Goal: Task Accomplishment & Management: Manage account settings

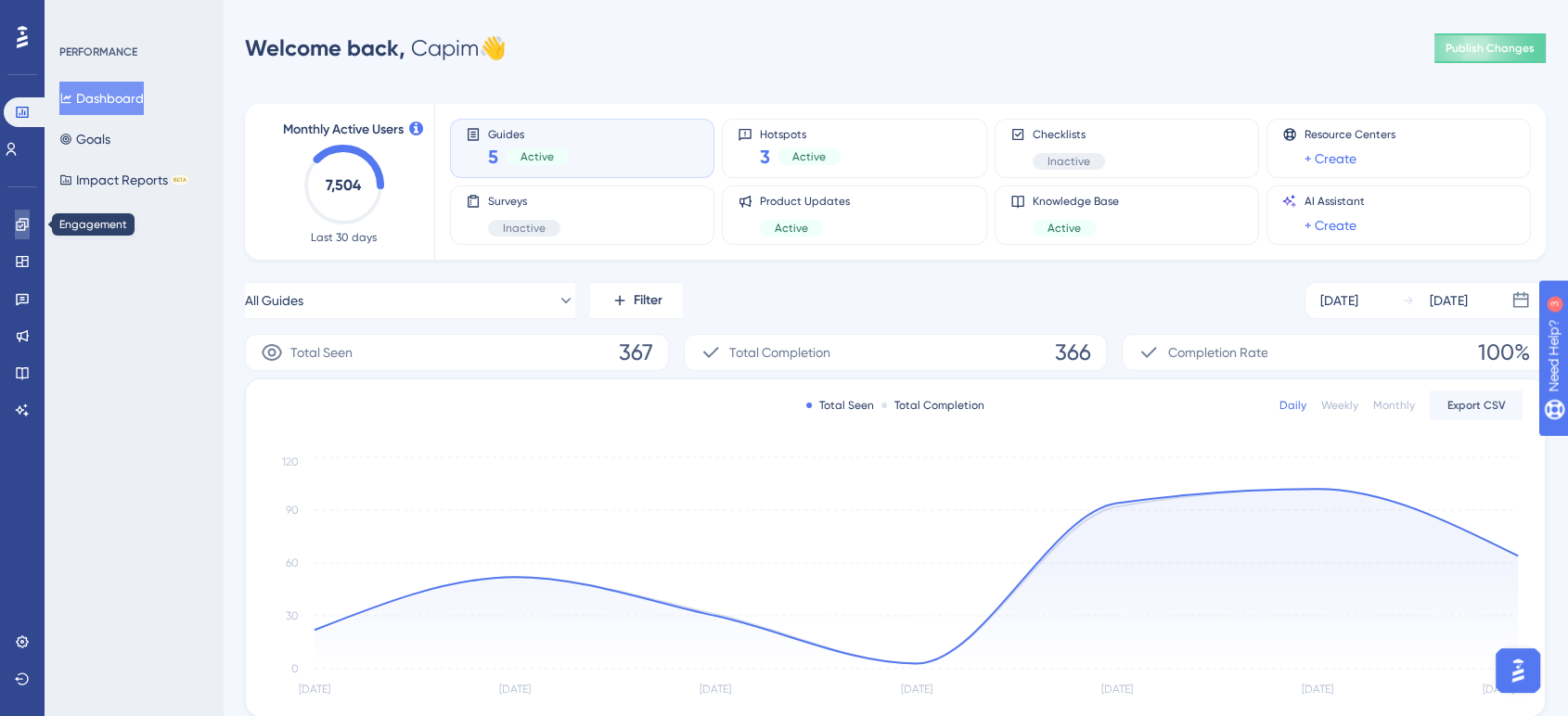
click at [29, 224] on link at bounding box center [22, 224] width 15 height 29
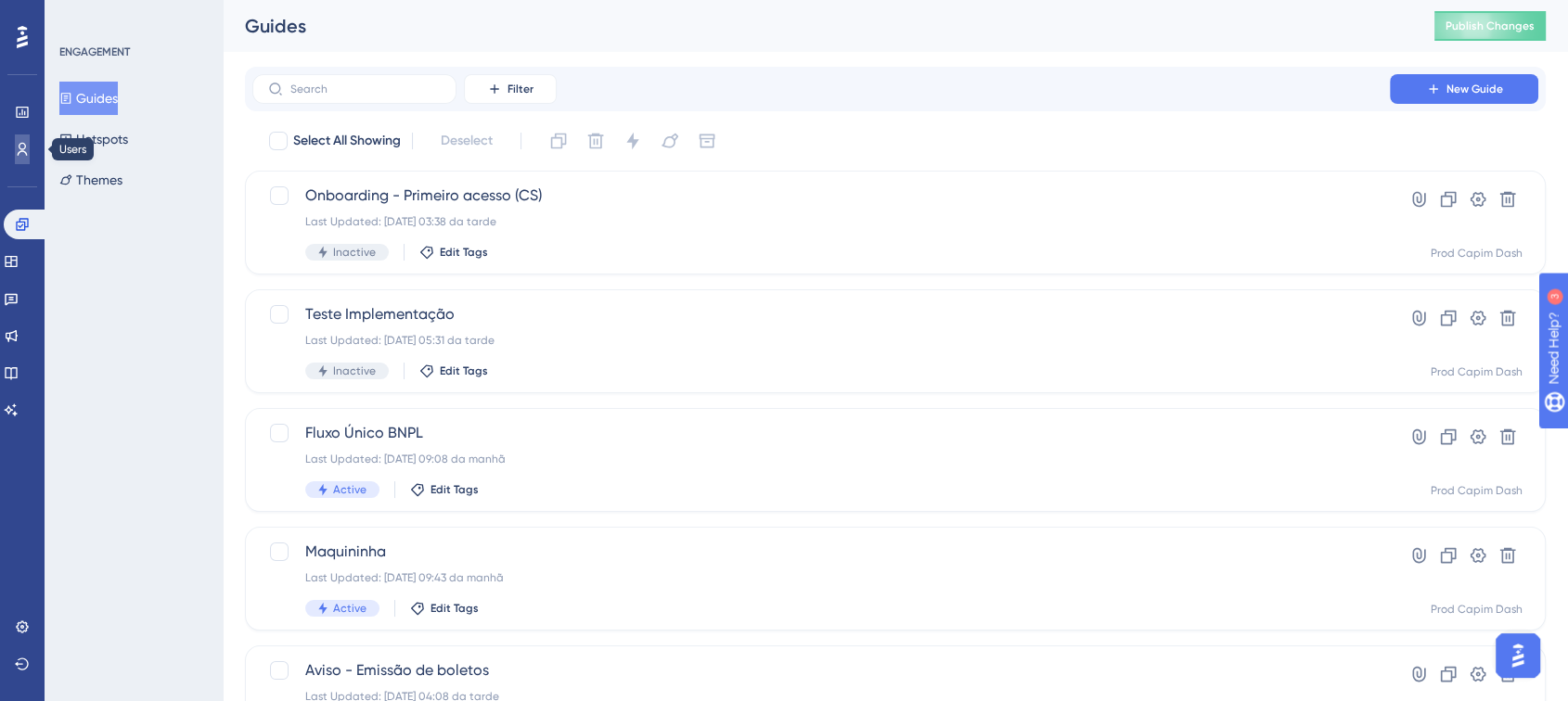
click at [25, 154] on icon at bounding box center [22, 149] width 15 height 15
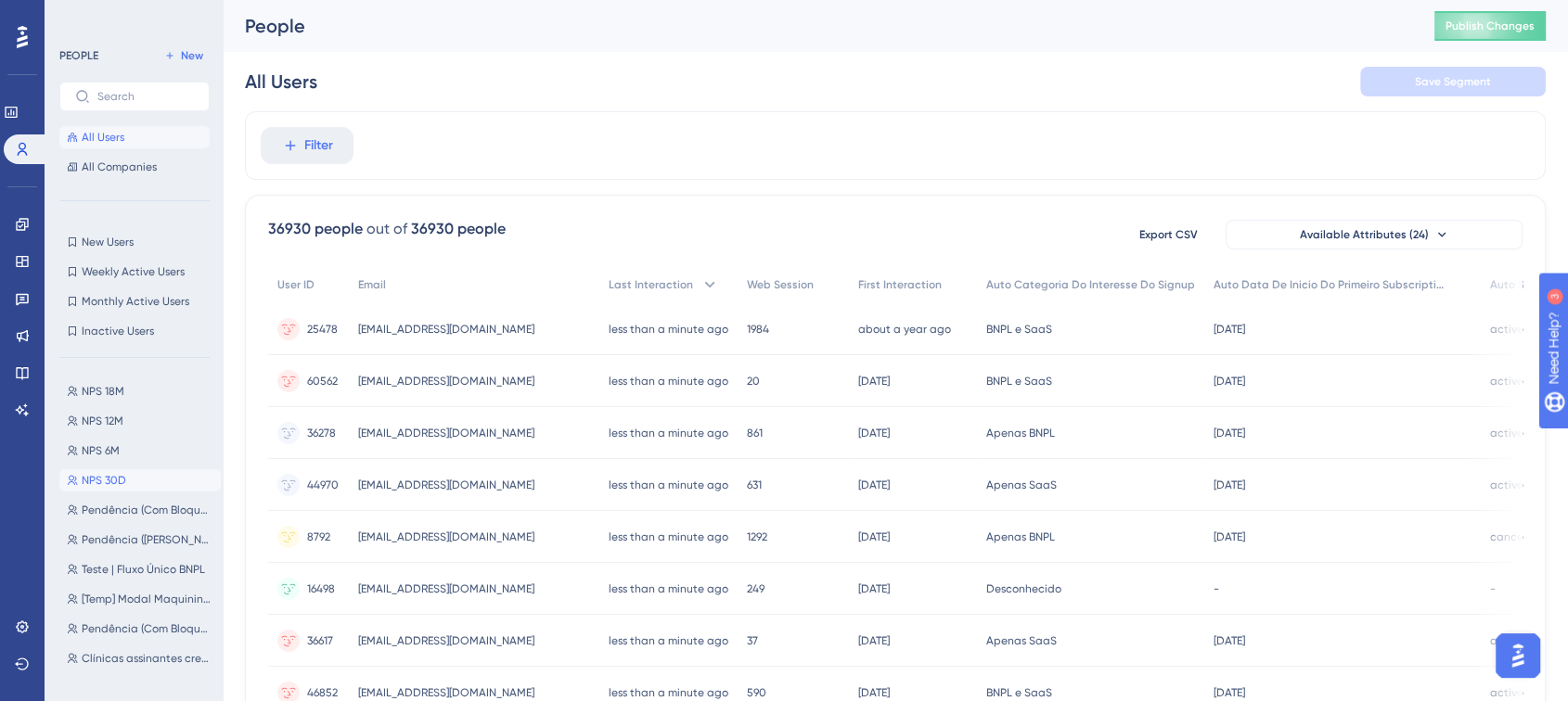
click at [140, 479] on button "NPS 30D NPS 30D" at bounding box center [140, 480] width 161 height 23
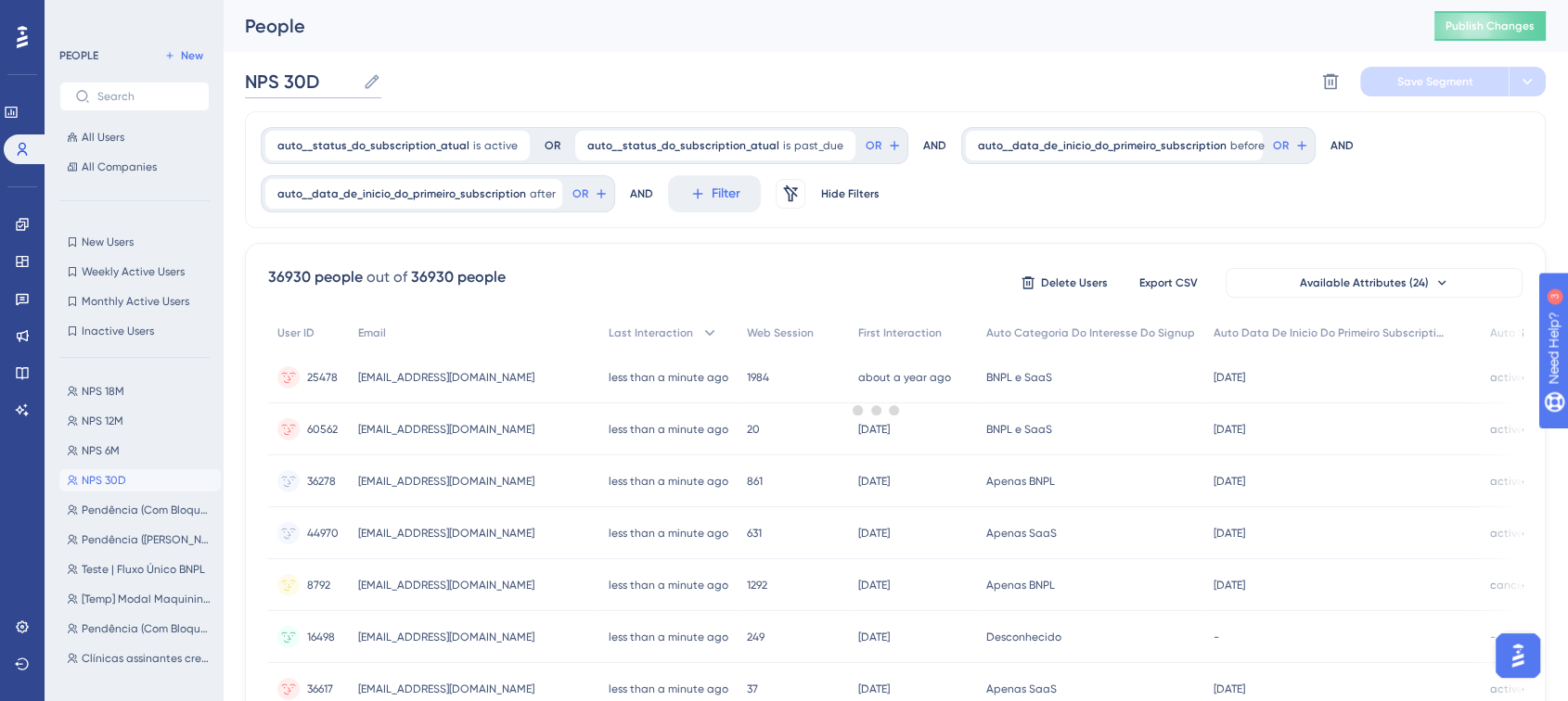
click at [315, 80] on input "NPS 30D" at bounding box center [300, 81] width 110 height 26
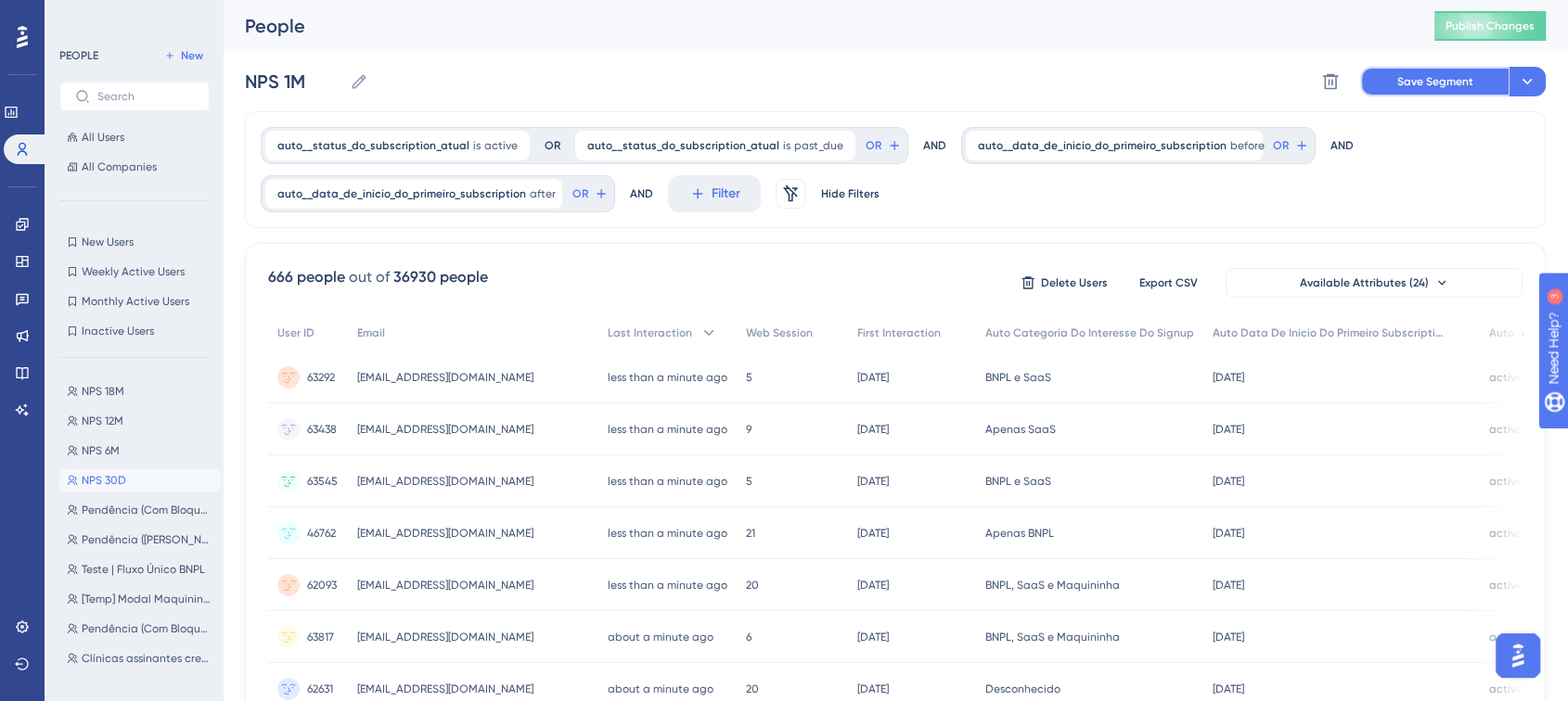
click at [1401, 89] on button "Save Segment" at bounding box center [1434, 81] width 148 height 29
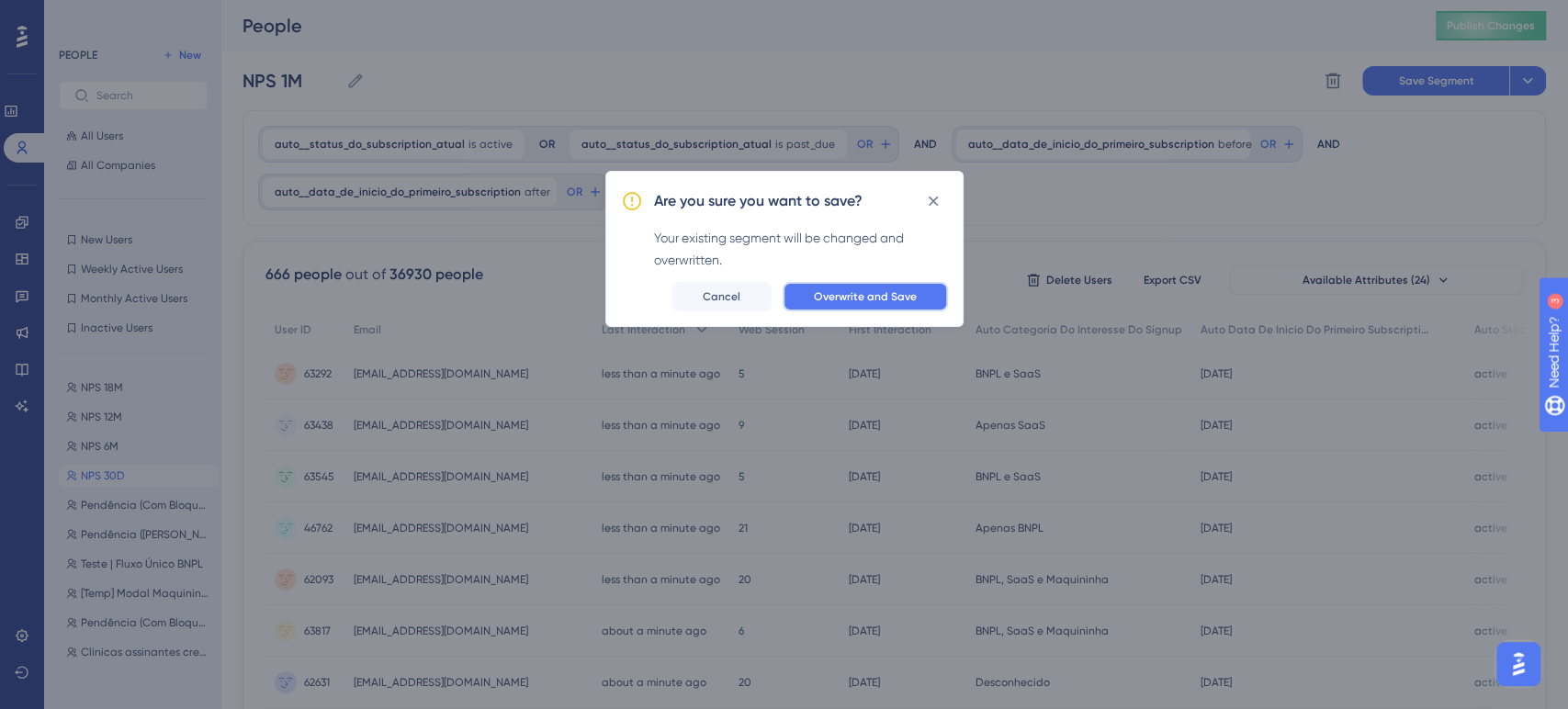
click at [907, 299] on span "Overwrite and Save" at bounding box center [866, 297] width 103 height 15
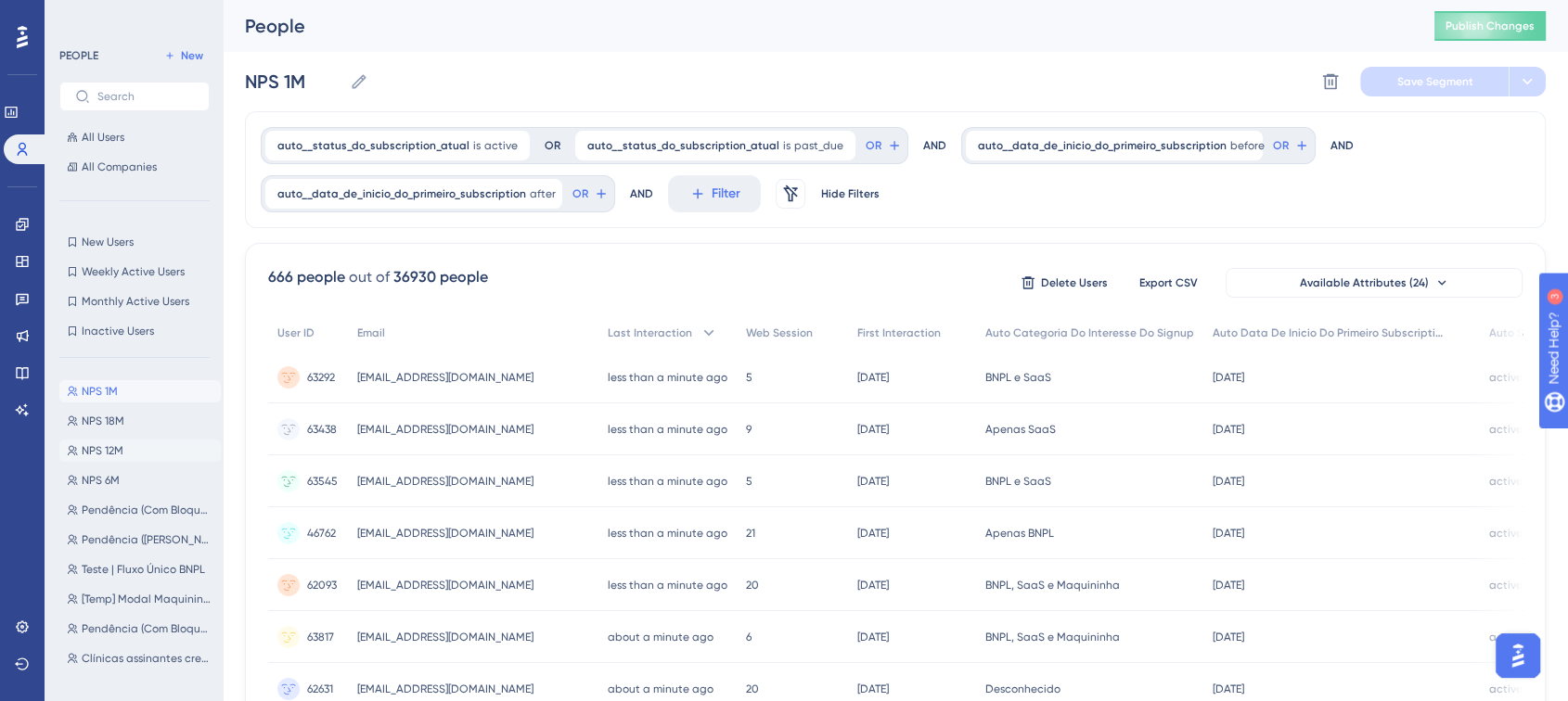
click at [141, 451] on button "NPS 12M NPS 12M" at bounding box center [140, 451] width 161 height 23
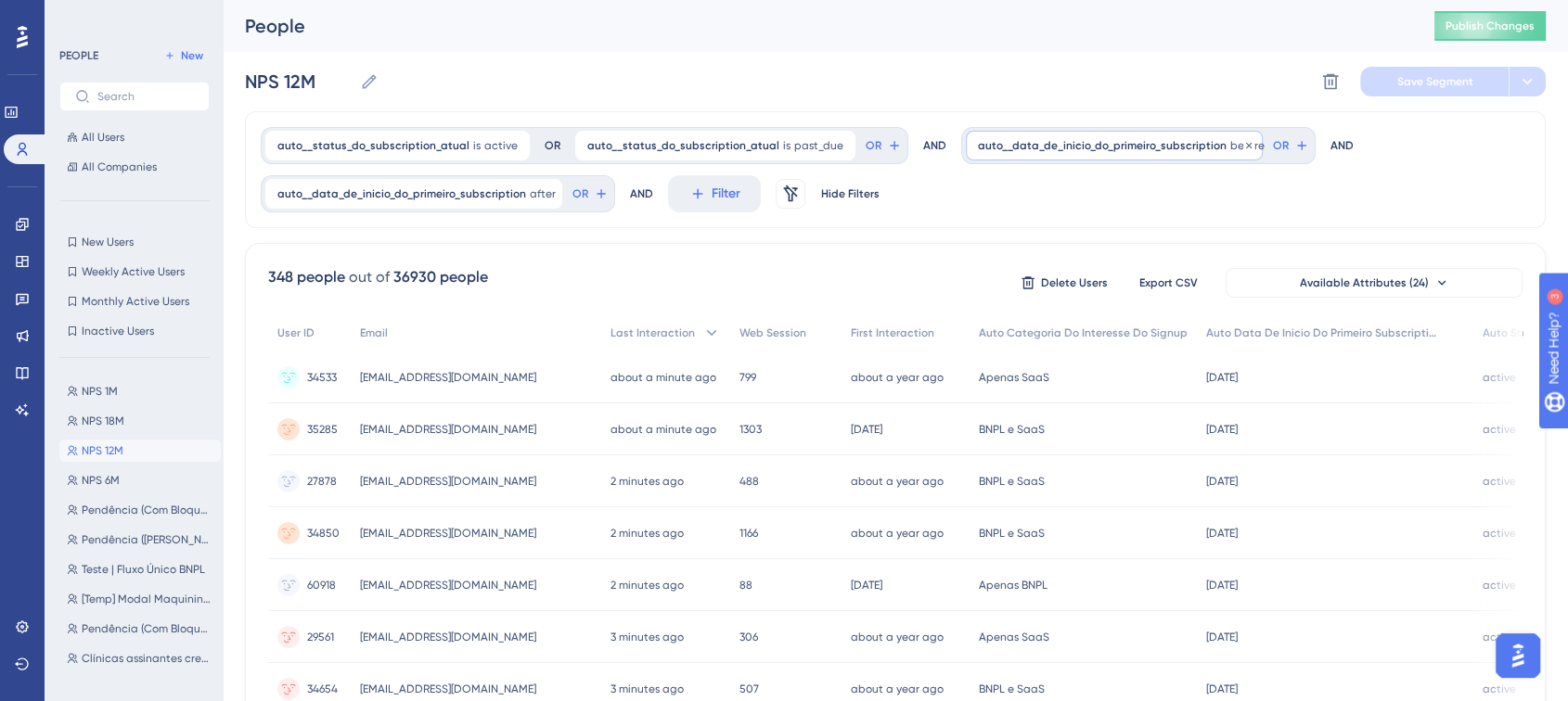
click at [1193, 146] on span "auto__data_de_inicio_do_primeiro_subscription" at bounding box center [1101, 145] width 249 height 15
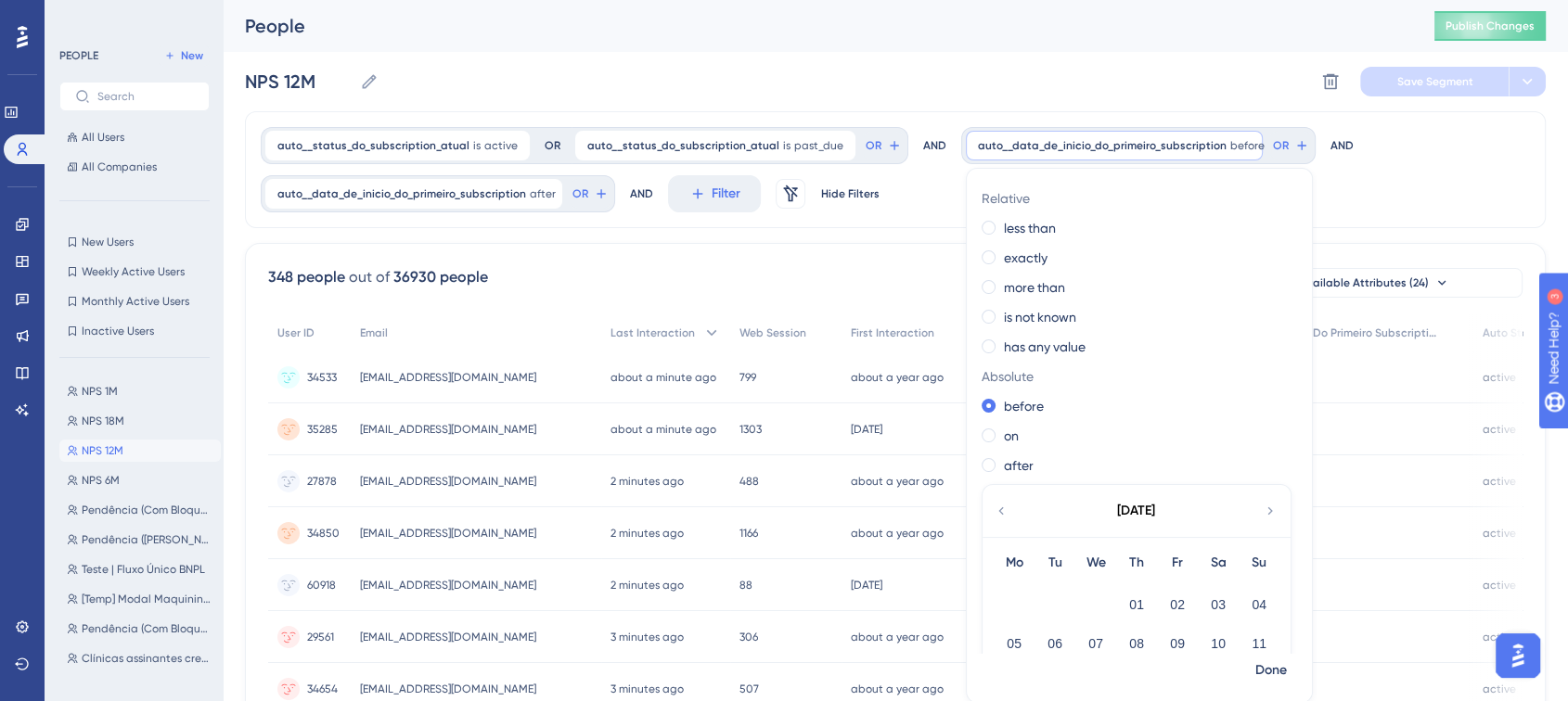
click at [994, 510] on icon at bounding box center [1001, 511] width 15 height 17
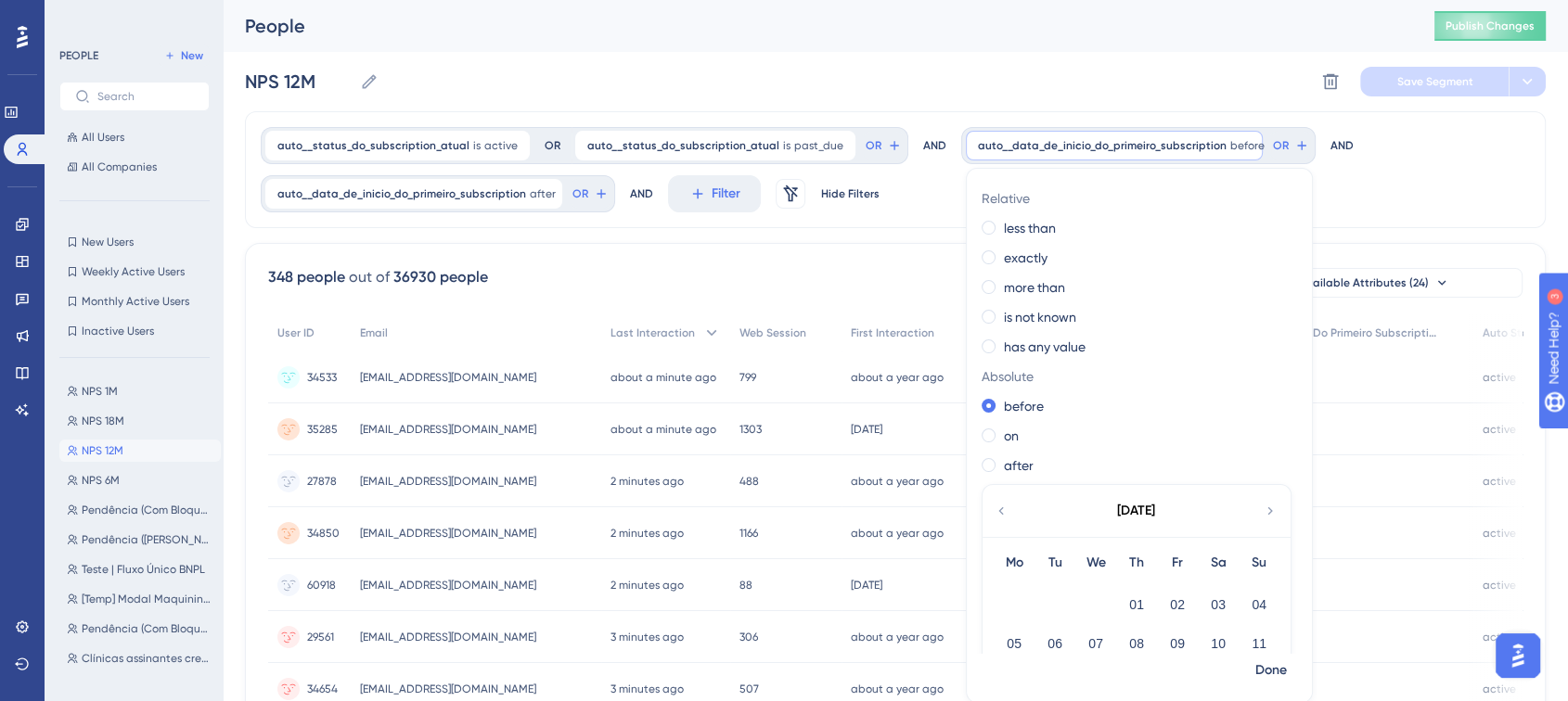
click at [994, 510] on icon at bounding box center [1001, 511] width 15 height 17
click at [994, 509] on icon at bounding box center [1001, 511] width 15 height 17
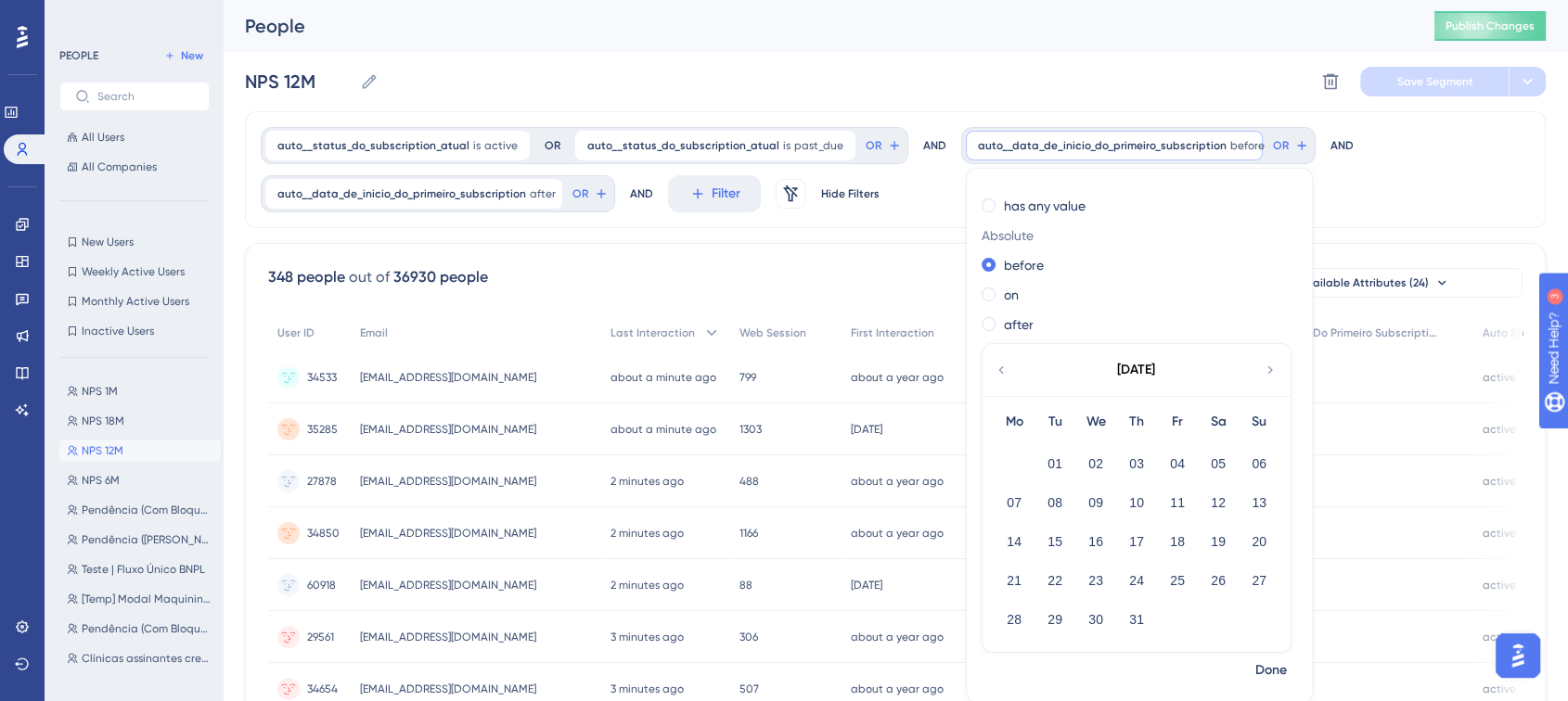
scroll to position [146, 0]
click at [1244, 535] on button "20" at bounding box center [1260, 536] width 31 height 31
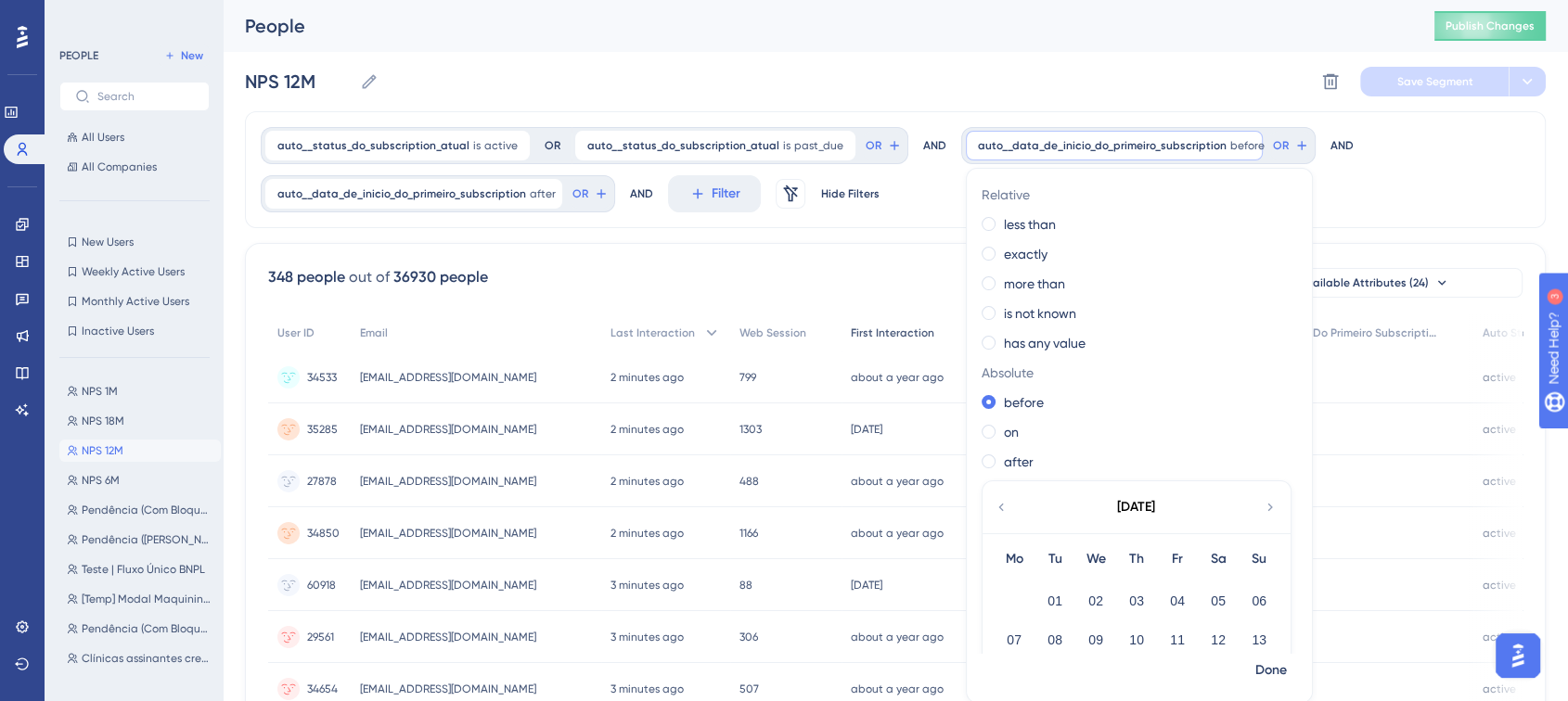
scroll to position [0, 0]
click at [651, 273] on div "348 people out of 36930 people Delete Users Export CSV Available Attributes (24)" at bounding box center [895, 283] width 1255 height 33
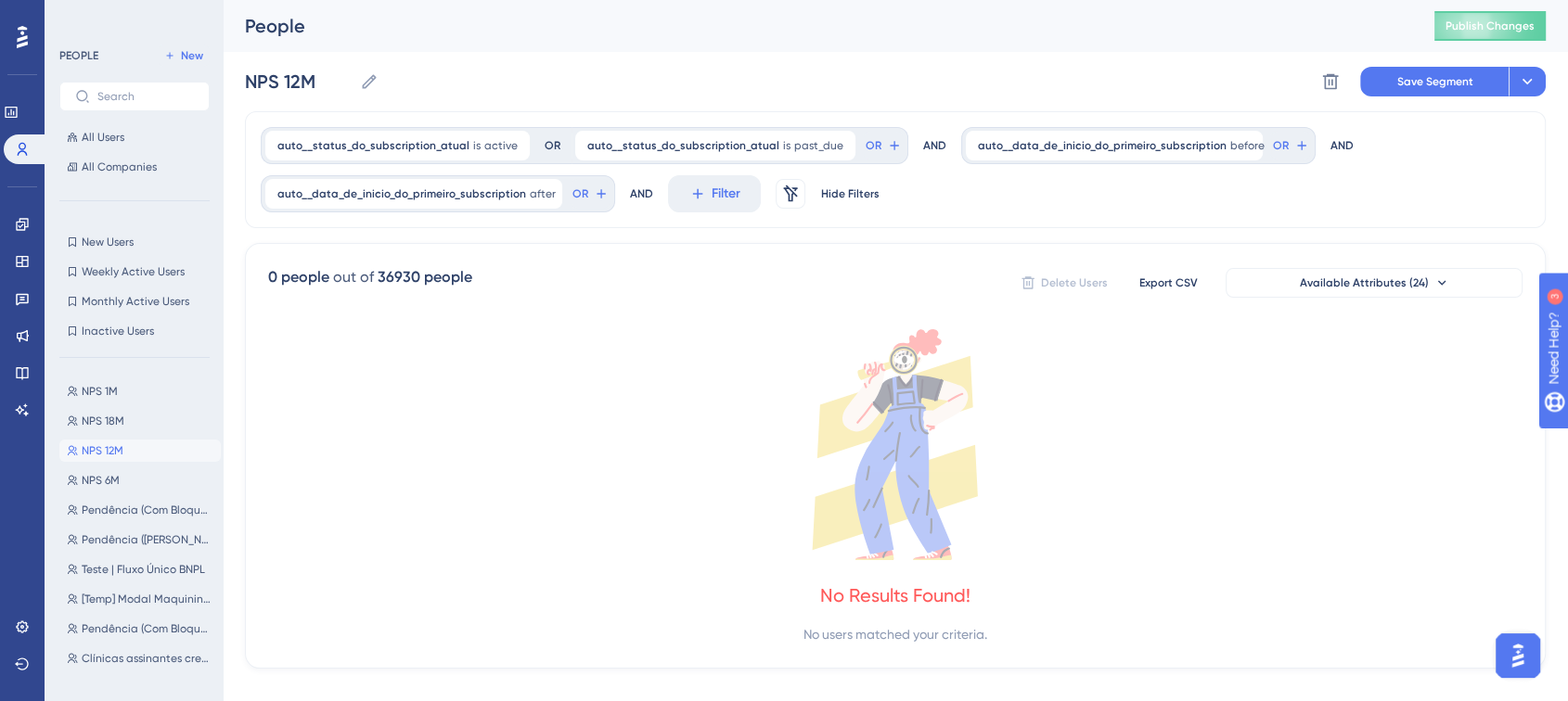
click at [490, 206] on div "auto__data_de_inicio_do_primeiro_subscription after [DATE] [DATE] Remove" at bounding box center [414, 193] width 297 height 29
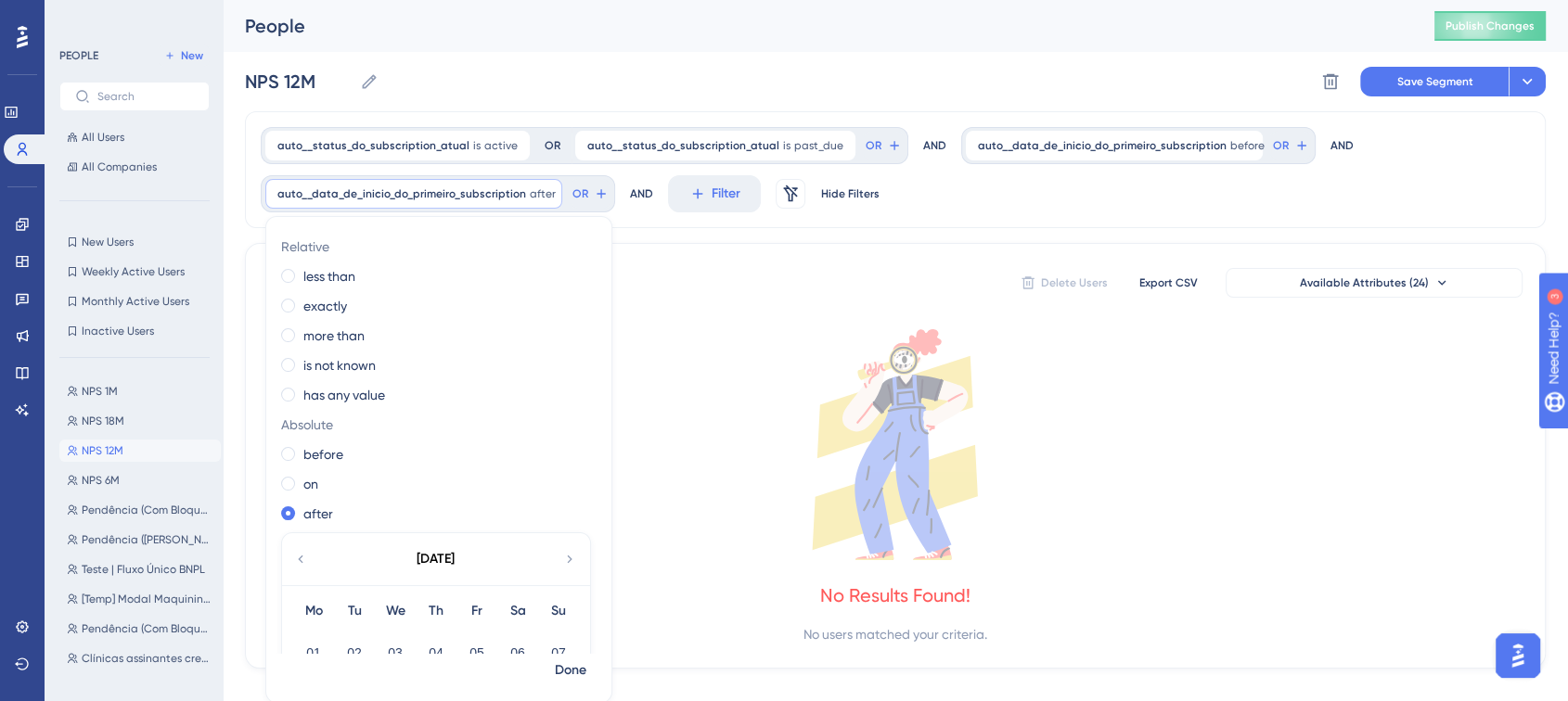
click at [305, 564] on icon at bounding box center [300, 559] width 15 height 17
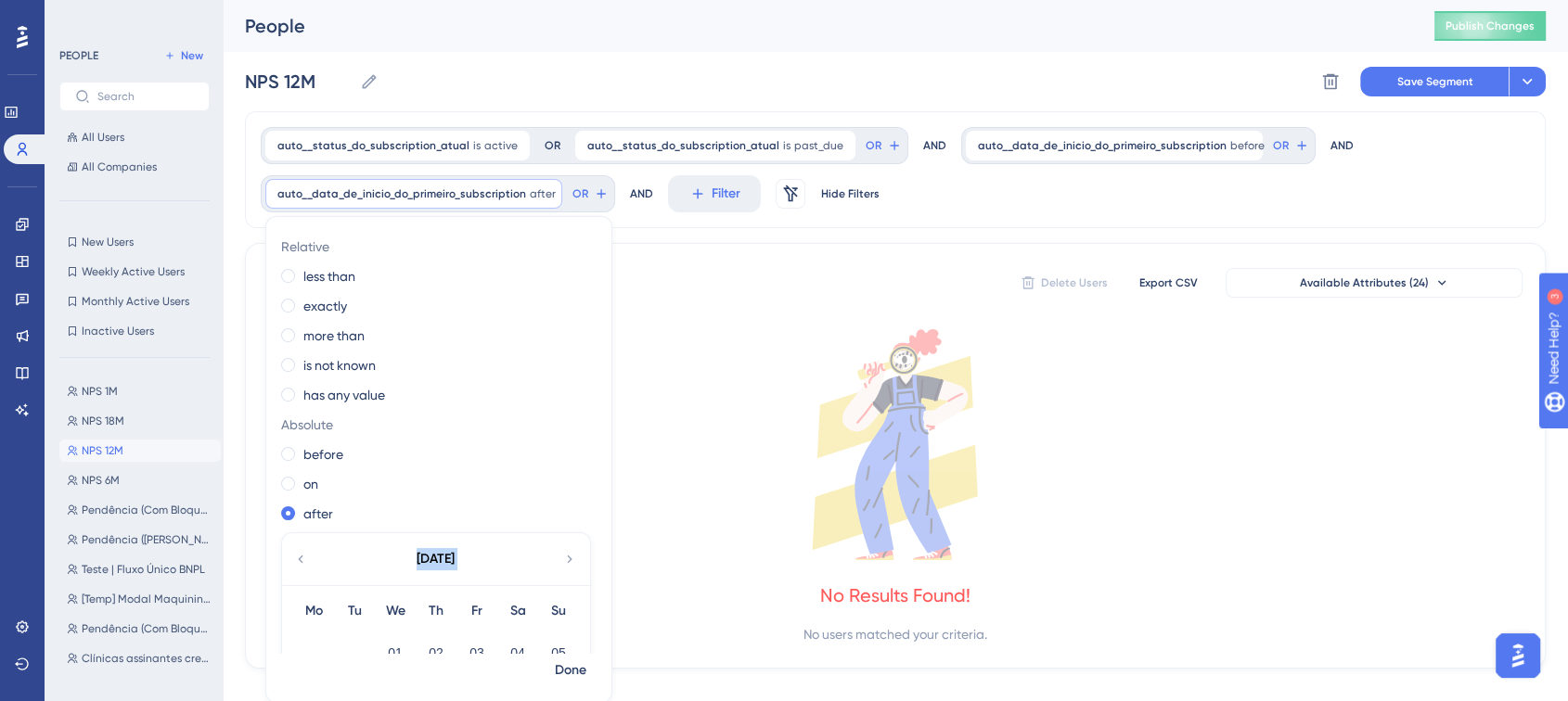
click at [305, 564] on icon at bounding box center [300, 559] width 15 height 17
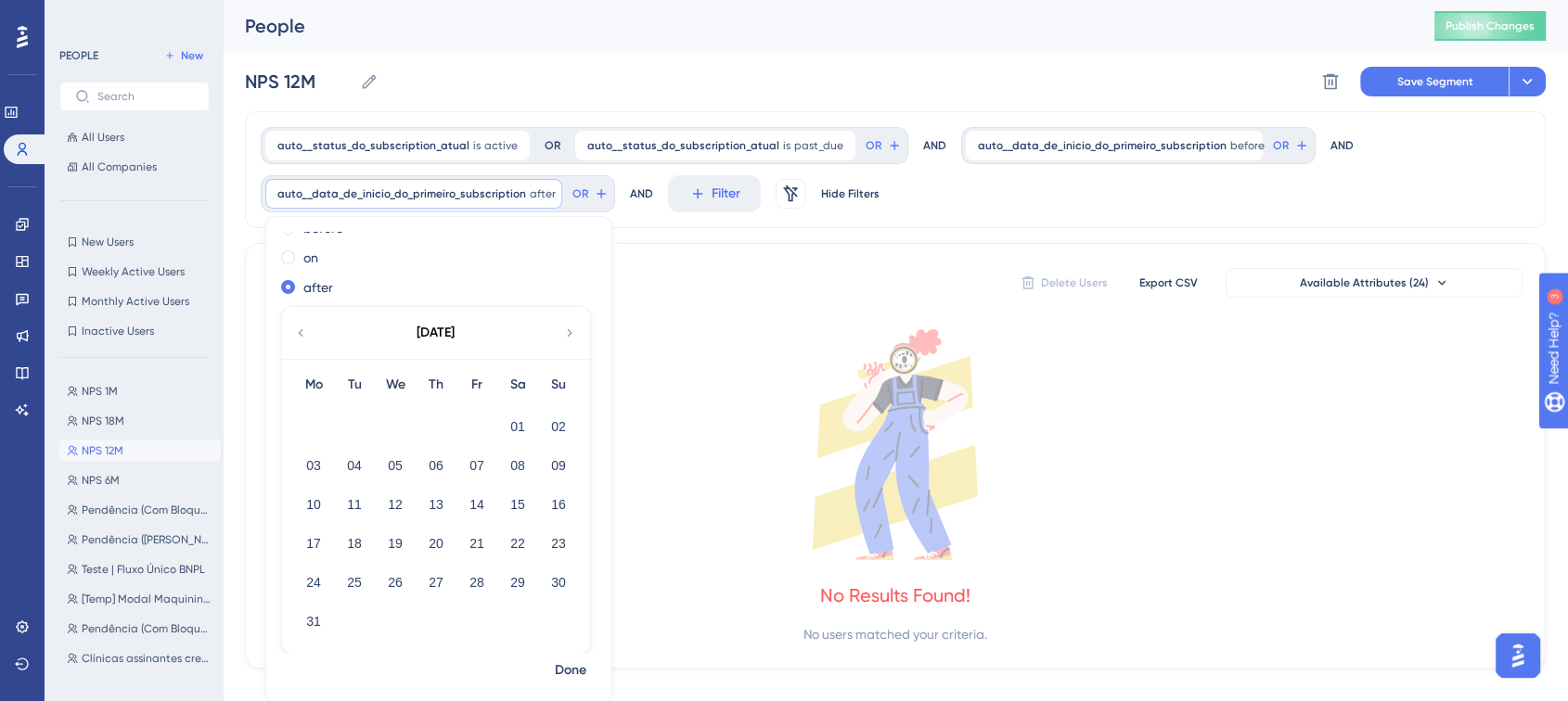
scroll to position [234, 0]
click at [427, 536] on button "20" at bounding box center [436, 536] width 31 height 31
click at [569, 674] on span "Done" at bounding box center [571, 671] width 31 height 23
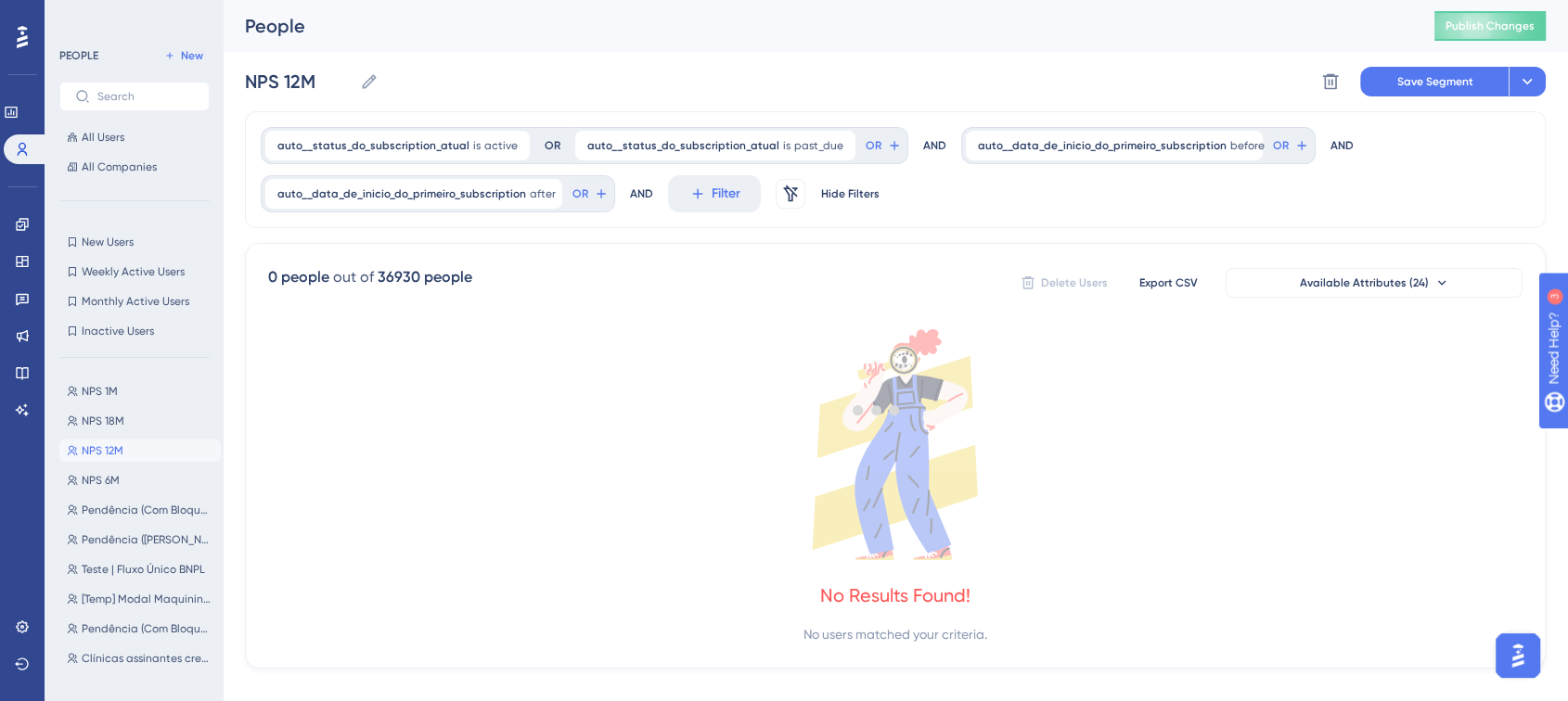
click at [1152, 145] on span "auto__data_de_inicio_do_primeiro_subscription" at bounding box center [1101, 145] width 249 height 15
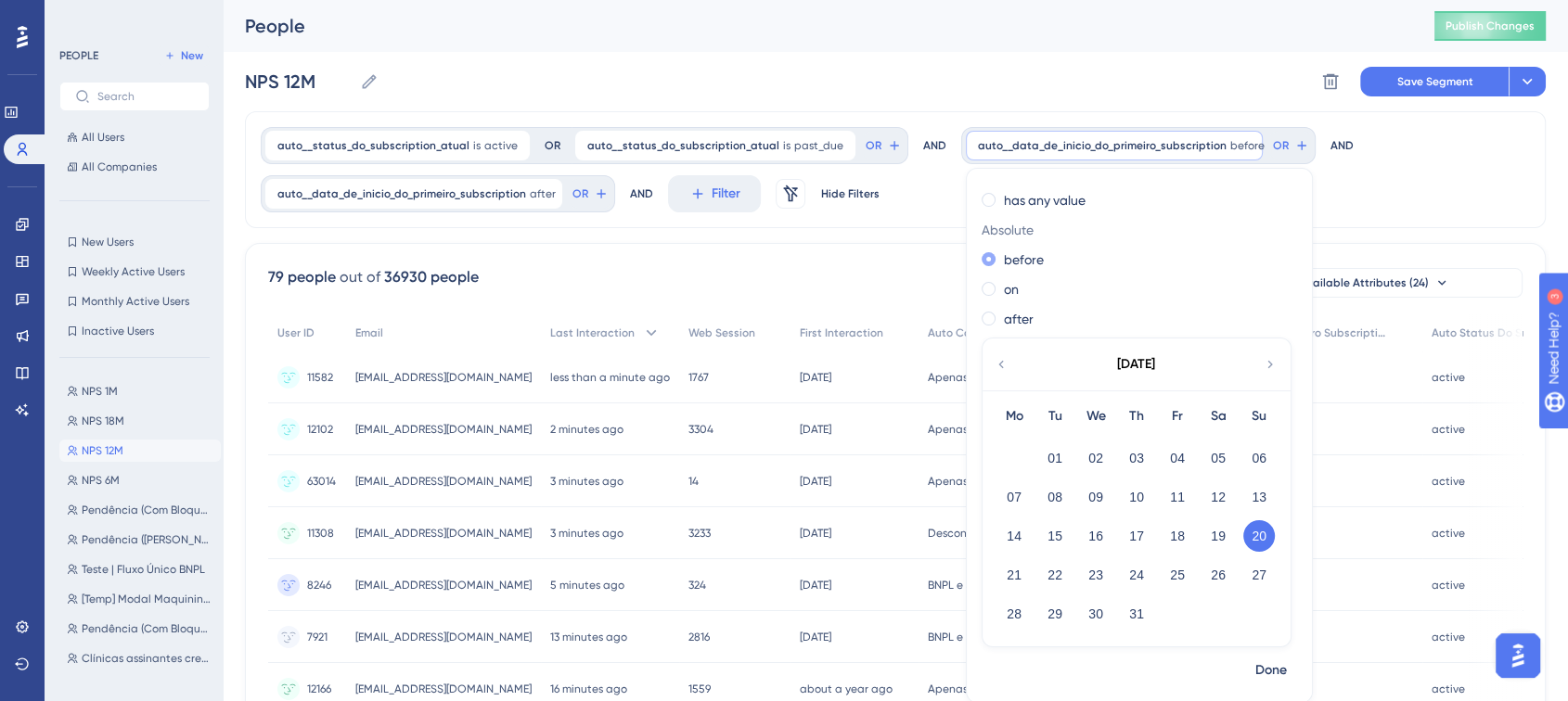
scroll to position [0, 0]
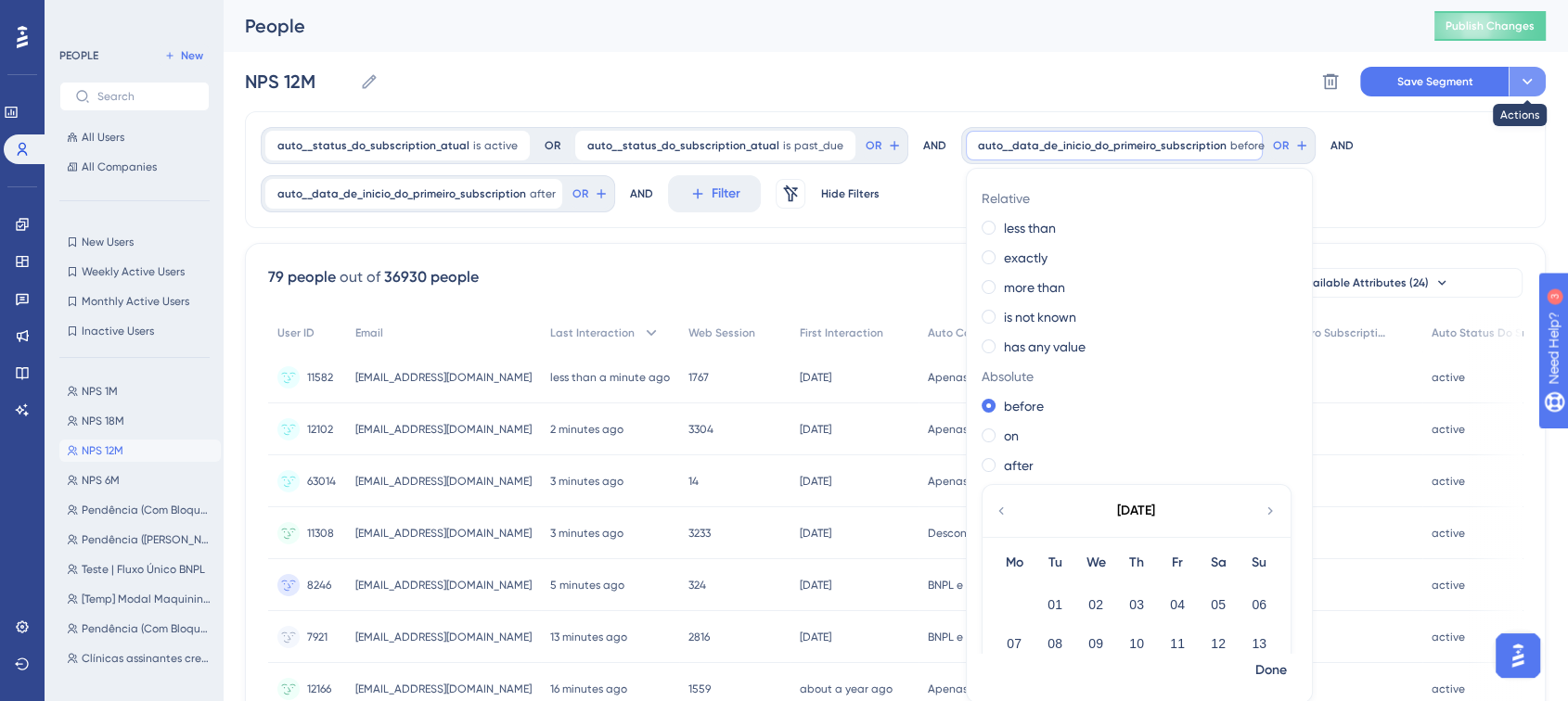
click at [1529, 82] on icon at bounding box center [1527, 81] width 19 height 19
click at [1426, 135] on span "Save as a New Segment" at bounding box center [1439, 135] width 142 height 23
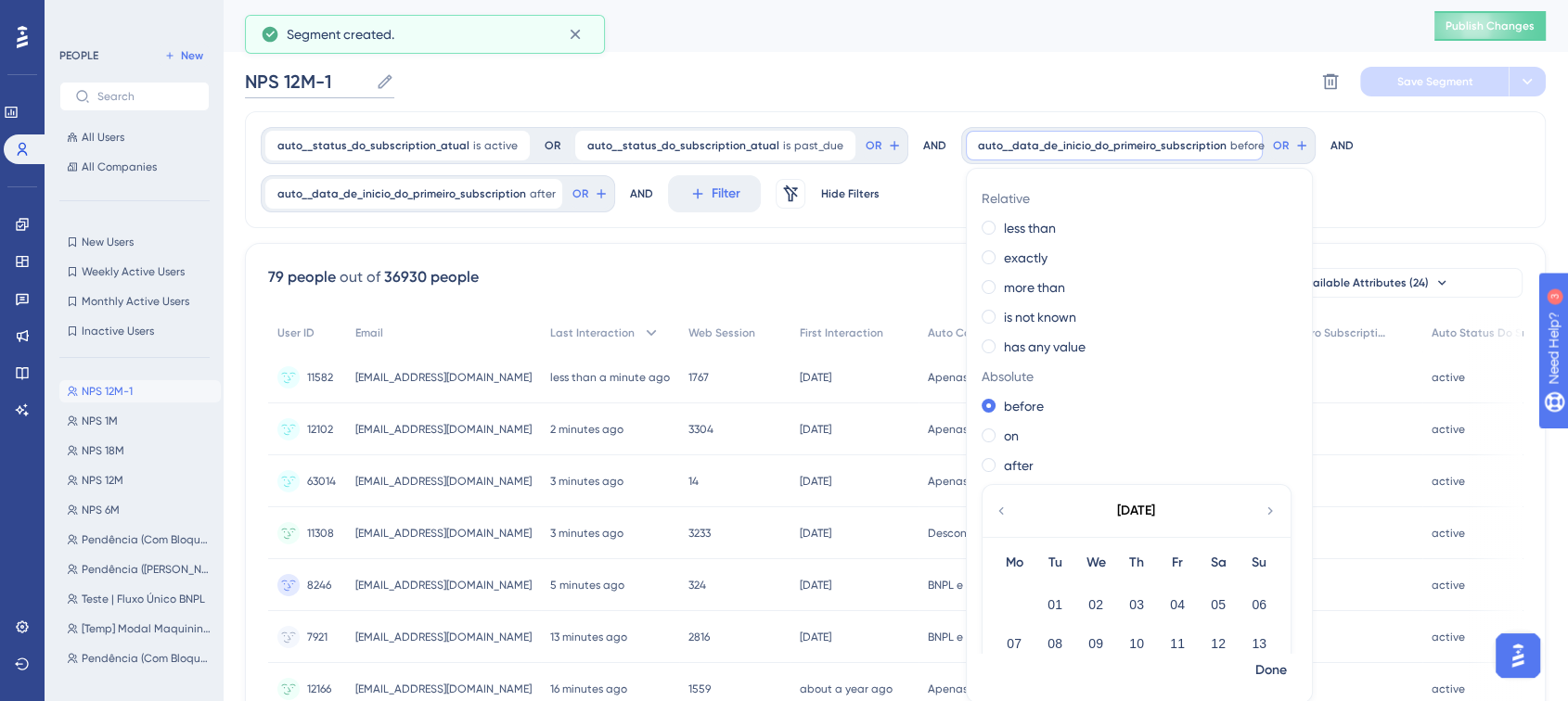
click at [326, 84] on input "NPS 12M-1" at bounding box center [307, 81] width 124 height 26
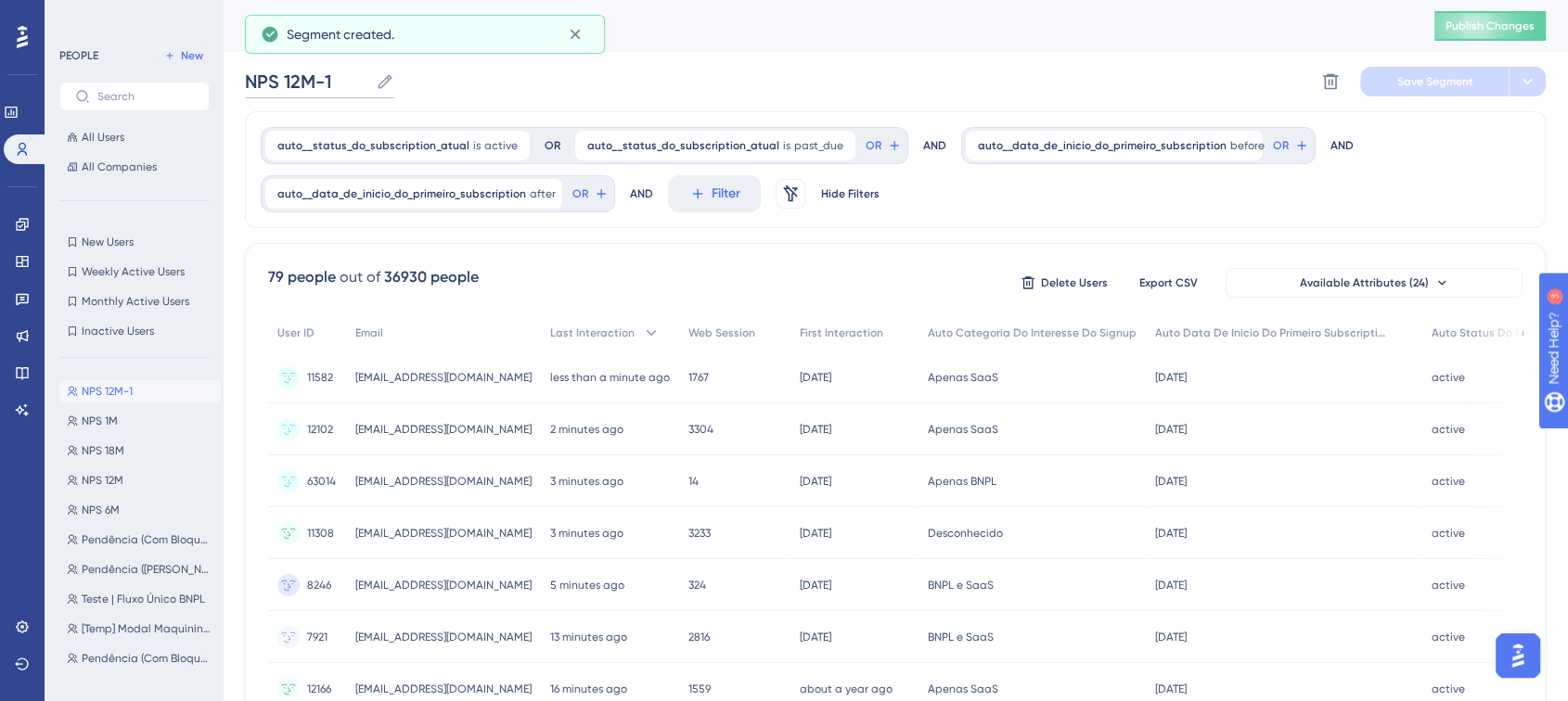
click at [337, 80] on input "NPS 12M-1" at bounding box center [307, 81] width 124 height 26
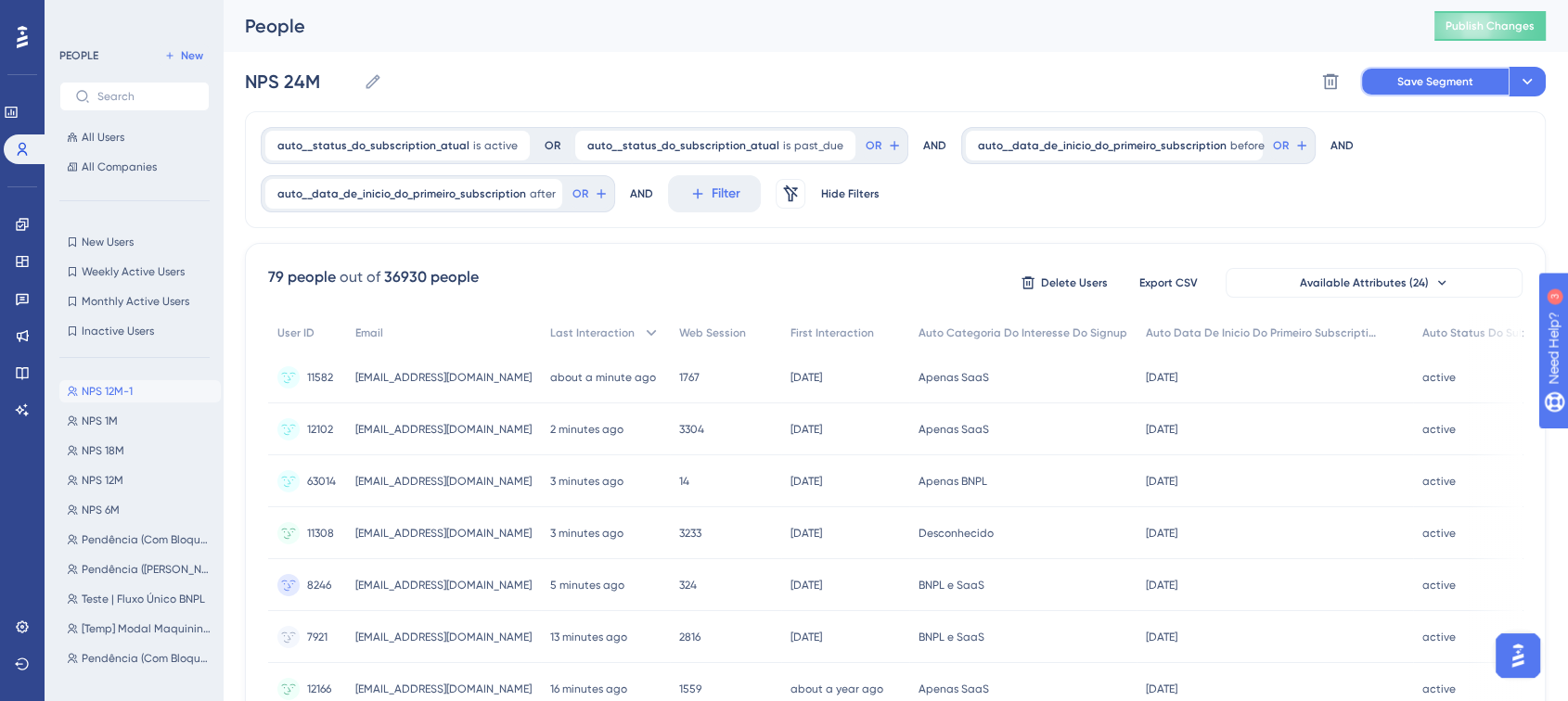
click at [1411, 73] on button "Save Segment" at bounding box center [1434, 81] width 148 height 29
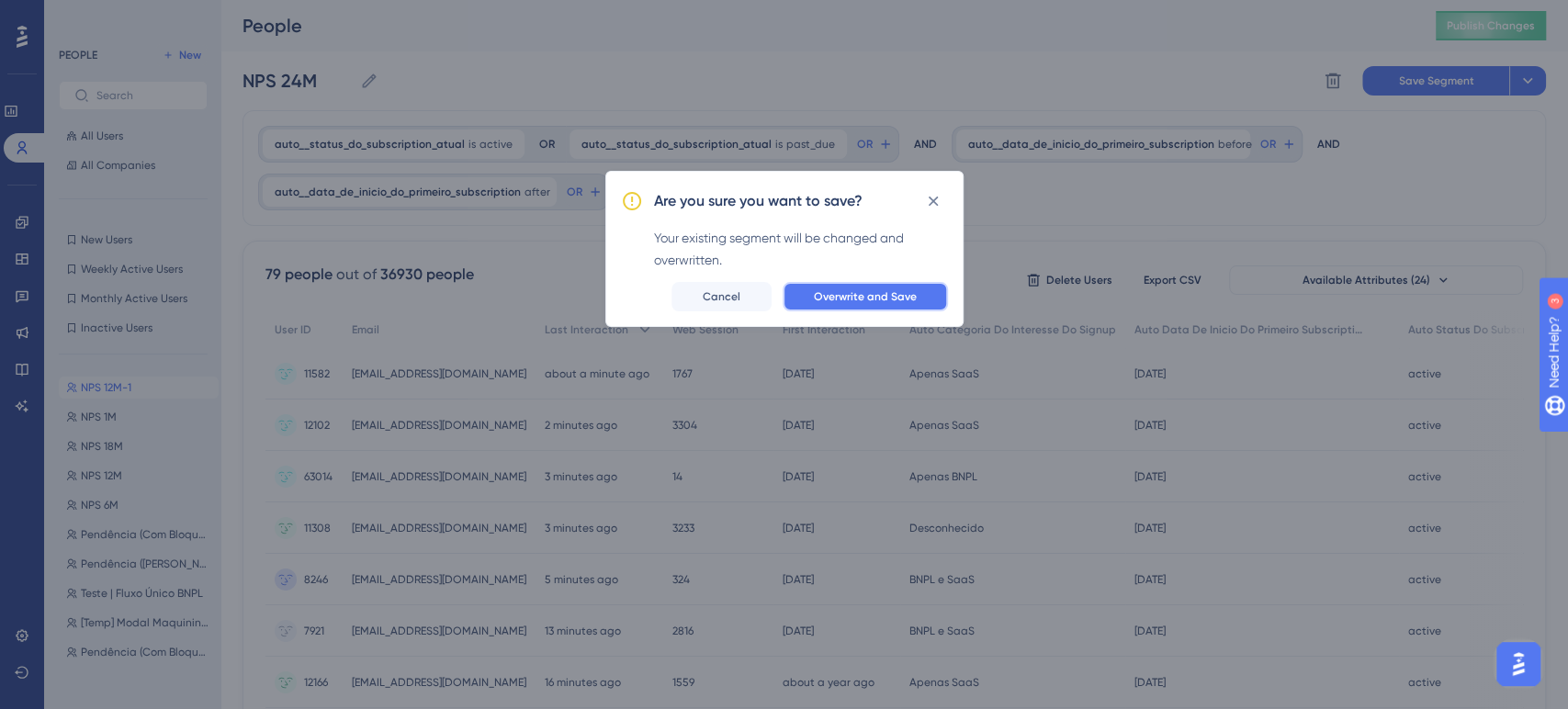
click at [838, 295] on span "Overwrite and Save" at bounding box center [866, 297] width 103 height 15
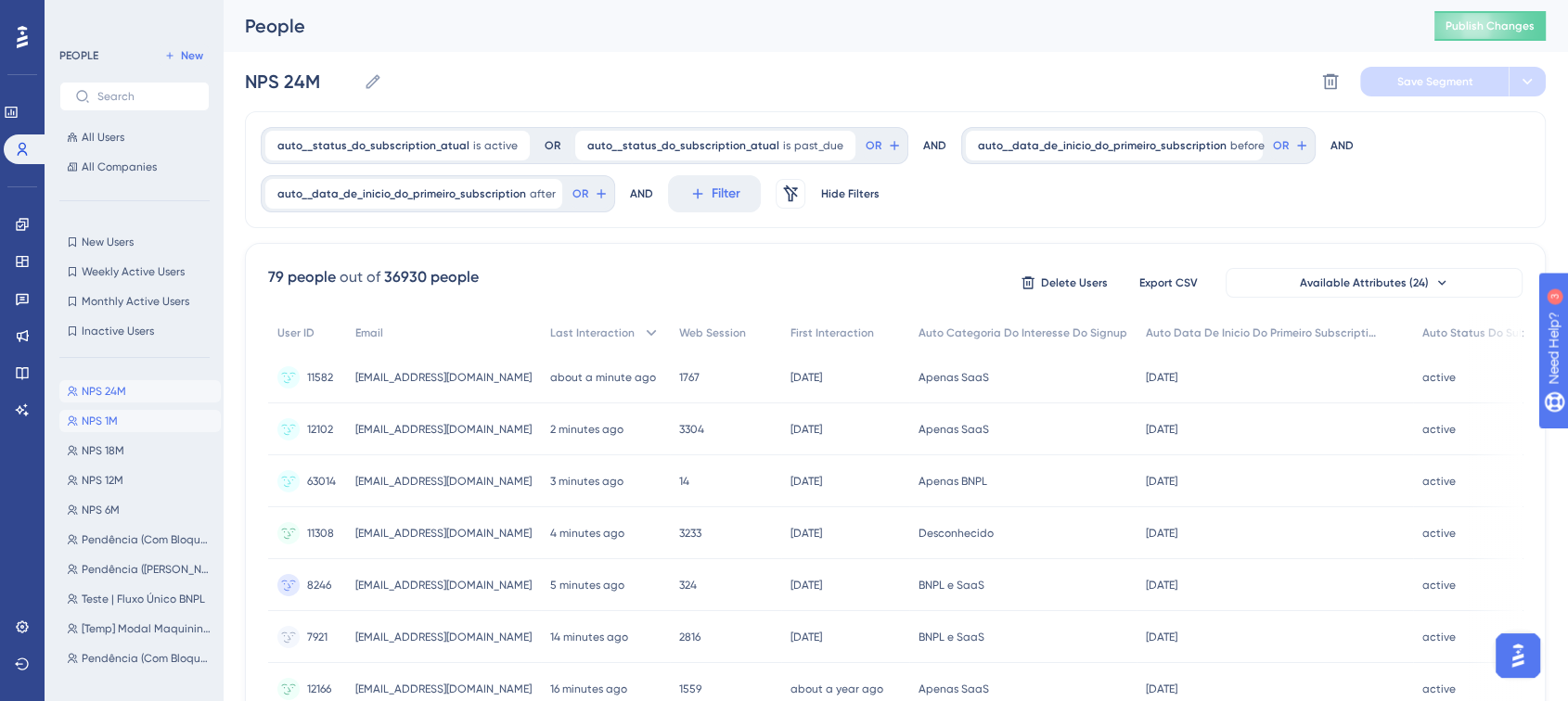
click at [113, 421] on span "NPS 1M" at bounding box center [99, 420] width 36 height 15
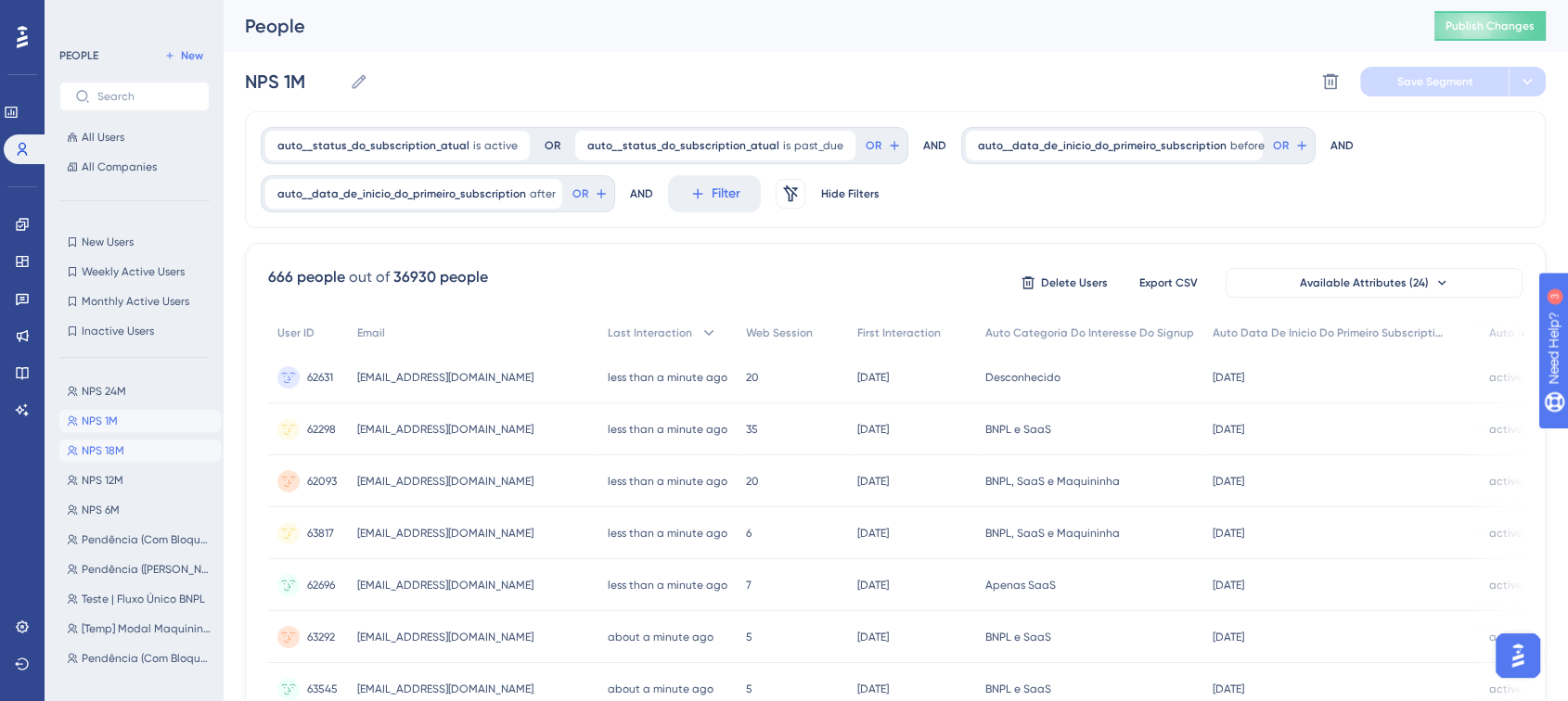
click at [105, 448] on span "NPS 18M" at bounding box center [102, 450] width 42 height 15
click at [119, 481] on span "NPS 12M" at bounding box center [102, 480] width 42 height 15
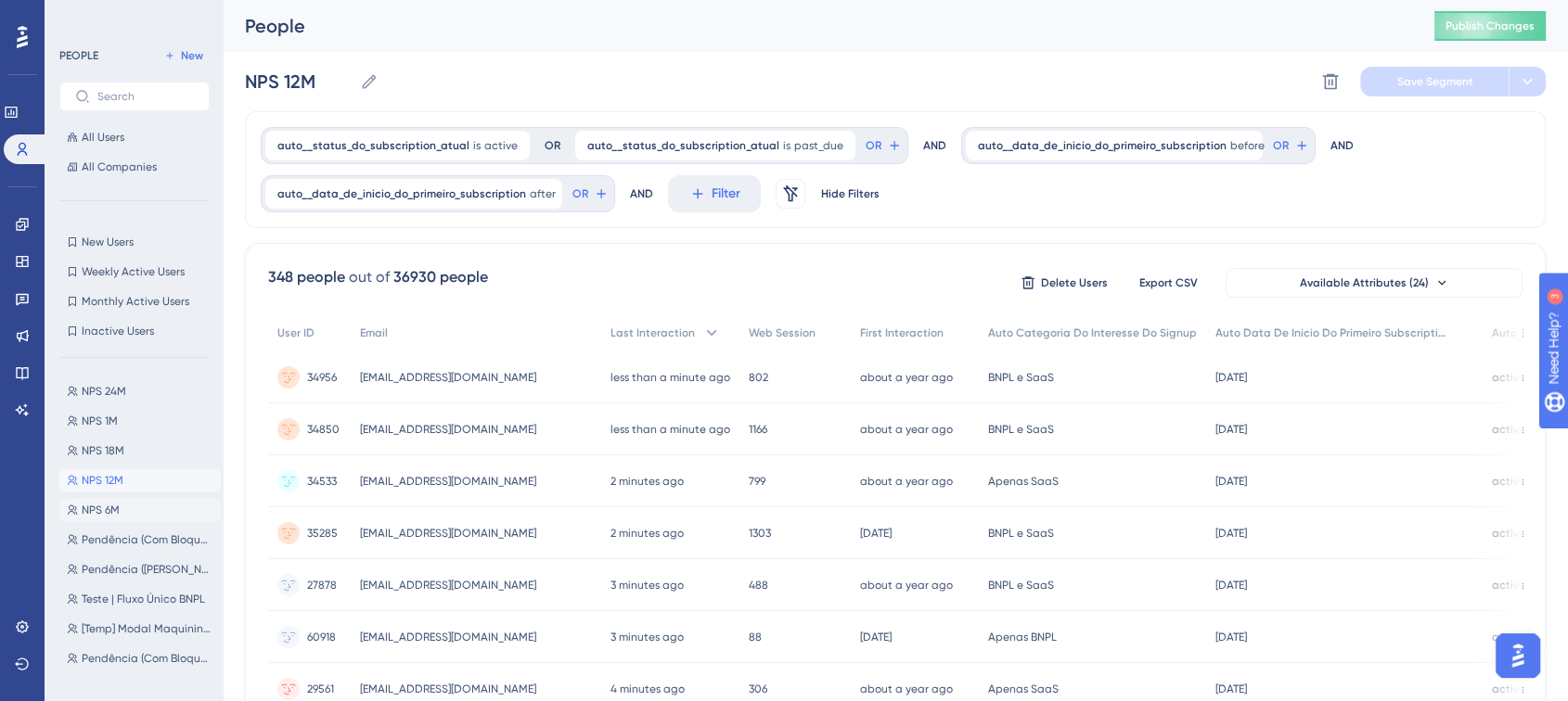
click at [131, 508] on button "NPS 6M NPS 6M" at bounding box center [140, 510] width 161 height 23
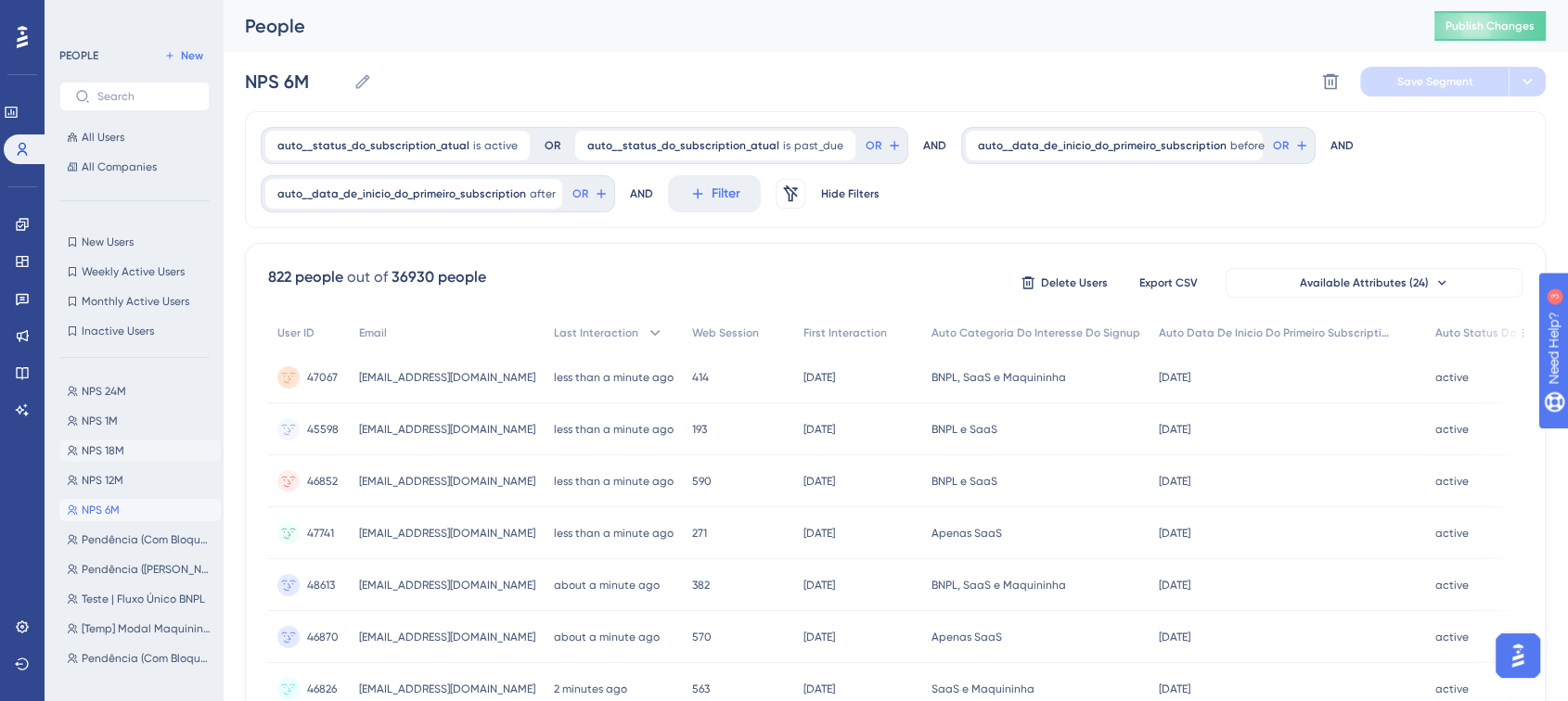
click at [132, 454] on button "NPS 18M NPS 18M" at bounding box center [140, 451] width 161 height 23
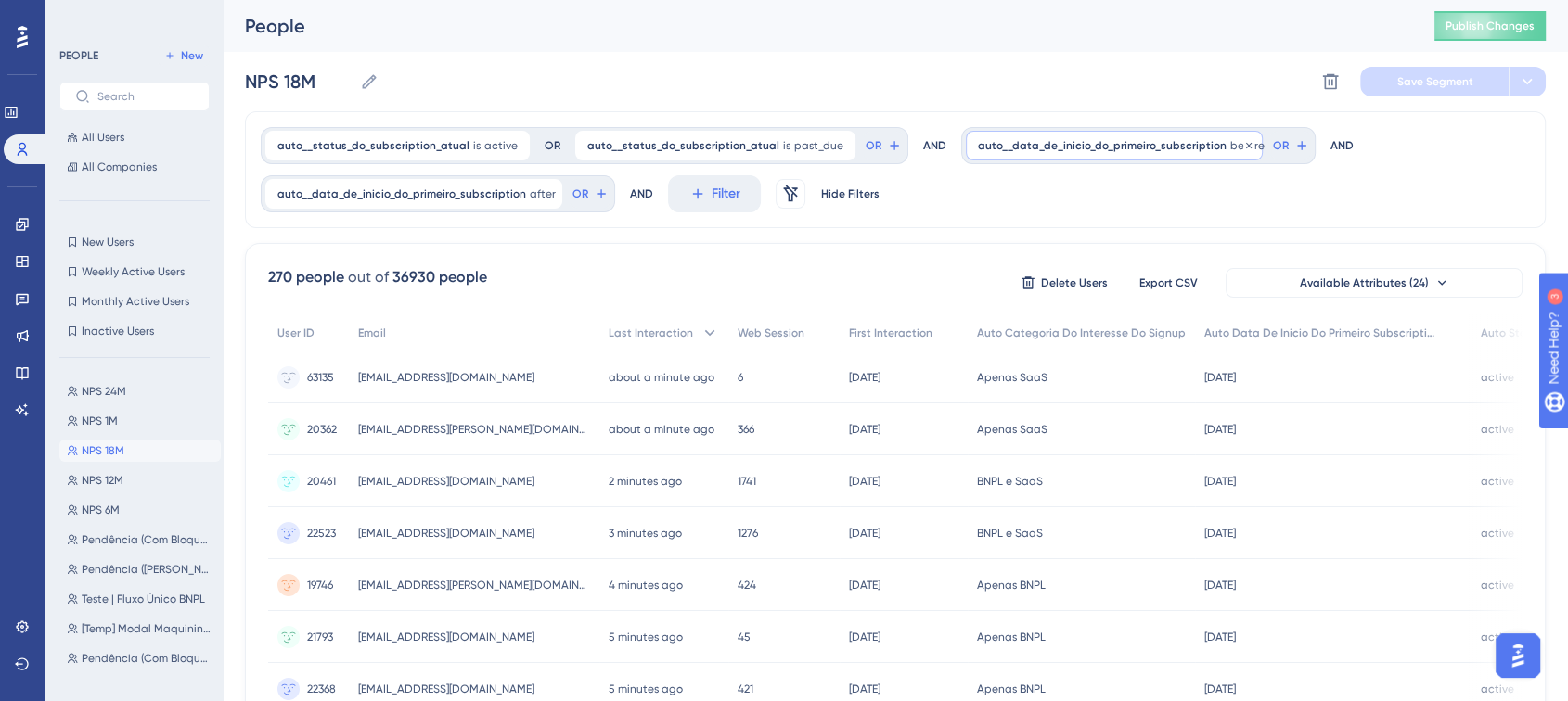
click at [1121, 144] on span "auto__data_de_inicio_do_primeiro_subscription" at bounding box center [1101, 145] width 249 height 15
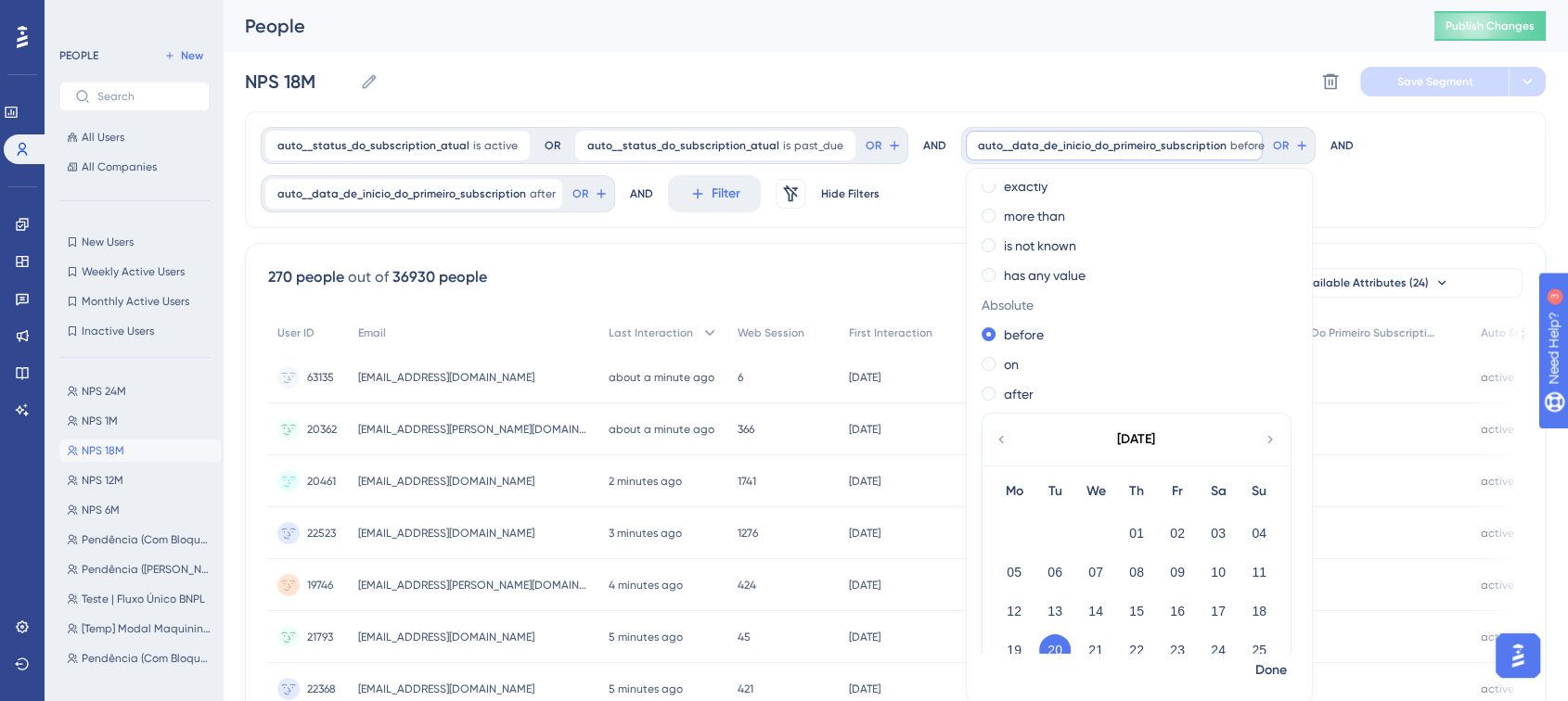
scroll to position [146, 0]
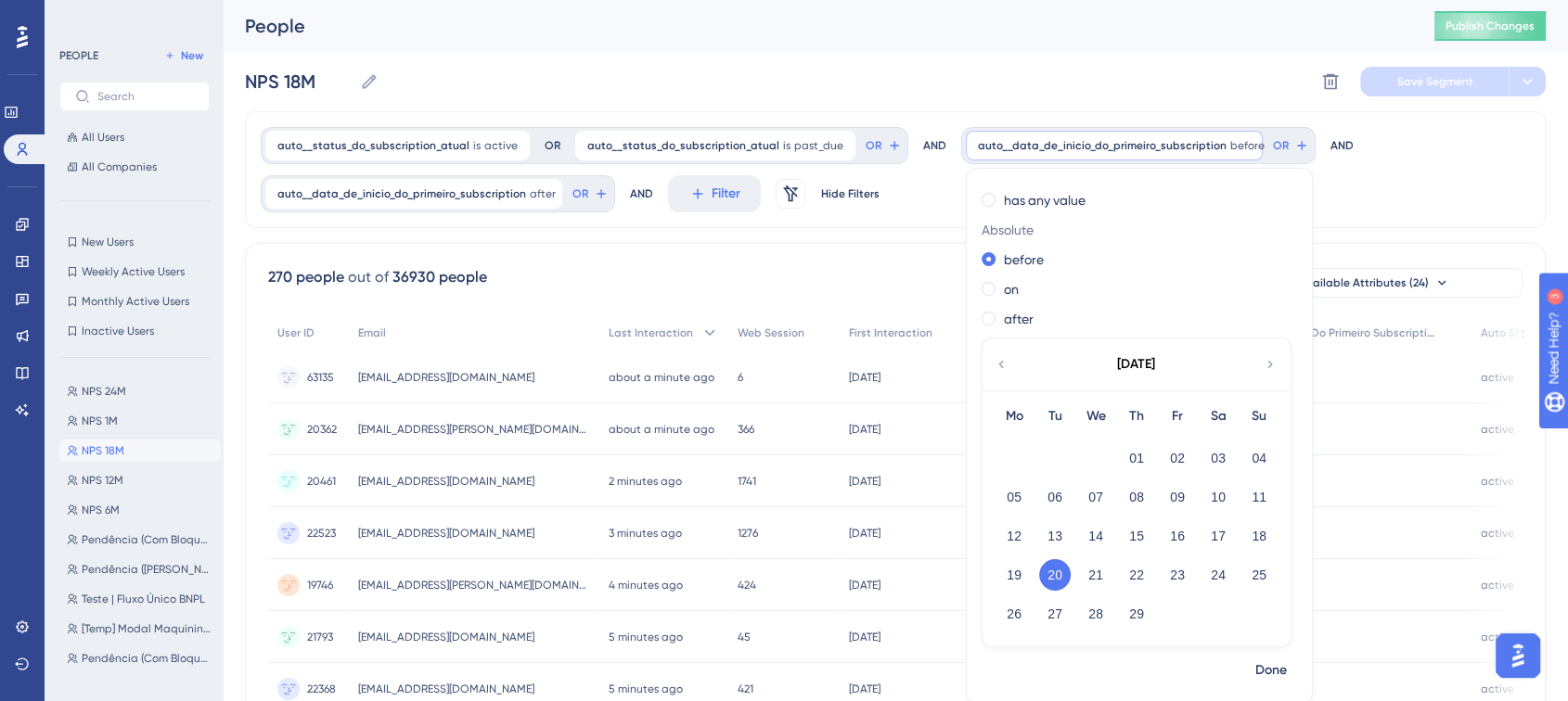
click at [994, 365] on icon at bounding box center [1001, 364] width 15 height 17
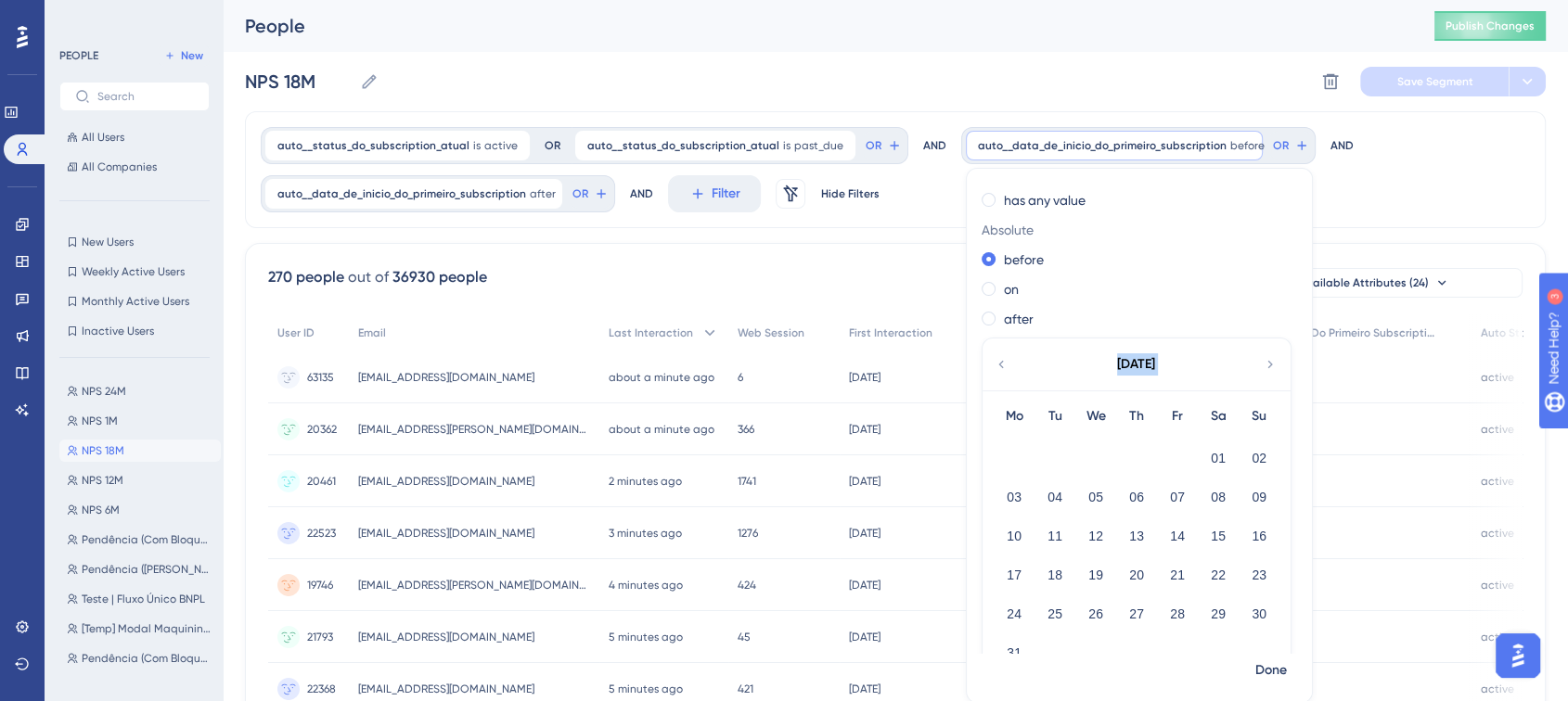
click at [994, 365] on icon at bounding box center [1001, 364] width 15 height 17
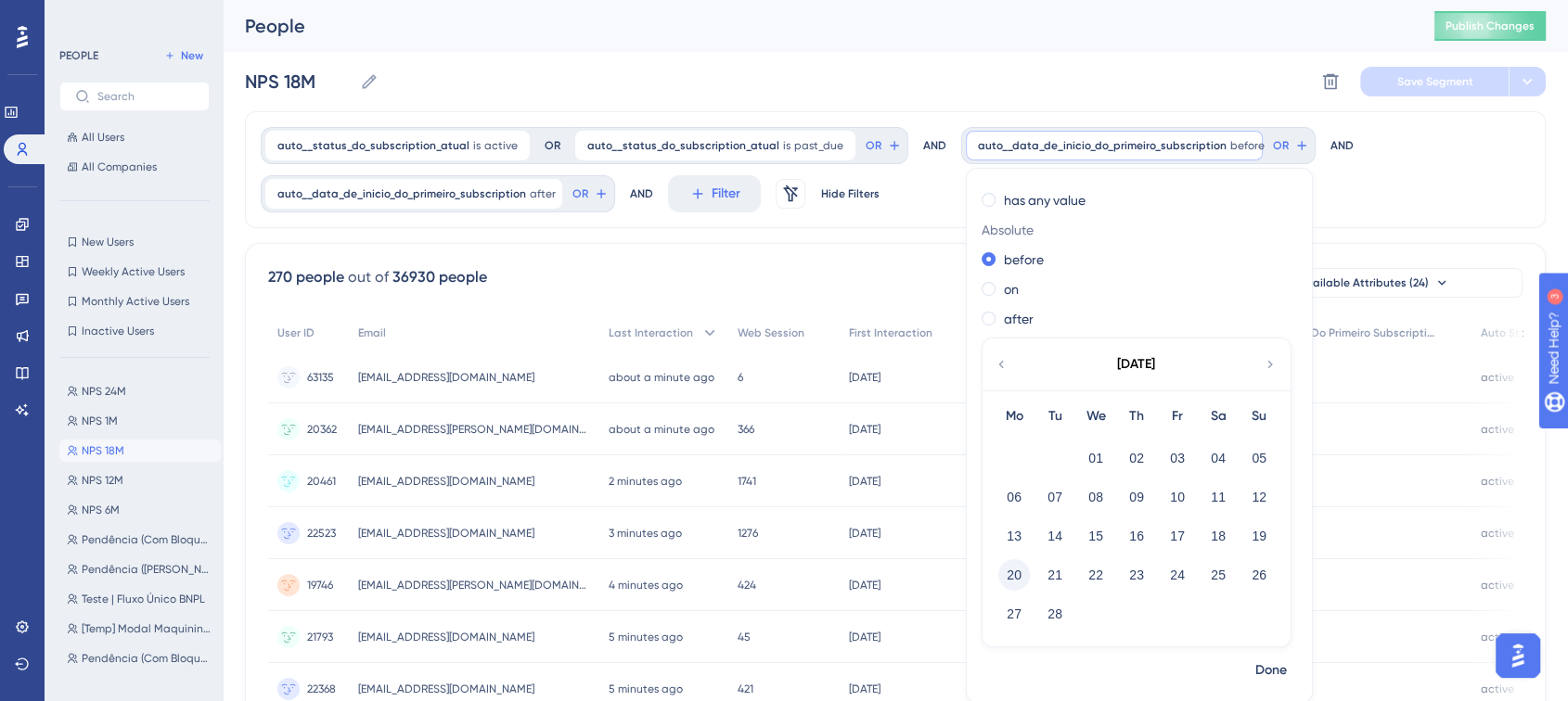
click at [998, 581] on button "20" at bounding box center [1014, 575] width 31 height 31
click at [1256, 661] on span "Done" at bounding box center [1271, 671] width 31 height 23
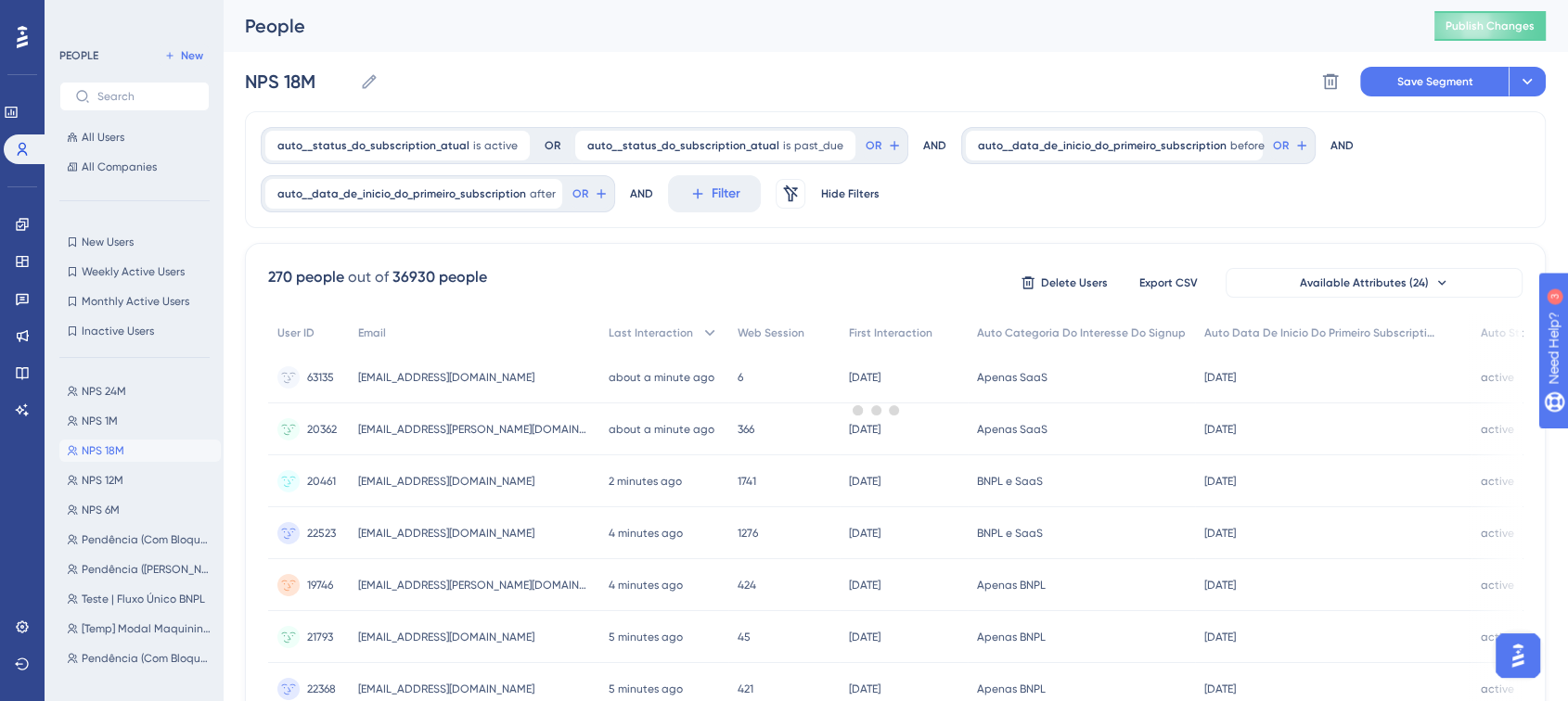
click at [442, 199] on div at bounding box center [876, 409] width 1382 height 567
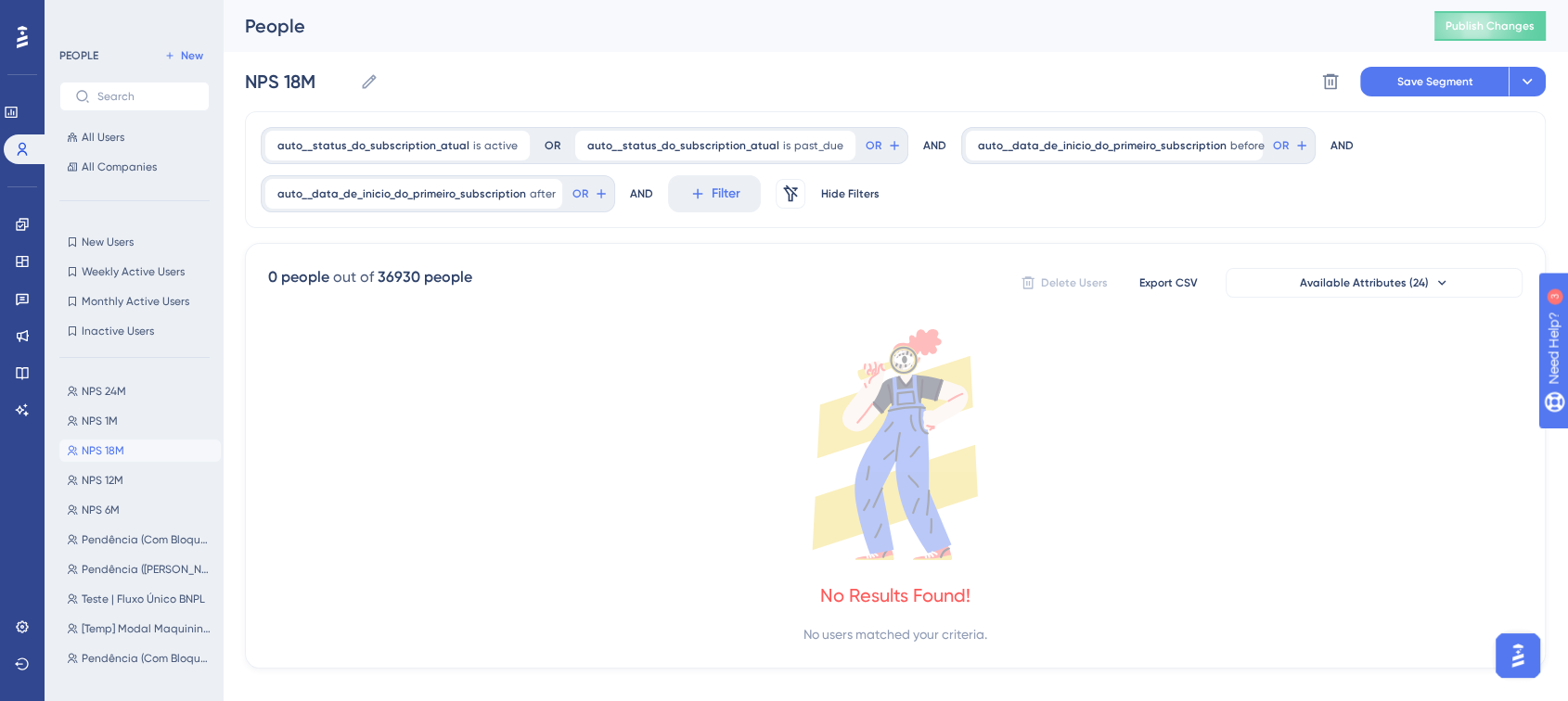
click at [442, 199] on span "auto__data_de_inicio_do_primeiro_subscription" at bounding box center [401, 193] width 249 height 15
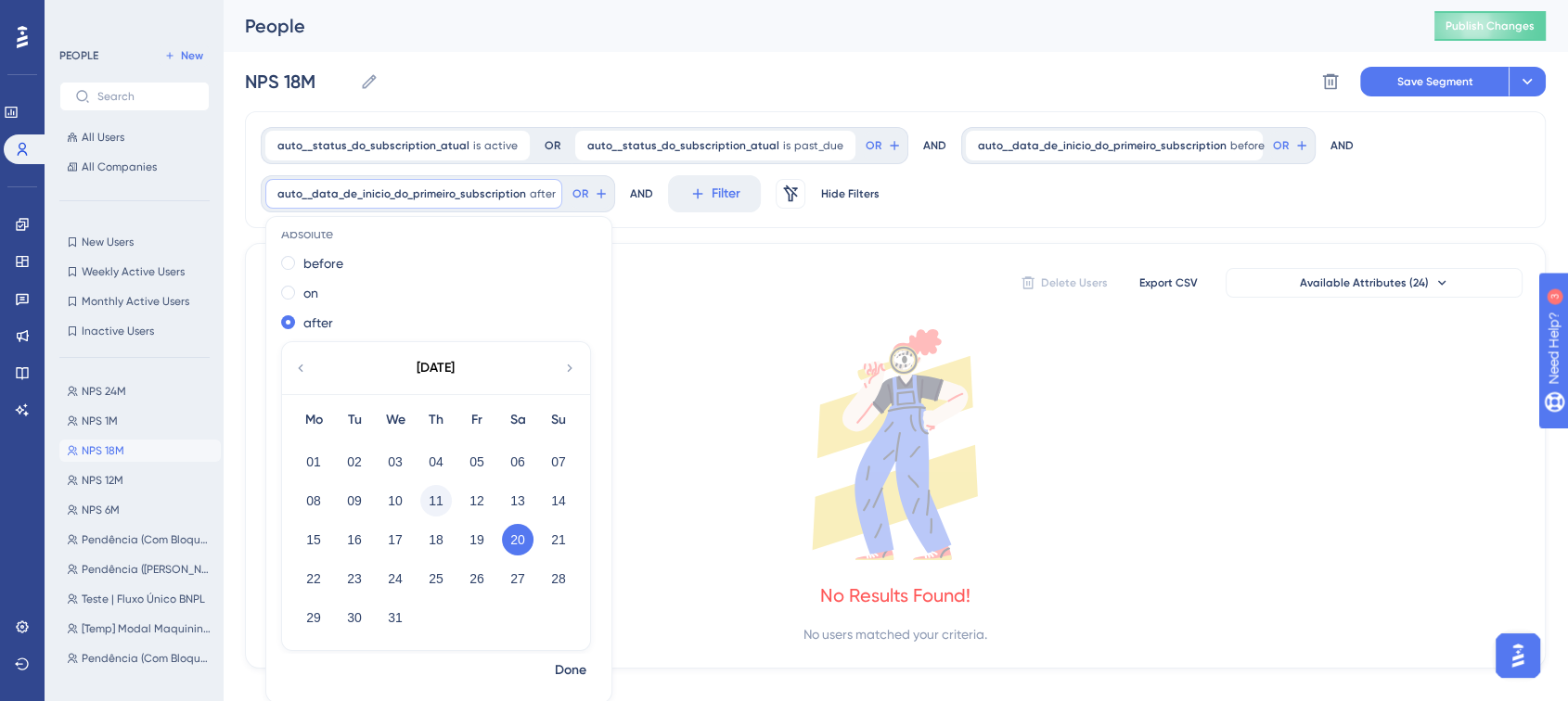
scroll to position [194, 0]
click at [305, 358] on icon at bounding box center [300, 364] width 15 height 17
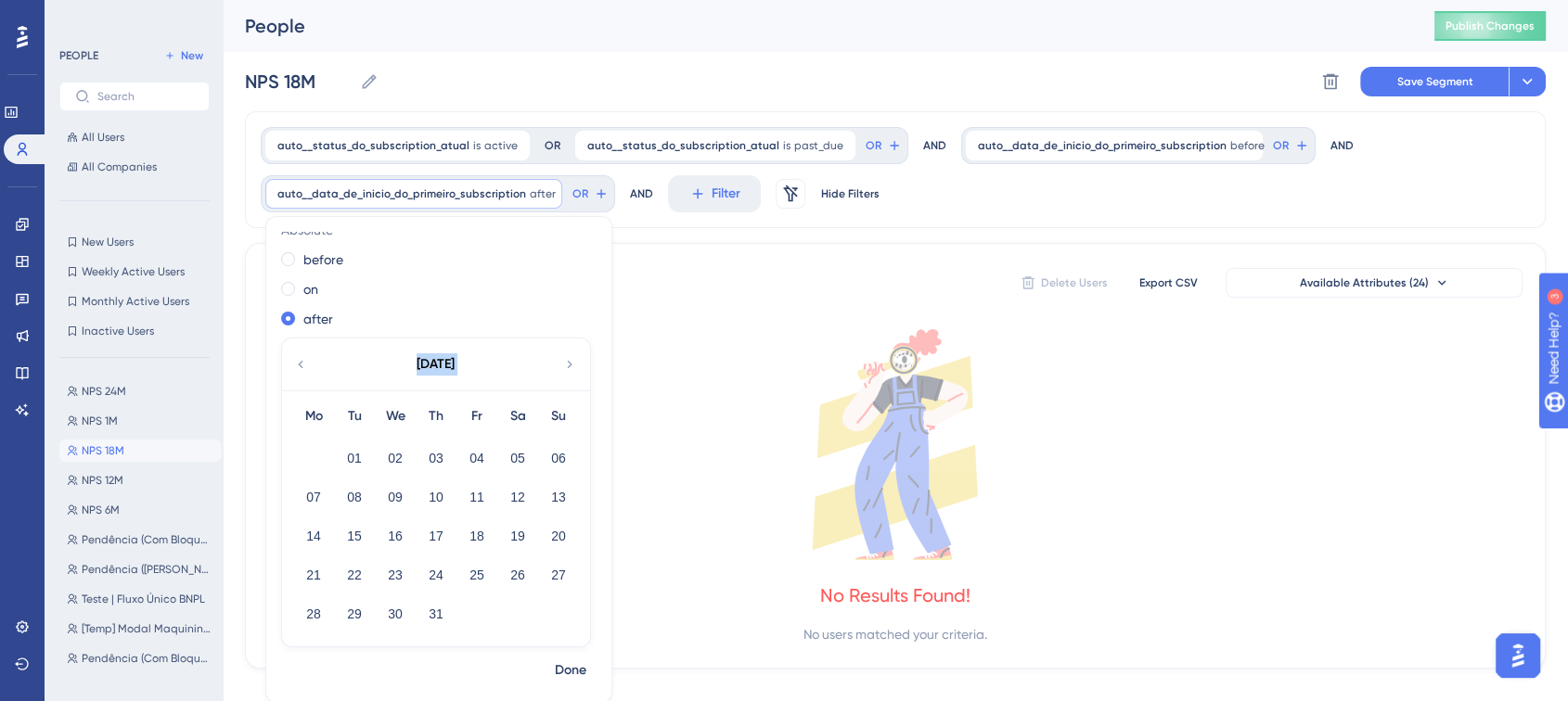
click at [305, 358] on icon at bounding box center [300, 364] width 15 height 17
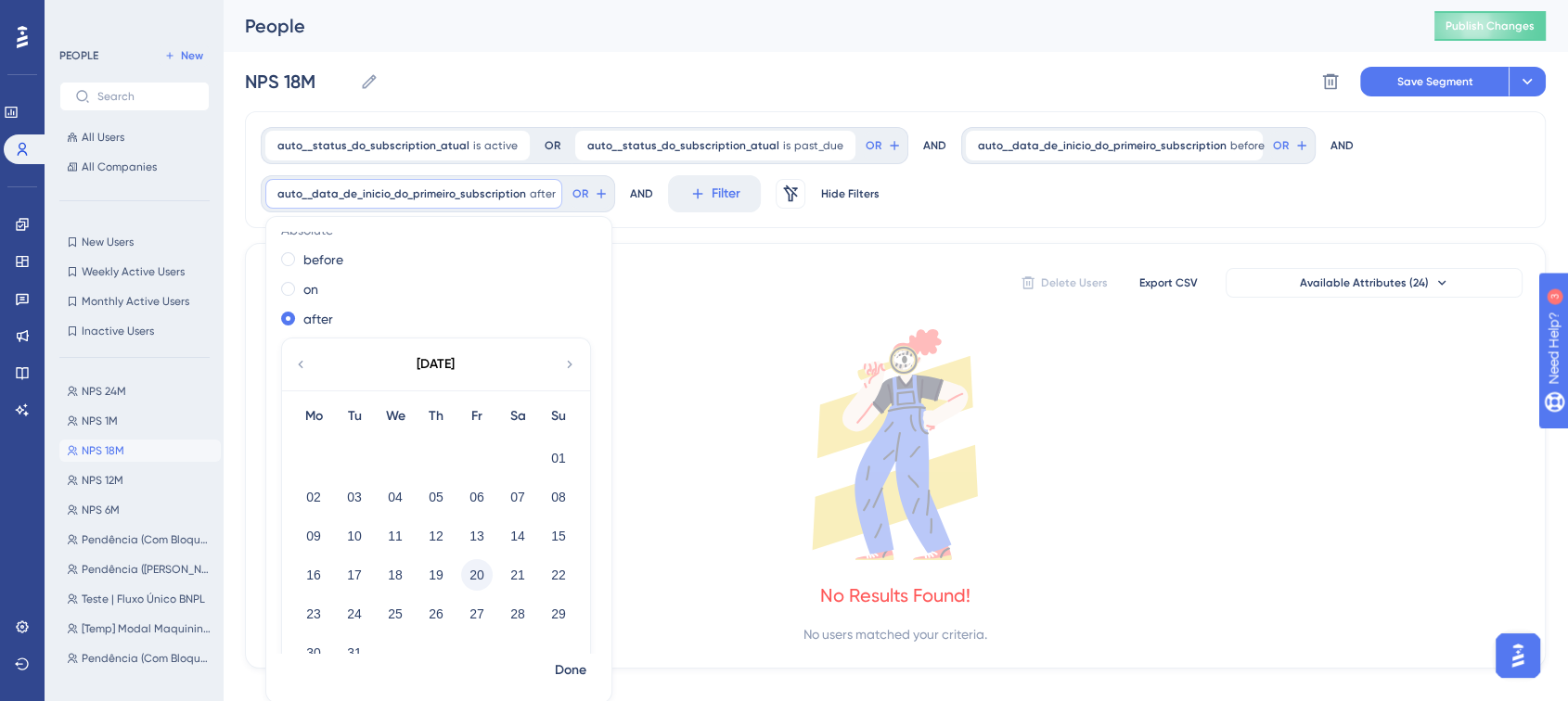
click at [475, 566] on button "20" at bounding box center [476, 575] width 31 height 31
click at [583, 666] on span "Done" at bounding box center [571, 671] width 31 height 23
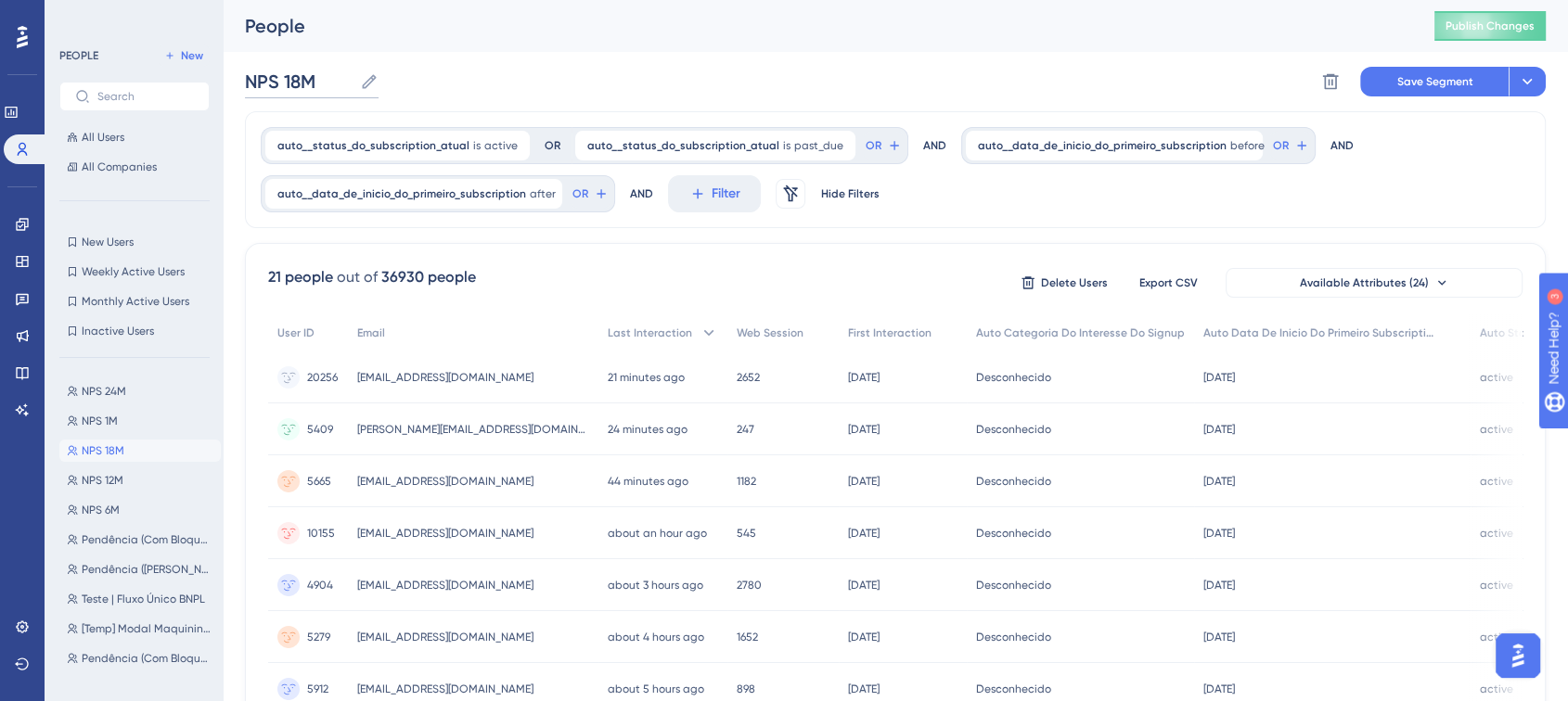
click at [297, 77] on input "NPS 18M" at bounding box center [299, 81] width 108 height 26
click at [518, 79] on div "NPS 18M NPS 18M Delete Segment Save Segment Actions" at bounding box center [895, 81] width 1301 height 59
click at [1529, 72] on button at bounding box center [1528, 81] width 37 height 29
click at [1442, 122] on div "Save as a New Segment Save as a New Segment" at bounding box center [1443, 135] width 150 height 37
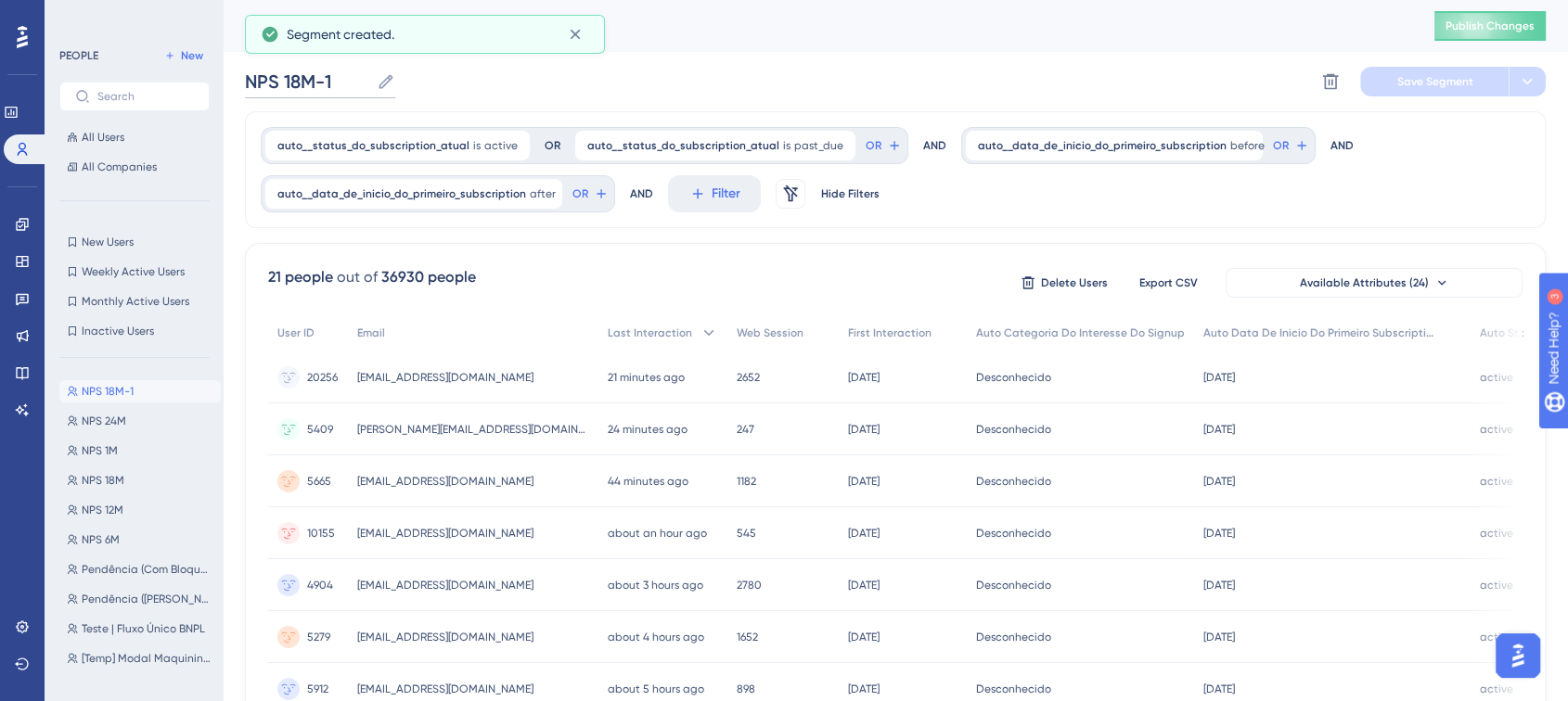
drag, startPoint x: 329, startPoint y: 81, endPoint x: 285, endPoint y: 81, distance: 44.0
click at [285, 81] on input "NPS 18M-1" at bounding box center [307, 81] width 125 height 26
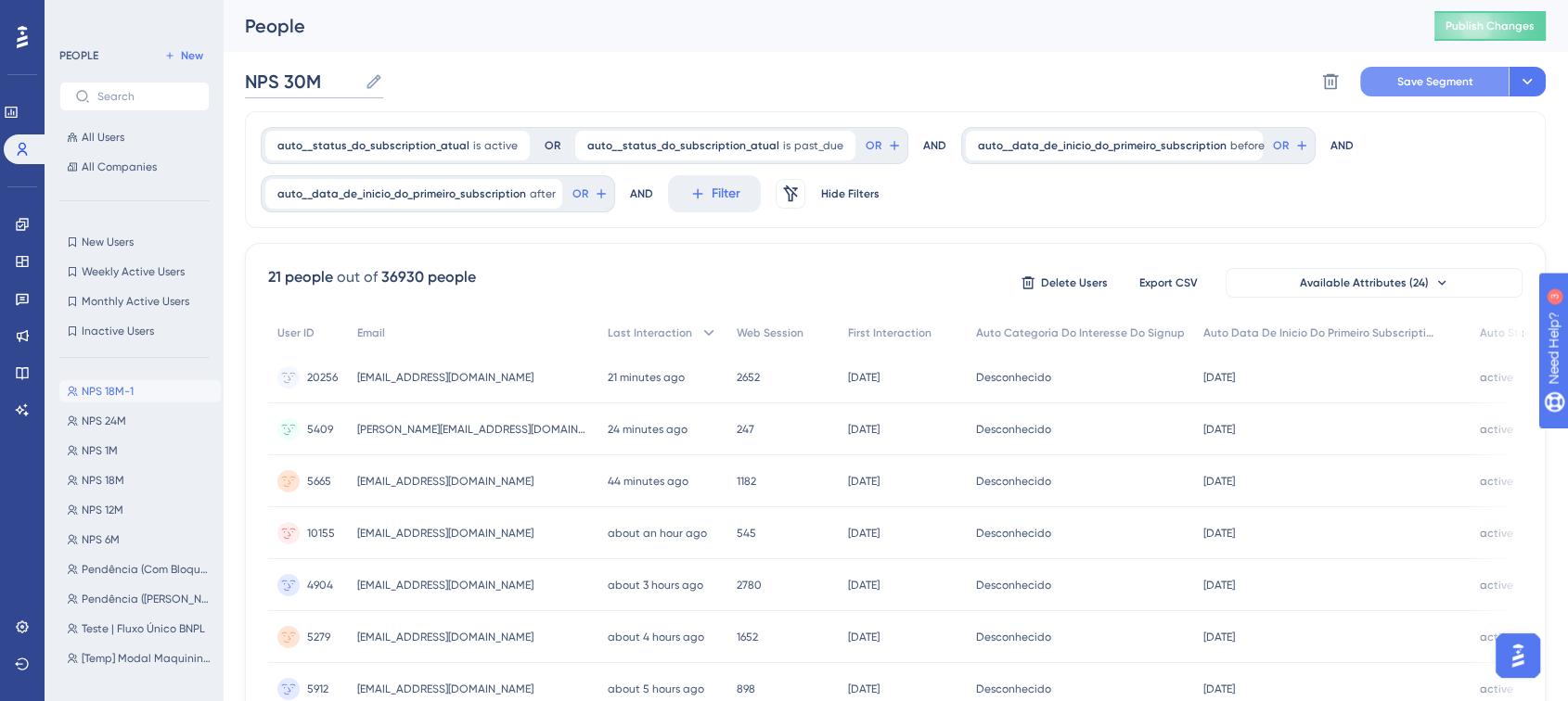
type input "NPS 30M"
click at [1439, 81] on span "Save Segment" at bounding box center [1434, 81] width 76 height 15
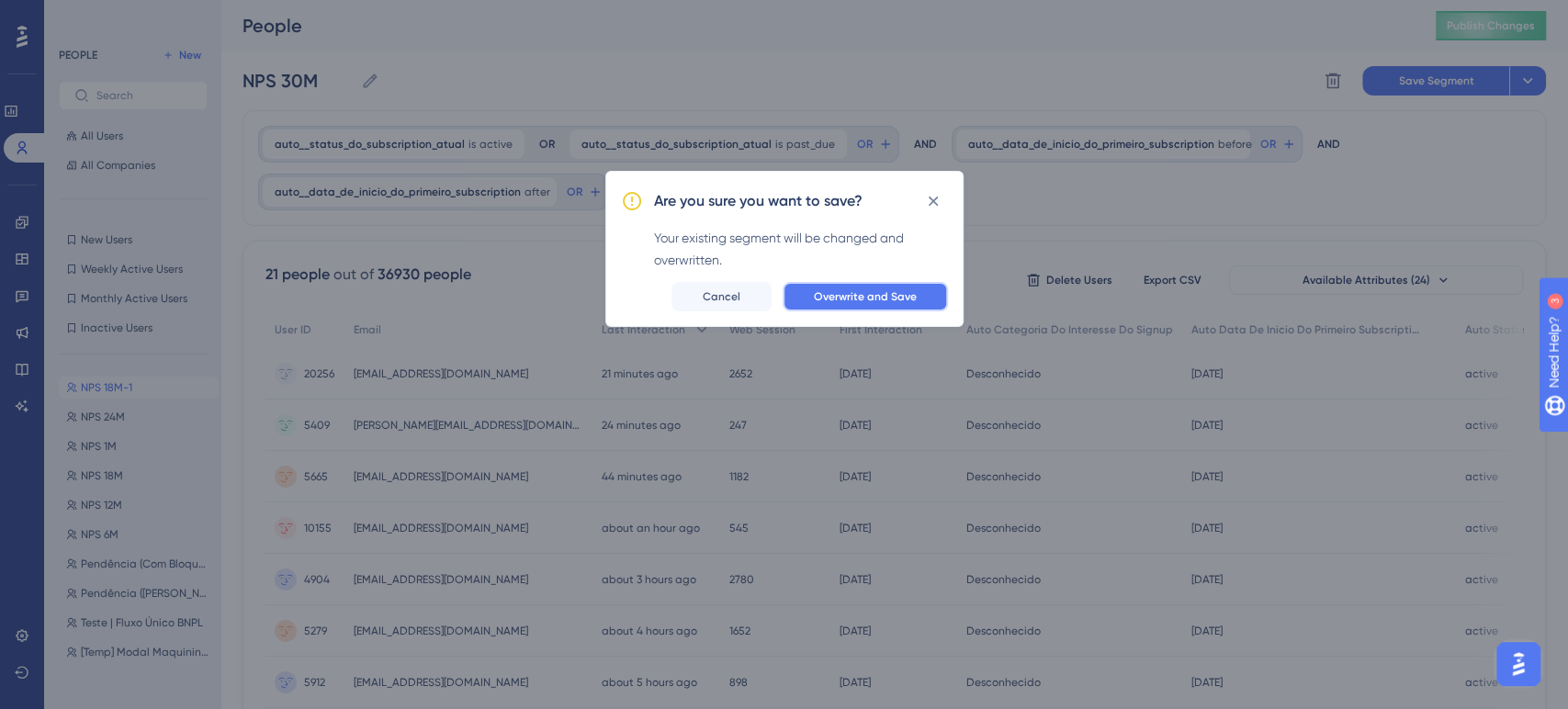
click at [871, 301] on span "Overwrite and Save" at bounding box center [866, 297] width 103 height 15
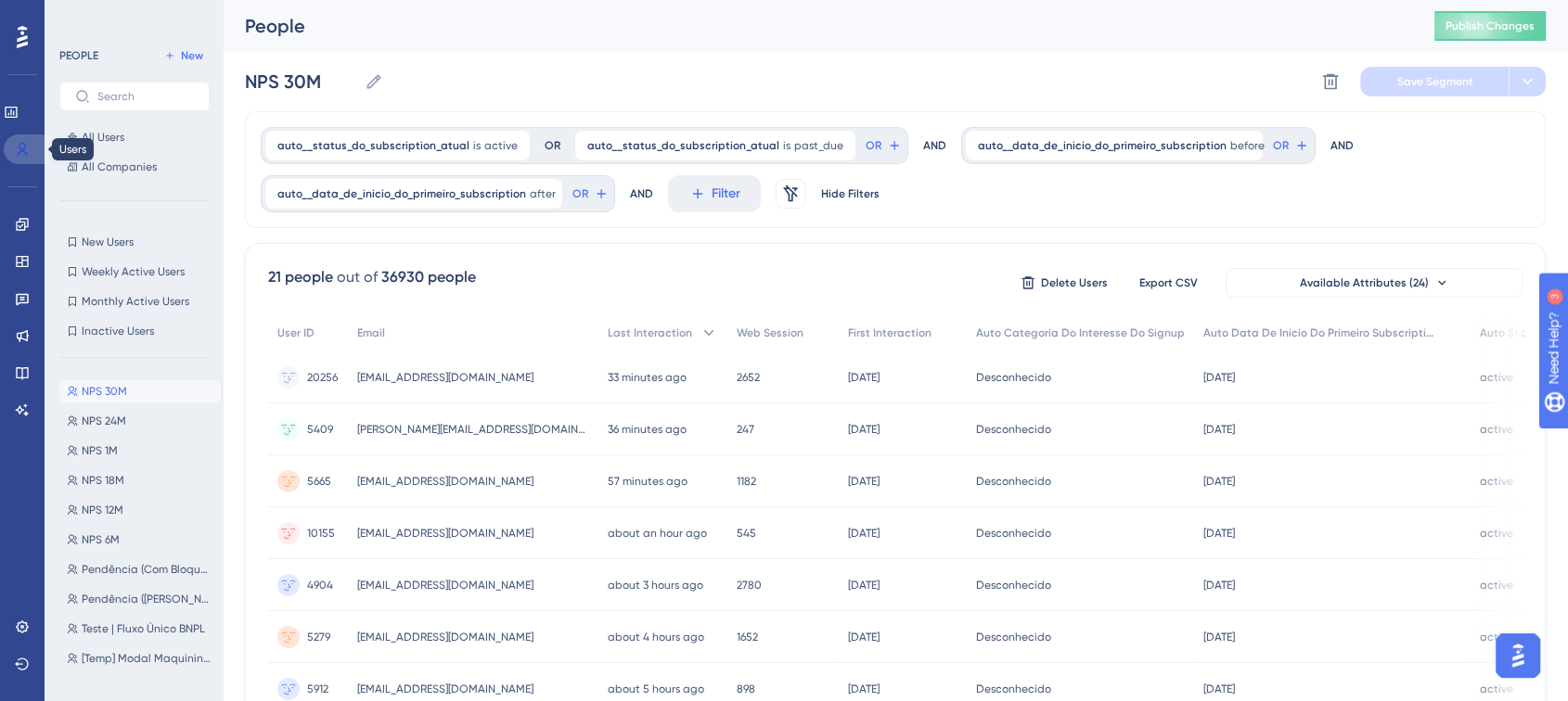
click at [19, 144] on icon at bounding box center [23, 148] width 10 height 13
drag, startPoint x: 13, startPoint y: 209, endPoint x: 18, endPoint y: 219, distance: 11.2
click at [15, 209] on link at bounding box center [22, 224] width 15 height 29
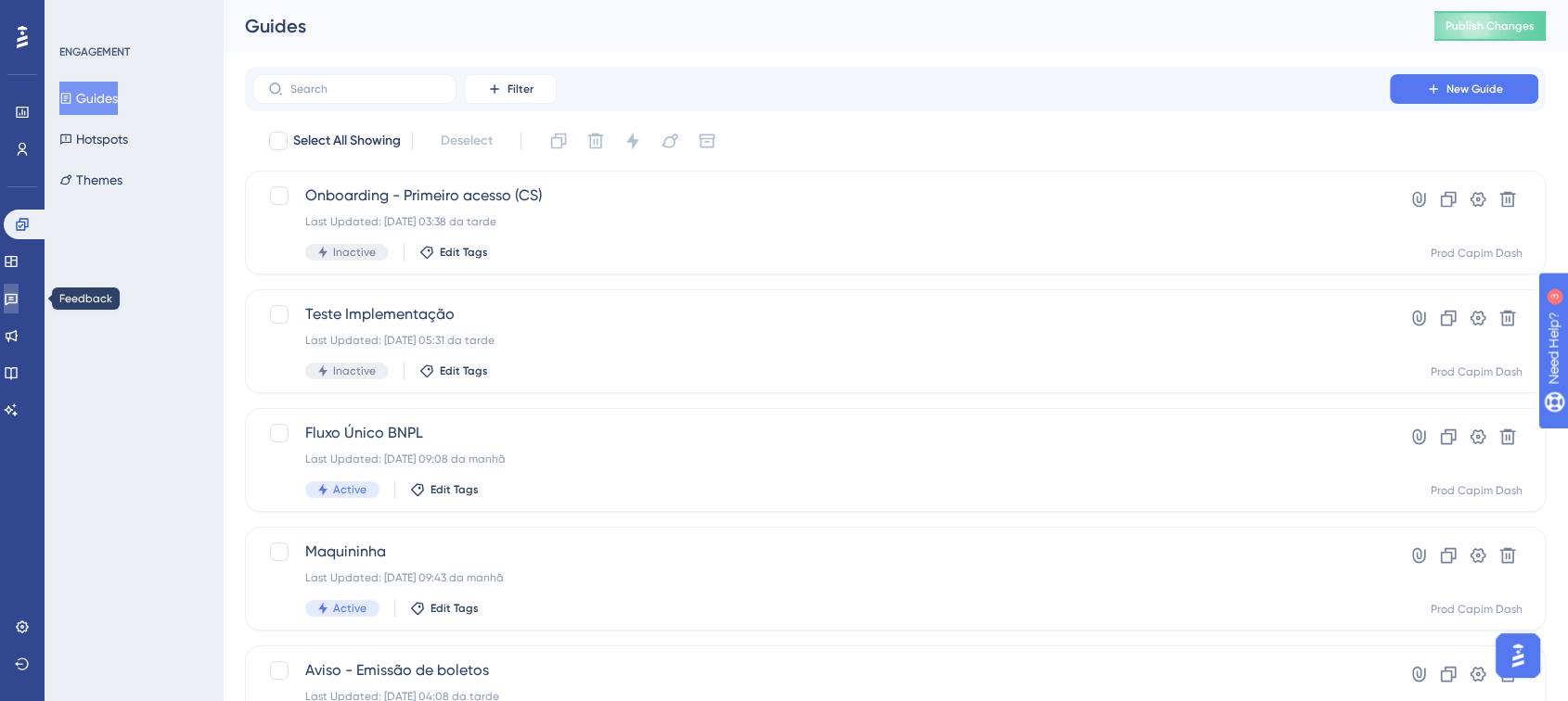
click at [12, 297] on link at bounding box center [11, 298] width 15 height 29
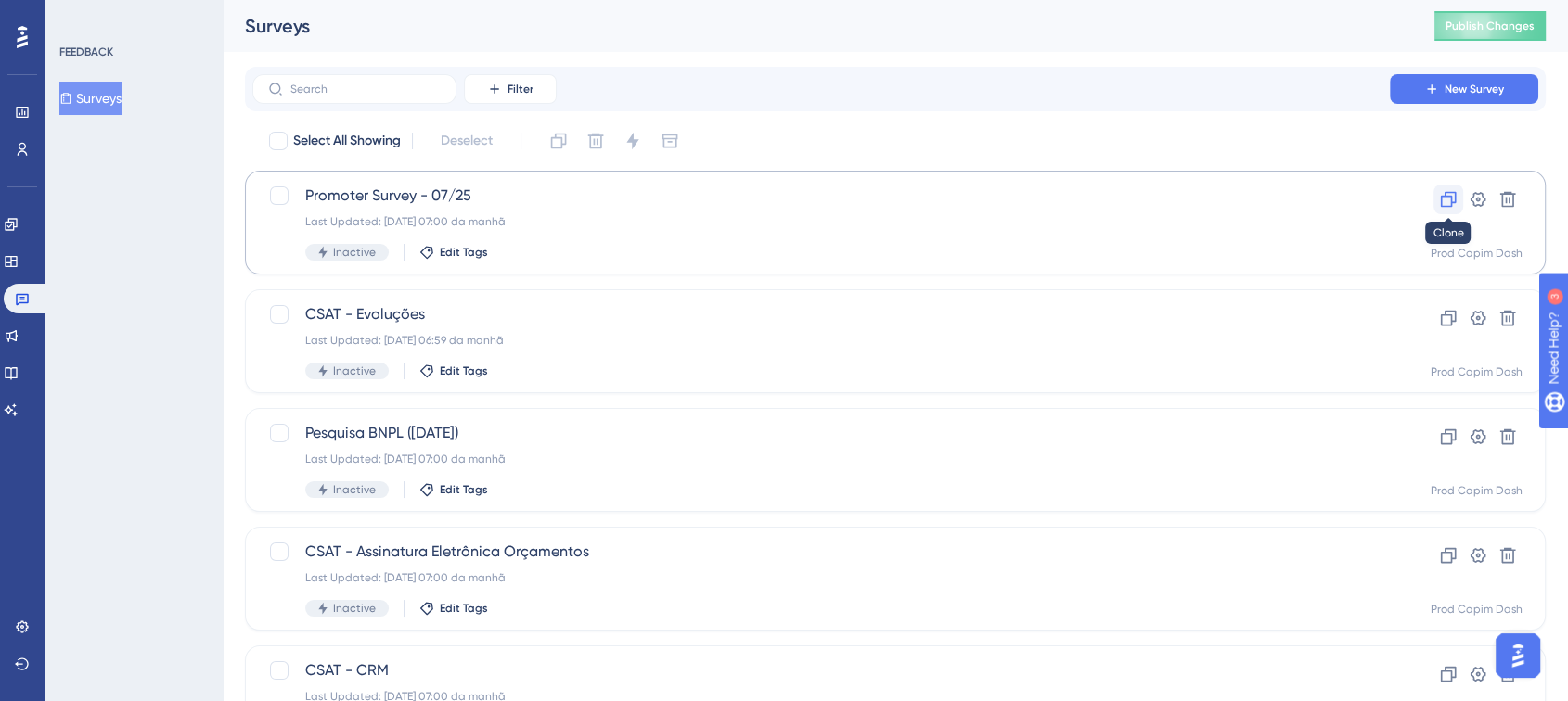
click at [1455, 196] on icon at bounding box center [1449, 200] width 16 height 16
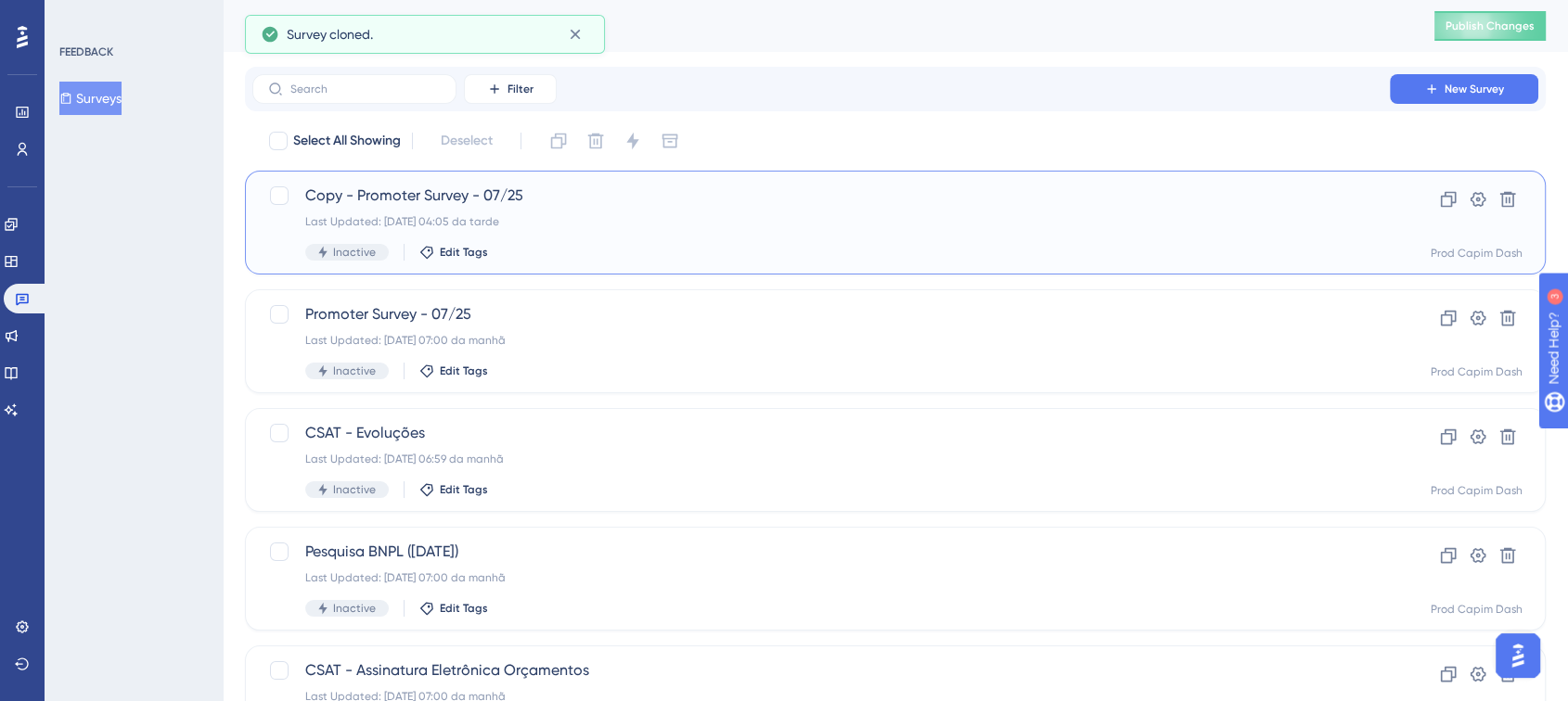
click at [542, 185] on span "Copy - Promoter Survey - 07/25" at bounding box center [821, 195] width 1032 height 23
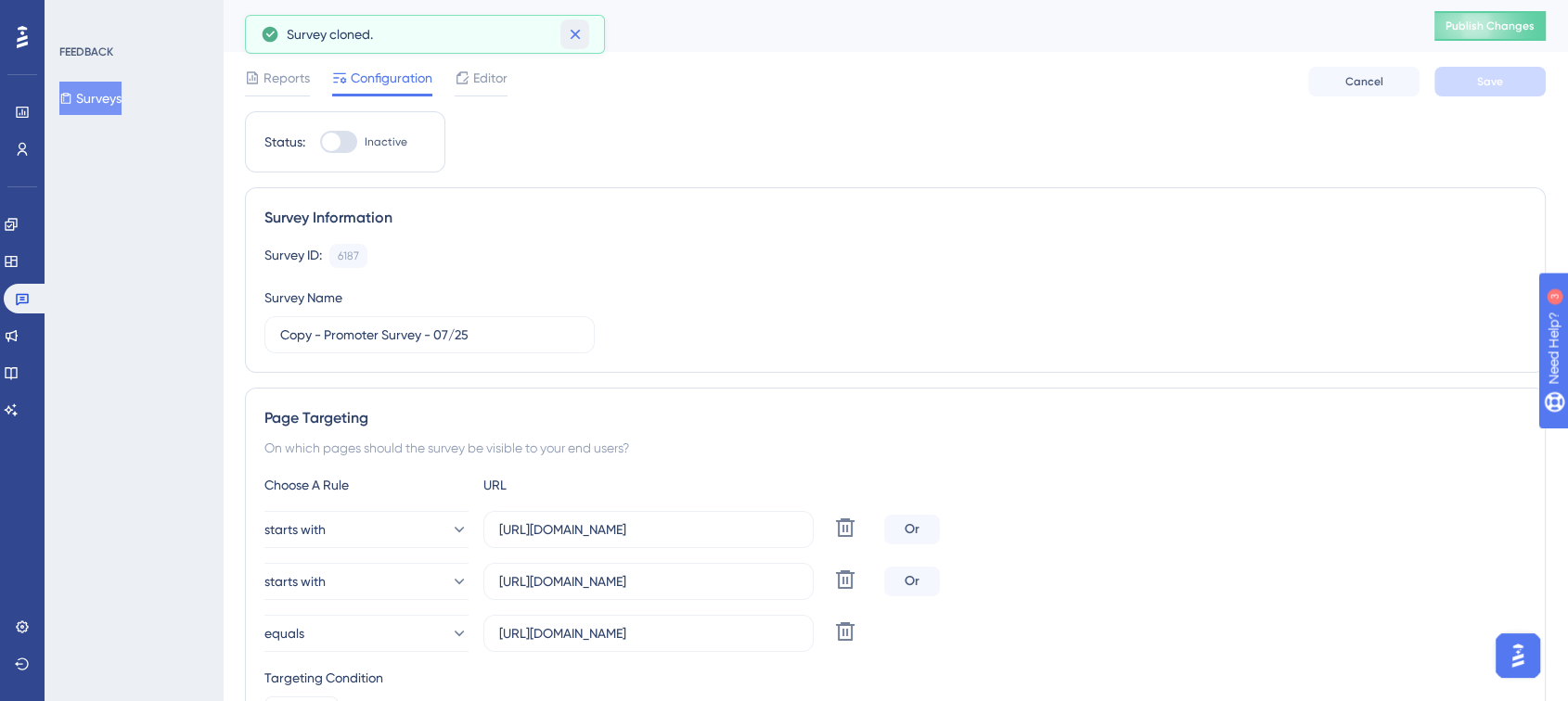
click at [574, 27] on icon at bounding box center [575, 34] width 19 height 19
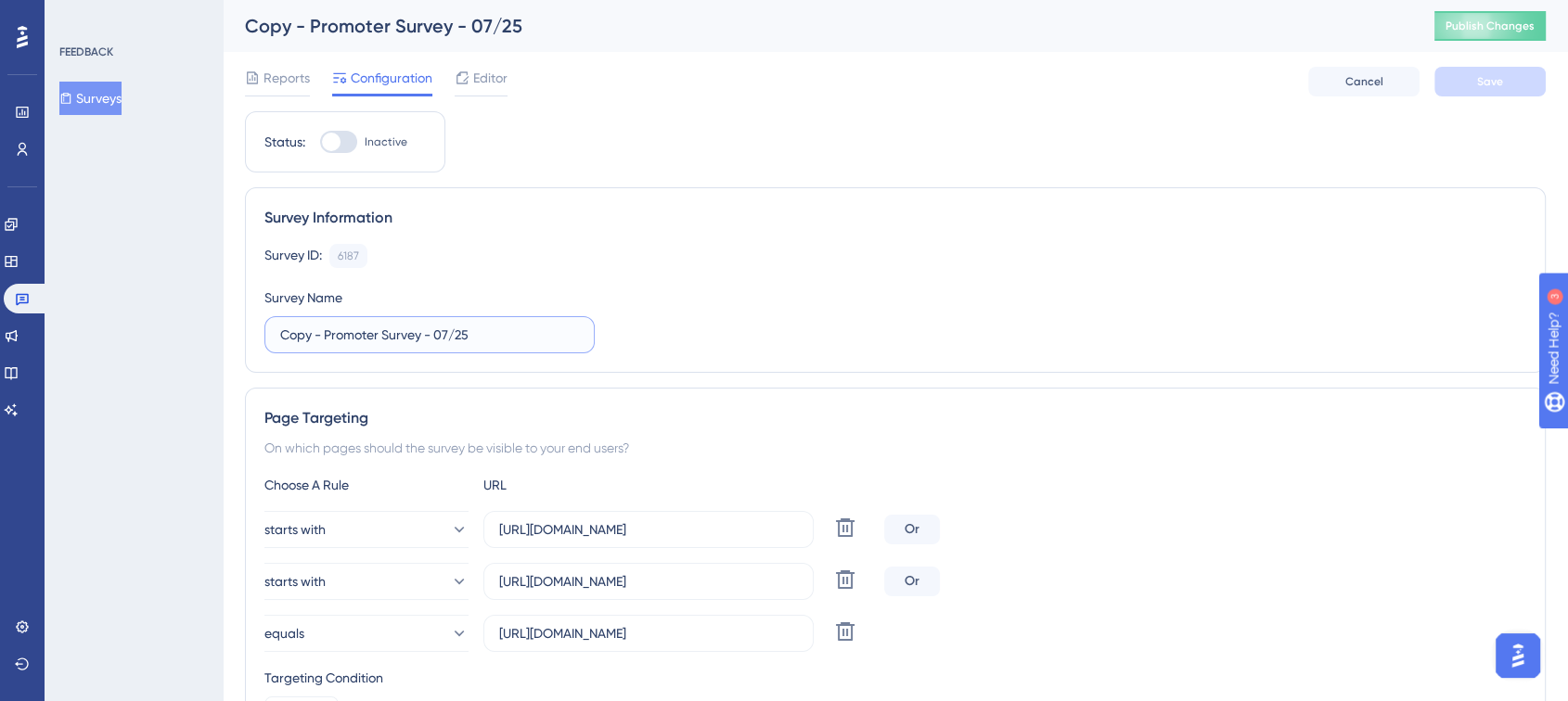
drag, startPoint x: 323, startPoint y: 332, endPoint x: 240, endPoint y: 339, distance: 83.3
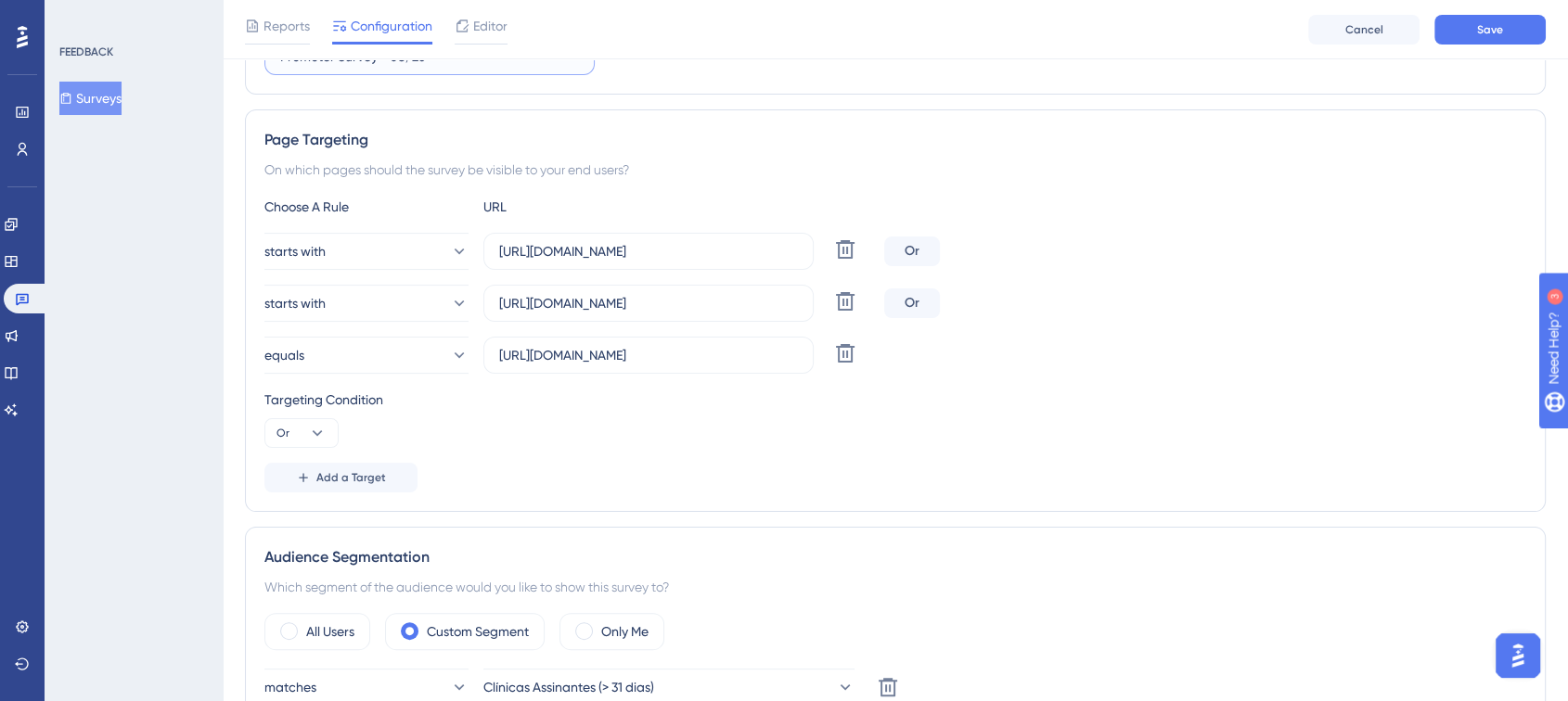
scroll to position [309, 0]
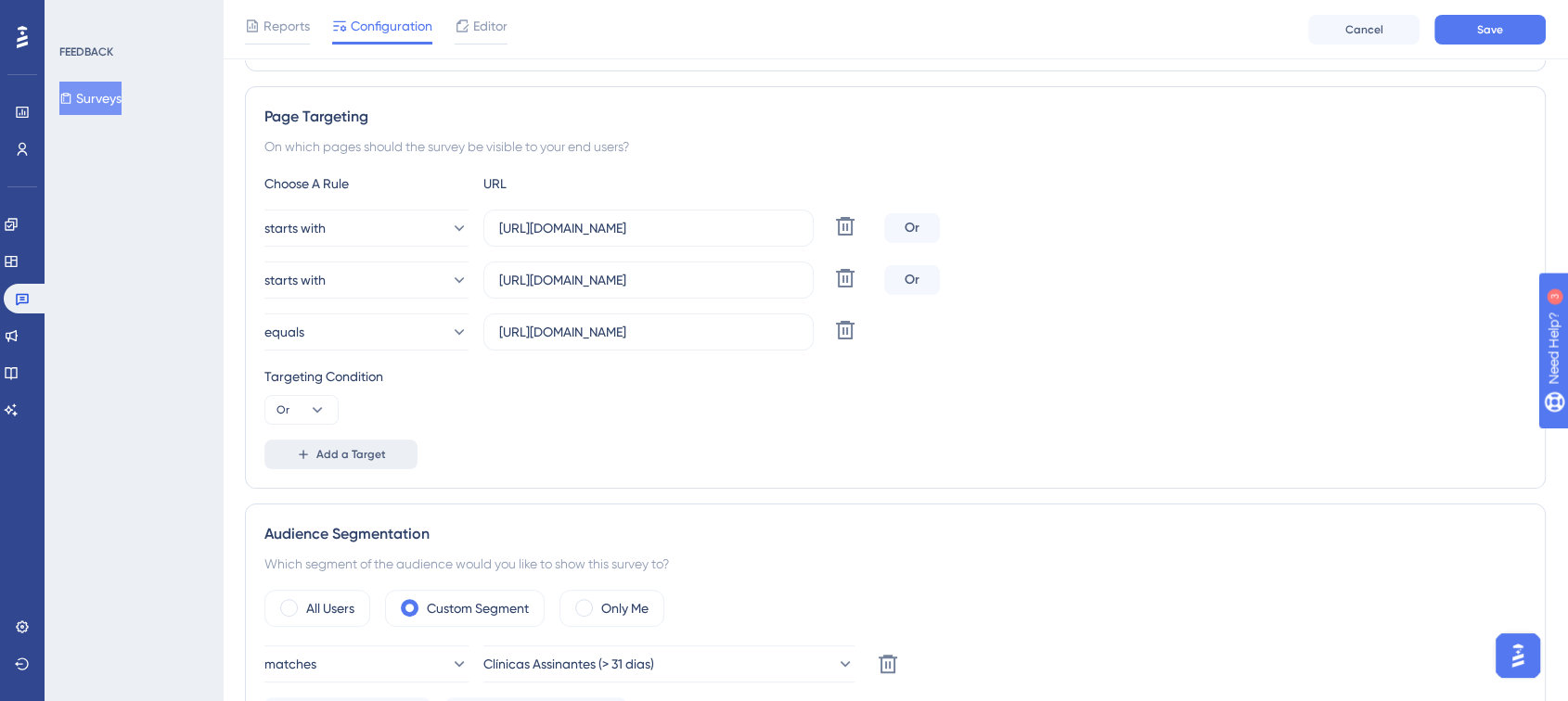
type input "Promoter Survey - 08/25"
click at [345, 457] on span "Add a Target" at bounding box center [351, 454] width 70 height 15
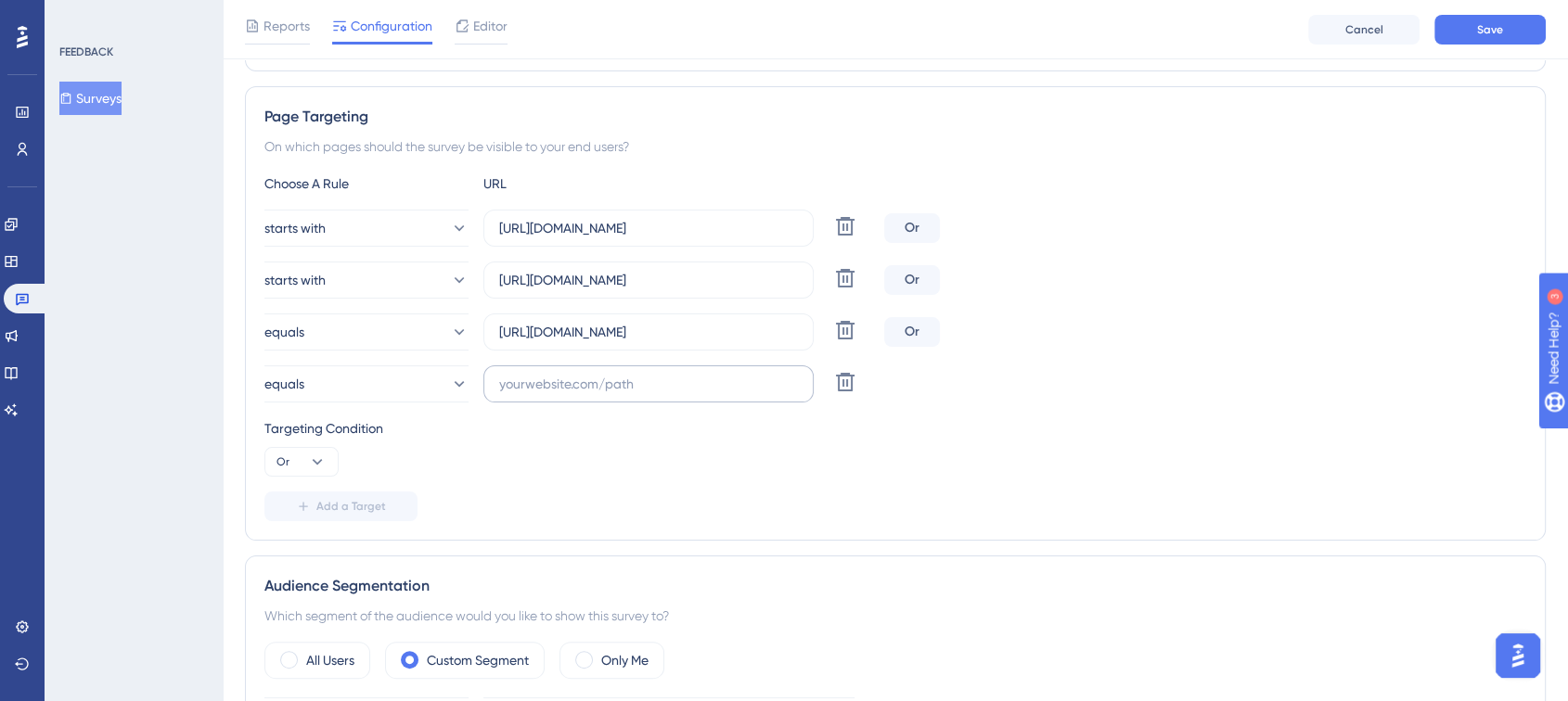
click at [579, 394] on label at bounding box center [648, 384] width 330 height 37
click at [579, 394] on input "text" at bounding box center [648, 384] width 299 height 21
paste input "[URL][DOMAIN_NAME]"
click at [417, 392] on button "equals" at bounding box center [366, 384] width 204 height 37
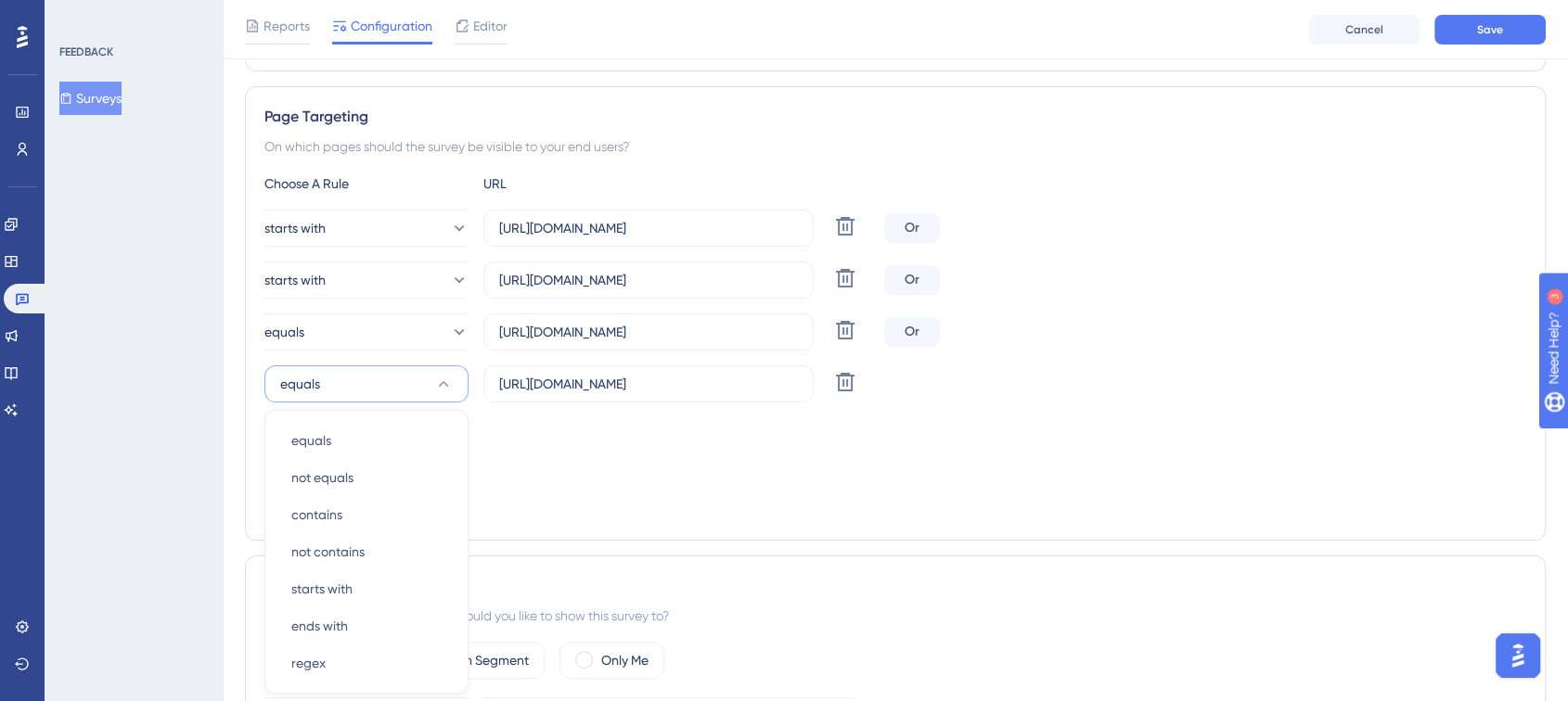
scroll to position [510, 0]
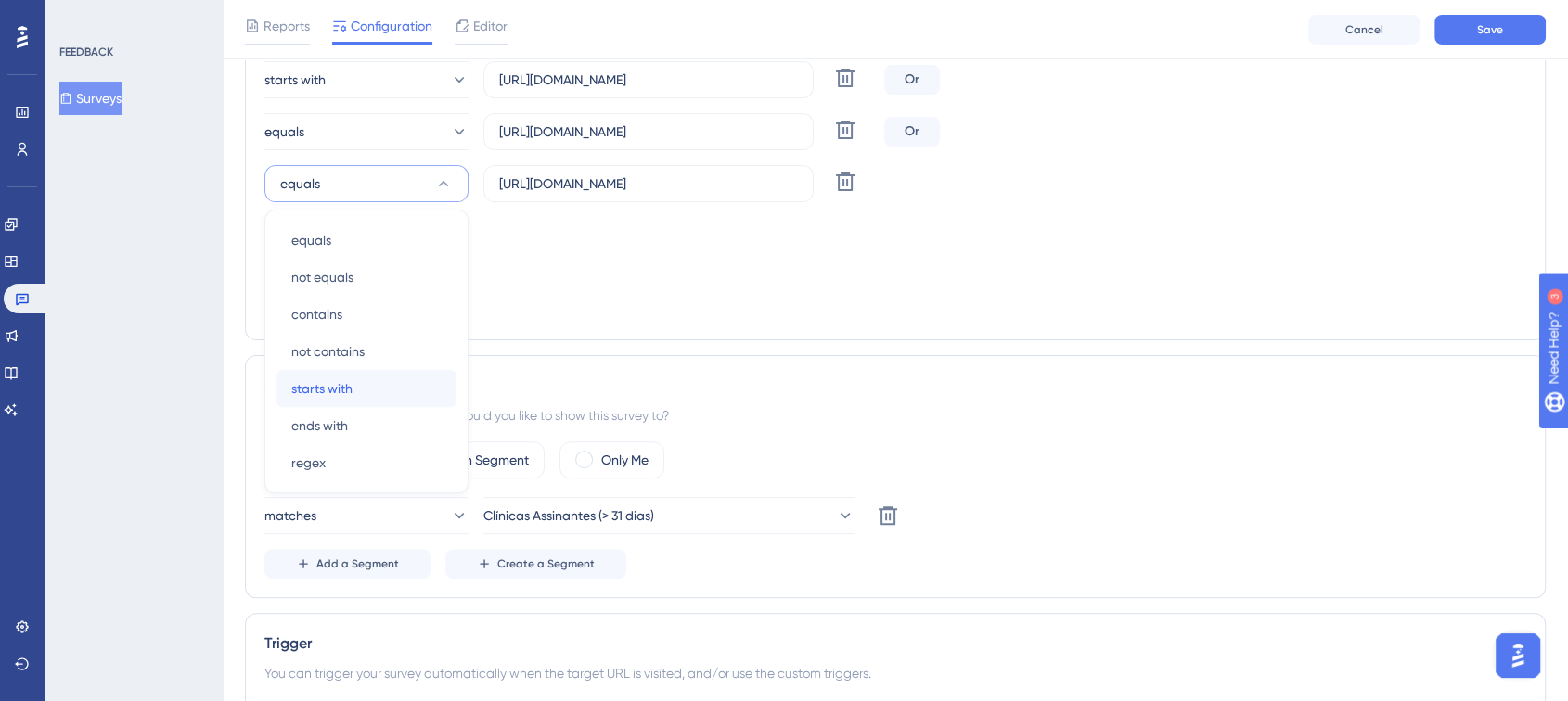
click at [386, 383] on div "starts with starts with" at bounding box center [366, 389] width 150 height 37
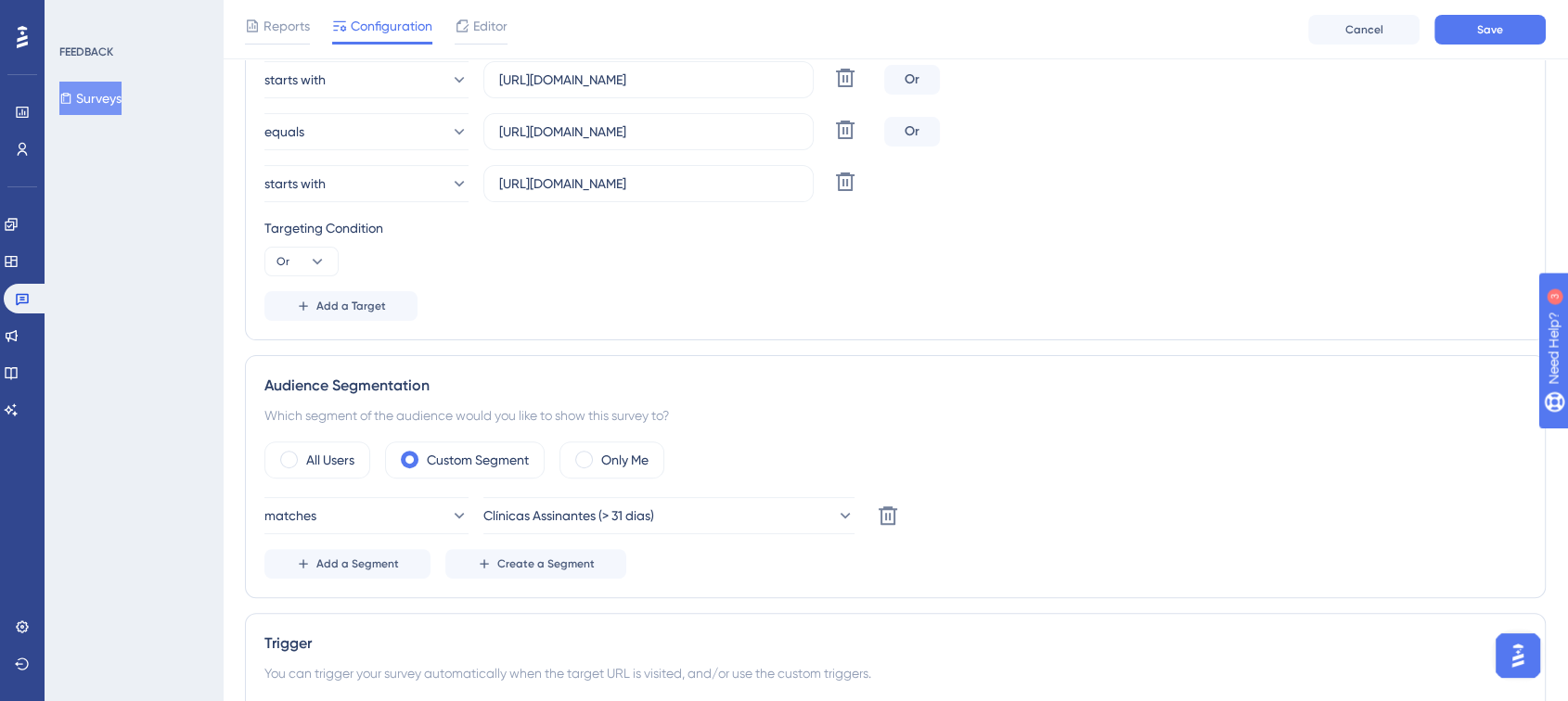
click at [759, 277] on div "Choose A Rule URL starts with [URL][DOMAIN_NAME] Delete Or starts with [URL][DO…" at bounding box center [895, 146] width 1261 height 349
click at [795, 184] on input "[URL][DOMAIN_NAME]" at bounding box center [648, 184] width 299 height 21
type input "[URL][DOMAIN_NAME]"
click at [822, 317] on div "Add a Target" at bounding box center [895, 306] width 1261 height 29
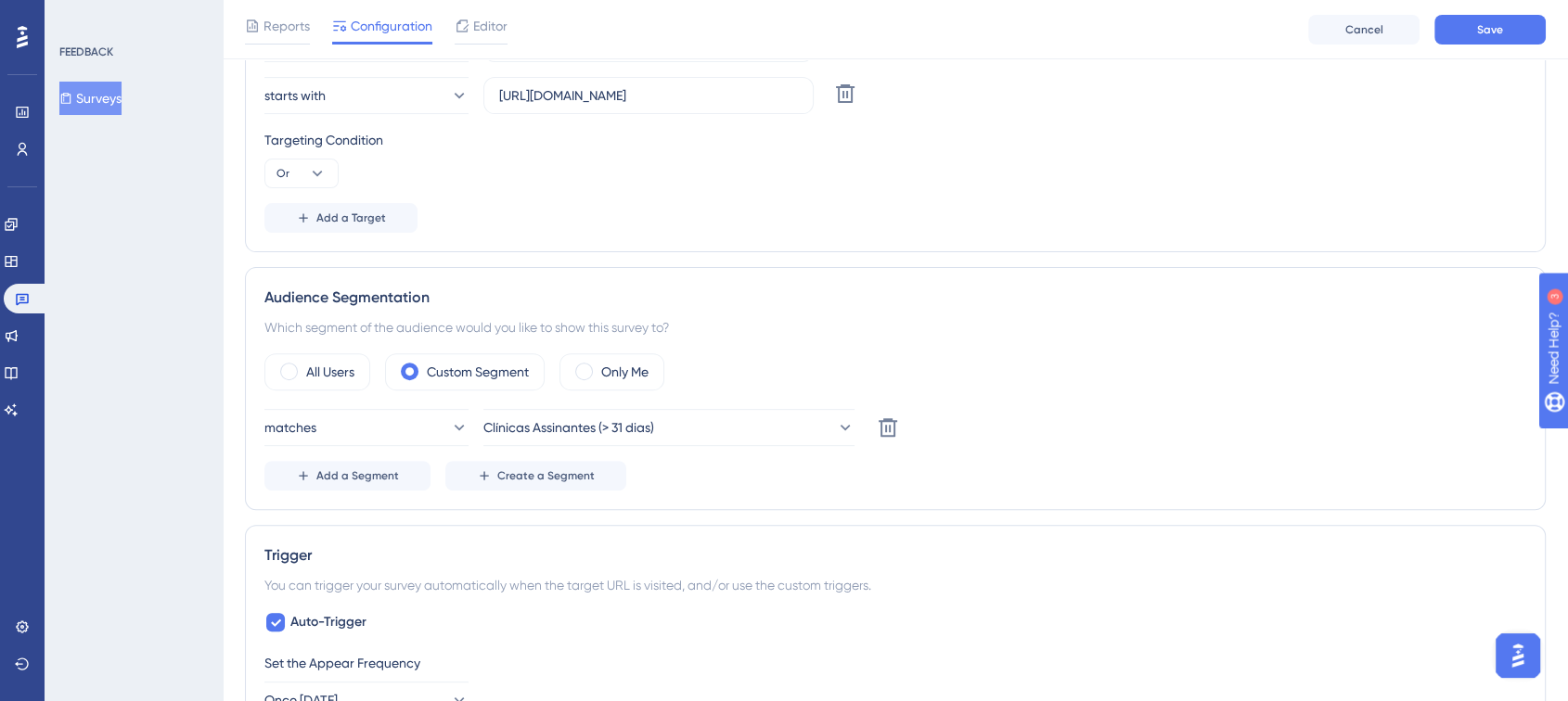
scroll to position [721, 0]
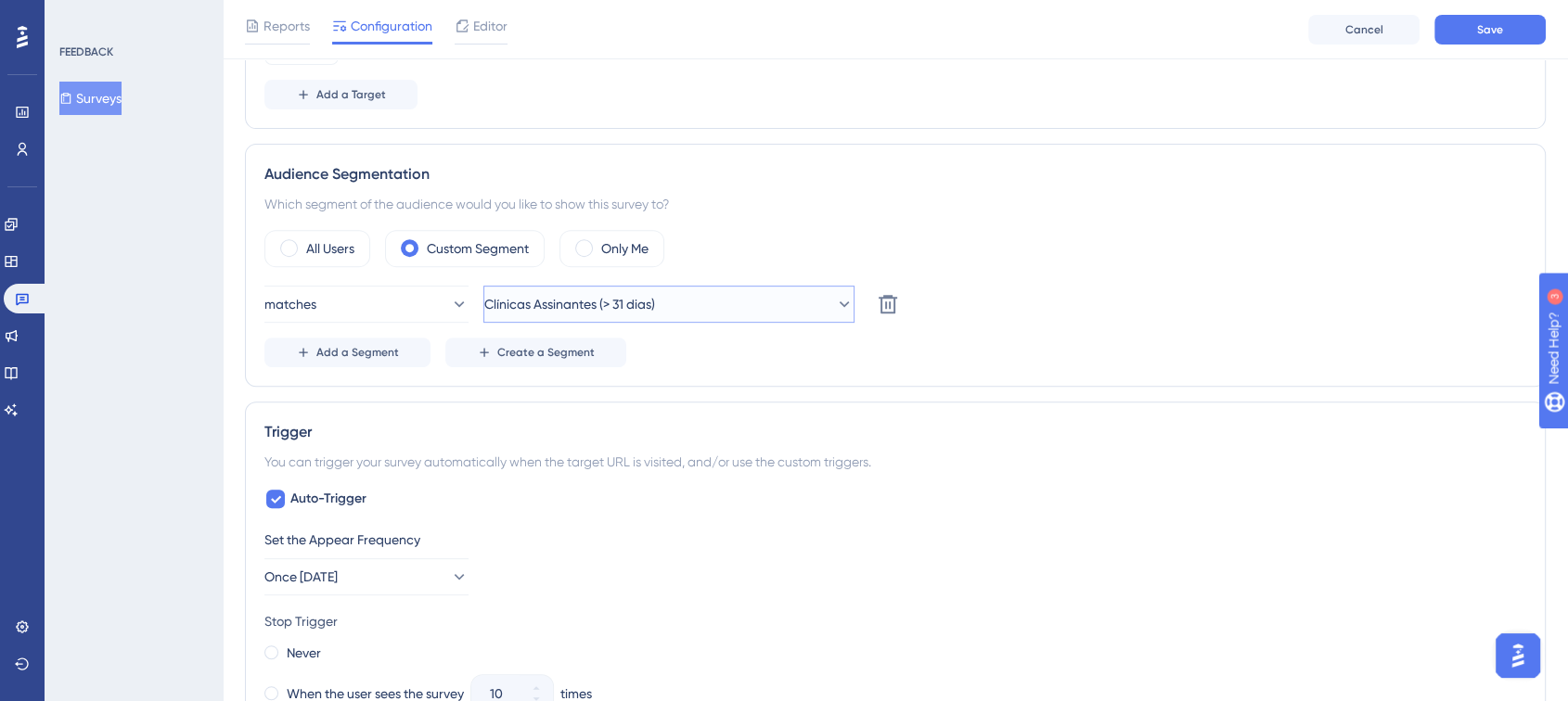
click at [557, 299] on span "Clínicas Assinantes (> 31 dias)" at bounding box center [570, 303] width 171 height 23
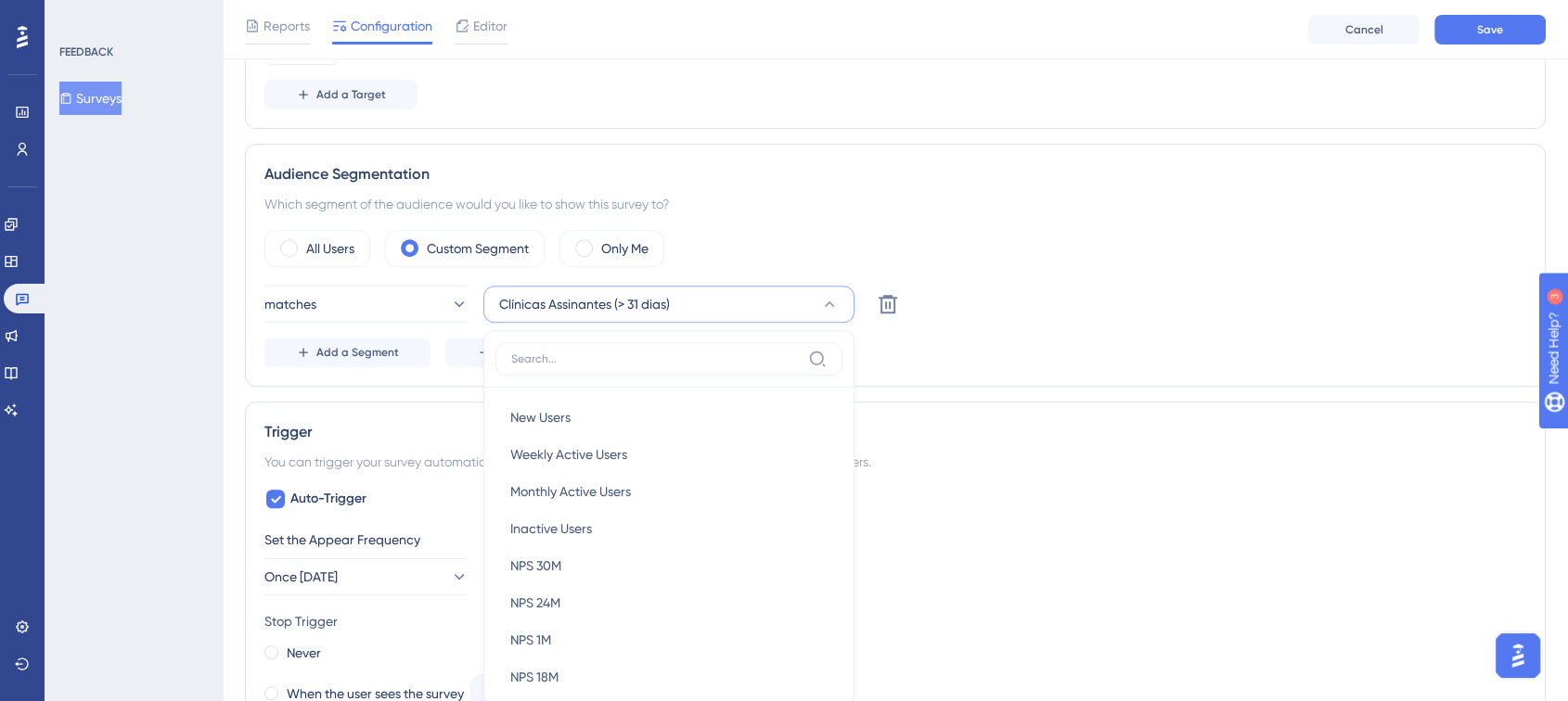
scroll to position [883, 0]
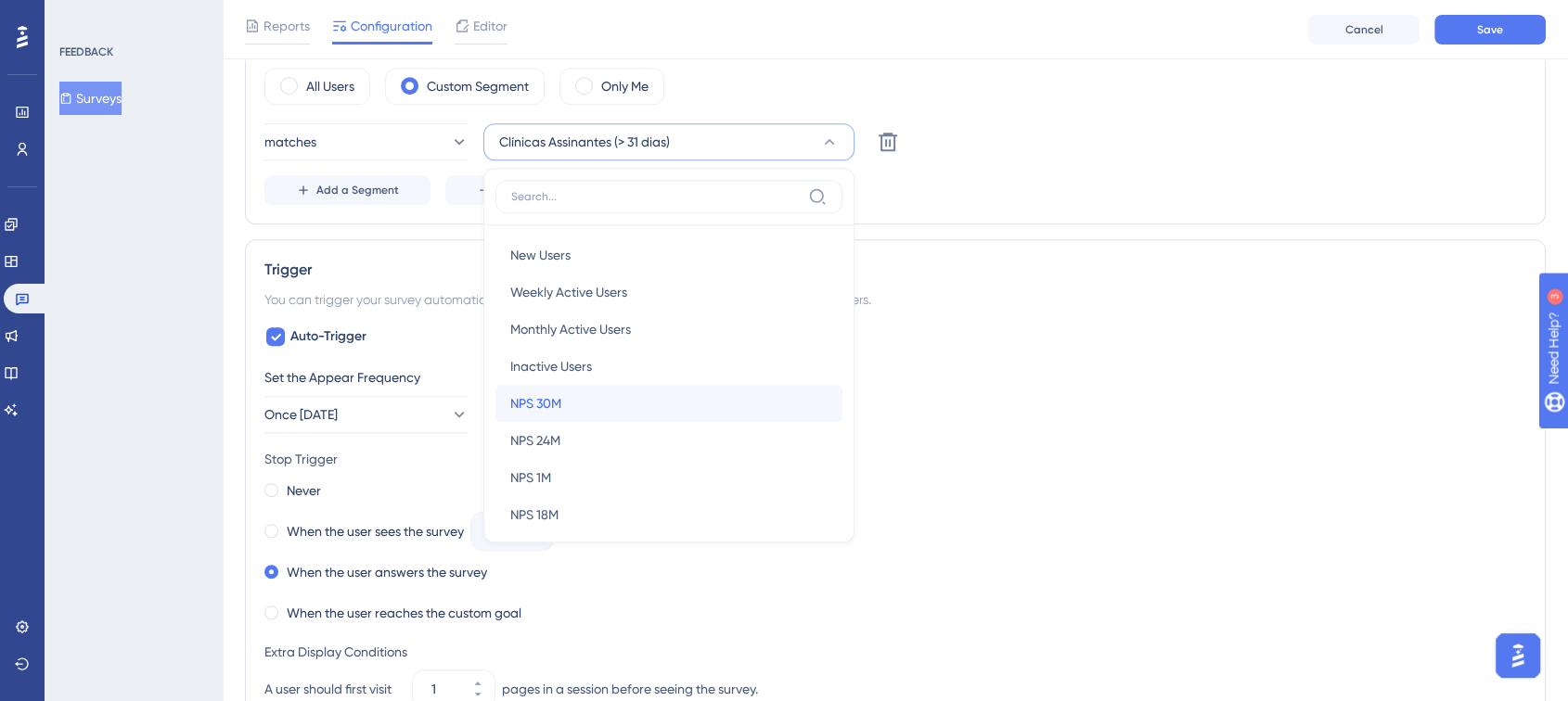
click at [607, 406] on div "NPS 30M NPS 30M" at bounding box center [668, 404] width 317 height 37
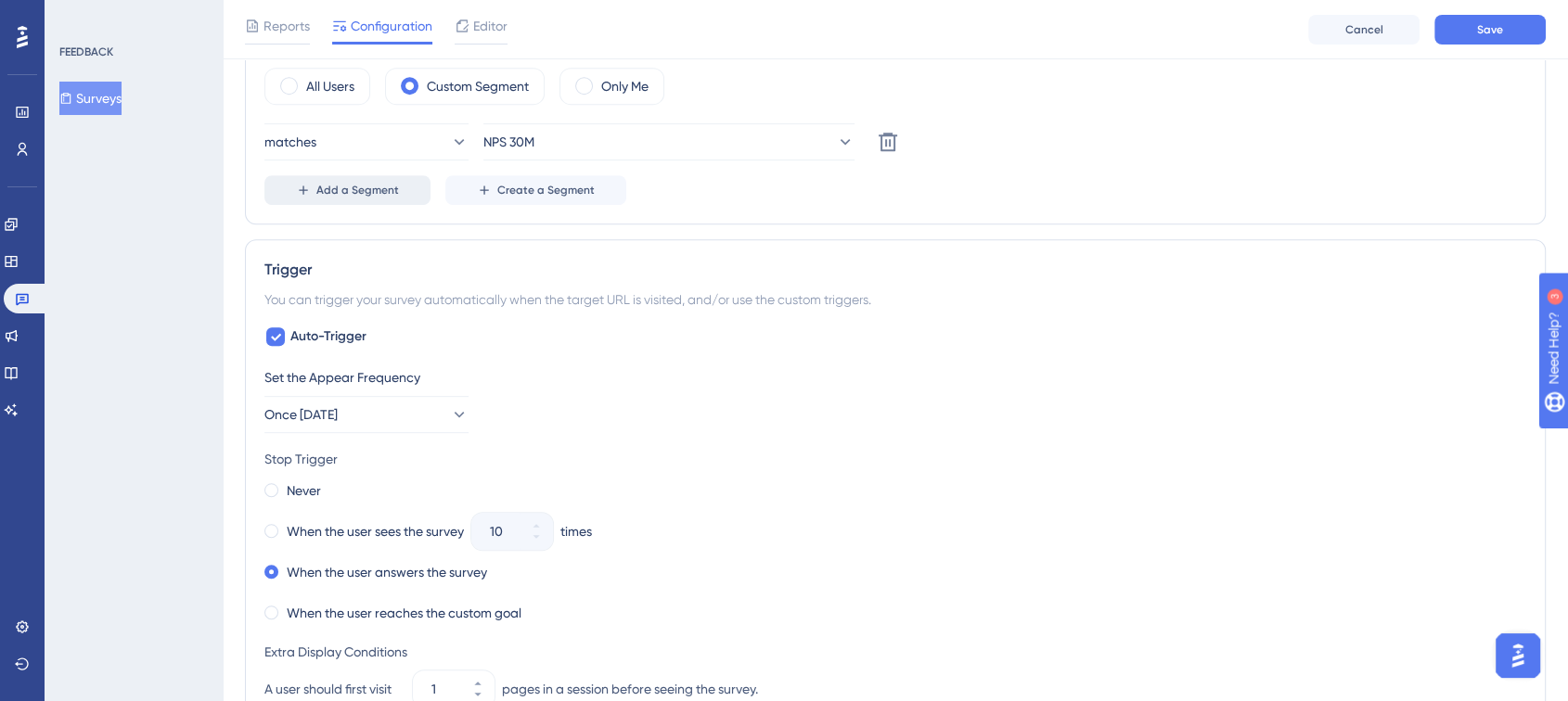
click at [375, 196] on button "Add a Segment" at bounding box center [347, 190] width 166 height 29
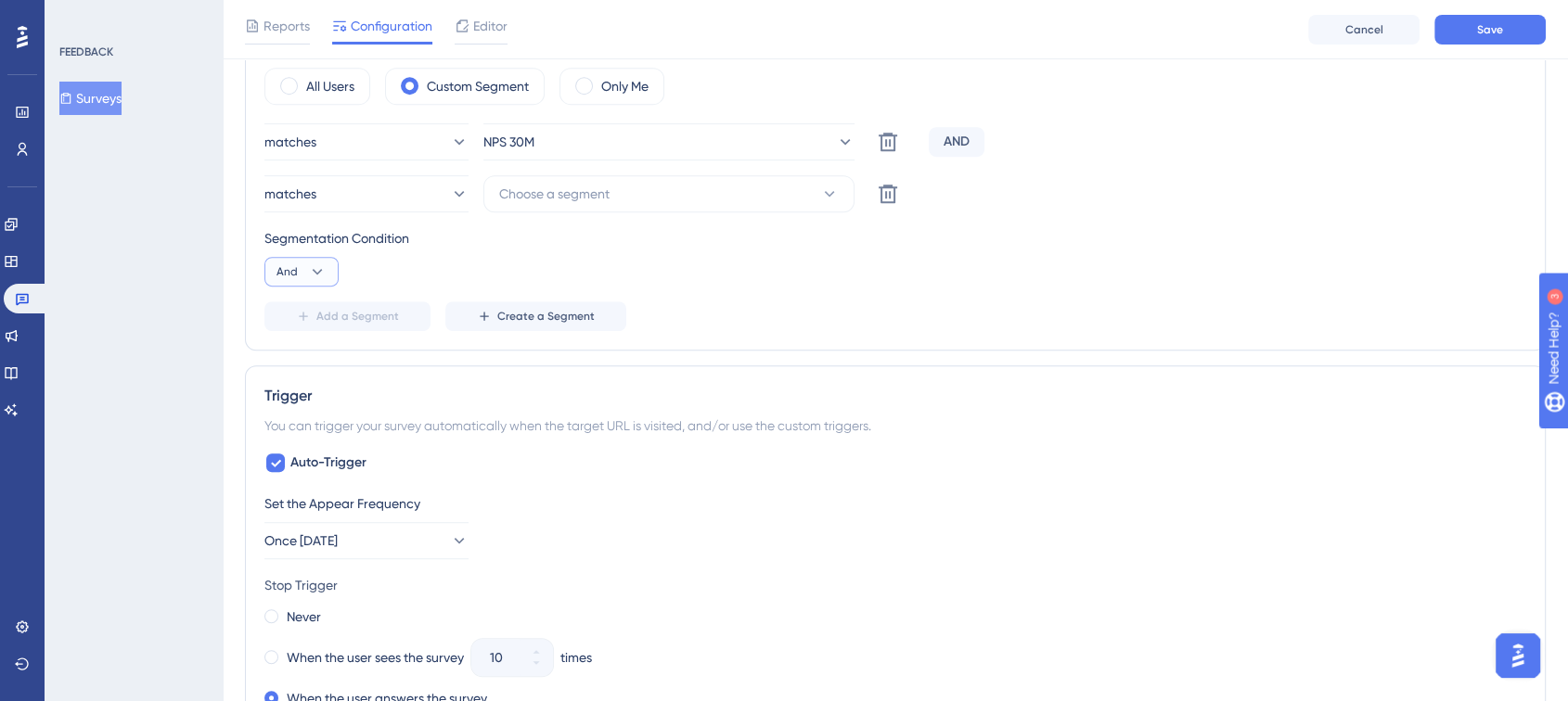
click at [309, 268] on icon at bounding box center [317, 271] width 19 height 19
click at [306, 357] on div "Or Or" at bounding box center [302, 361] width 35 height 37
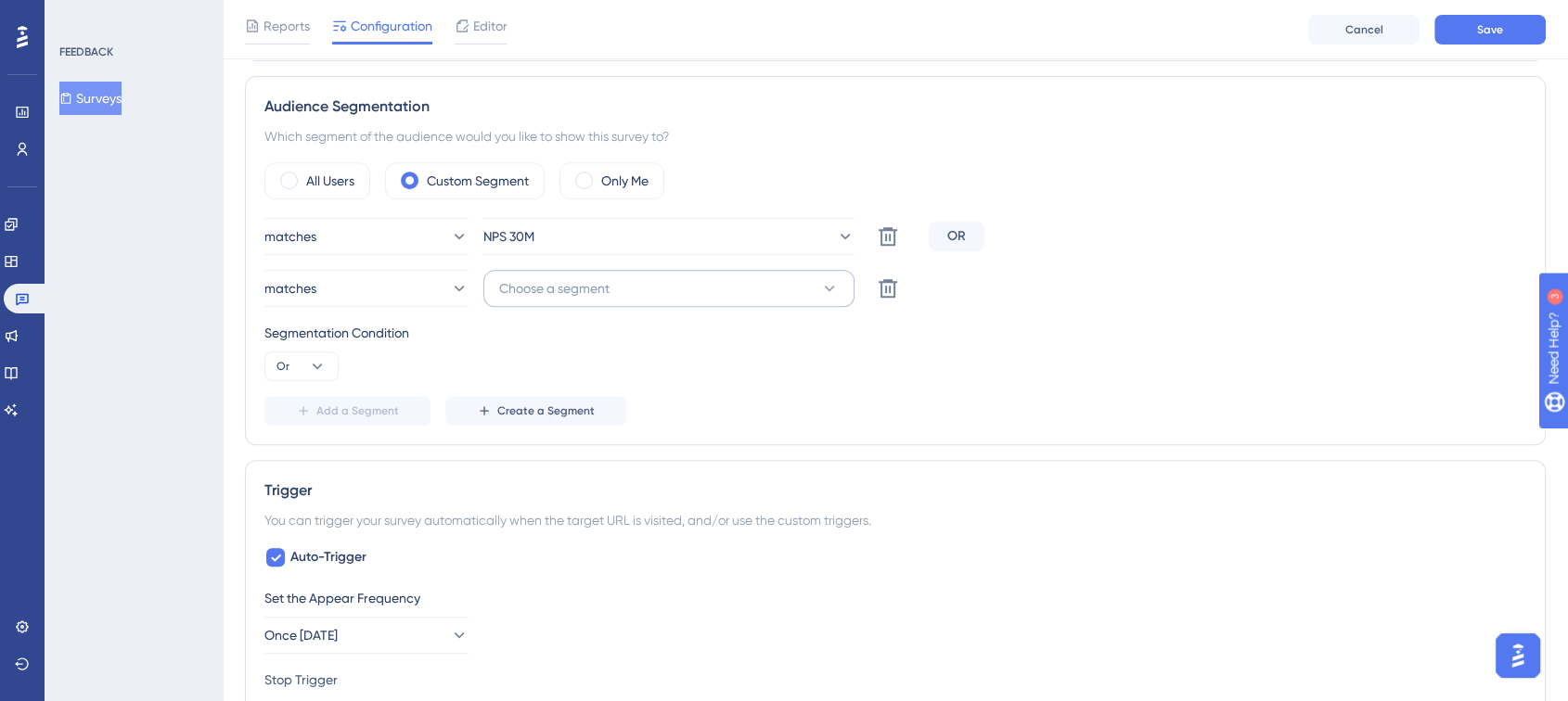
scroll to position [676, 0]
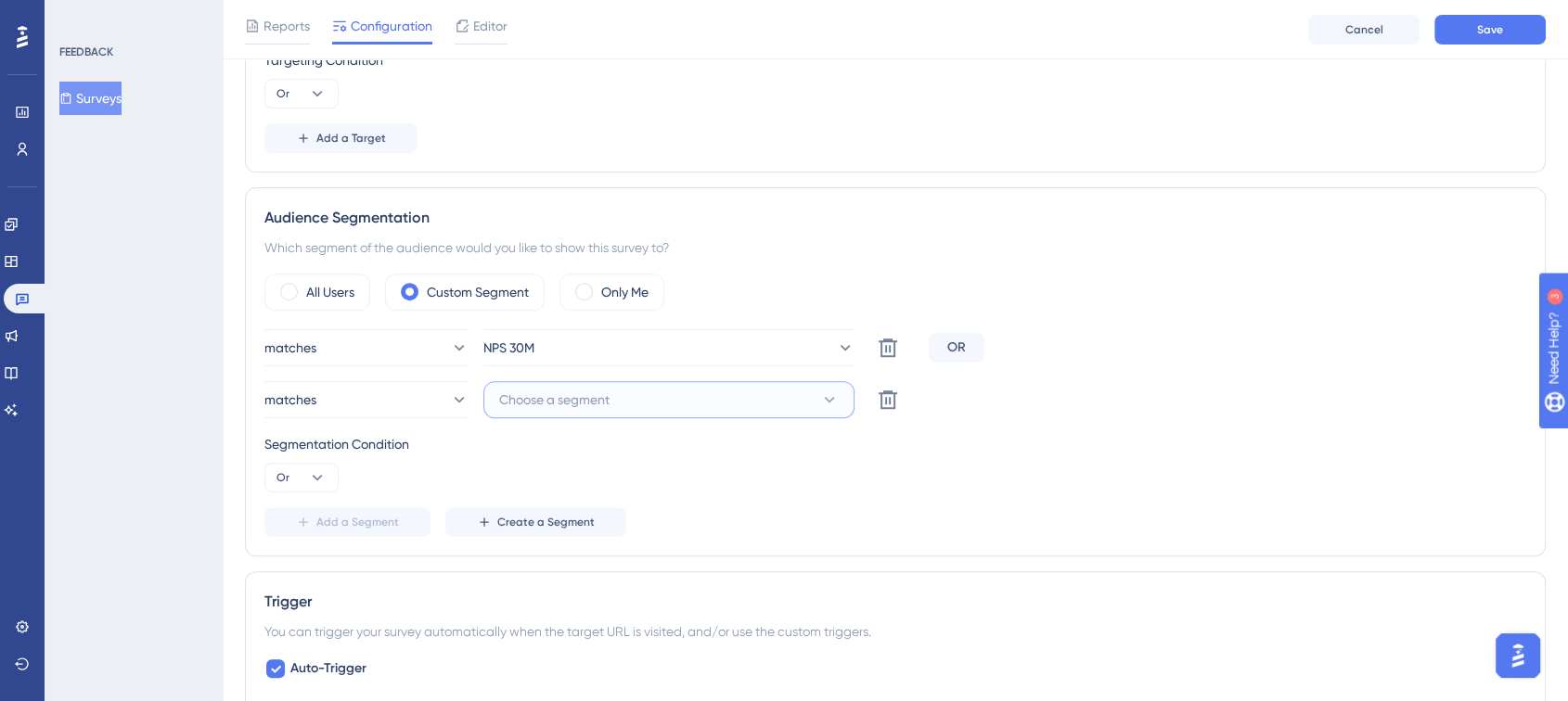
click at [595, 402] on span "Choose a segment" at bounding box center [554, 400] width 110 height 23
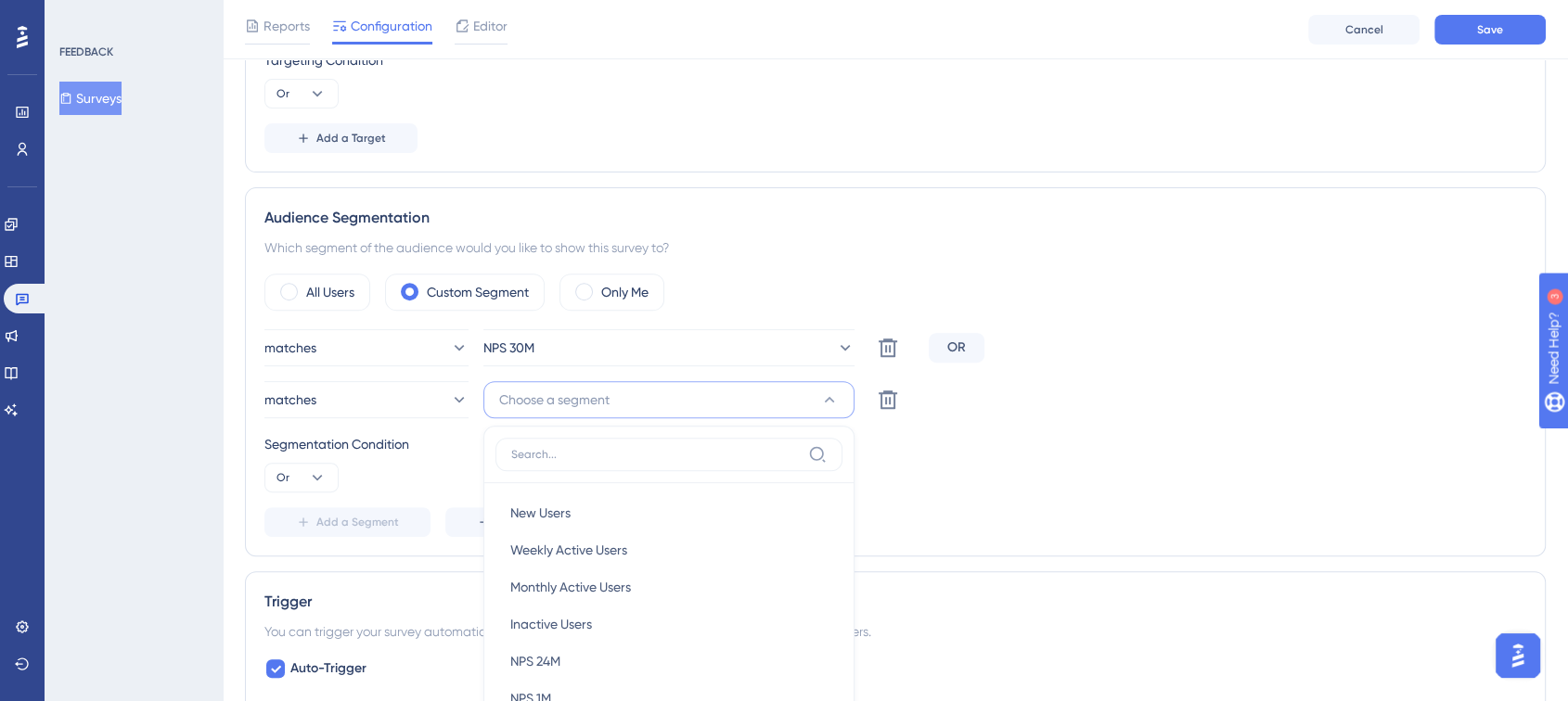
scroll to position [937, 0]
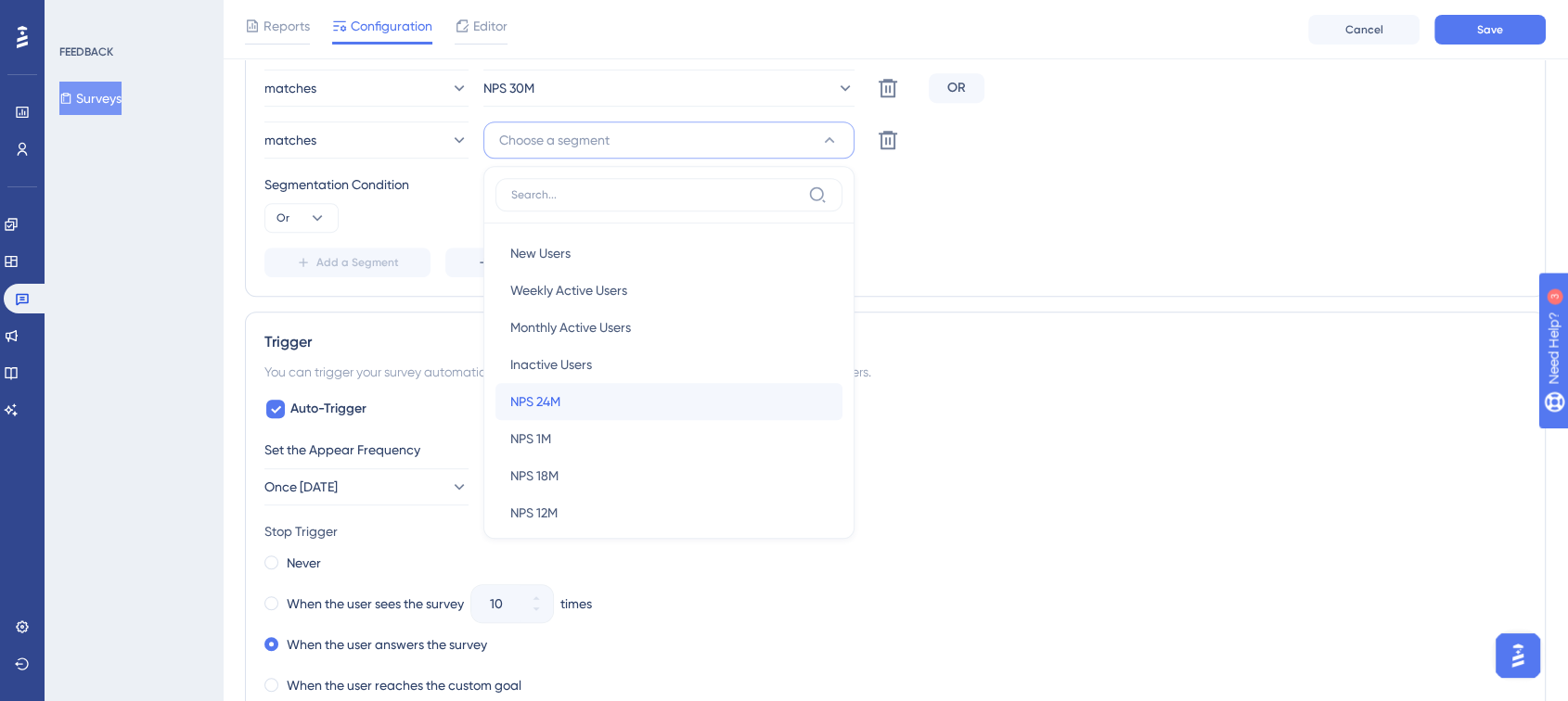
click at [617, 414] on div "NPS 24M NPS 24M" at bounding box center [668, 402] width 317 height 37
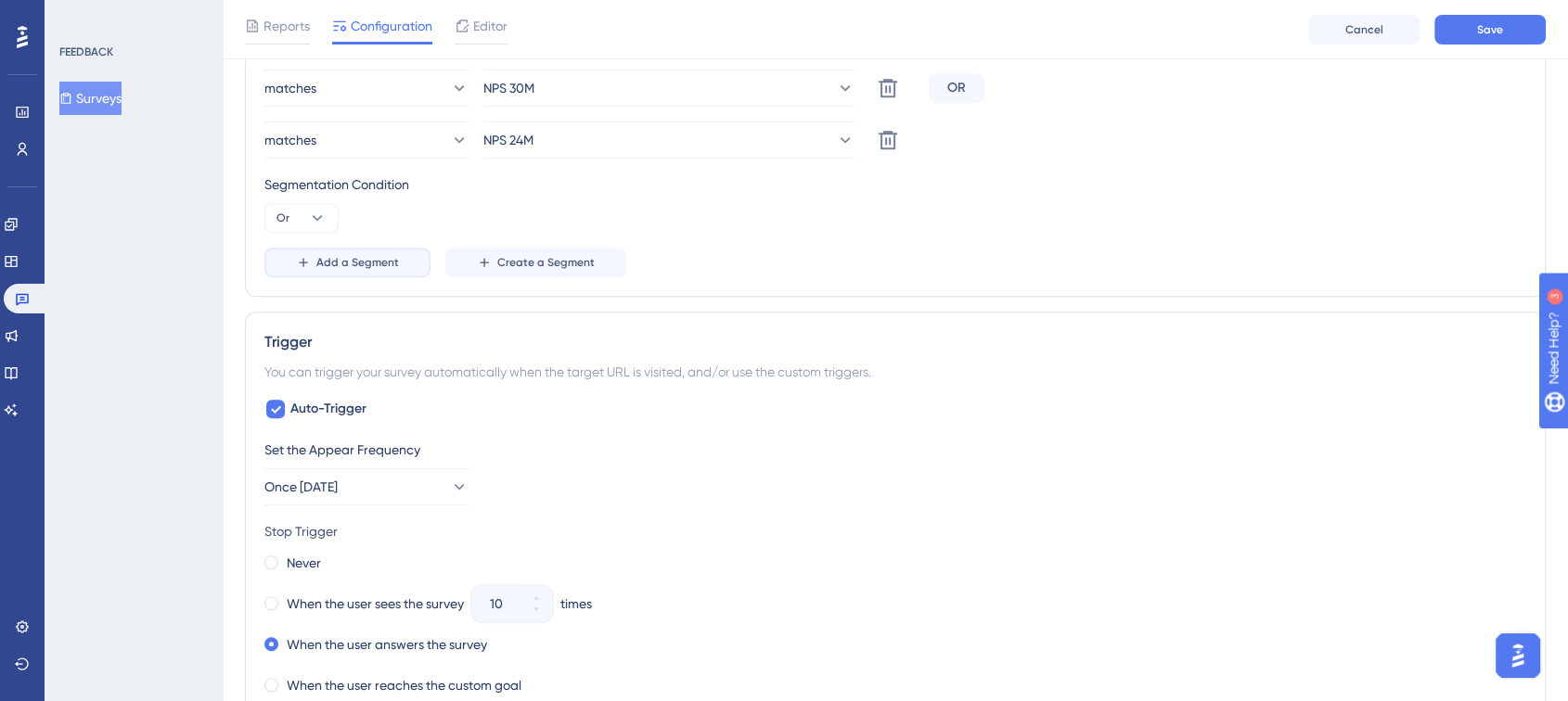
click at [381, 266] on span "Add a Segment" at bounding box center [358, 262] width 83 height 15
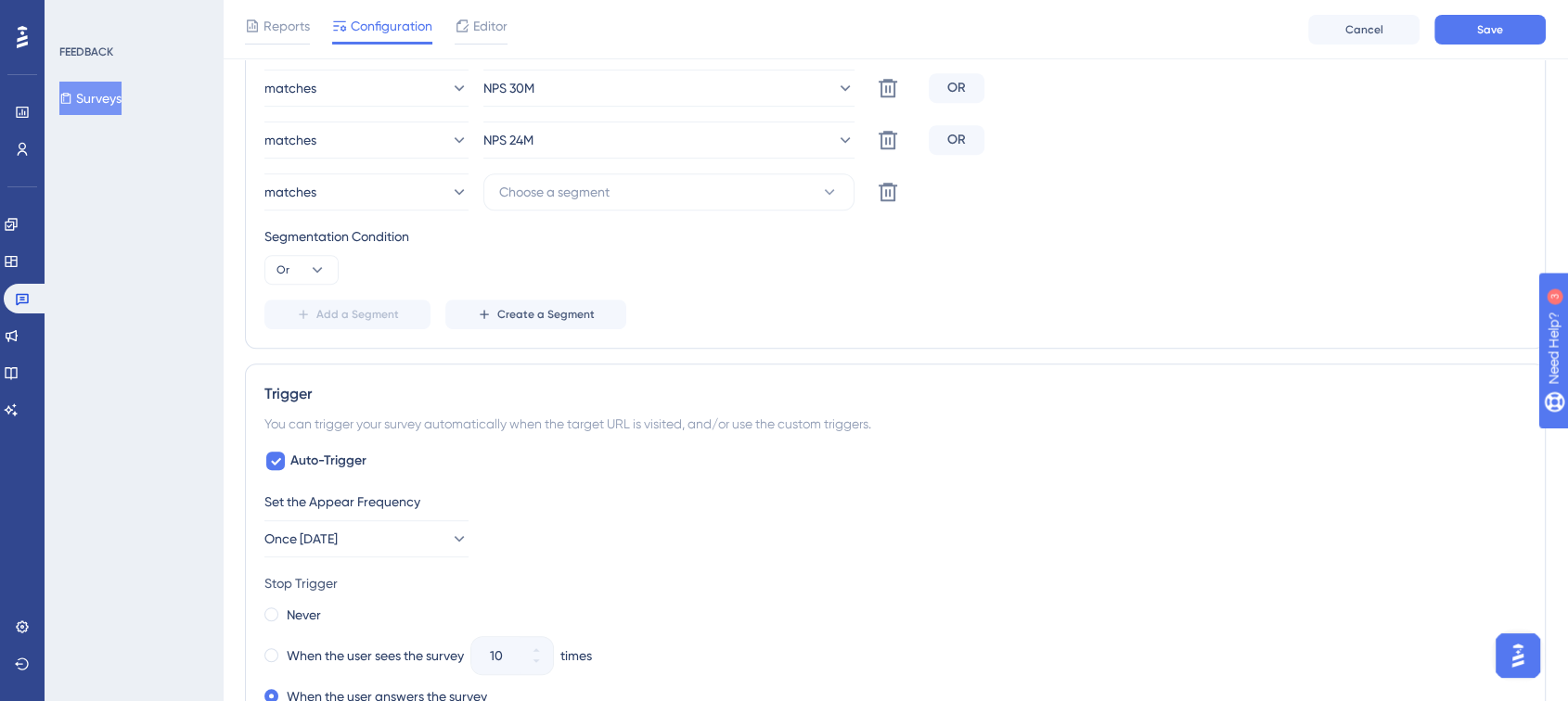
click at [615, 226] on div "Segmentation Condition" at bounding box center [895, 237] width 1261 height 23
click at [611, 198] on button "Choose a segment" at bounding box center [669, 192] width 371 height 37
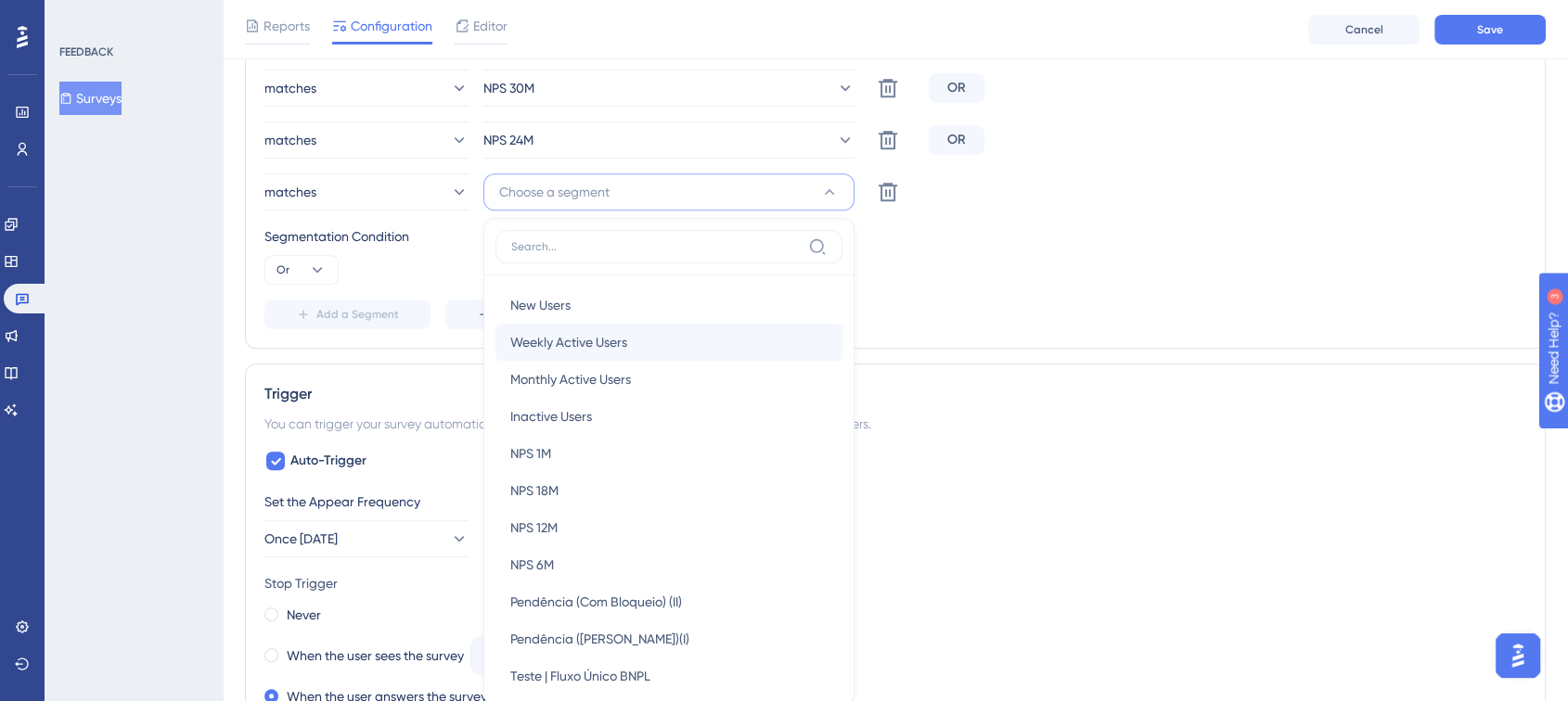
scroll to position [1046, 0]
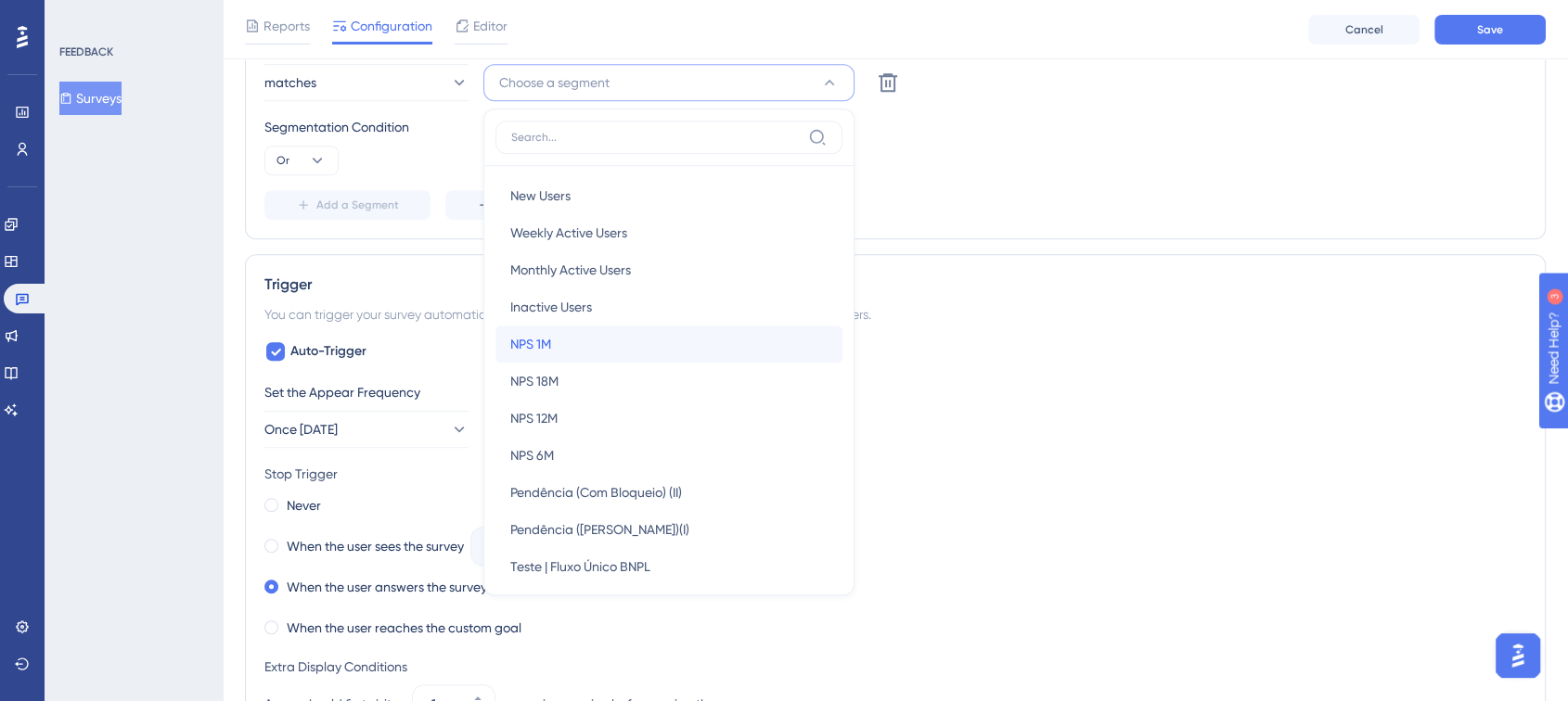
click at [583, 341] on div "NPS 1M NPS 1M" at bounding box center [668, 345] width 317 height 37
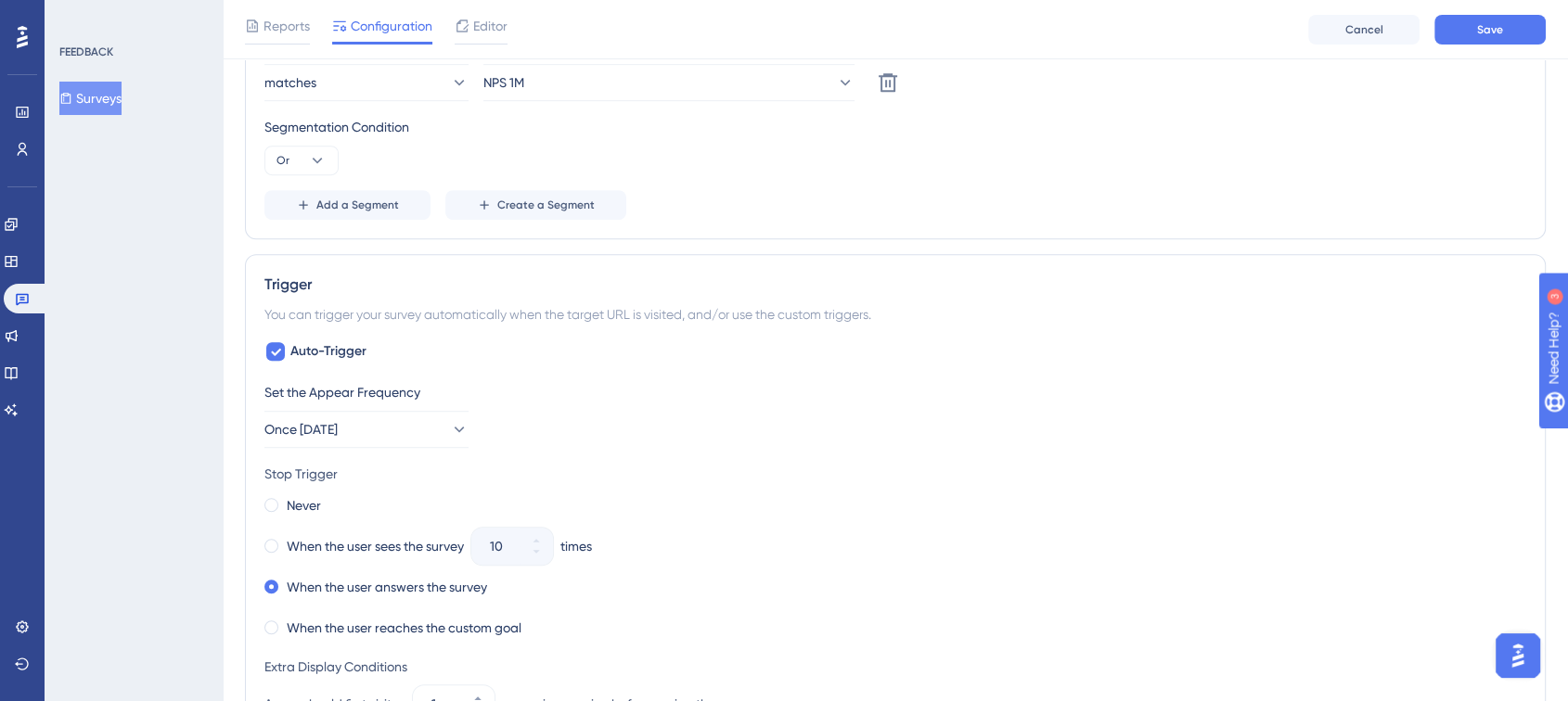
click at [357, 205] on span "Add a Segment" at bounding box center [358, 204] width 83 height 15
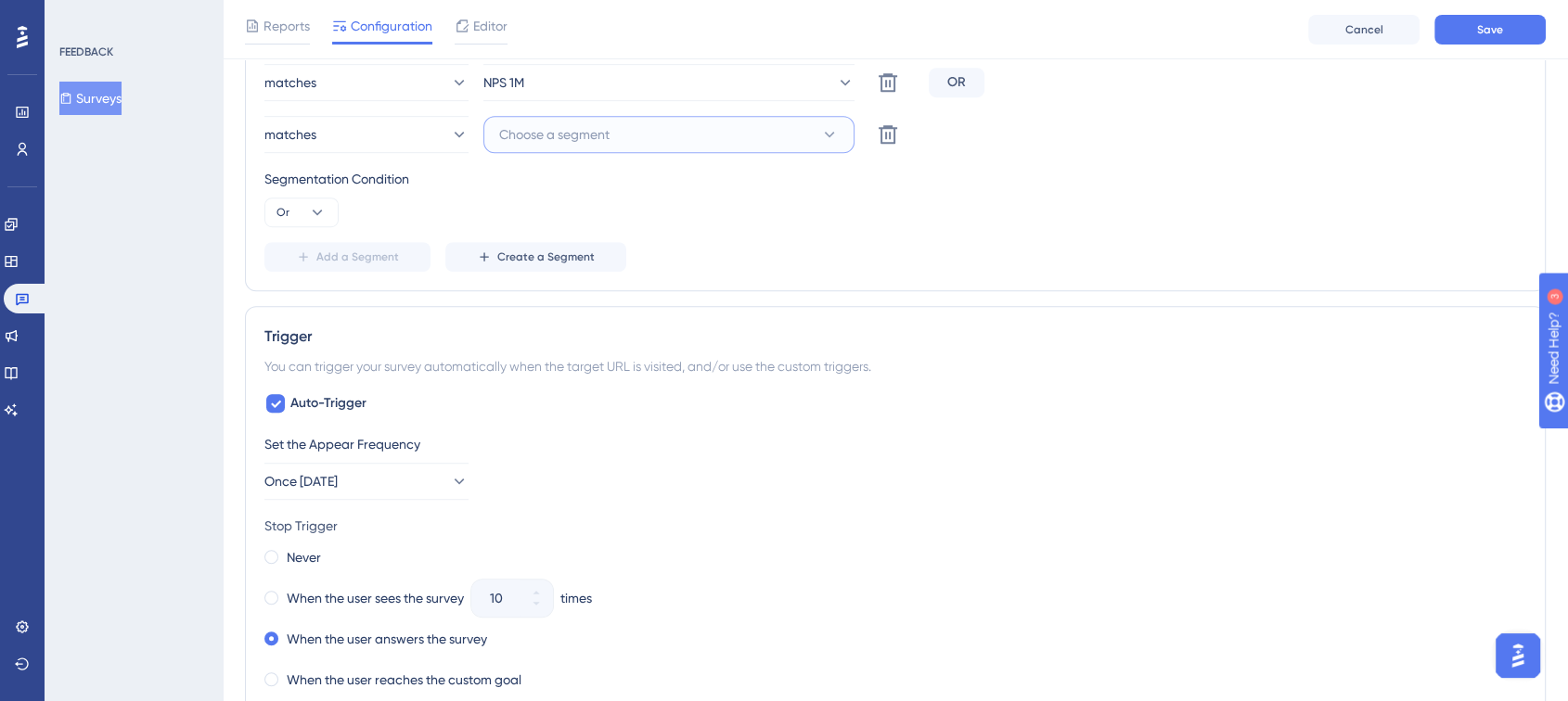
click at [601, 139] on span "Choose a segment" at bounding box center [554, 135] width 110 height 23
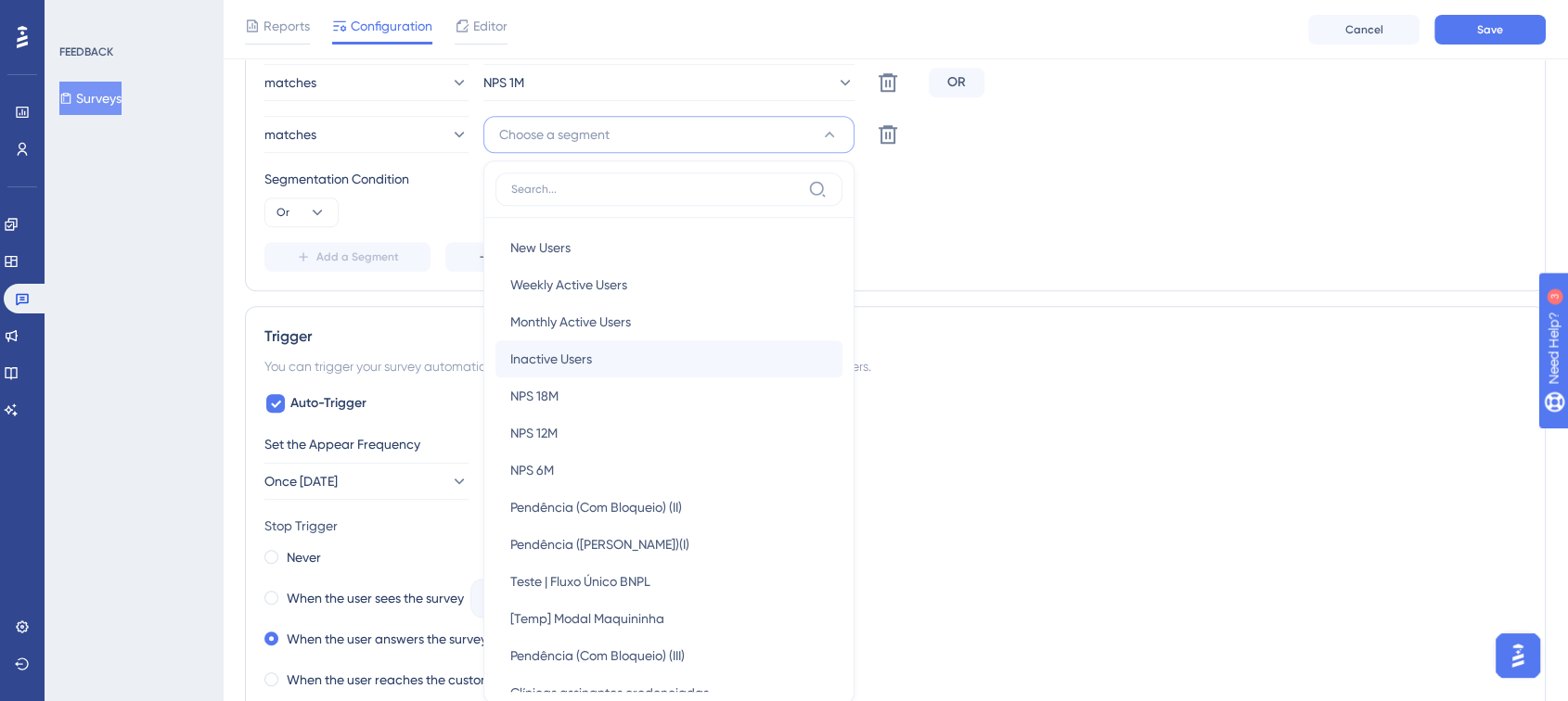
scroll to position [1127, 0]
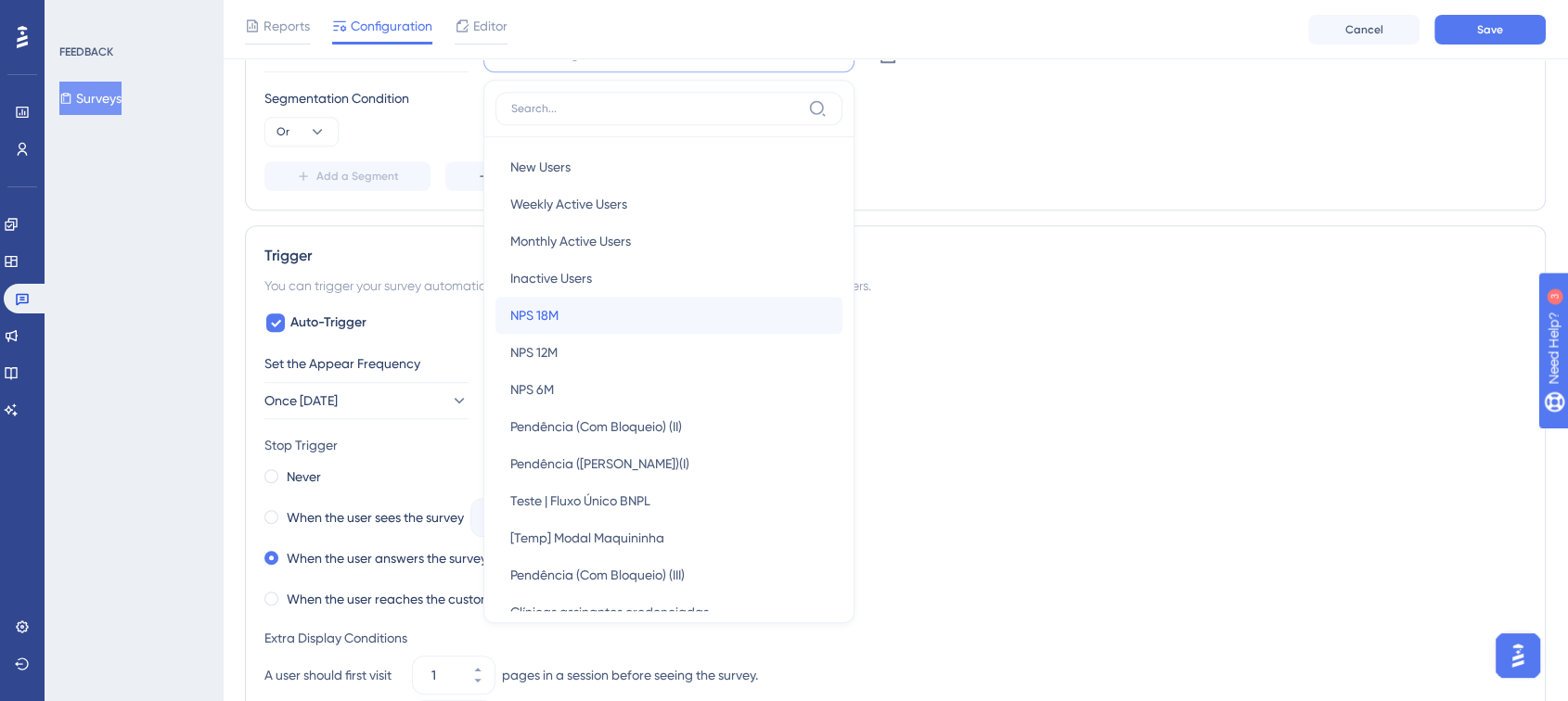
click at [584, 311] on div "NPS 18M NPS 18M" at bounding box center [668, 315] width 317 height 37
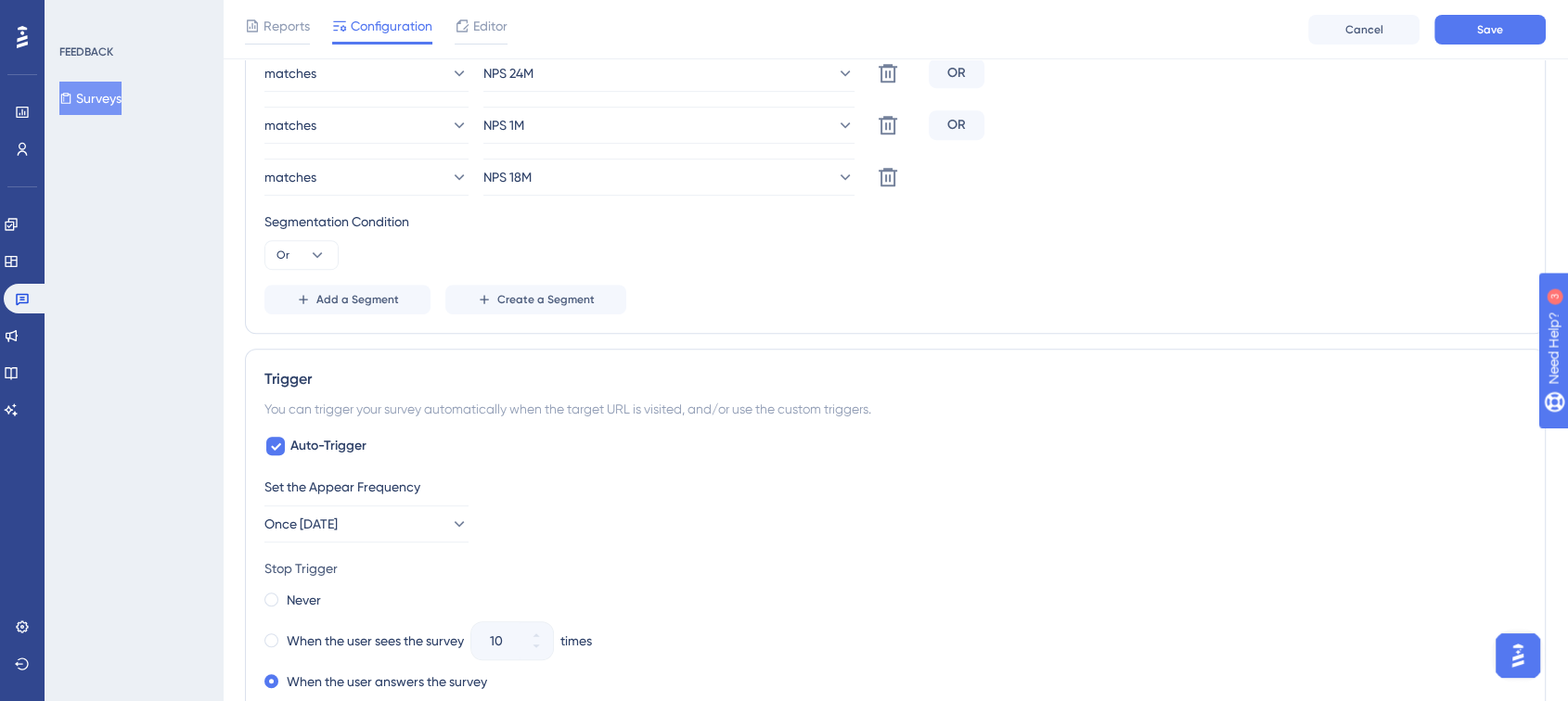
scroll to position [920, 0]
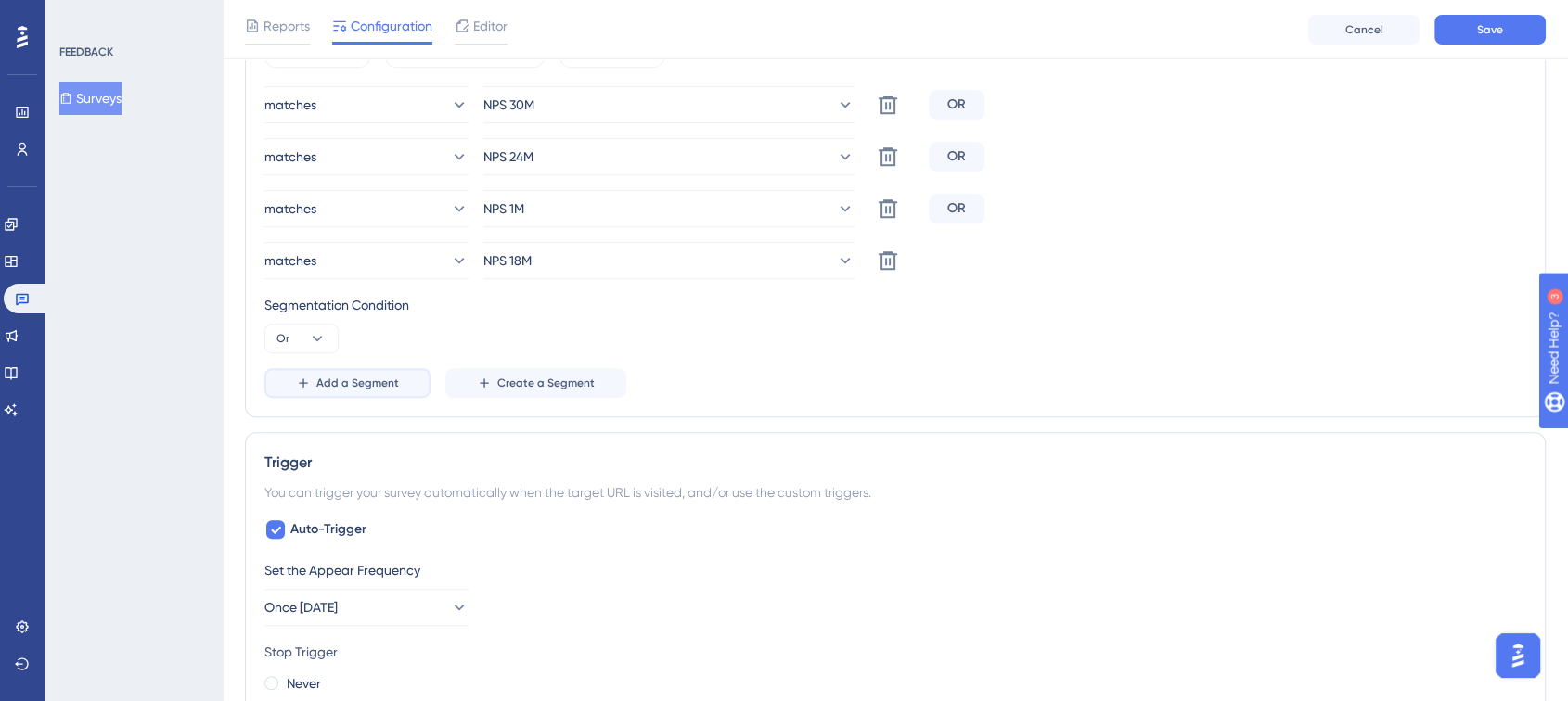
click at [394, 370] on button "Add a Segment" at bounding box center [347, 383] width 166 height 29
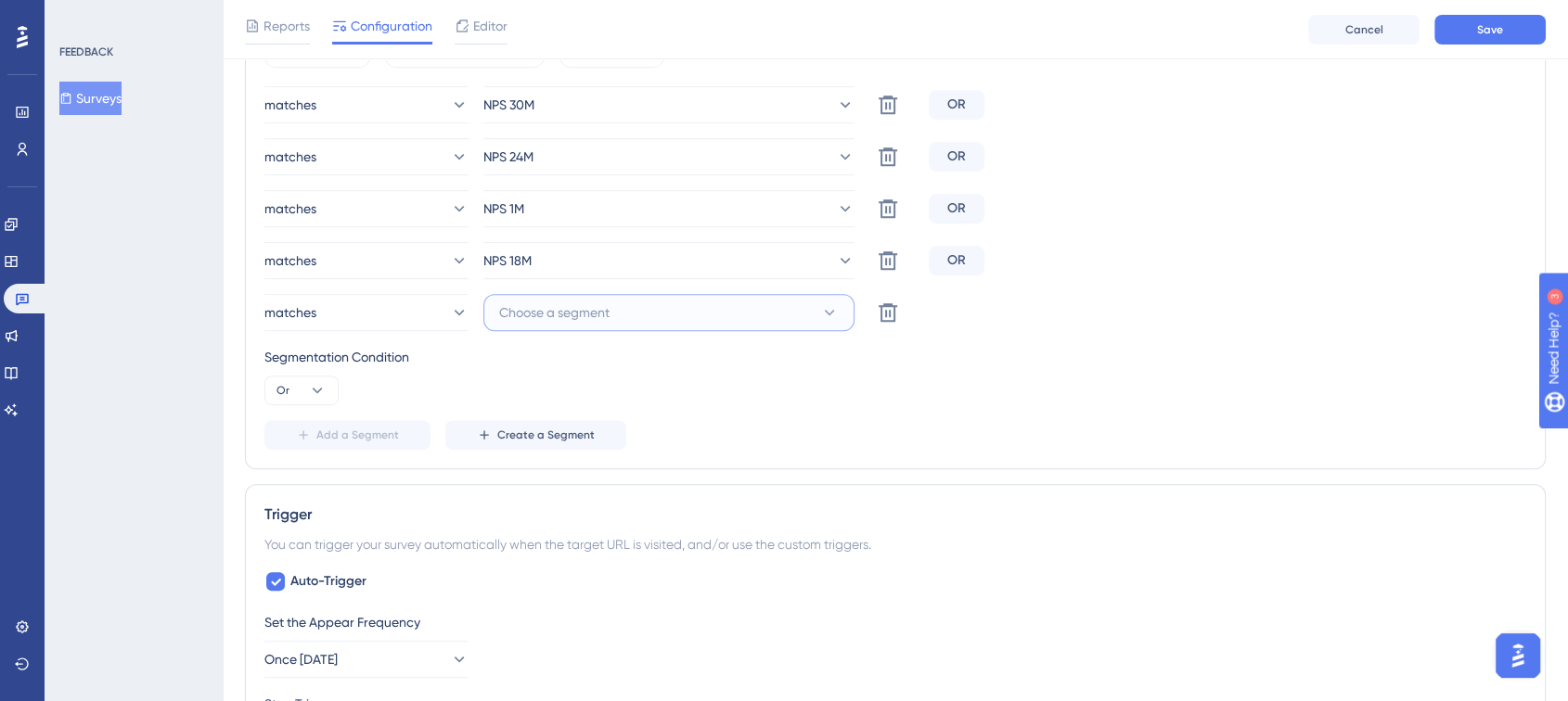
click at [578, 309] on span "Choose a segment" at bounding box center [554, 312] width 110 height 23
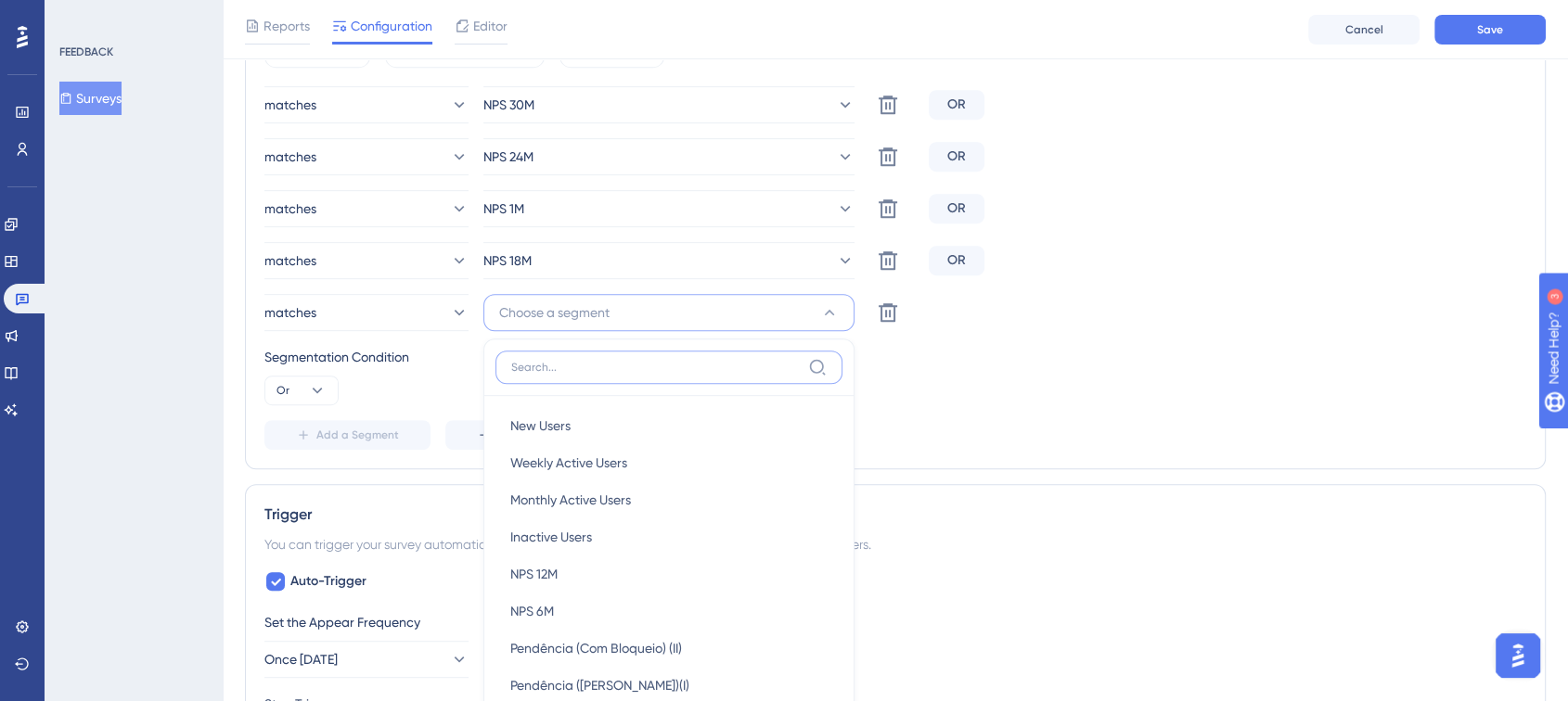
scroll to position [1091, 0]
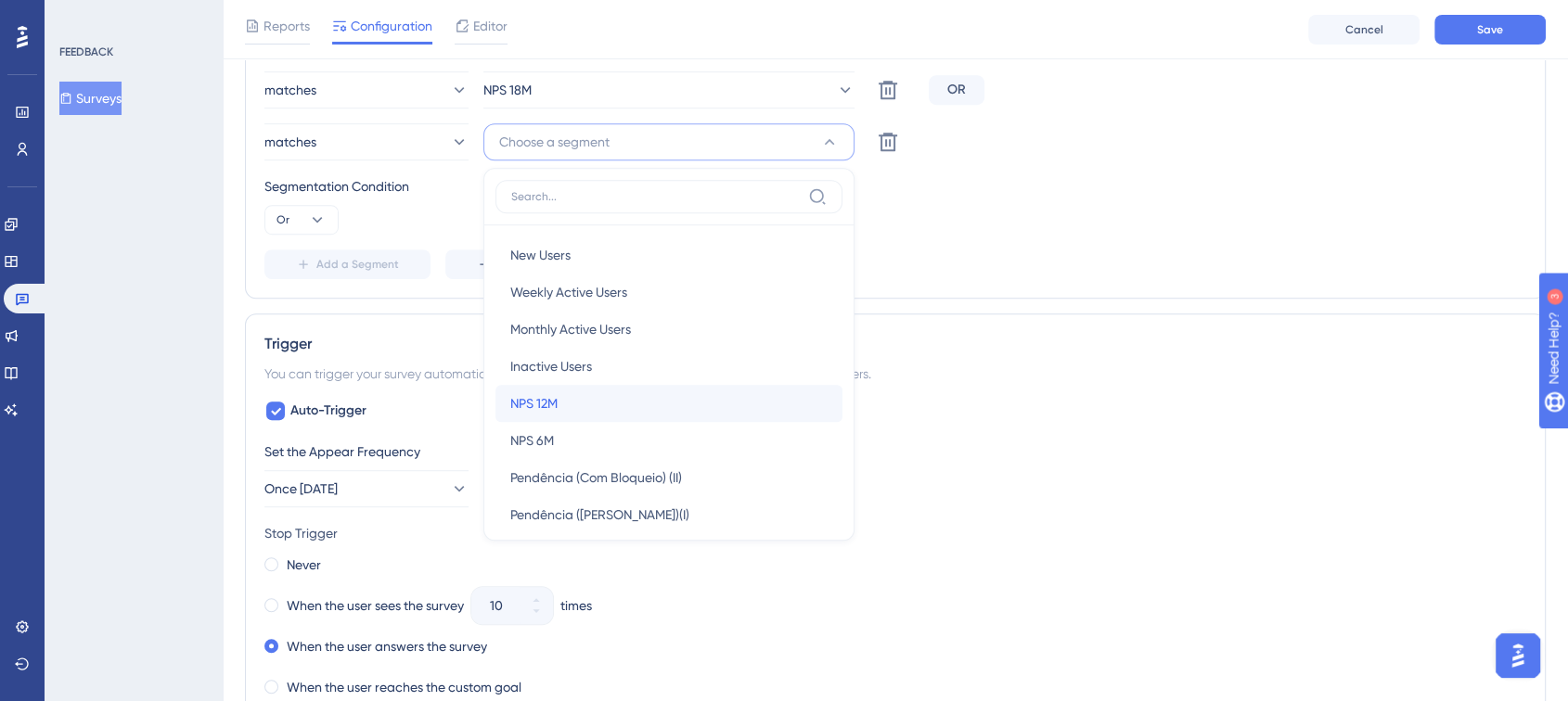
click at [579, 400] on div "NPS 12M NPS 12M" at bounding box center [668, 404] width 317 height 37
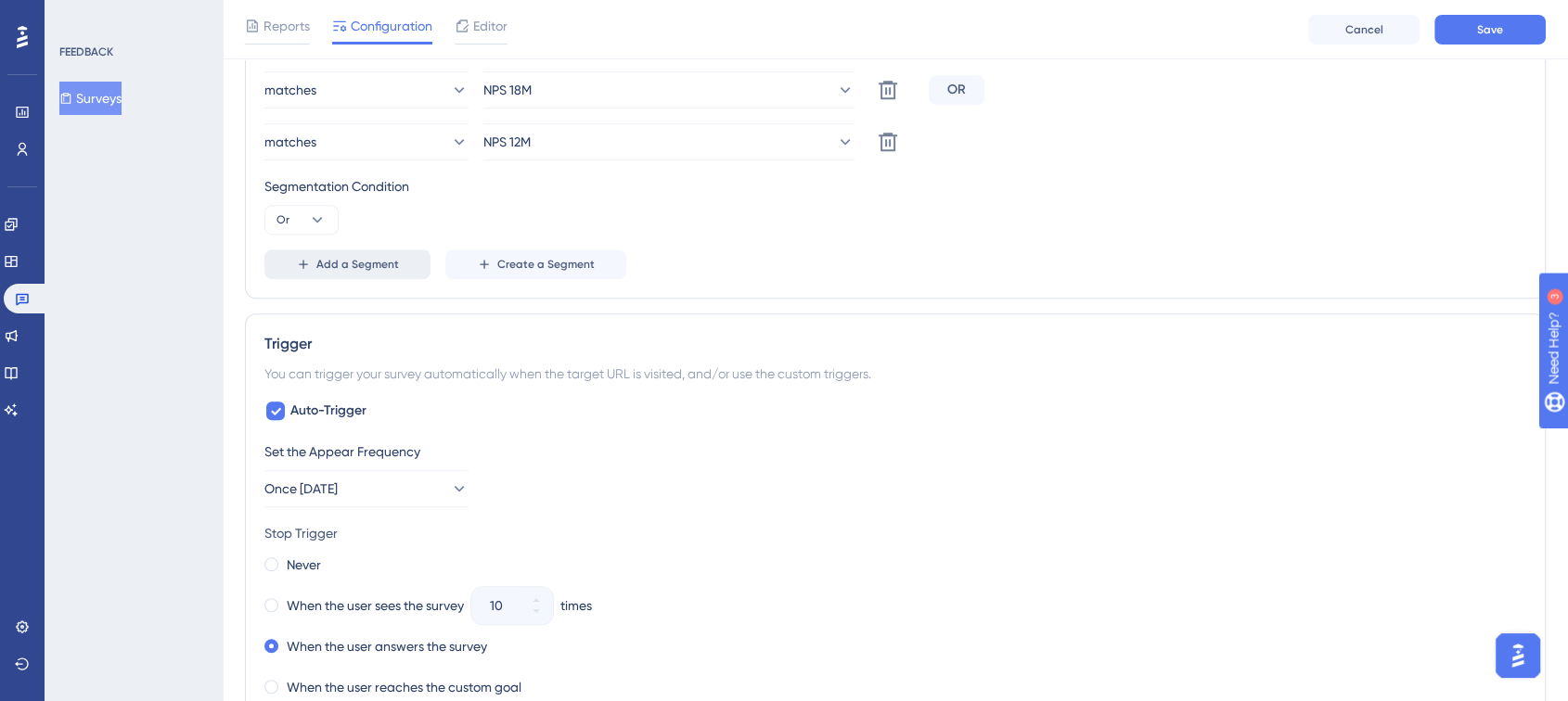
click at [376, 269] on span "Add a Segment" at bounding box center [358, 264] width 83 height 15
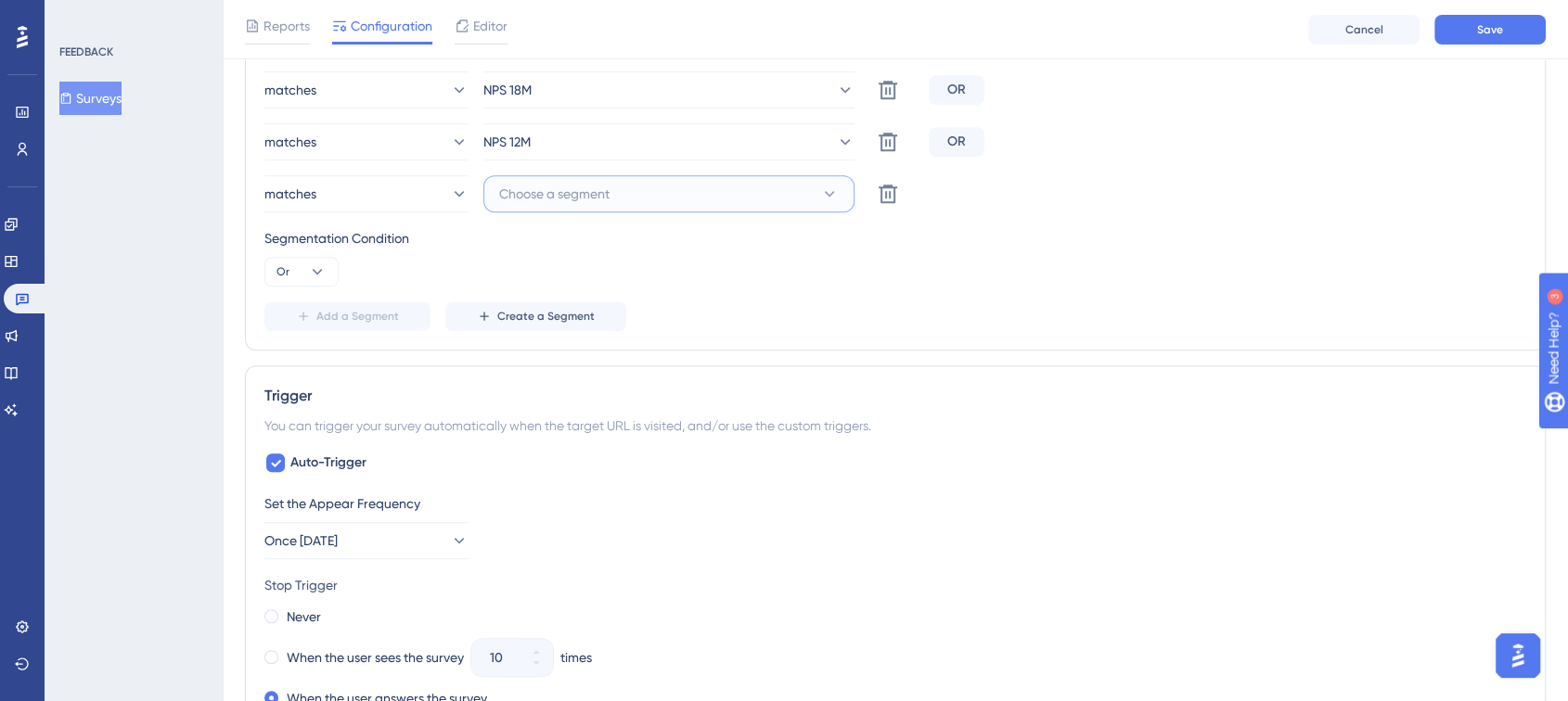
click at [600, 208] on button "Choose a segment" at bounding box center [669, 194] width 371 height 37
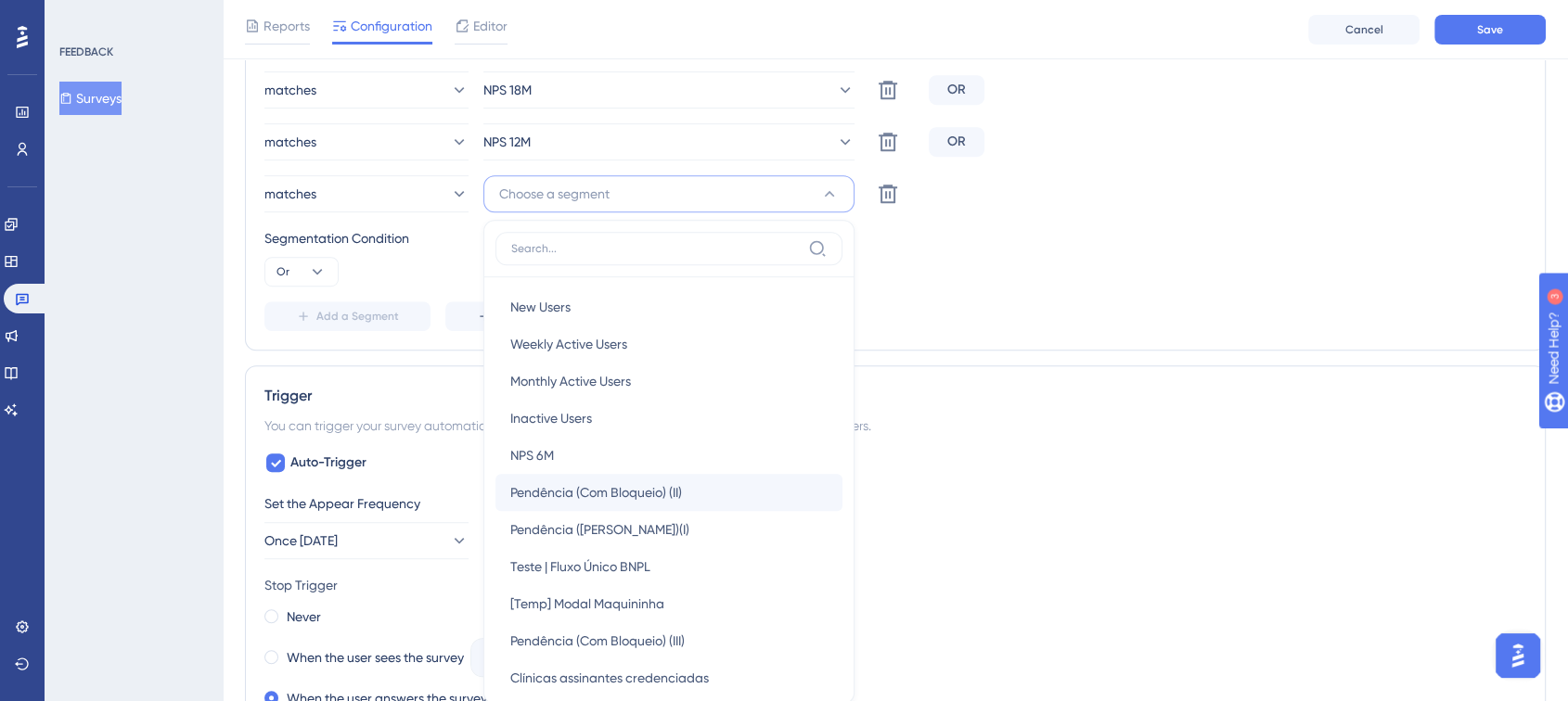
scroll to position [1201, 0]
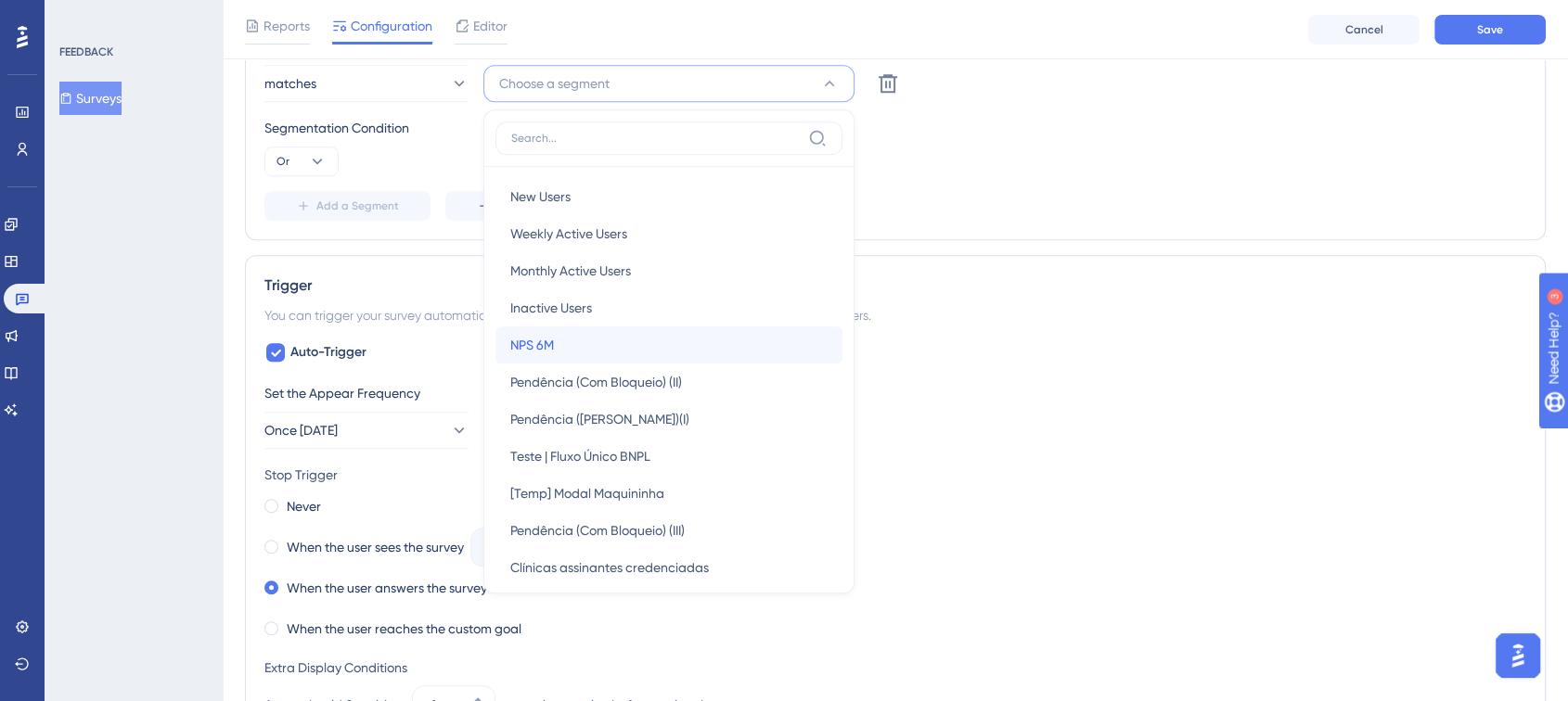
click at [598, 337] on div "NPS 6M NPS 6M" at bounding box center [668, 345] width 317 height 37
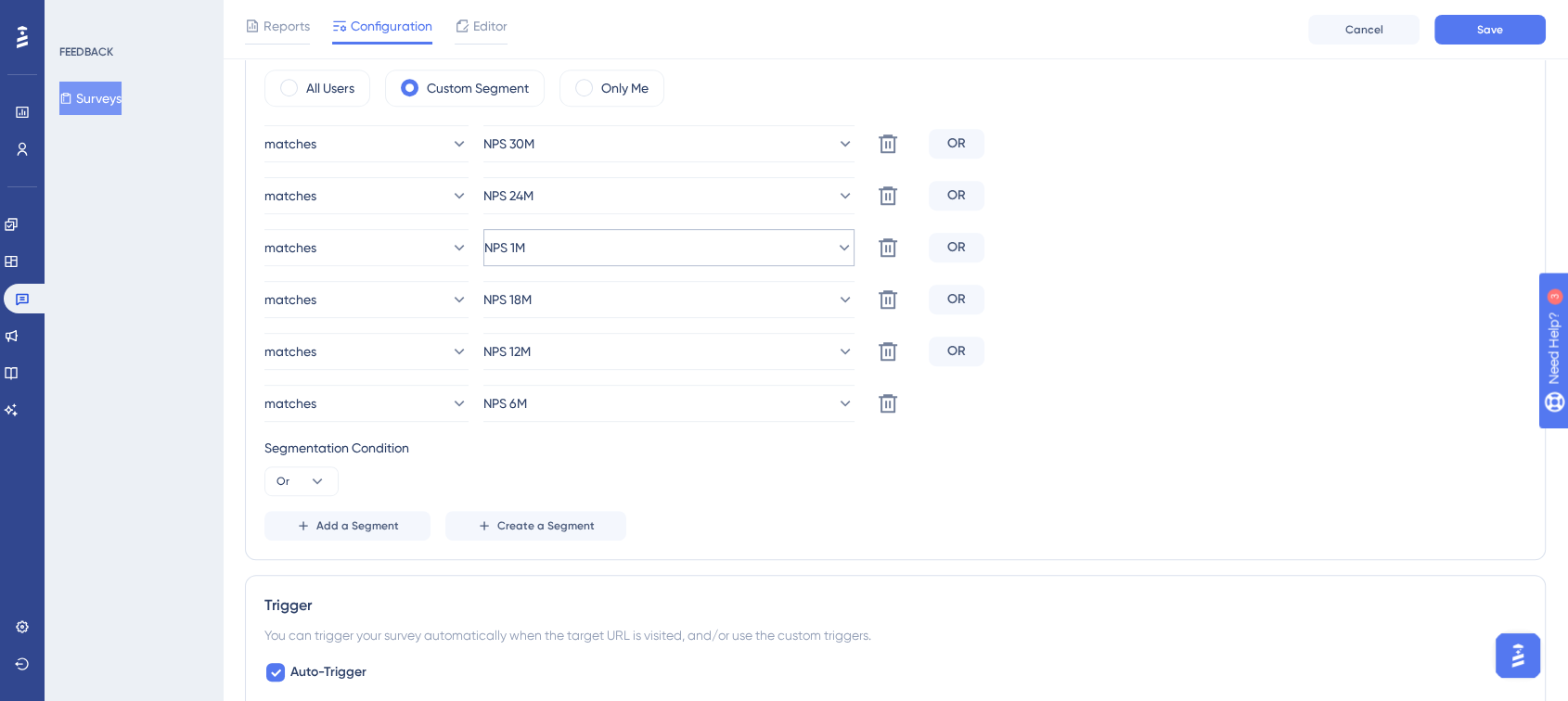
scroll to position [788, 0]
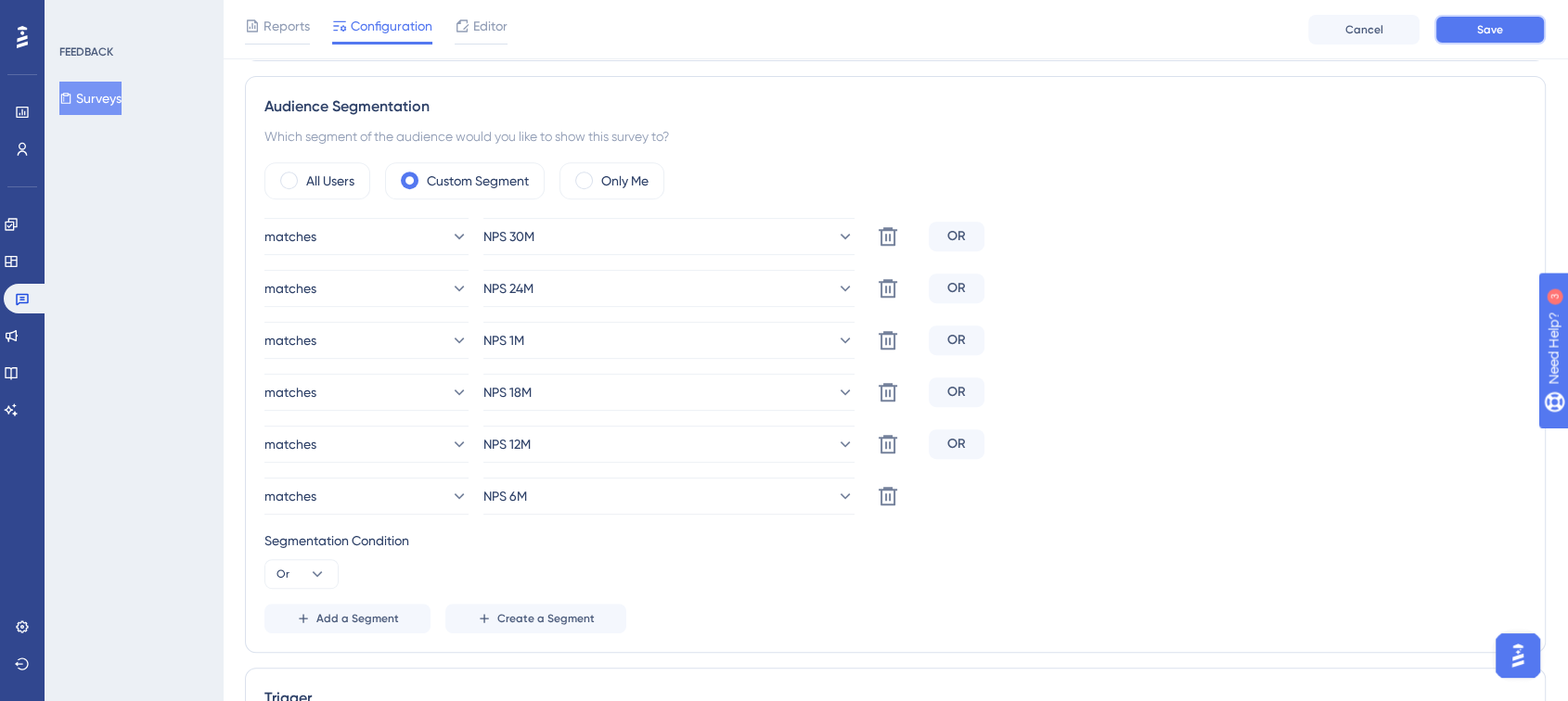
click at [1507, 24] on button "Save" at bounding box center [1489, 29] width 111 height 29
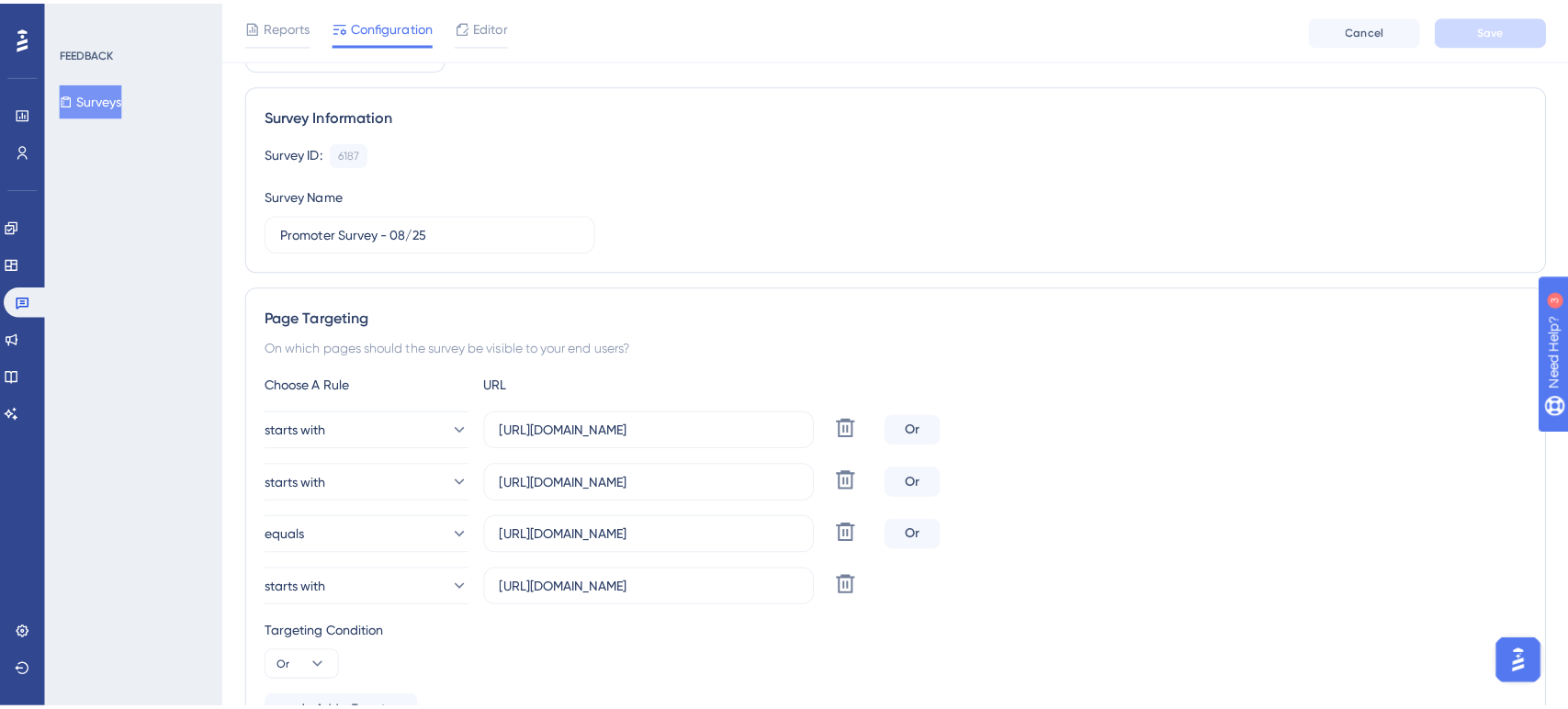
scroll to position [0, 0]
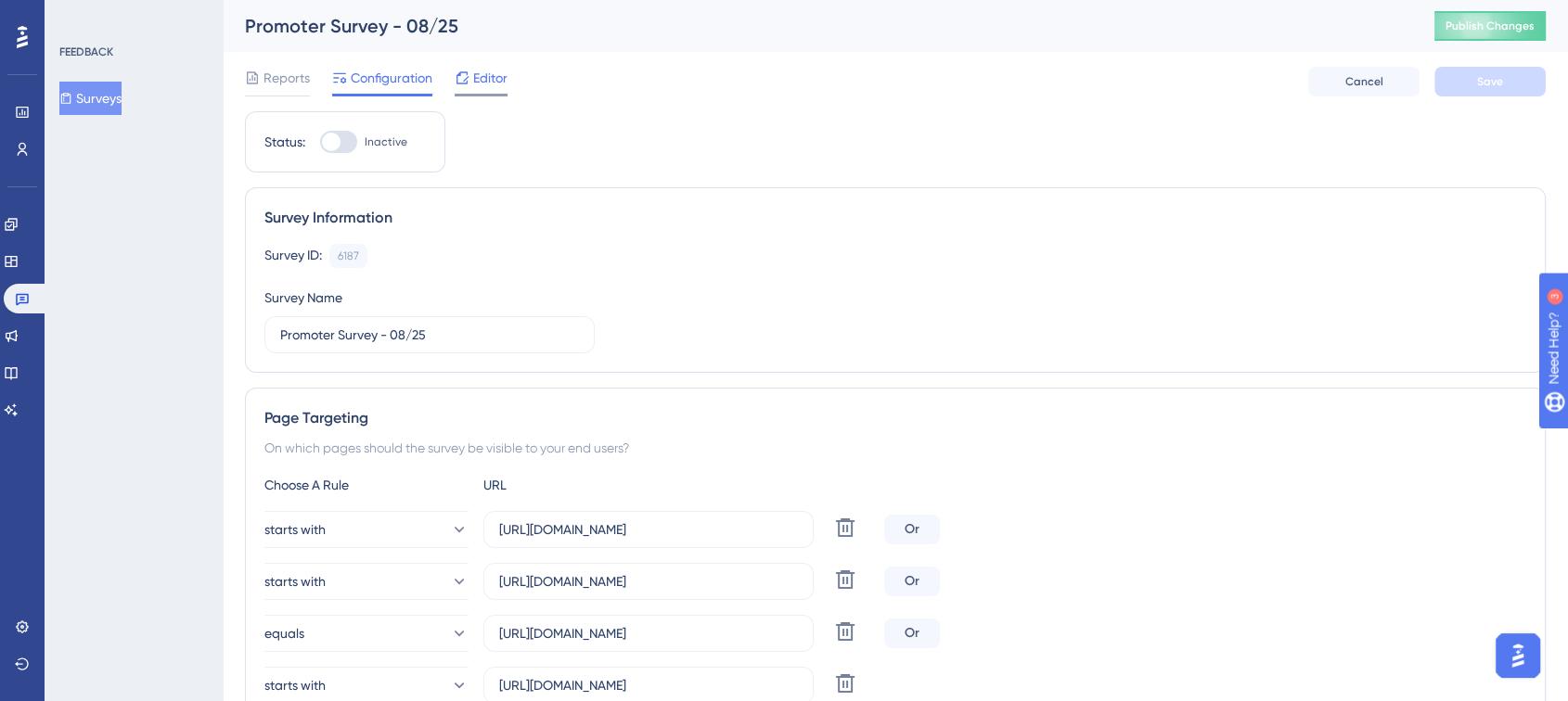
click at [468, 77] on icon at bounding box center [463, 78] width 12 height 12
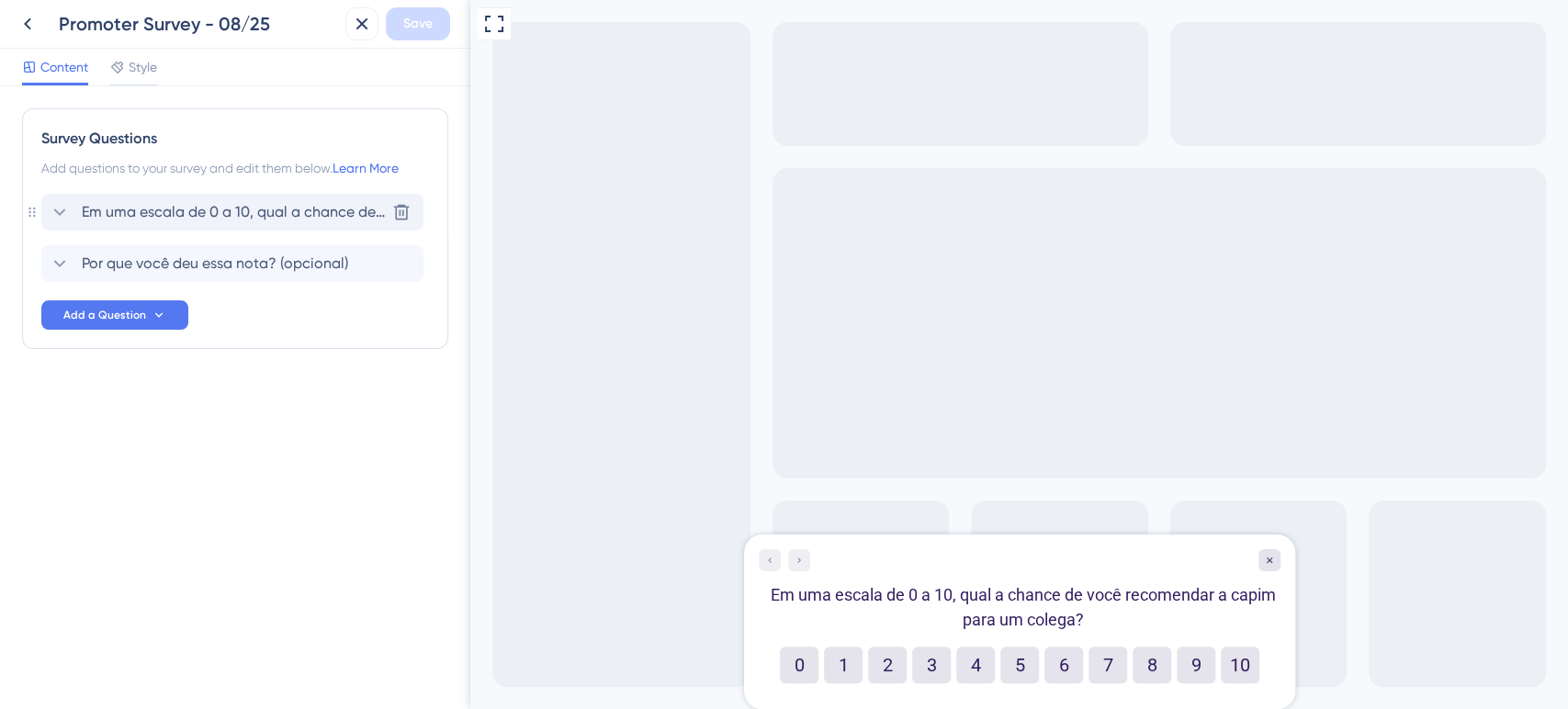
click at [213, 211] on span "Em uma escala de 0 a 10, qual a chance de você recomendar a capim para um coleg…" at bounding box center [233, 212] width 303 height 22
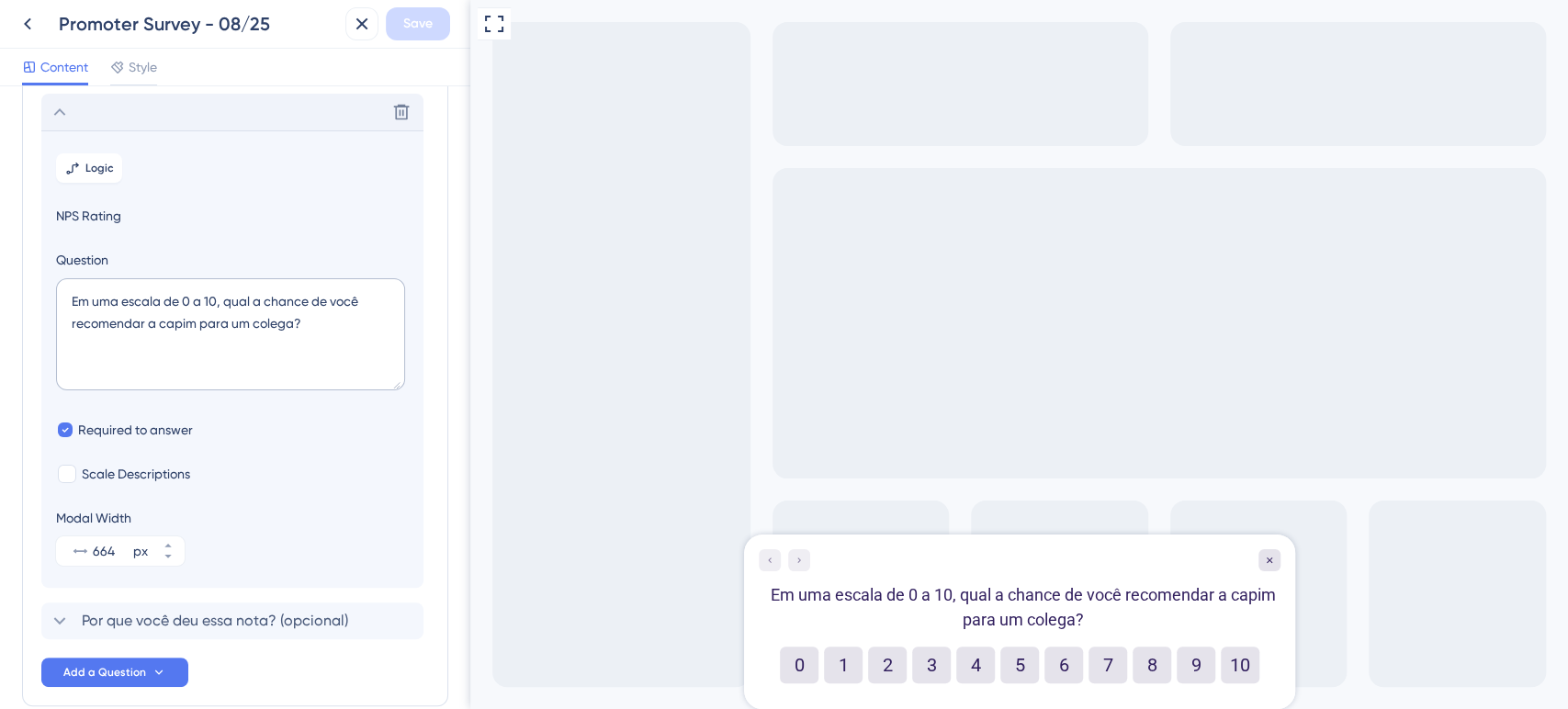
scroll to position [108, 0]
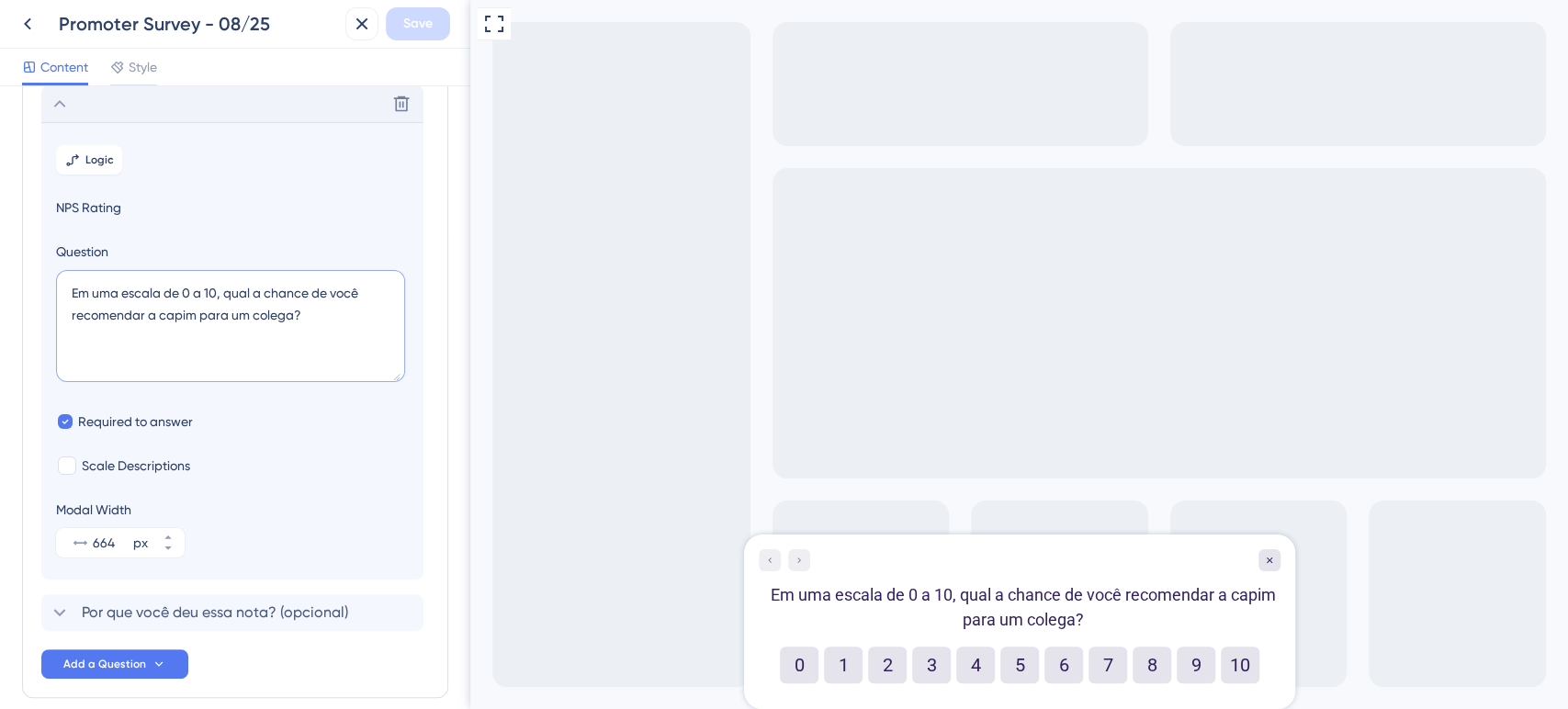
click at [230, 292] on textarea "Em uma escala de 0 a 10, qual a chance de você recomendar a capim para um coleg…" at bounding box center [231, 326] width 349 height 112
drag, startPoint x: 222, startPoint y: 292, endPoint x: 196, endPoint y: 323, distance: 40.5
click at [196, 323] on textarea "Em uma escala de 0 a 10, qual a chance de você recomendar a capim para um coleg…" at bounding box center [231, 326] width 349 height 112
paste textarea "Em [PERSON_NAME] de 0 a 10, o quanto você recomendaria a C"
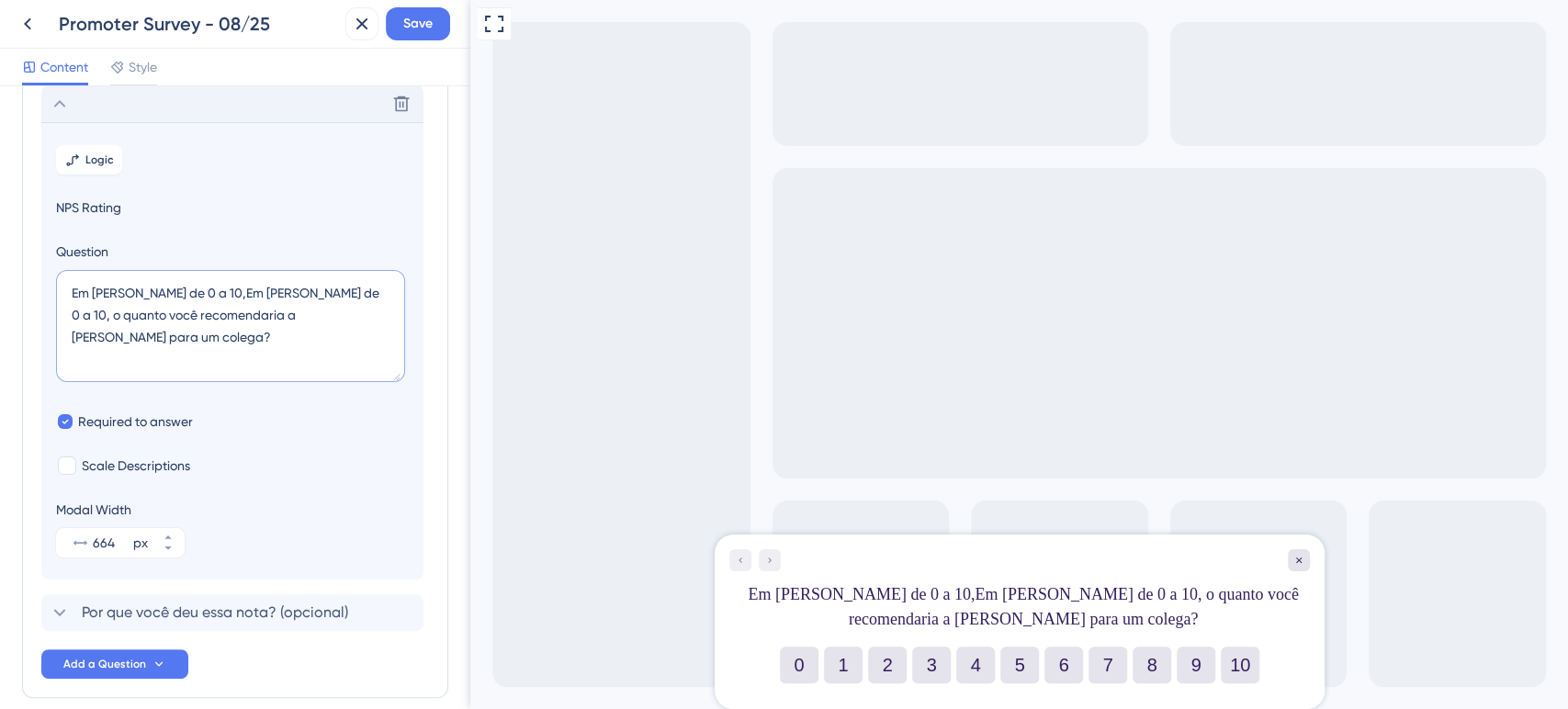
drag, startPoint x: 225, startPoint y: 289, endPoint x: 372, endPoint y: 294, distance: 147.1
click at [372, 294] on textarea "Em [PERSON_NAME] de 0 a 10,Em [PERSON_NAME] de 0 a 10, o quanto você recomendar…" at bounding box center [231, 326] width 349 height 112
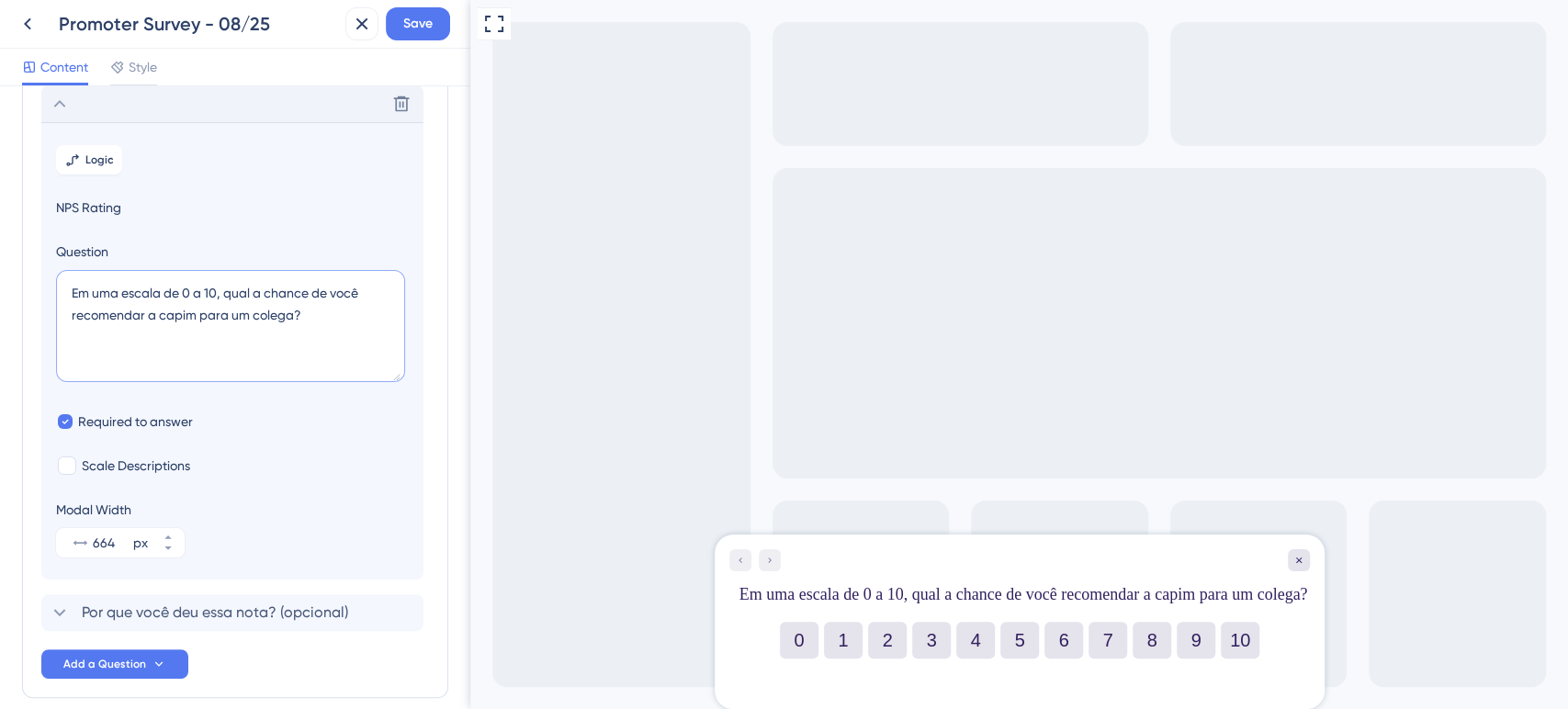
click at [328, 318] on textarea "Em uma escala de 0 a 10, qual a chance de você recomendar a capim para um coleg…" at bounding box center [231, 326] width 349 height 112
click at [166, 314] on textarea "Em uma escala de 0 a 10, qual a chance de você recomendar a capim para um coleg…" at bounding box center [231, 326] width 349 height 112
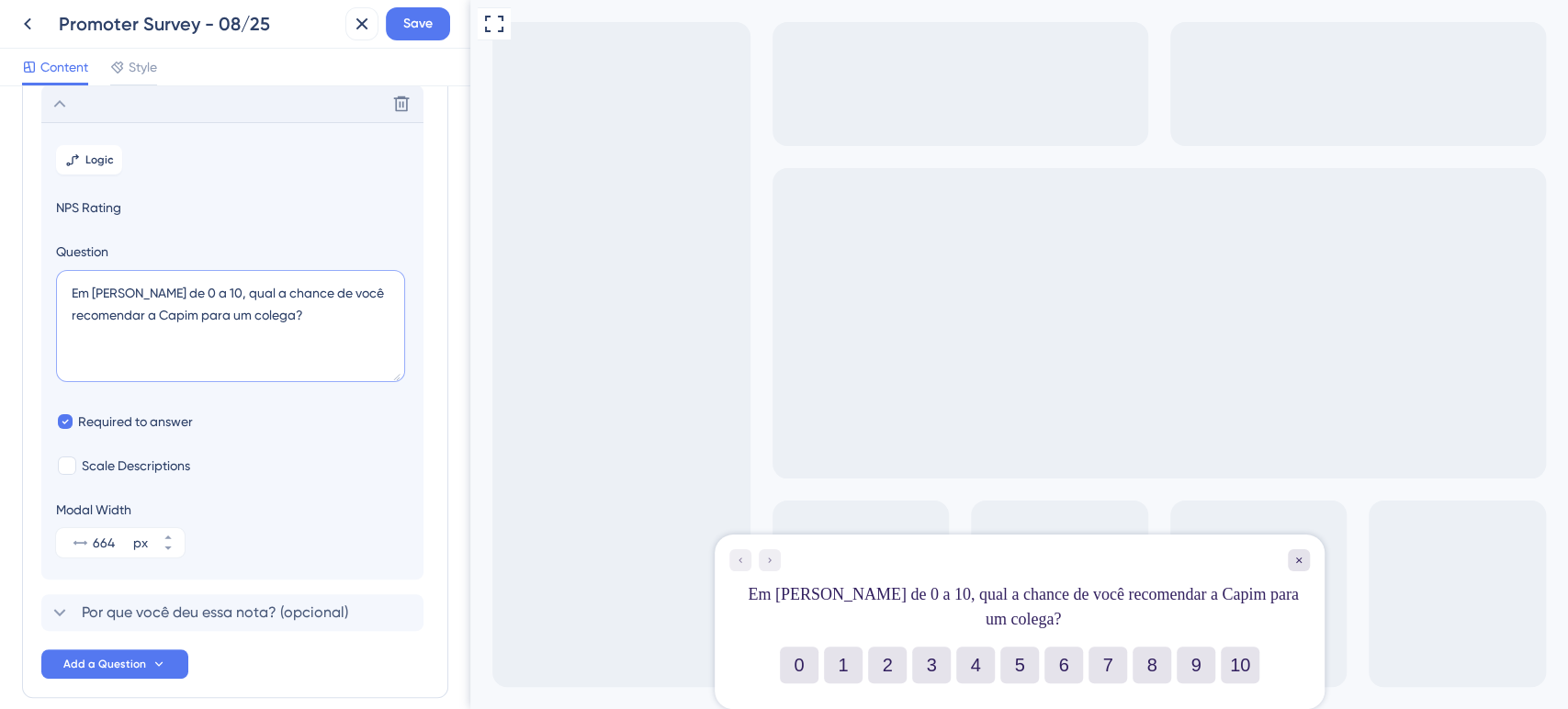
click at [253, 315] on textarea "Em [PERSON_NAME] de 0 a 10, qual a chance de você recomendar a Capim para um co…" at bounding box center [231, 326] width 349 height 112
type textarea "Em uma escala de 0 a 10, qual a chance de você recomendar a Capim para um famil…"
click at [216, 198] on span "NPS Rating" at bounding box center [232, 207] width 353 height 22
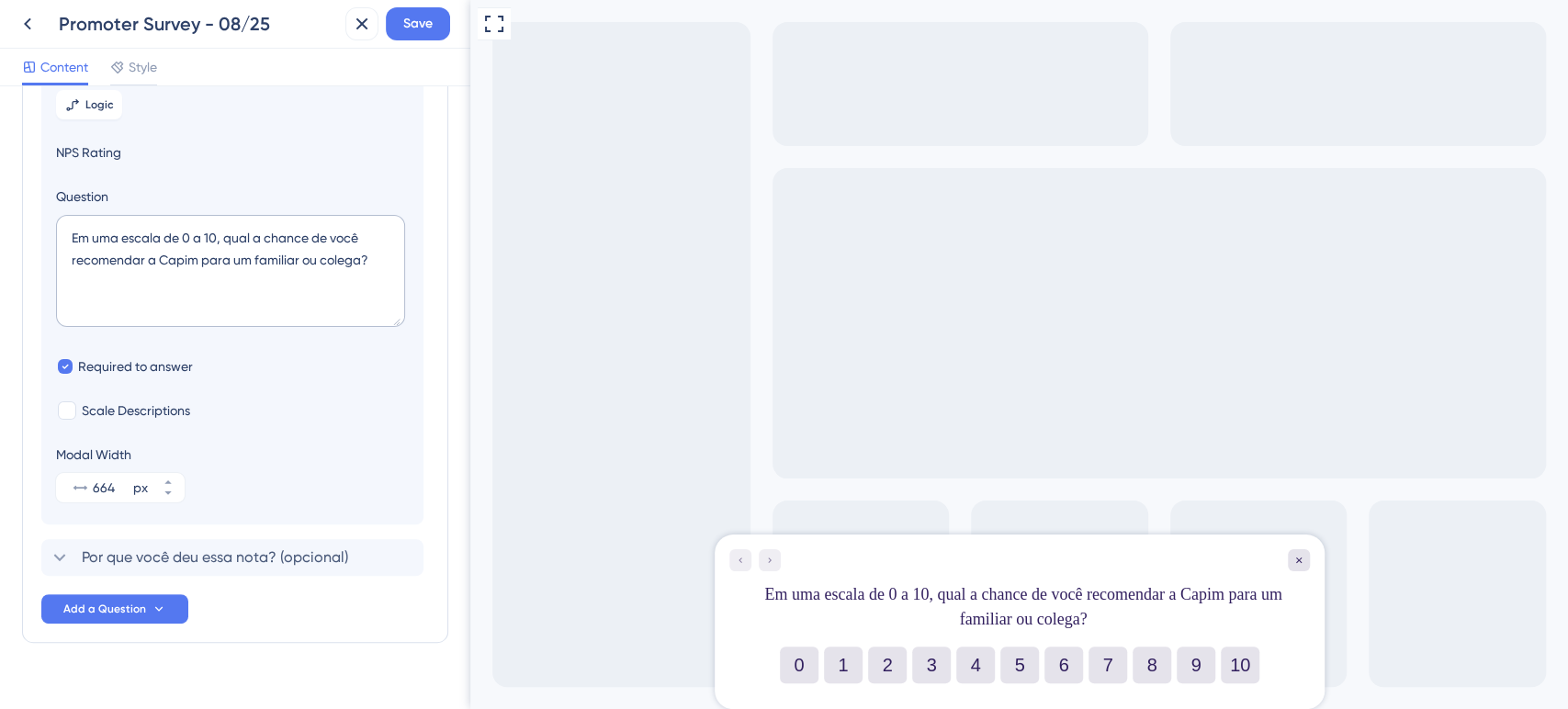
scroll to position [192, 0]
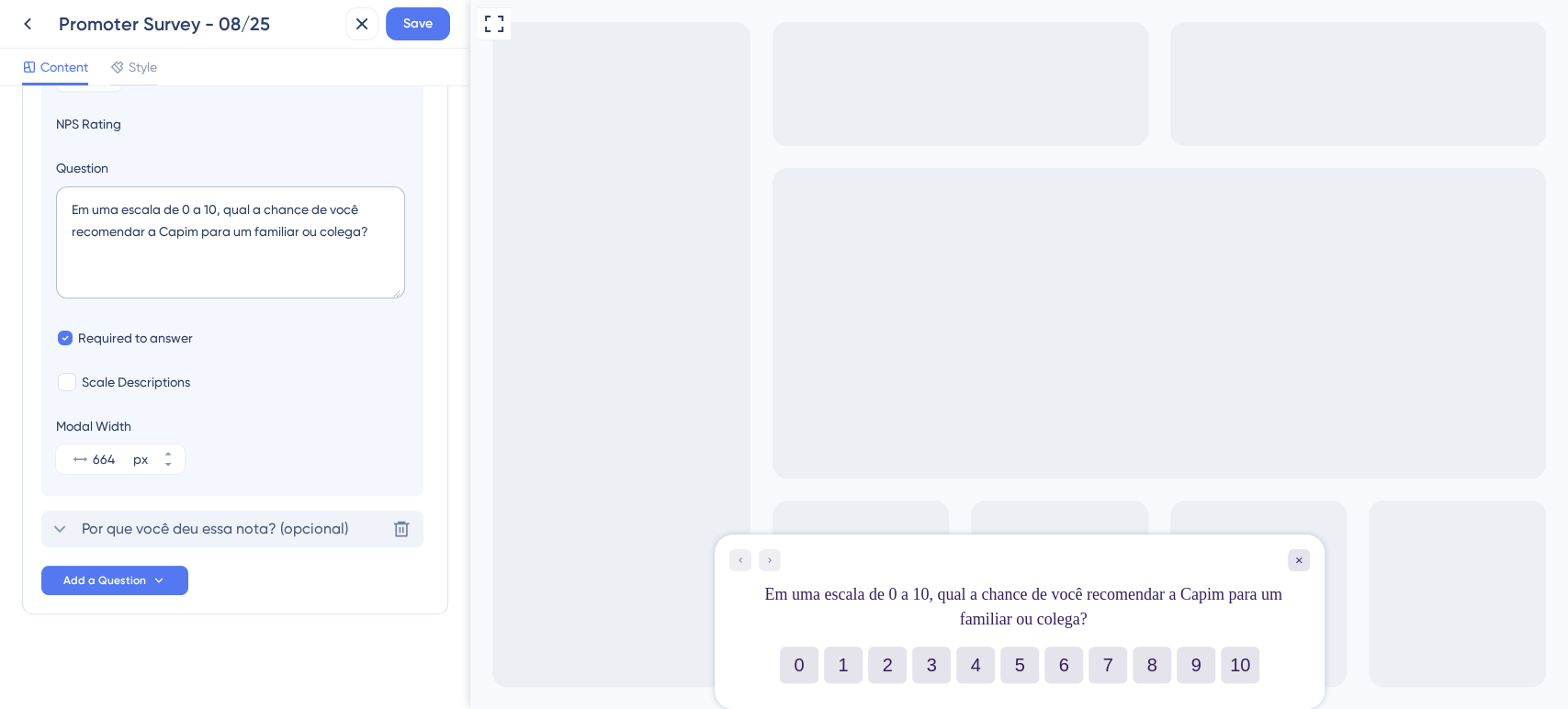
click at [219, 520] on span "Por que você deu essa nota? (opcional)" at bounding box center [215, 529] width 267 height 22
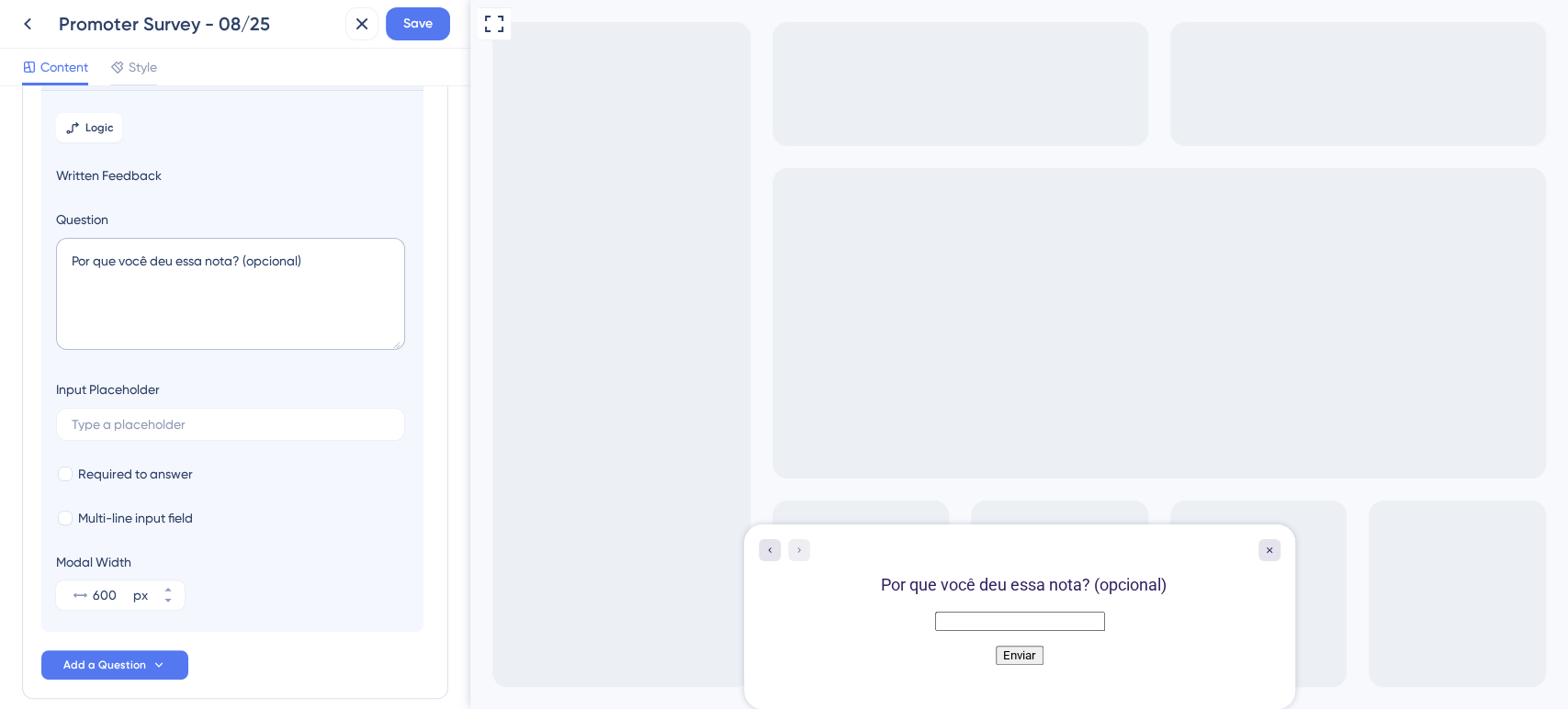
scroll to position [160, 0]
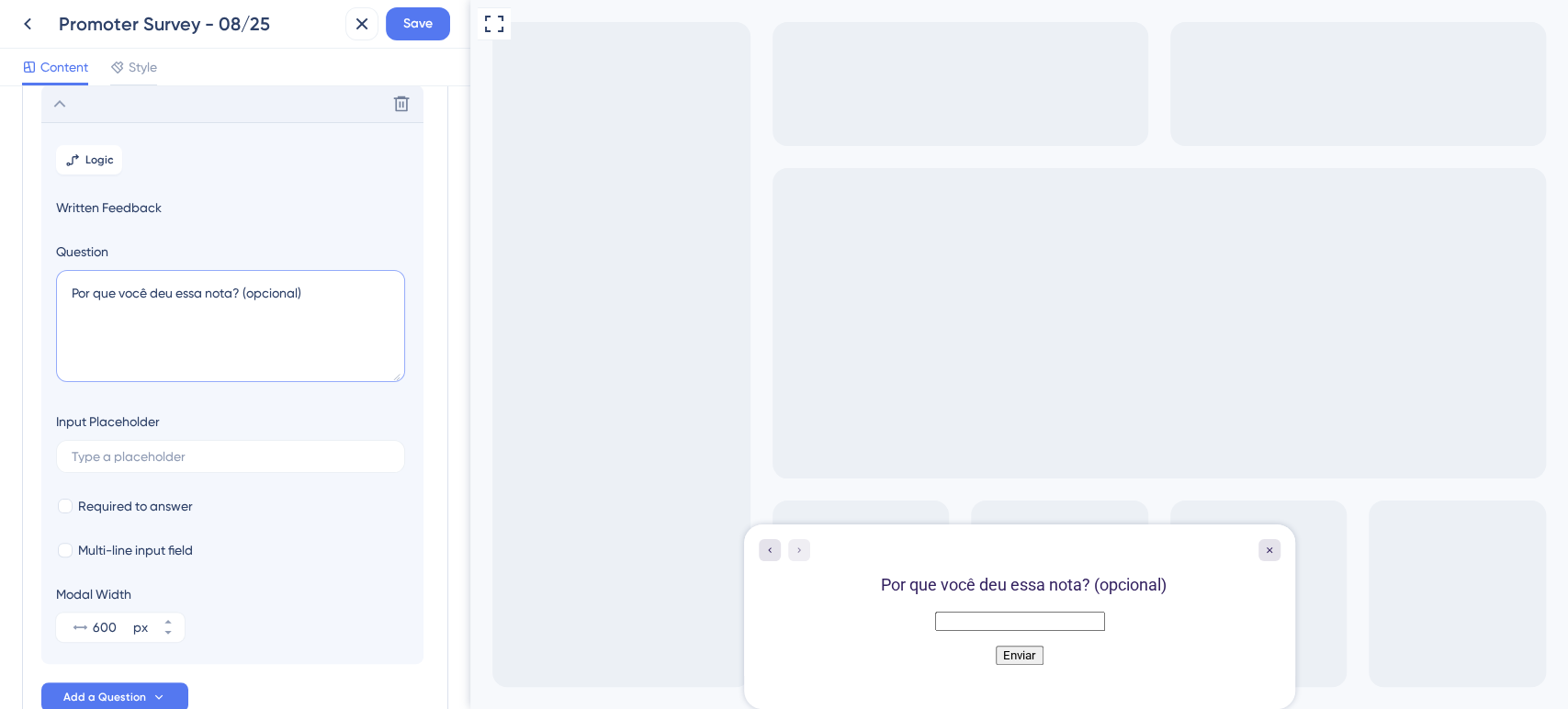
drag, startPoint x: 336, startPoint y: 283, endPoint x: 244, endPoint y: 281, distance: 92.0
click at [244, 281] on textarea "Por que você deu essa nota? (opcional)" at bounding box center [231, 326] width 349 height 112
type textarea "Por que você deu essa nota?"
click at [167, 451] on input "text" at bounding box center [231, 456] width 318 height 13
type input "Opcional"
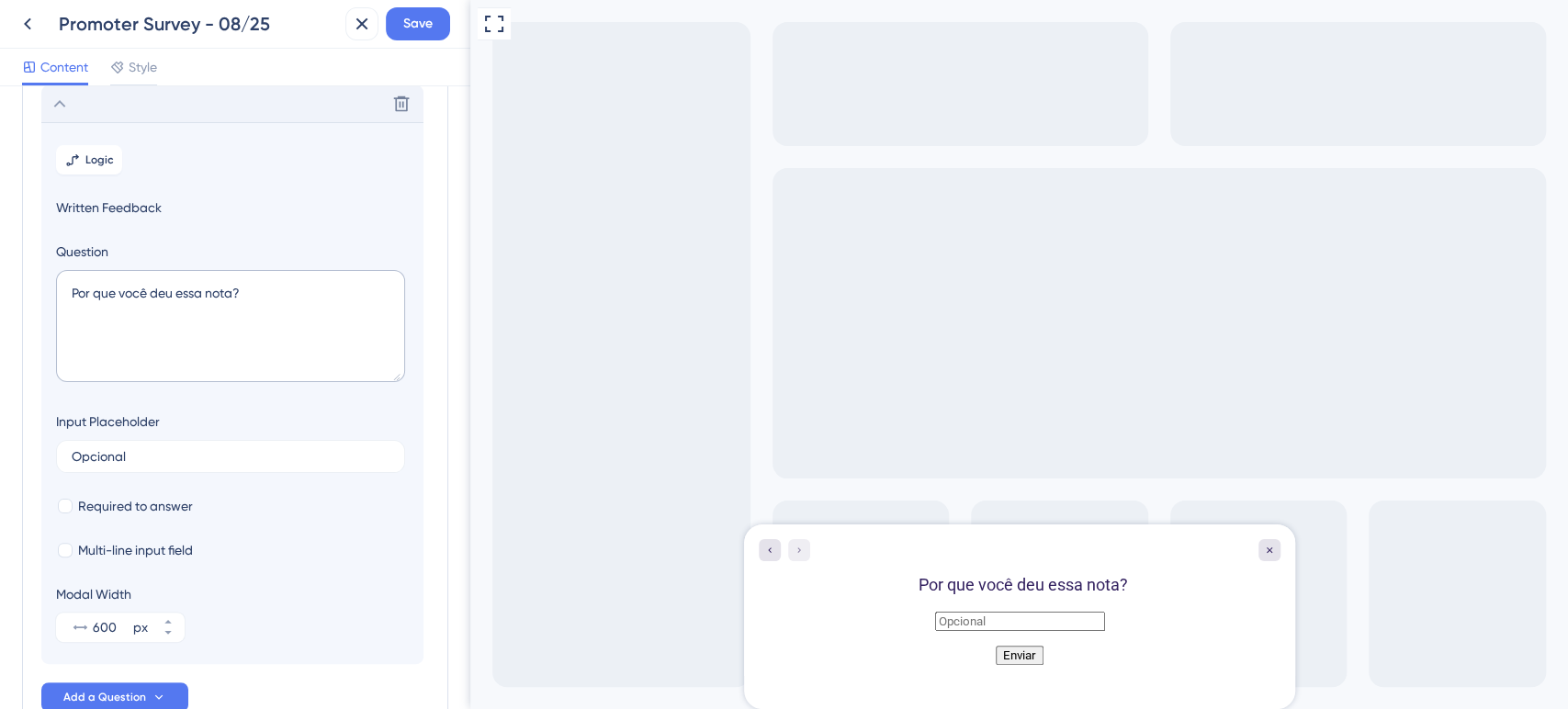
click at [251, 416] on div "Input Placeholder Opcional" at bounding box center [231, 442] width 349 height 62
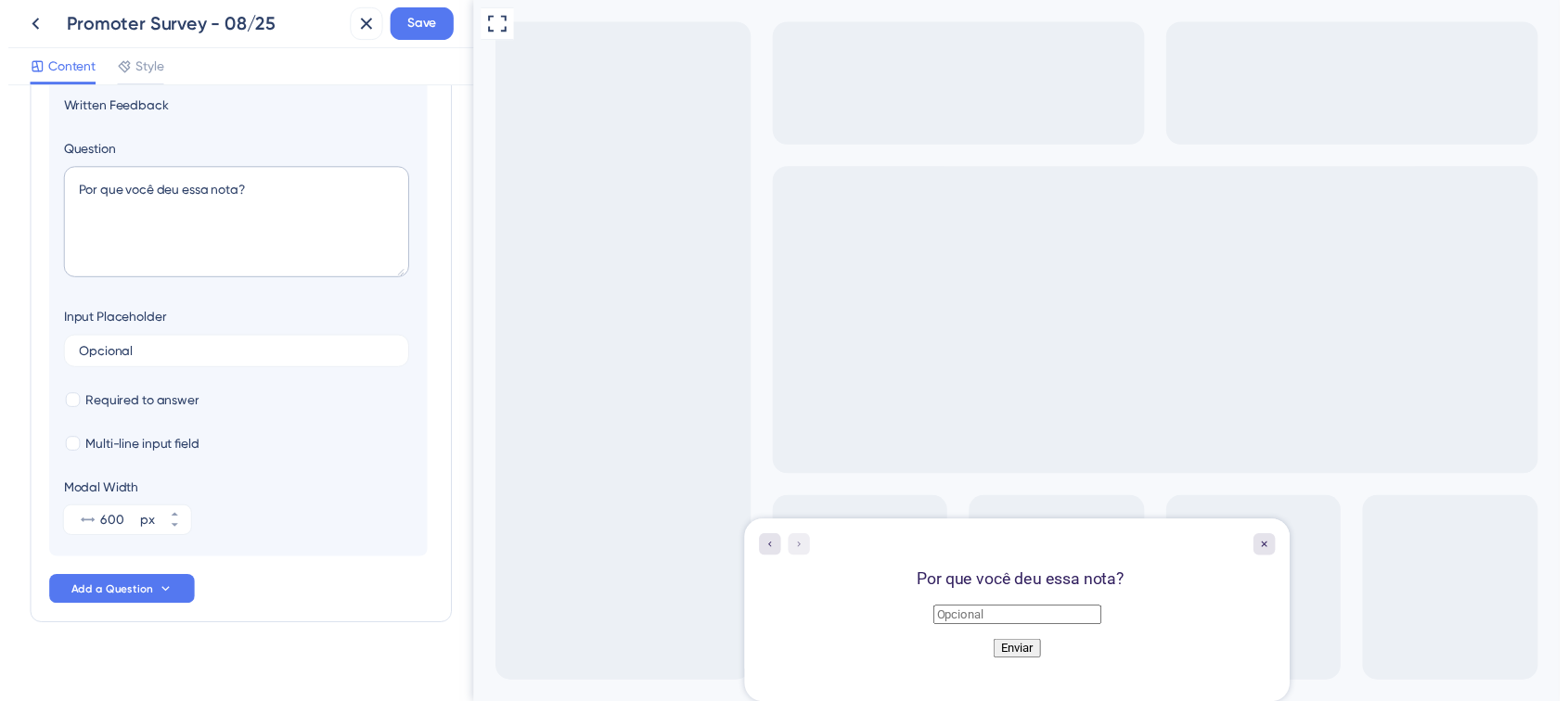
scroll to position [0, 0]
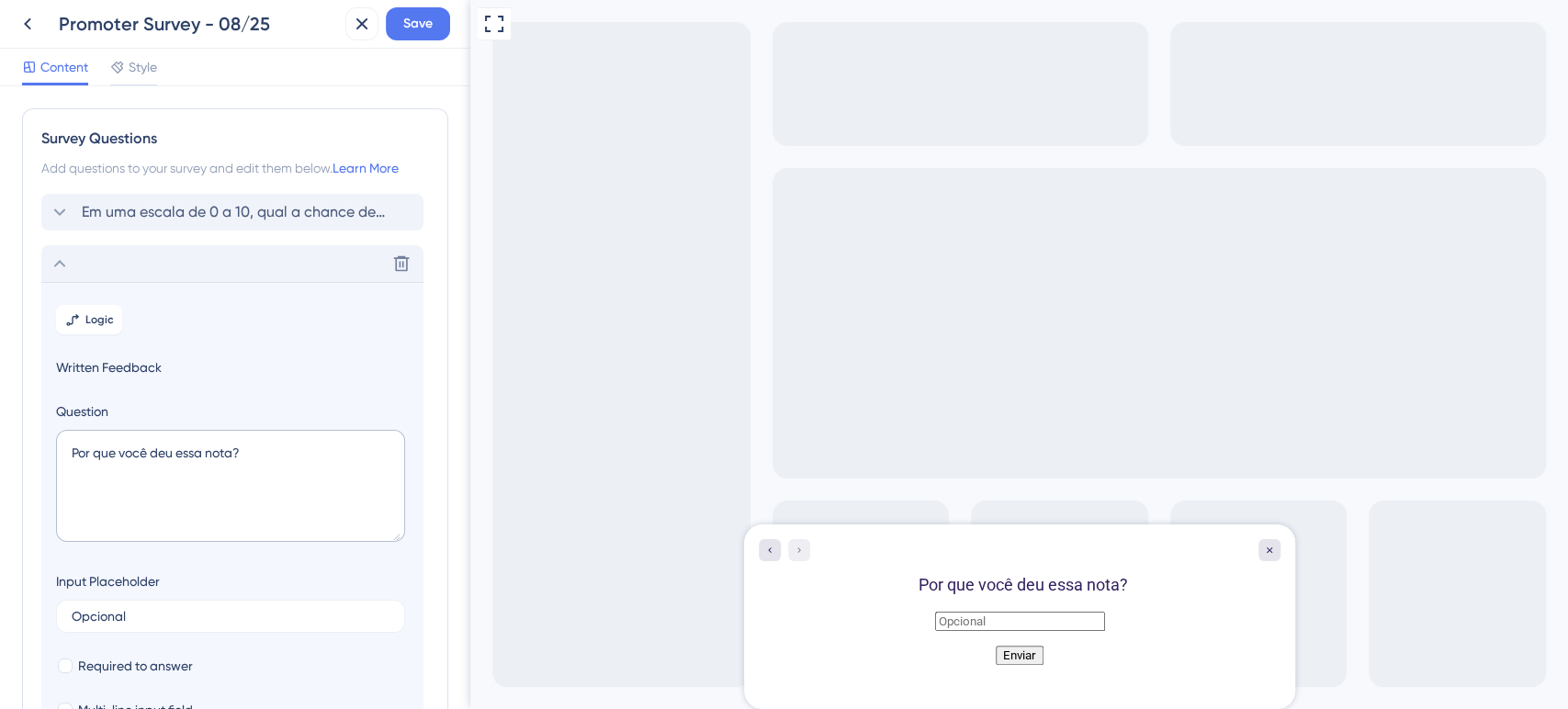
click at [58, 262] on icon at bounding box center [60, 264] width 12 height 8
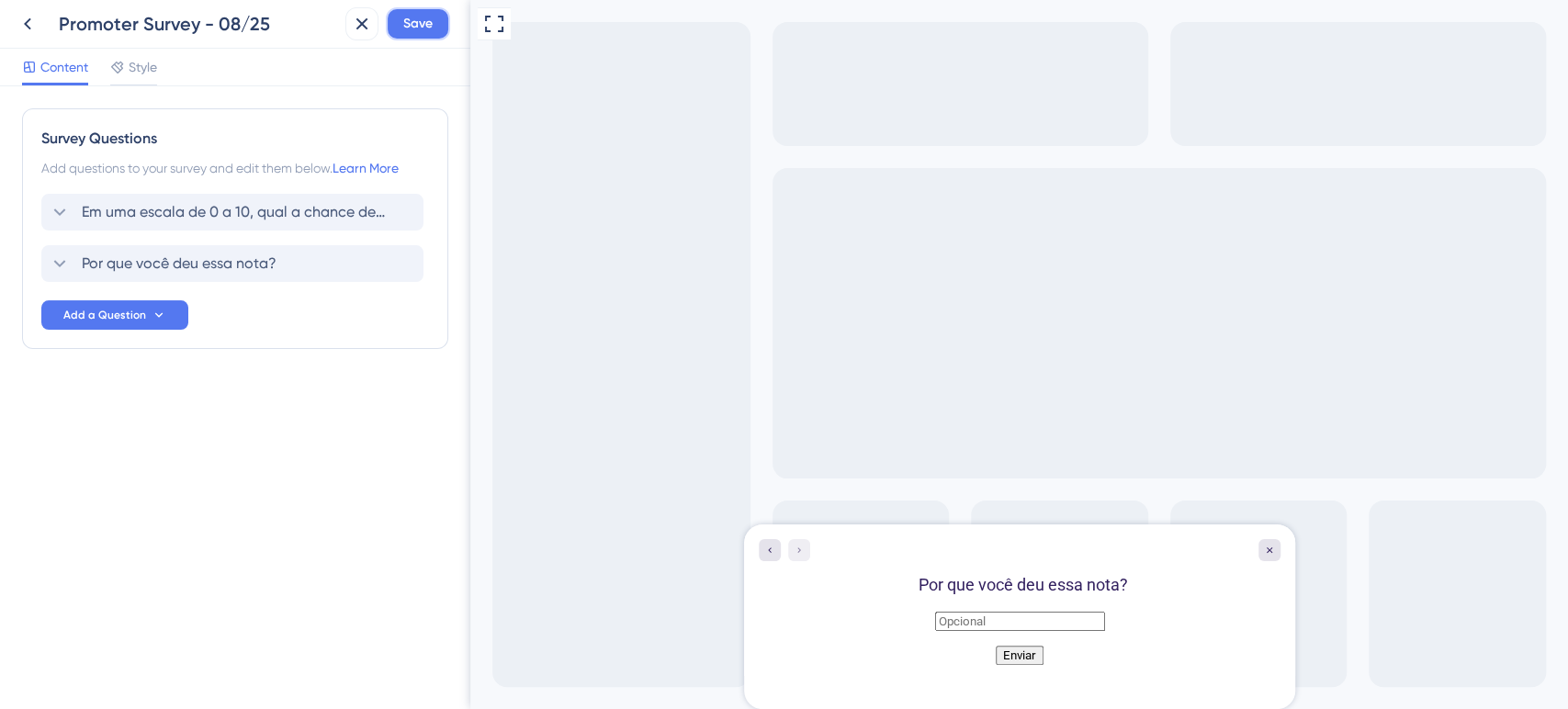
click at [411, 26] on span "Save" at bounding box center [418, 23] width 29 height 22
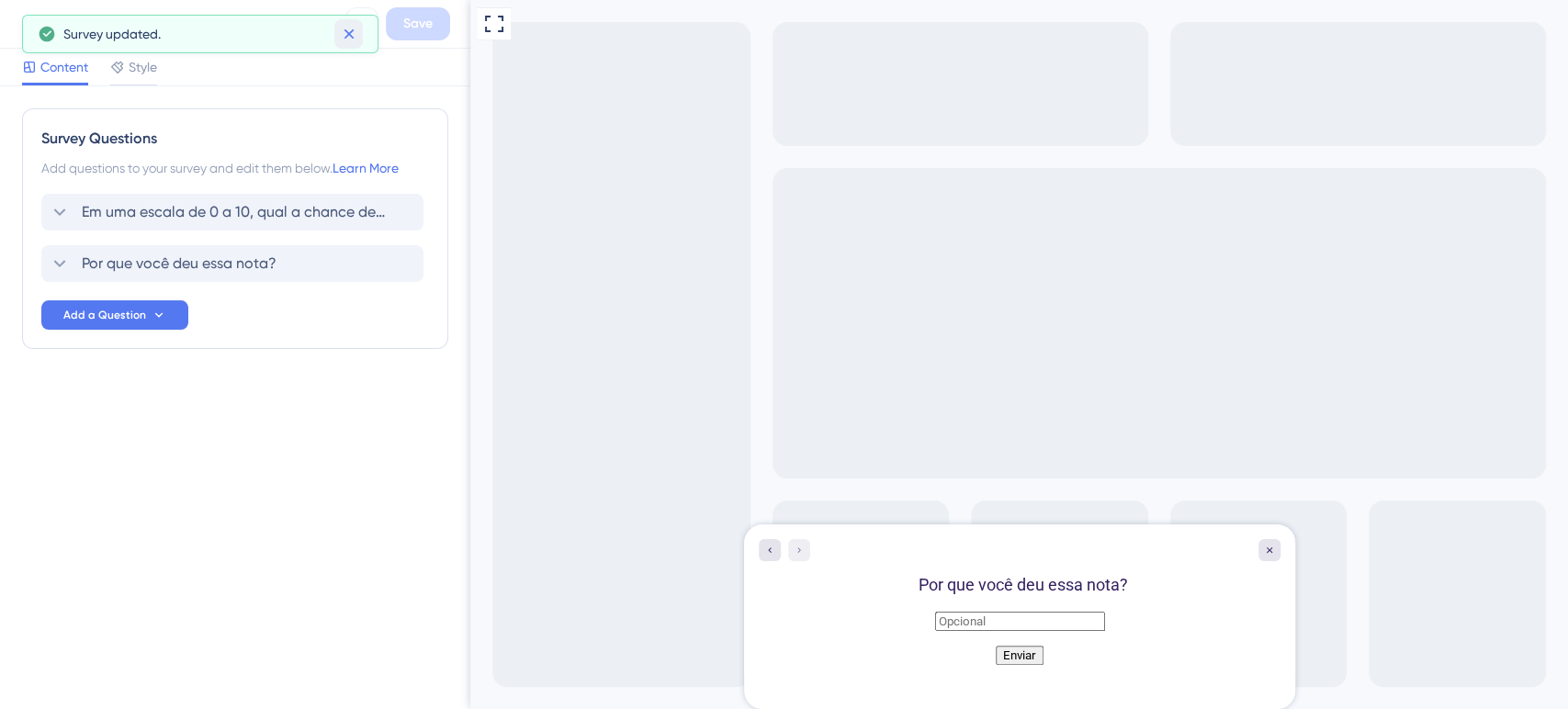
click at [344, 38] on icon at bounding box center [348, 34] width 10 height 10
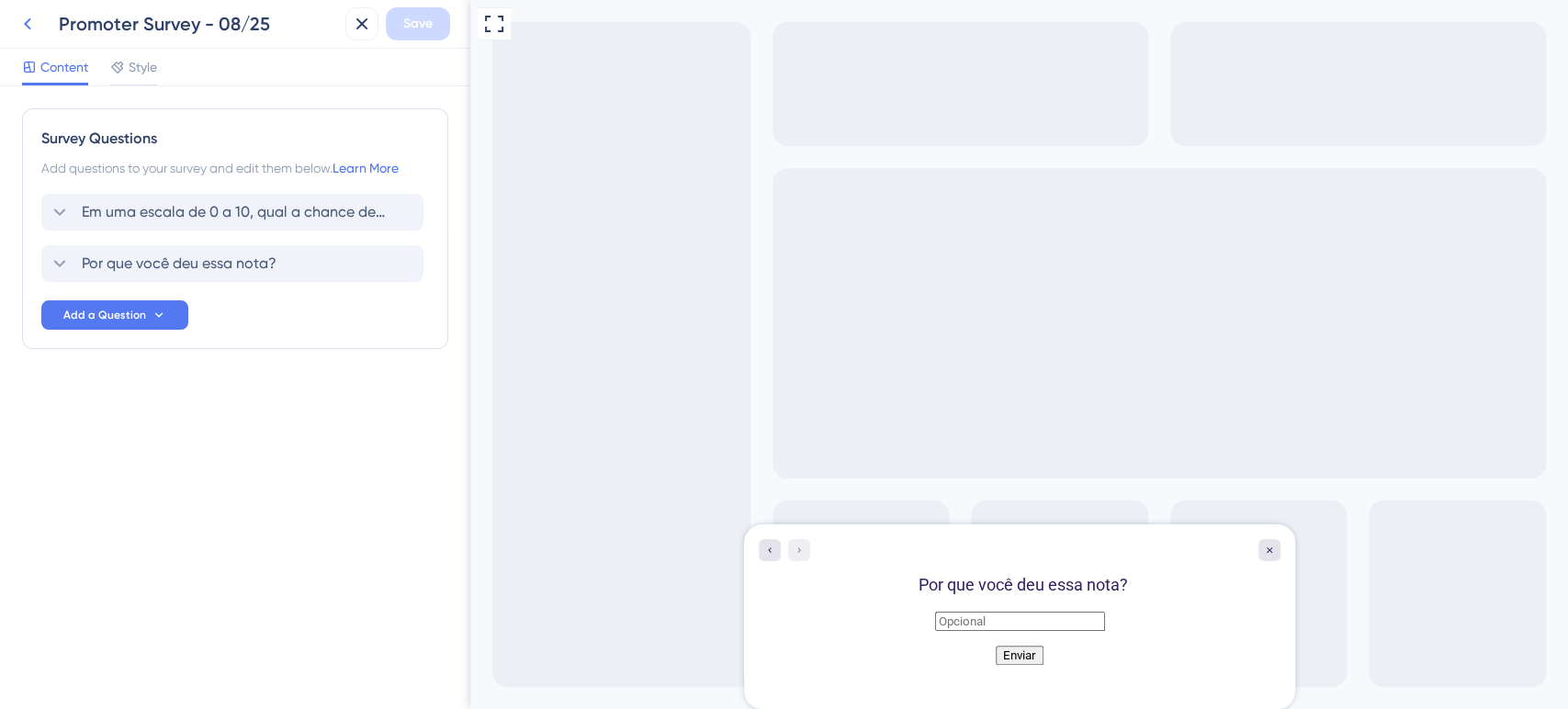
click at [41, 19] on button at bounding box center [27, 24] width 33 height 33
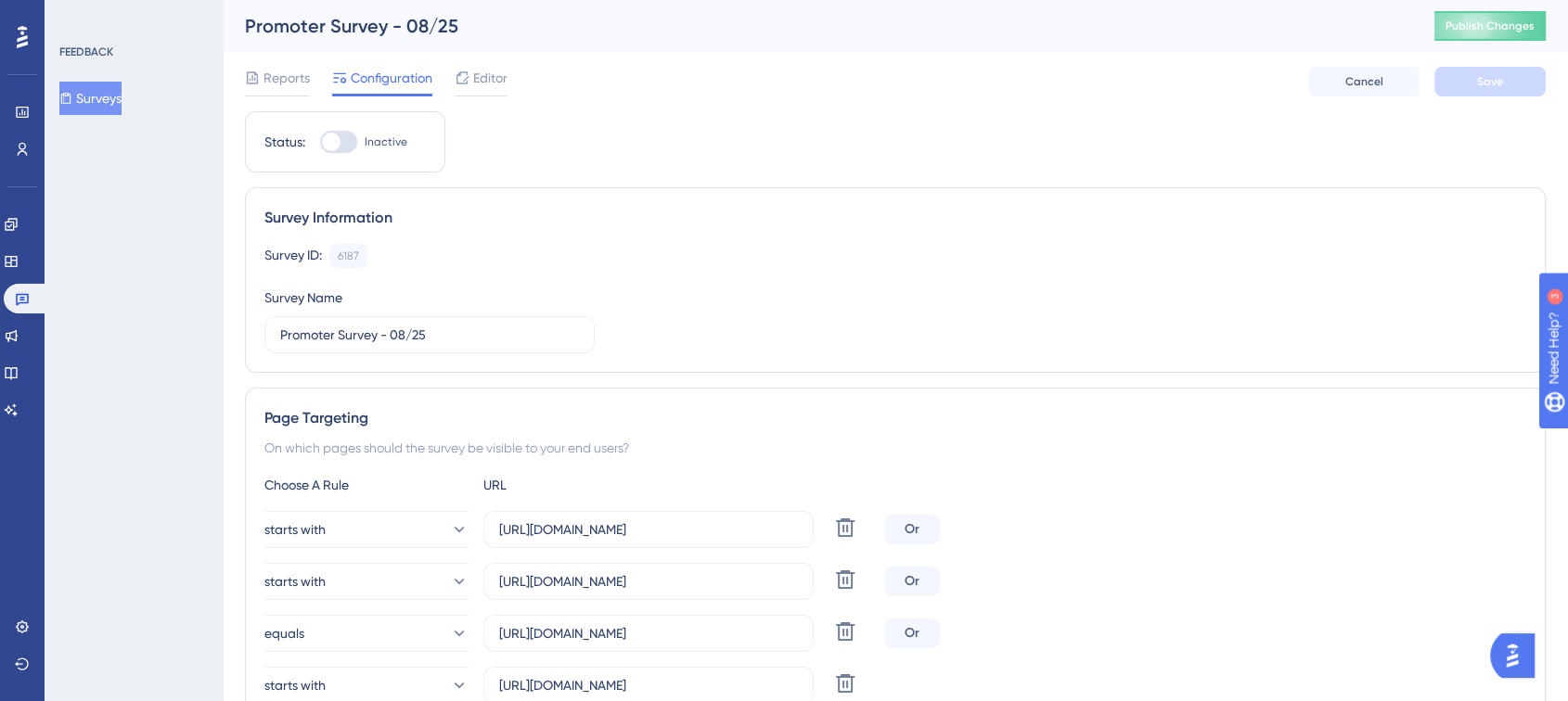
click at [170, 259] on div "FEEDBACK Surveys" at bounding box center [133, 350] width 178 height 701
click at [17, 224] on icon at bounding box center [11, 224] width 12 height 12
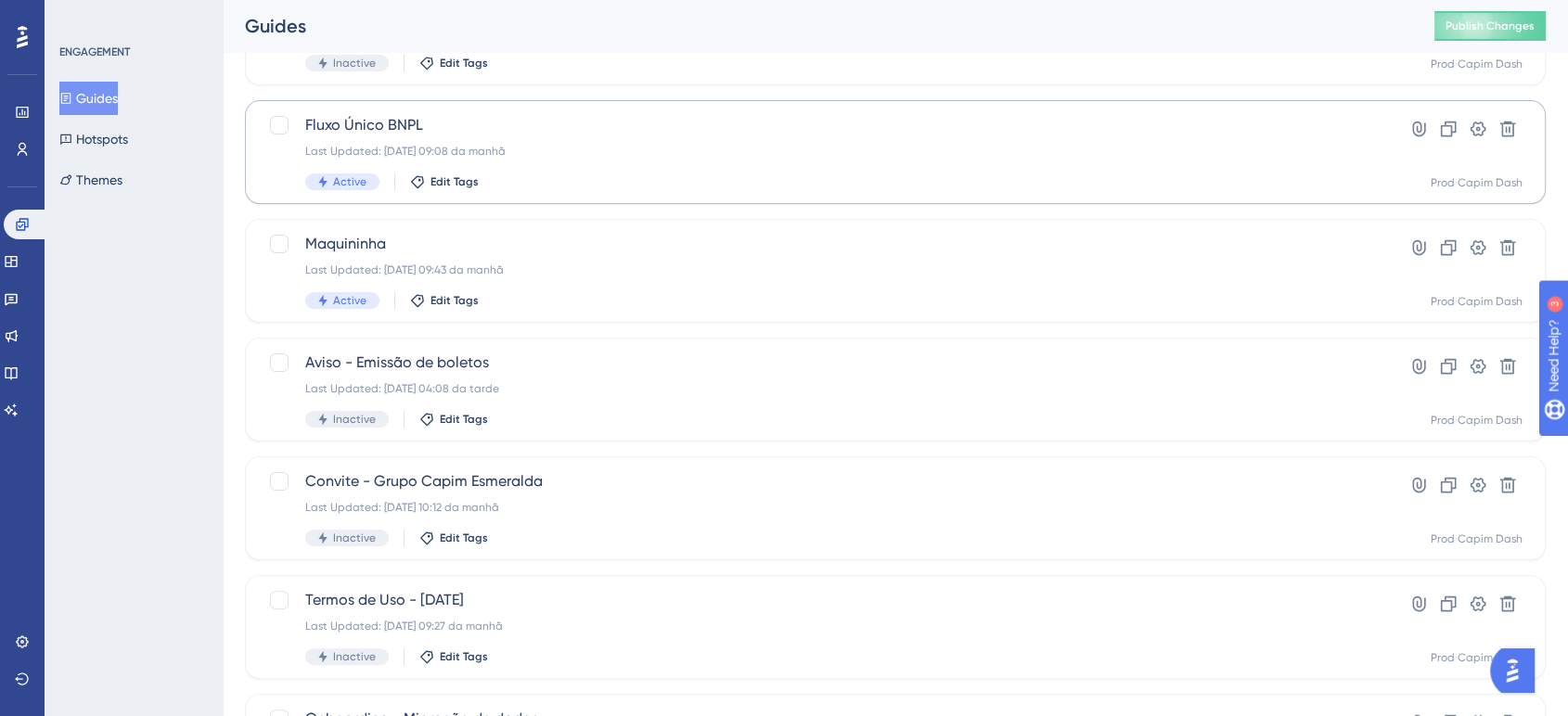
scroll to position [309, 0]
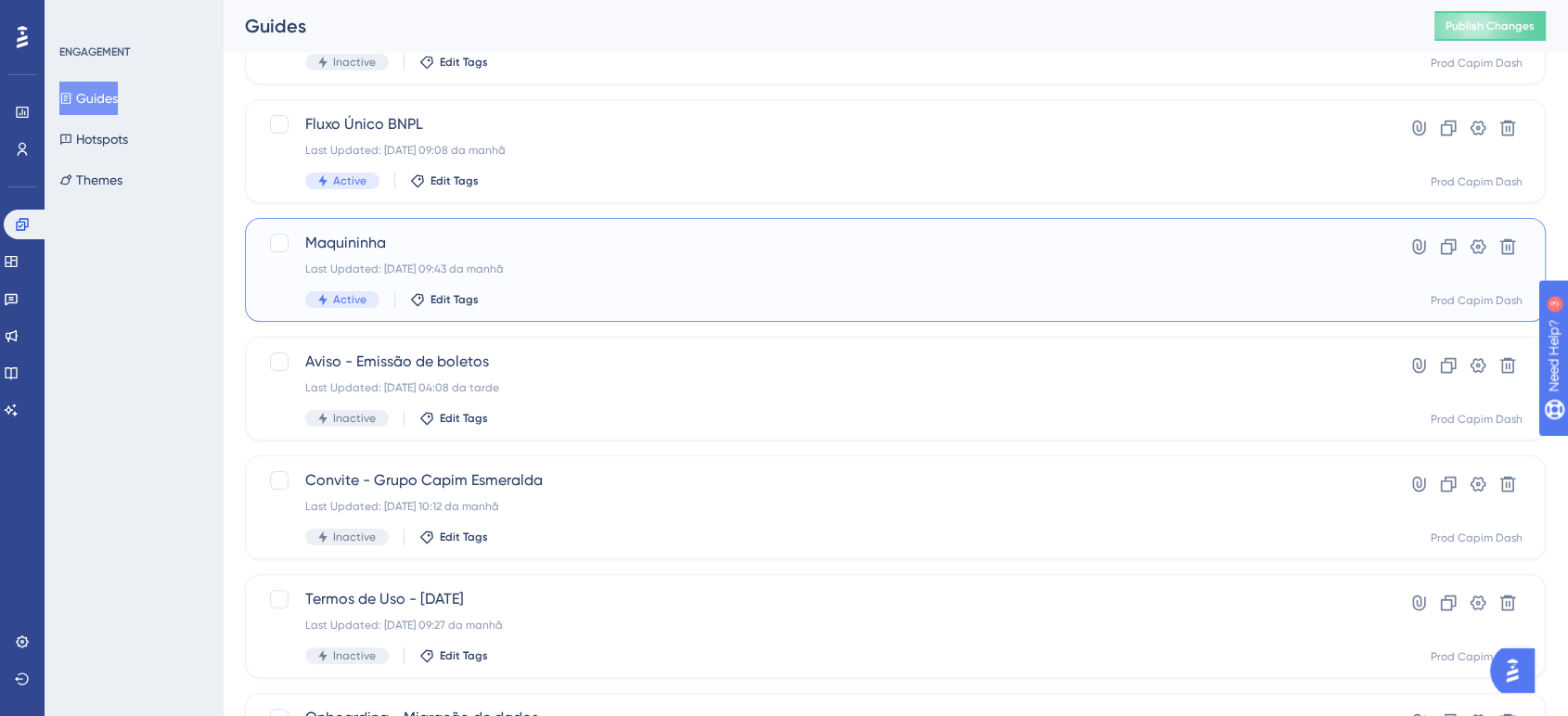
click at [558, 256] on div "[PERSON_NAME] Last Updated: [DATE] 09:43 da manhã Active Edit Tags" at bounding box center [821, 269] width 1032 height 76
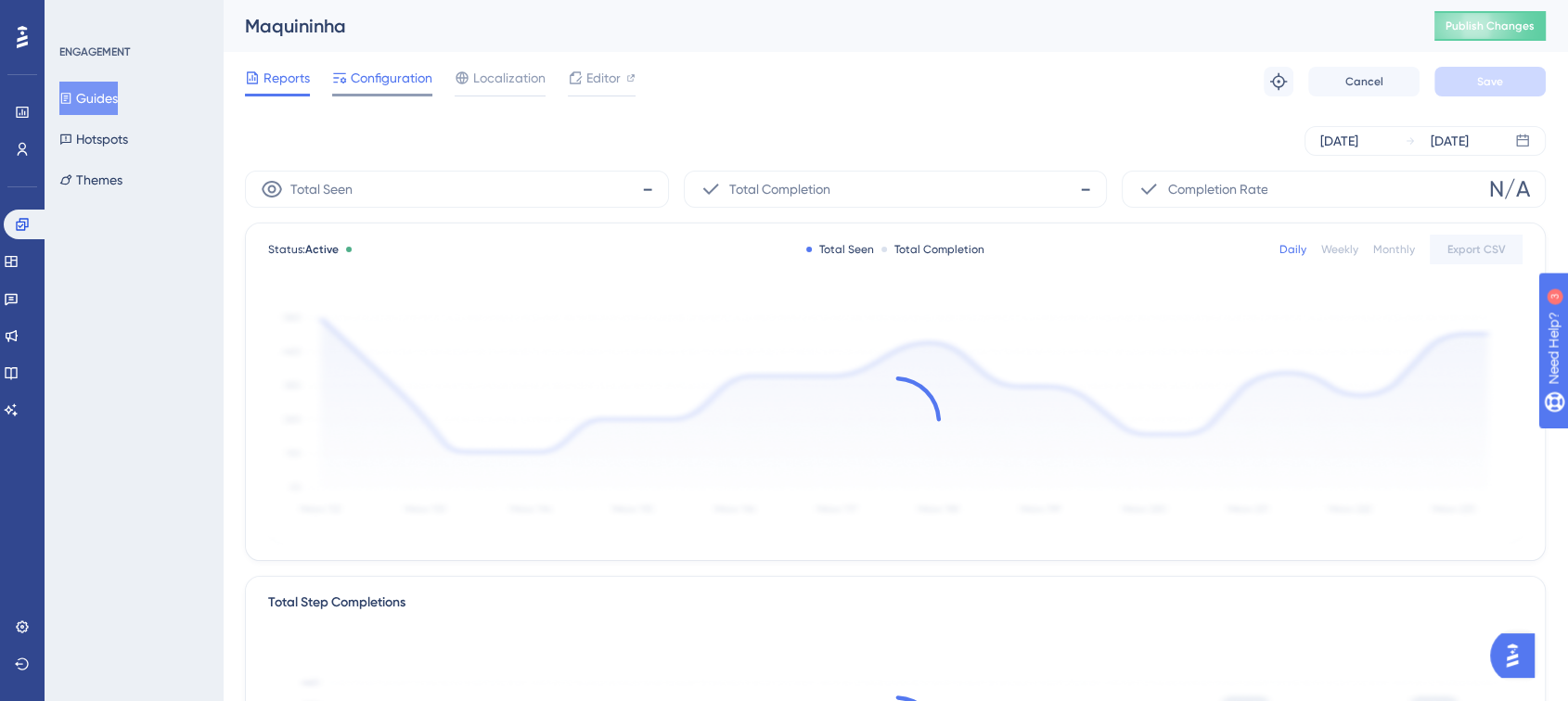
click at [368, 87] on span "Configuration" at bounding box center [391, 78] width 82 height 23
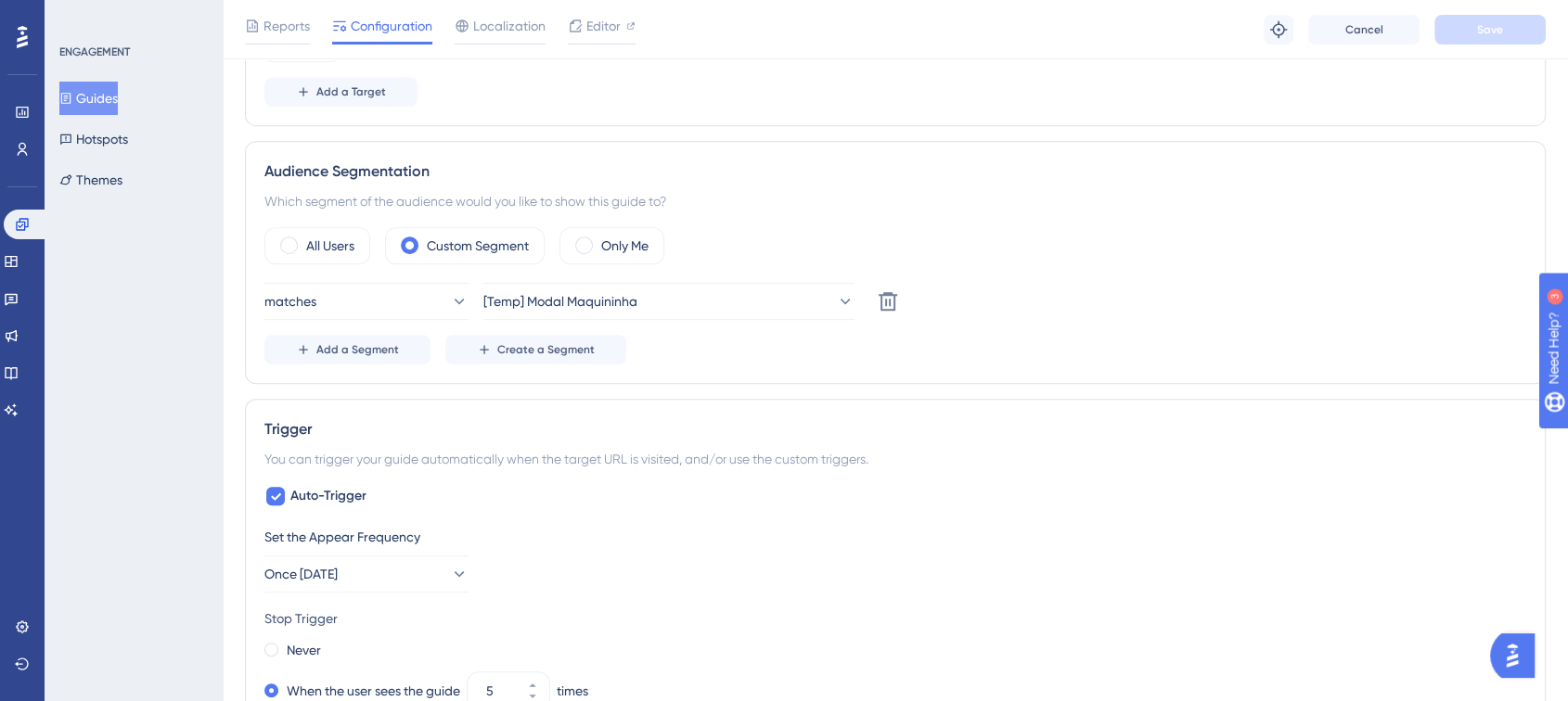
scroll to position [927, 0]
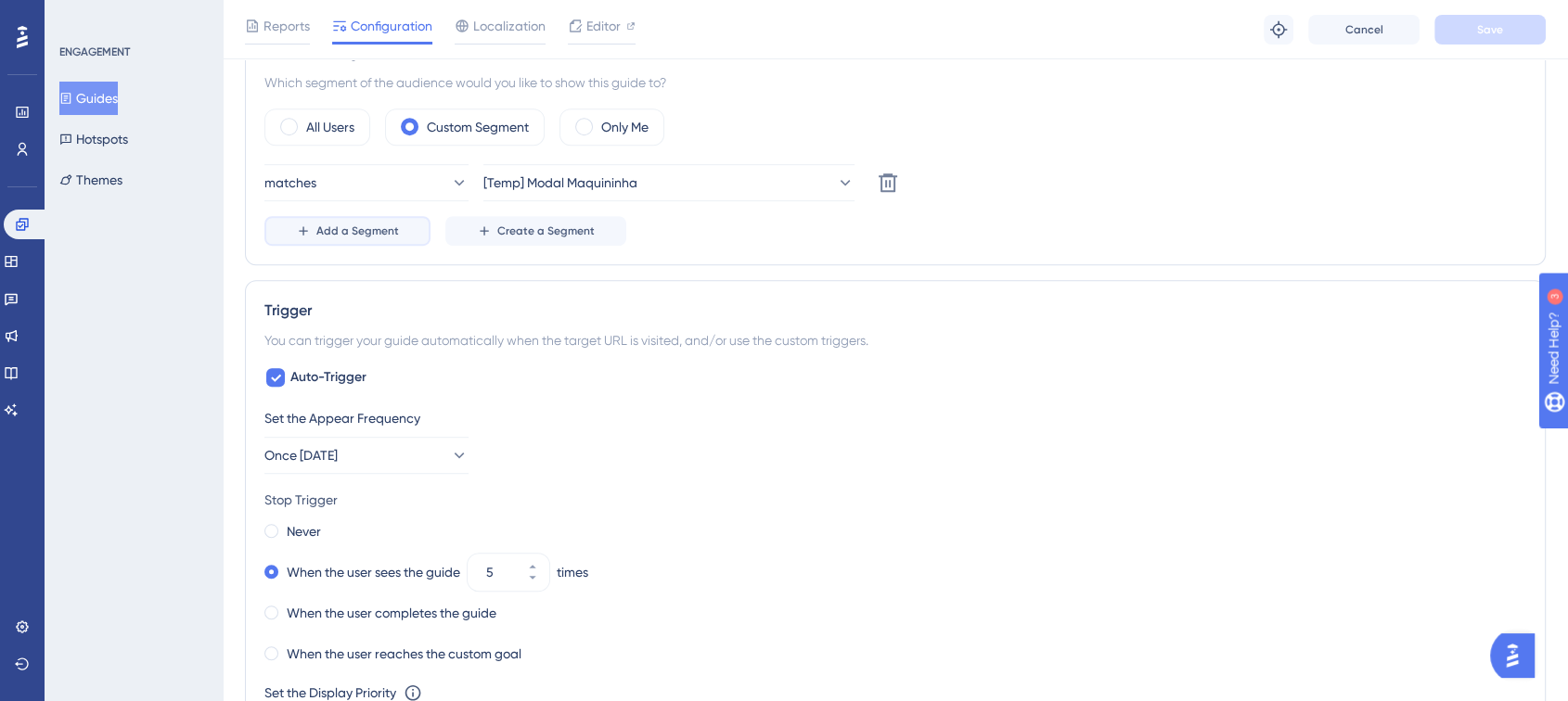
click at [356, 228] on span "Add a Segment" at bounding box center [358, 231] width 83 height 15
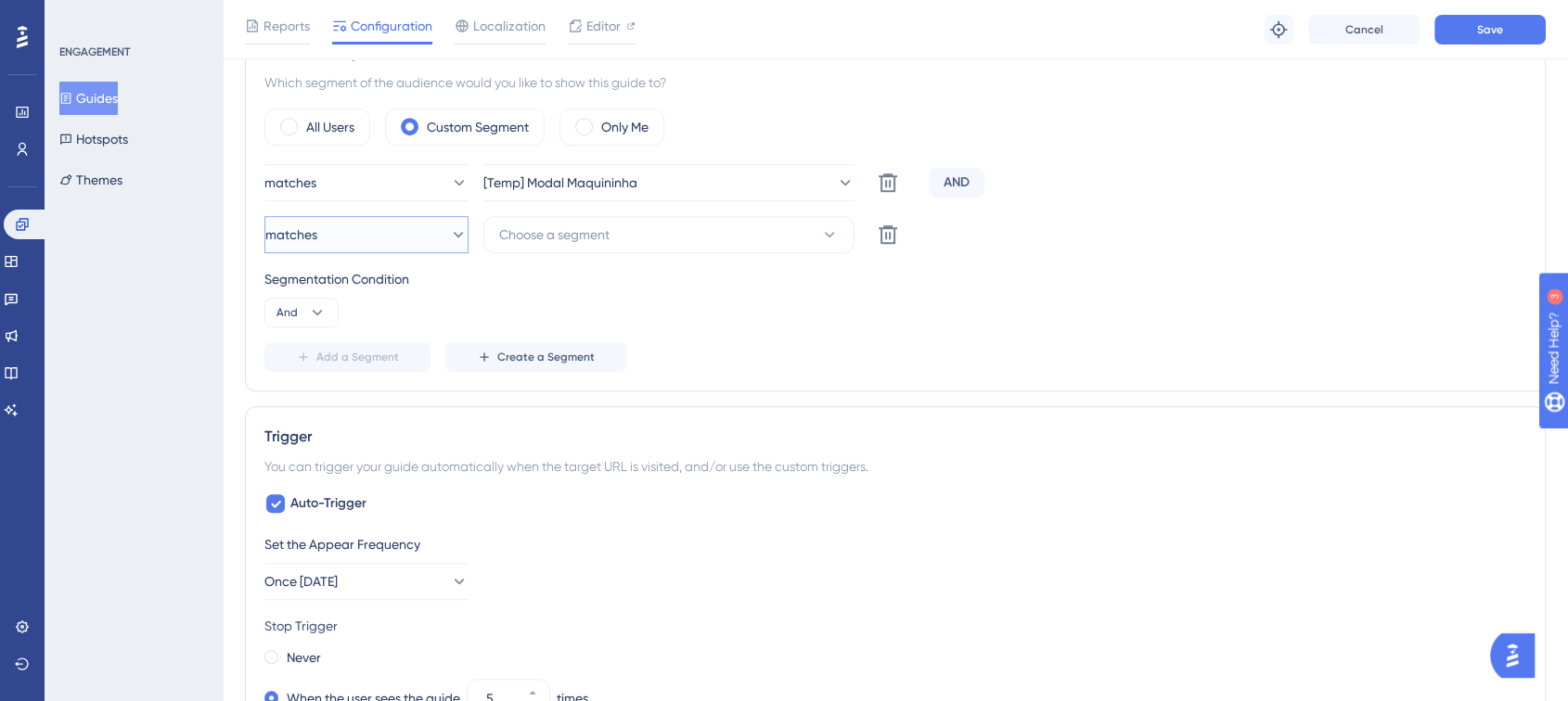
click at [360, 226] on button "matches" at bounding box center [366, 235] width 204 height 37
click at [368, 312] on div "doesn't match doesn't match" at bounding box center [366, 328] width 150 height 37
click at [569, 238] on span "Choose a segment" at bounding box center [554, 235] width 110 height 23
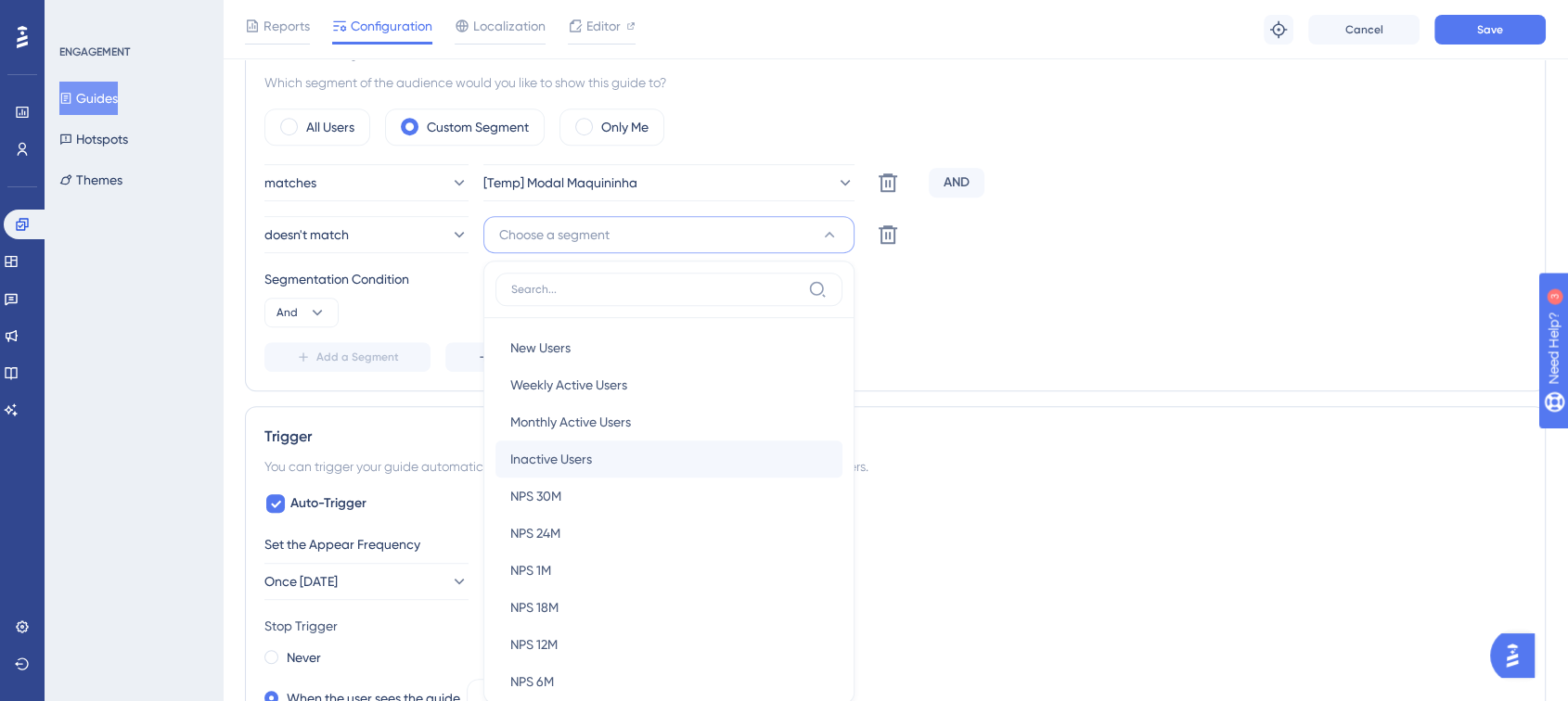
scroll to position [1058, 0]
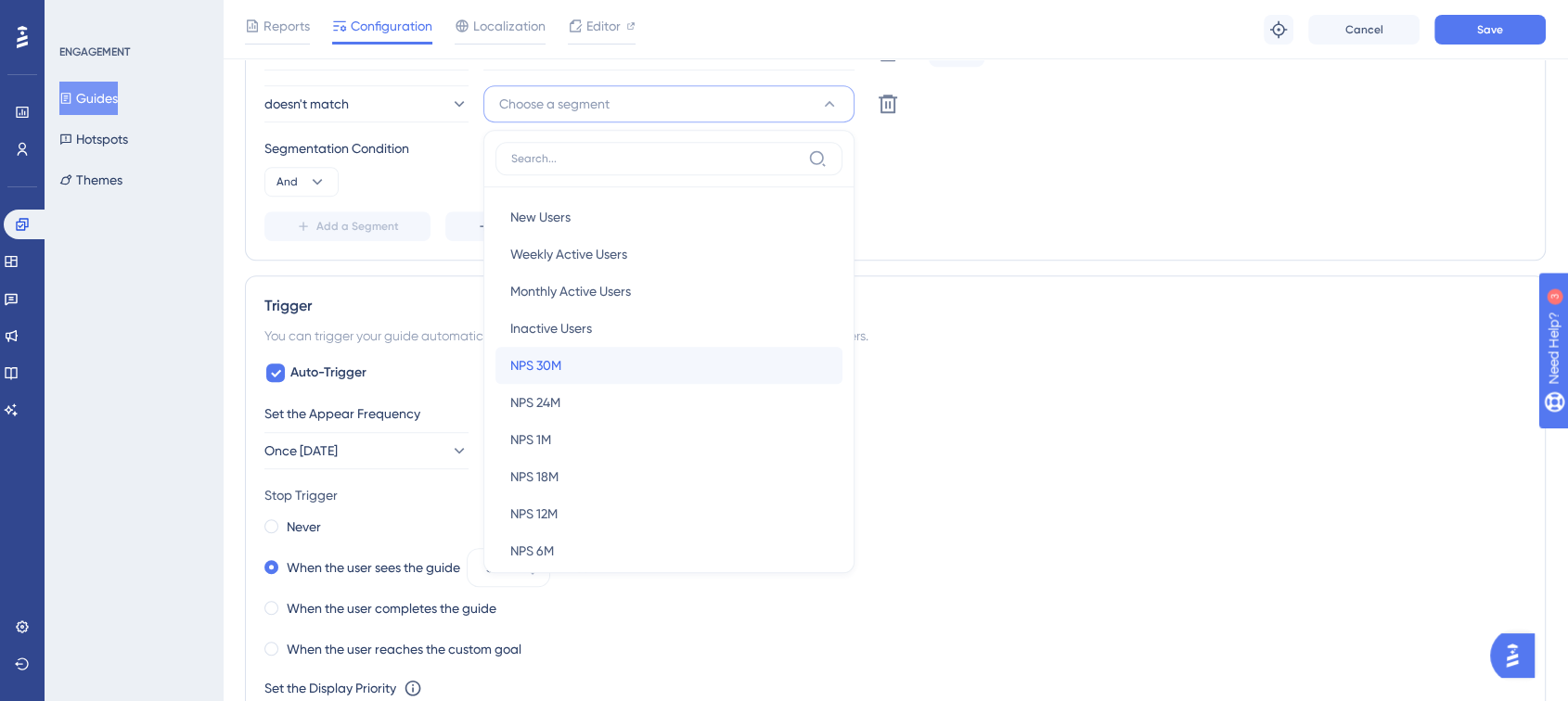
click at [564, 362] on div "NPS 30M NPS 30M" at bounding box center [668, 365] width 317 height 37
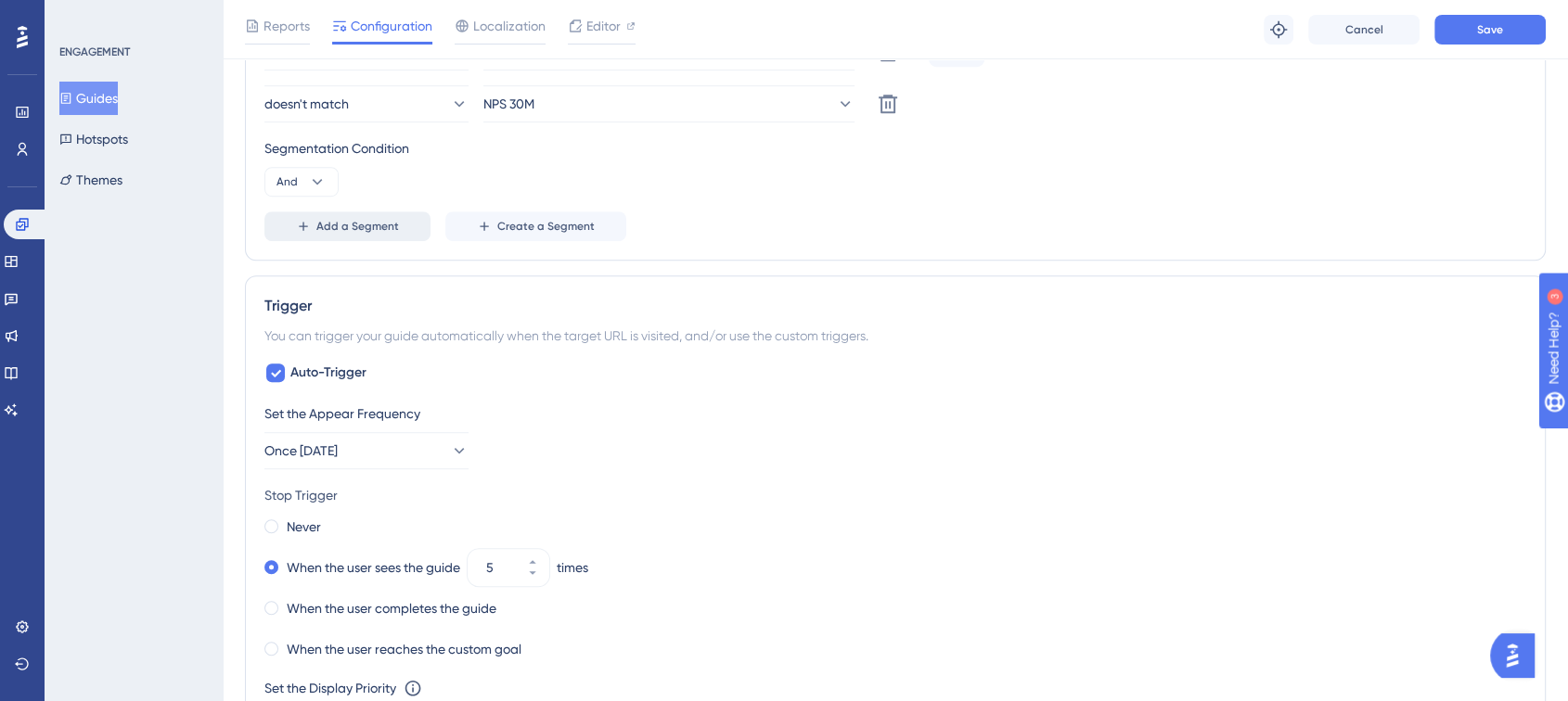
click at [349, 225] on span "Add a Segment" at bounding box center [358, 226] width 83 height 15
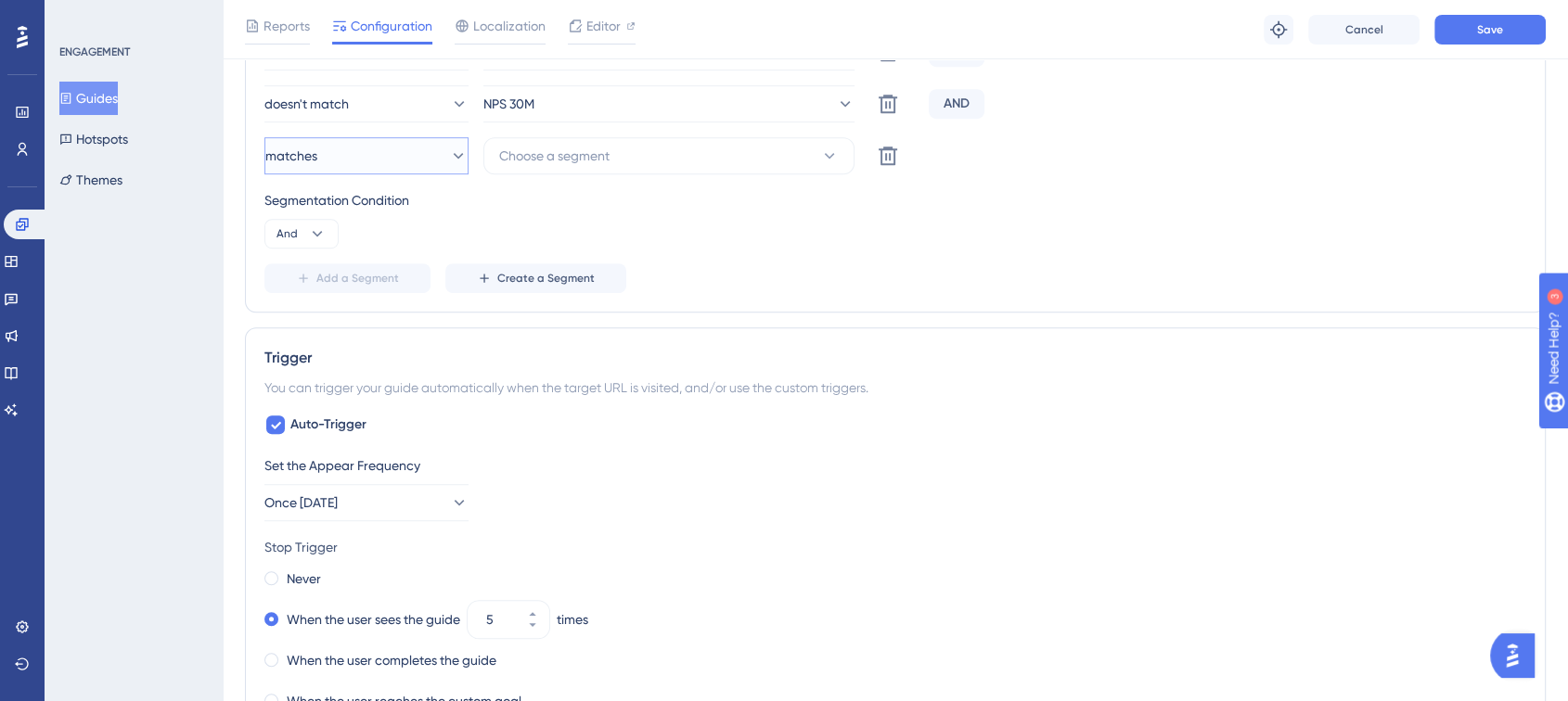
click at [415, 154] on button "matches" at bounding box center [366, 156] width 204 height 37
click at [413, 265] on div "doesn't match doesn't match" at bounding box center [366, 249] width 150 height 37
click at [508, 148] on span "Choose a segment" at bounding box center [554, 155] width 110 height 23
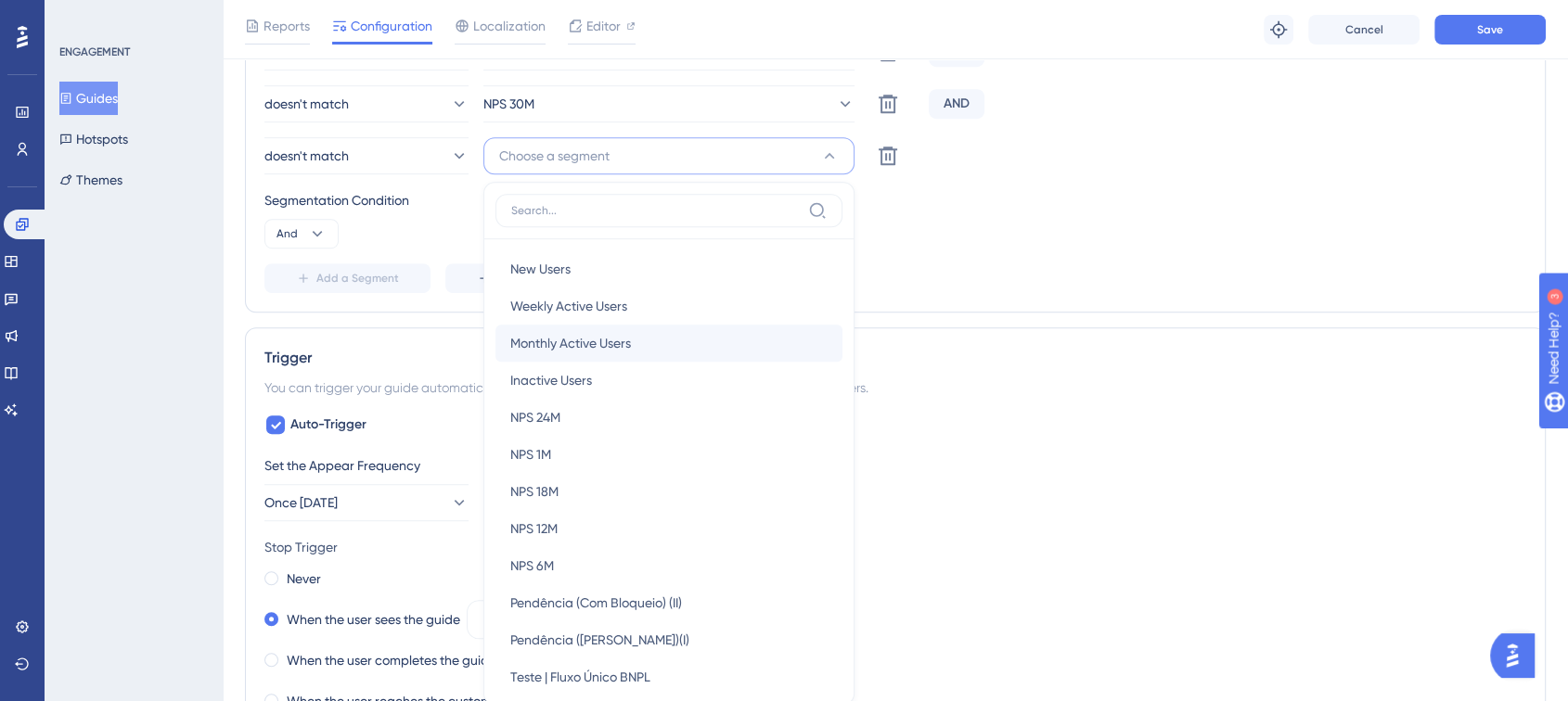
scroll to position [1144, 0]
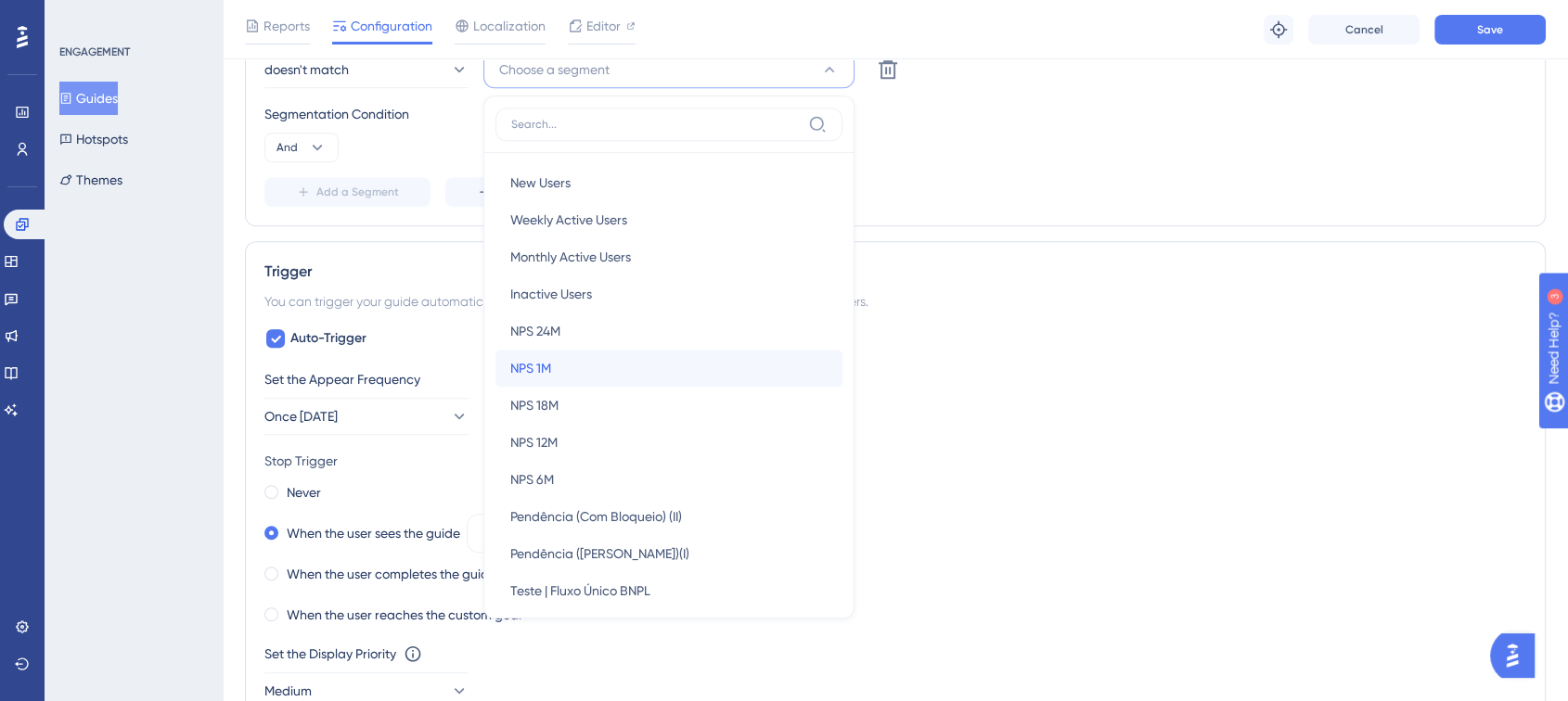
click at [561, 353] on div "NPS 1M NPS 1M" at bounding box center [668, 368] width 317 height 37
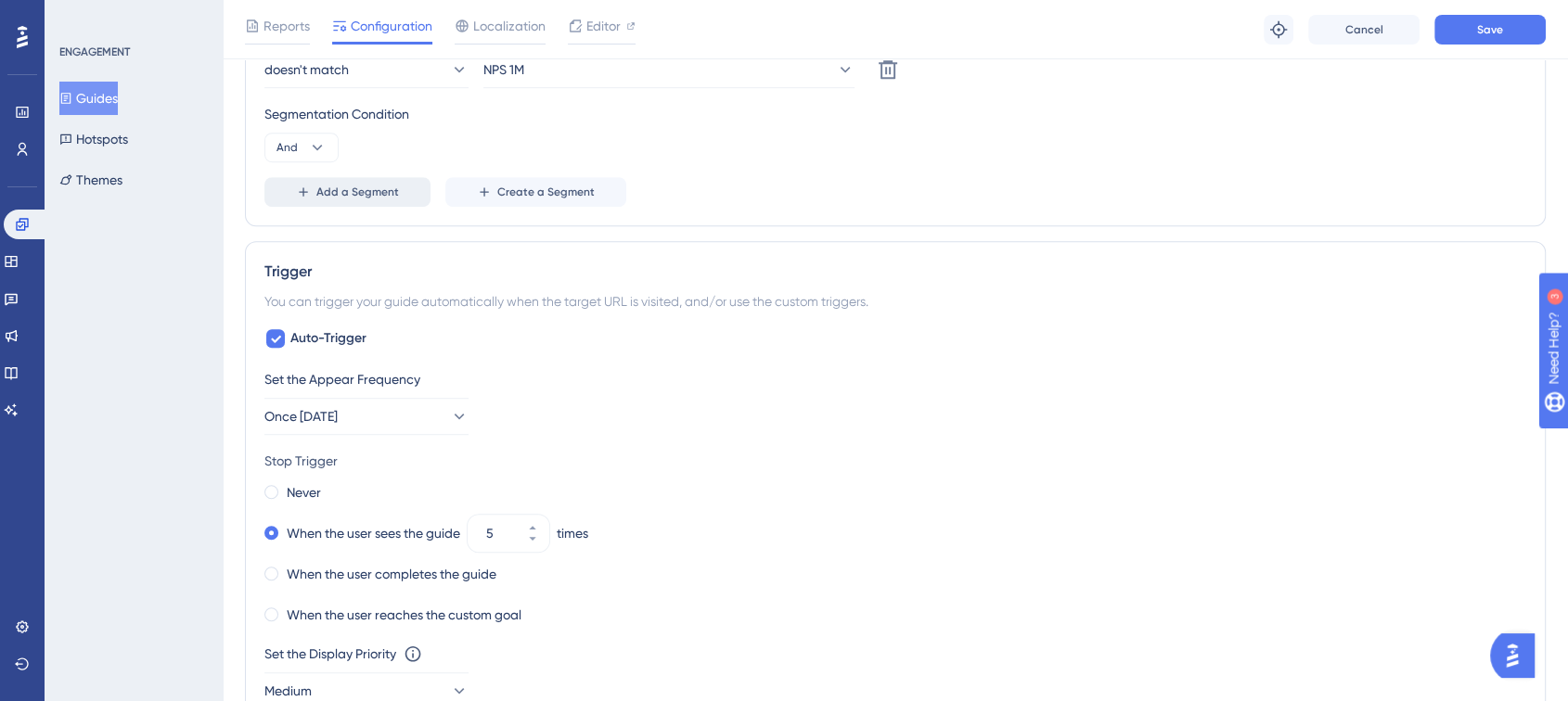
click at [374, 186] on span "Add a Segment" at bounding box center [358, 191] width 83 height 15
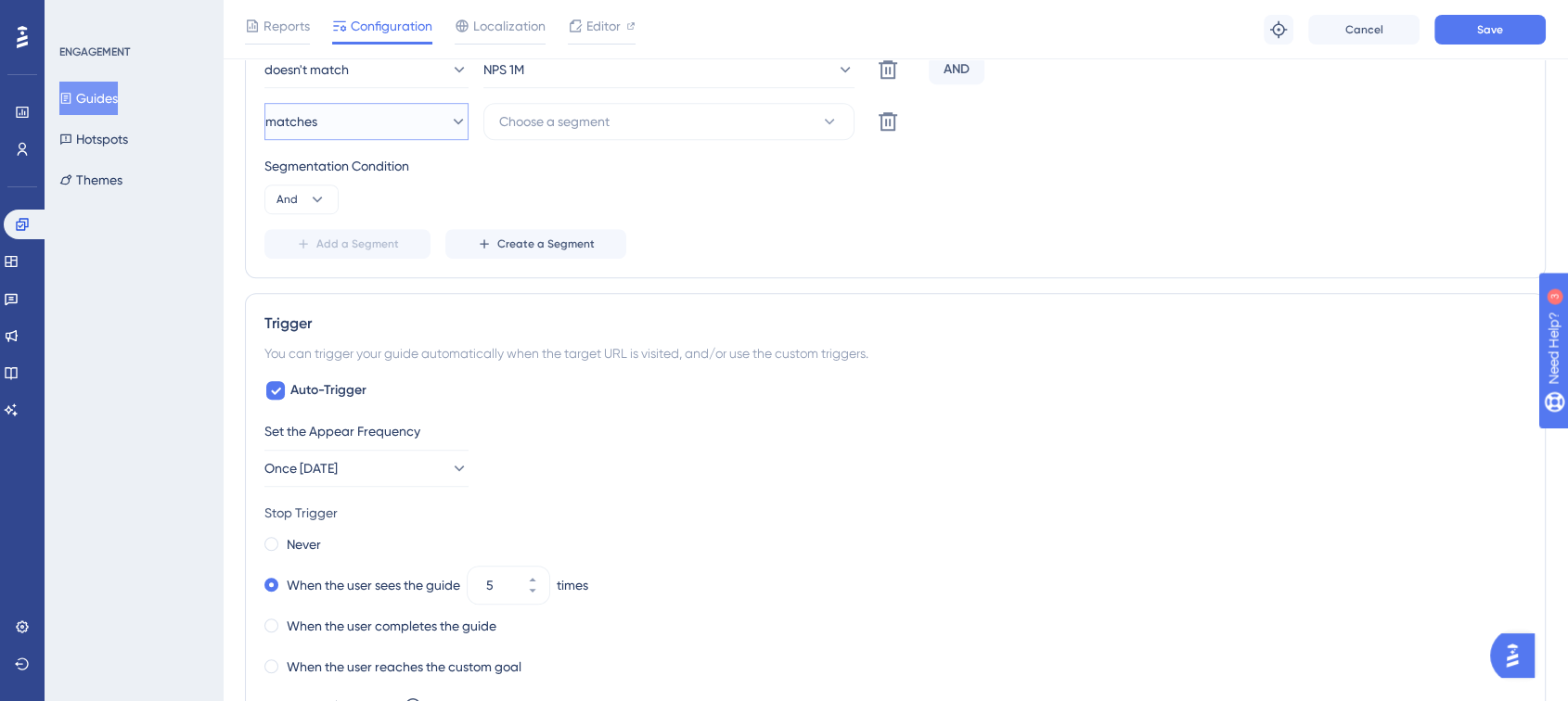
click at [449, 122] on icon at bounding box center [458, 121] width 19 height 19
click at [424, 198] on div "doesn't match doesn't match" at bounding box center [366, 215] width 150 height 37
click at [533, 125] on span "Choose a segment" at bounding box center [554, 121] width 110 height 23
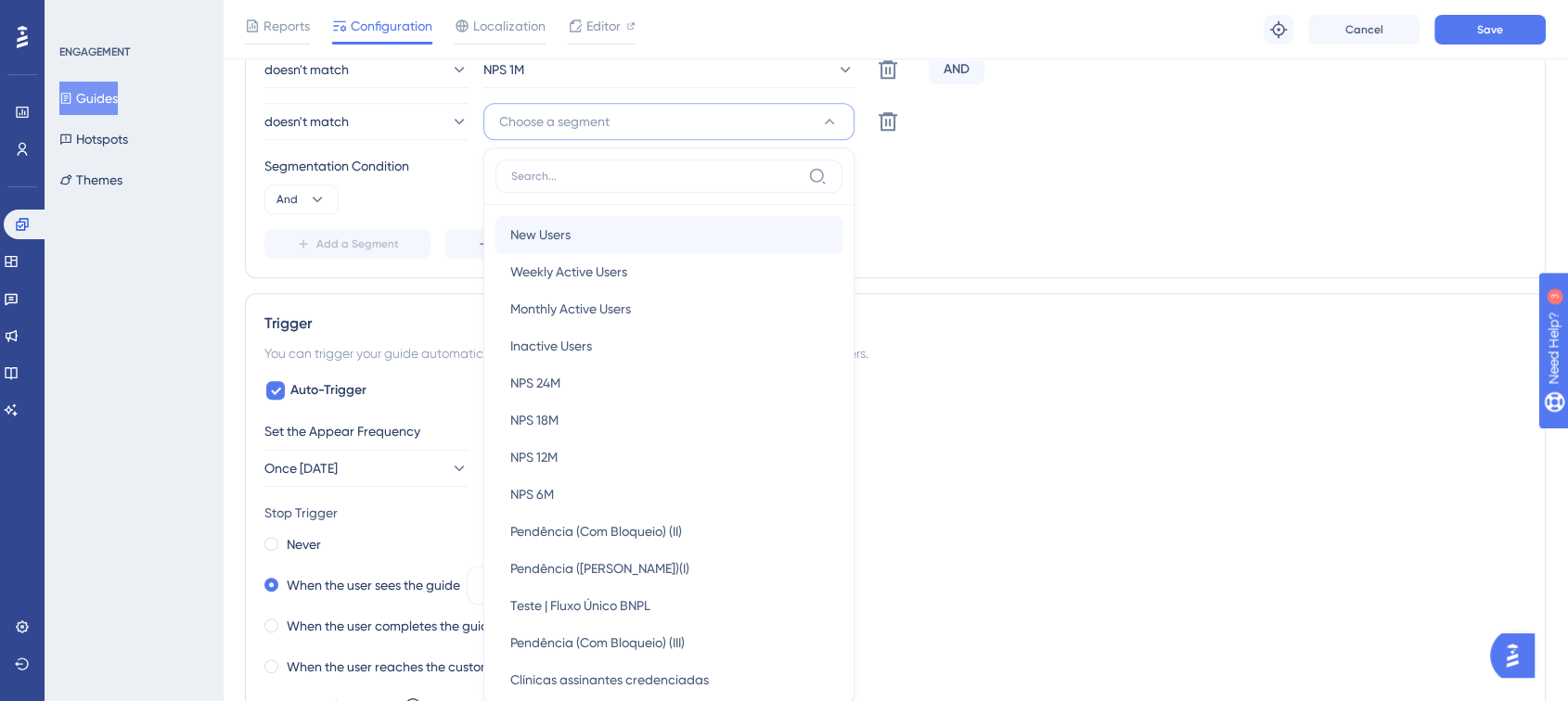
scroll to position [1218, 0]
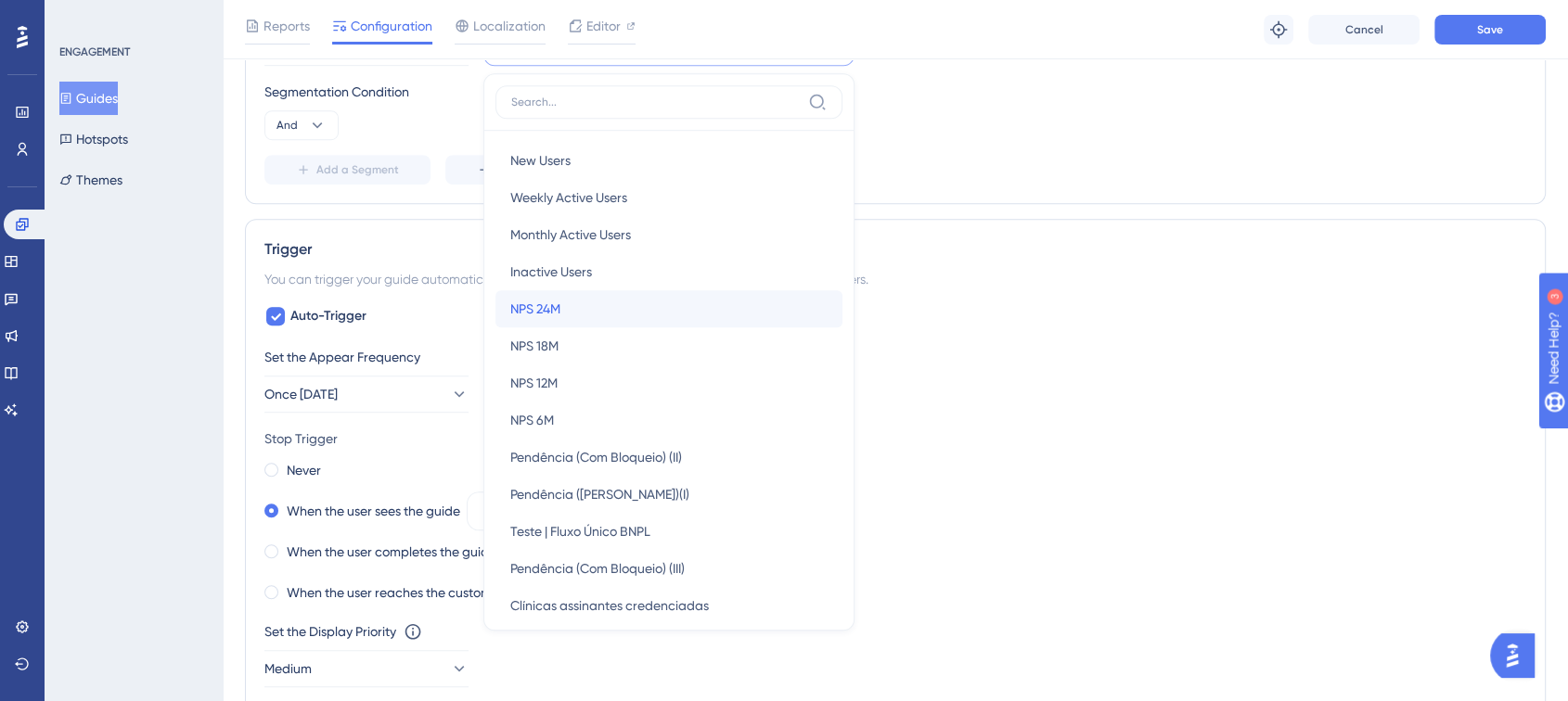
click at [542, 316] on span "NPS 24M" at bounding box center [534, 308] width 50 height 23
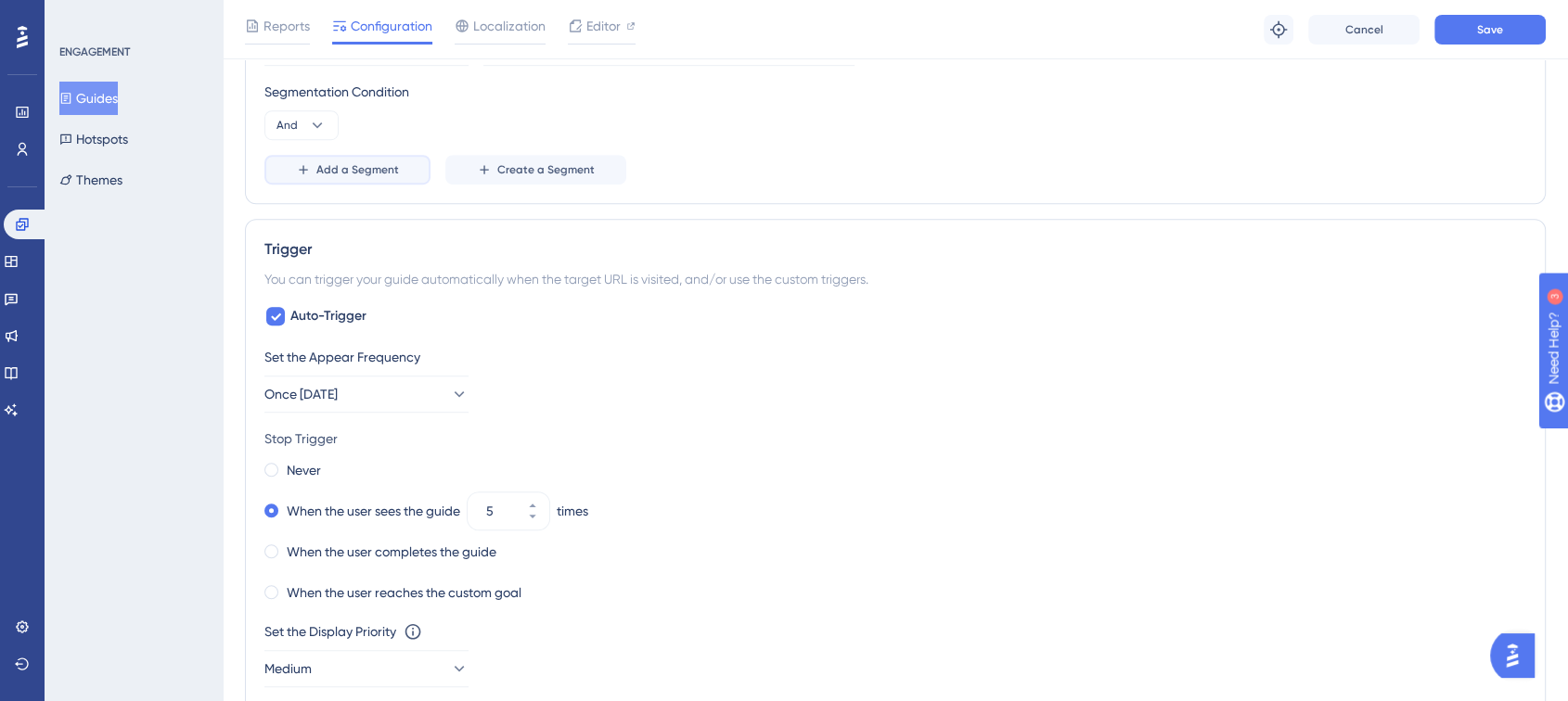
click at [300, 162] on icon at bounding box center [303, 169] width 15 height 15
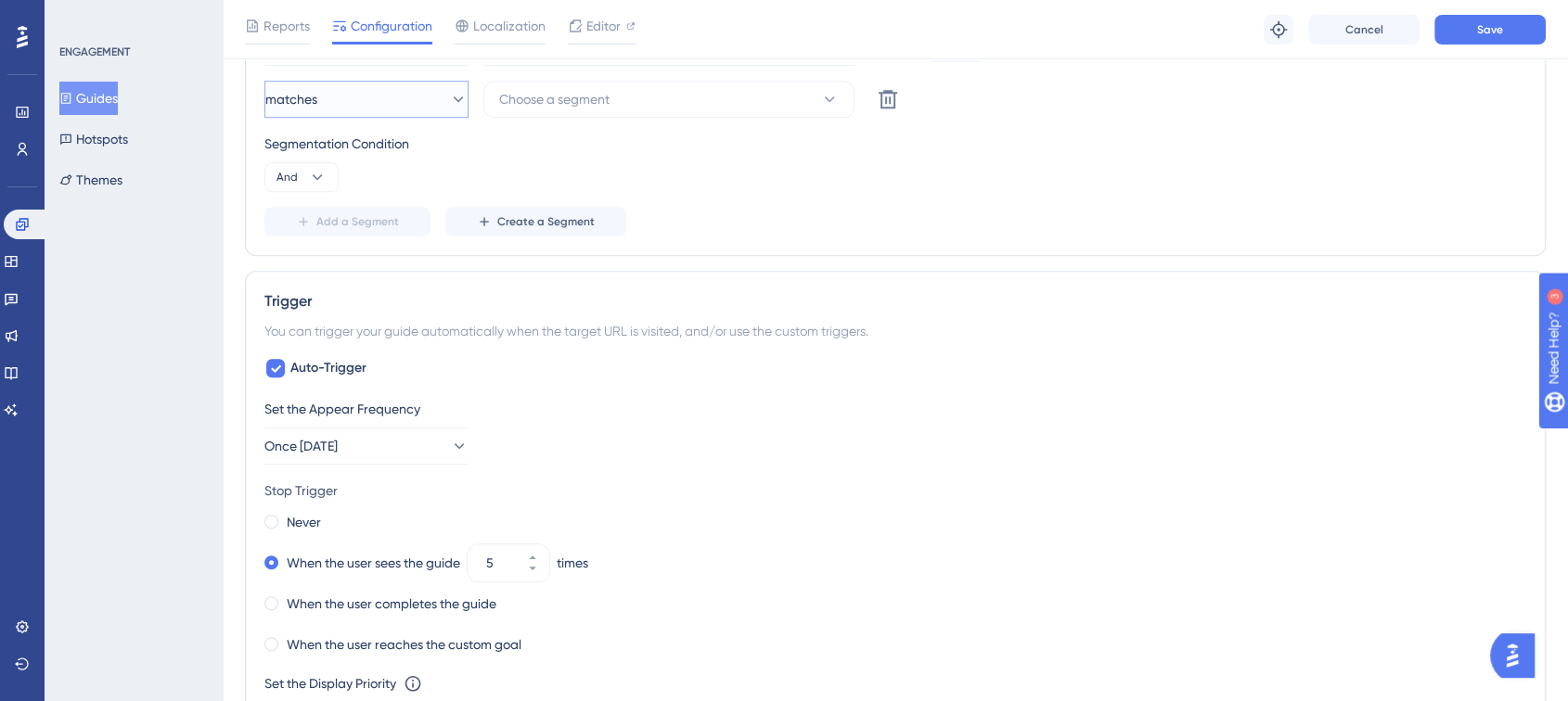
click at [412, 112] on button "matches" at bounding box center [366, 99] width 204 height 37
click at [400, 198] on div "doesn't match doesn't match" at bounding box center [366, 193] width 150 height 37
click at [527, 94] on span "Choose a segment" at bounding box center [554, 99] width 110 height 23
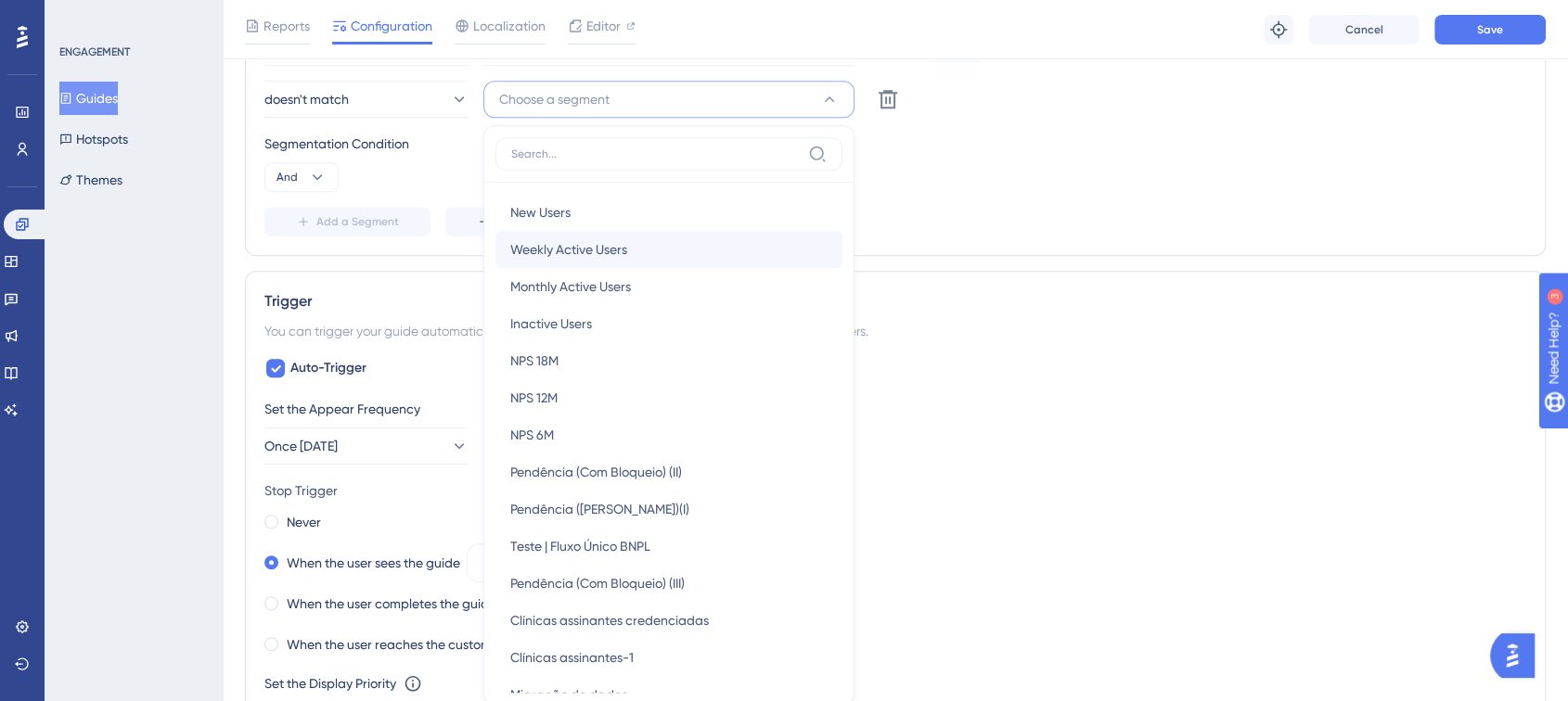
scroll to position [1281, 0]
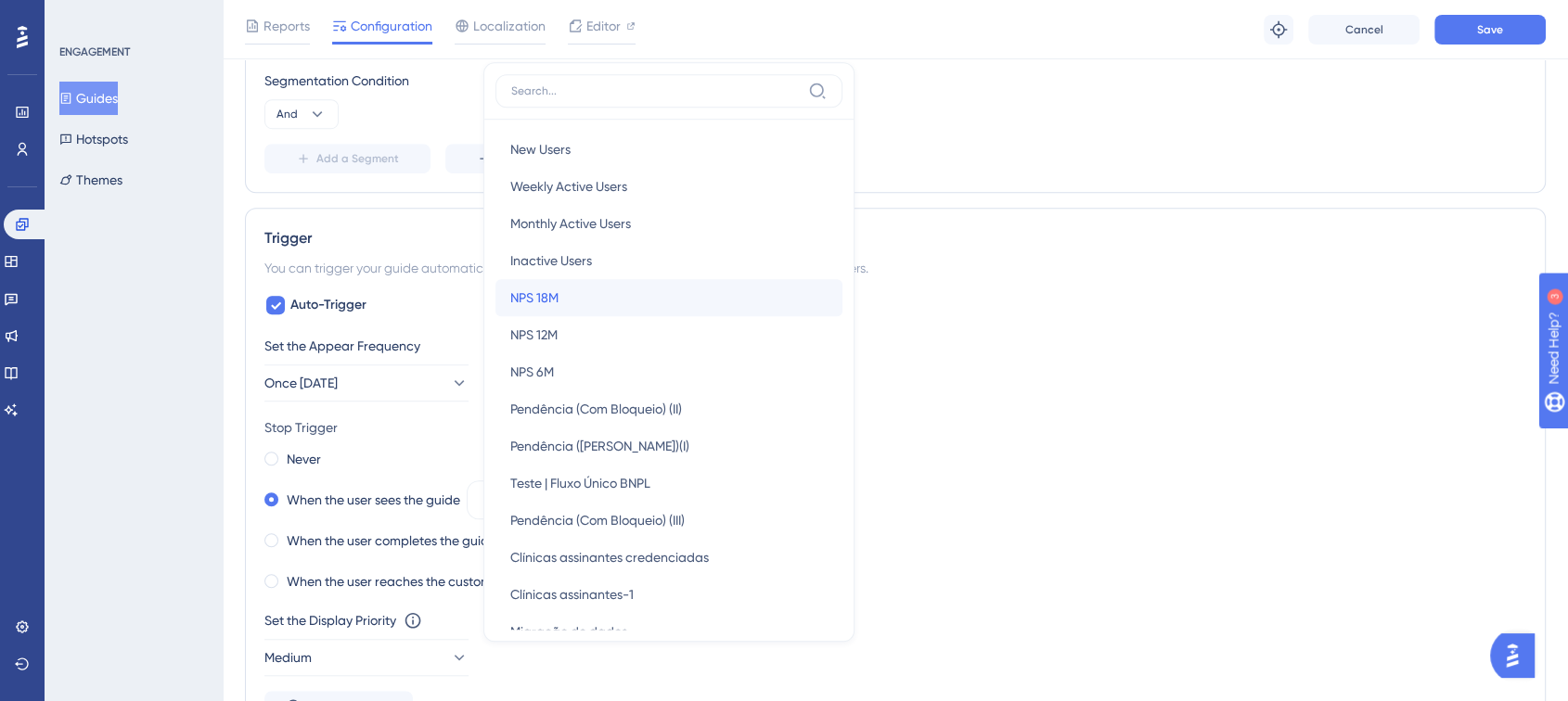
click at [571, 306] on div "NPS 18M NPS 18M" at bounding box center [668, 297] width 317 height 37
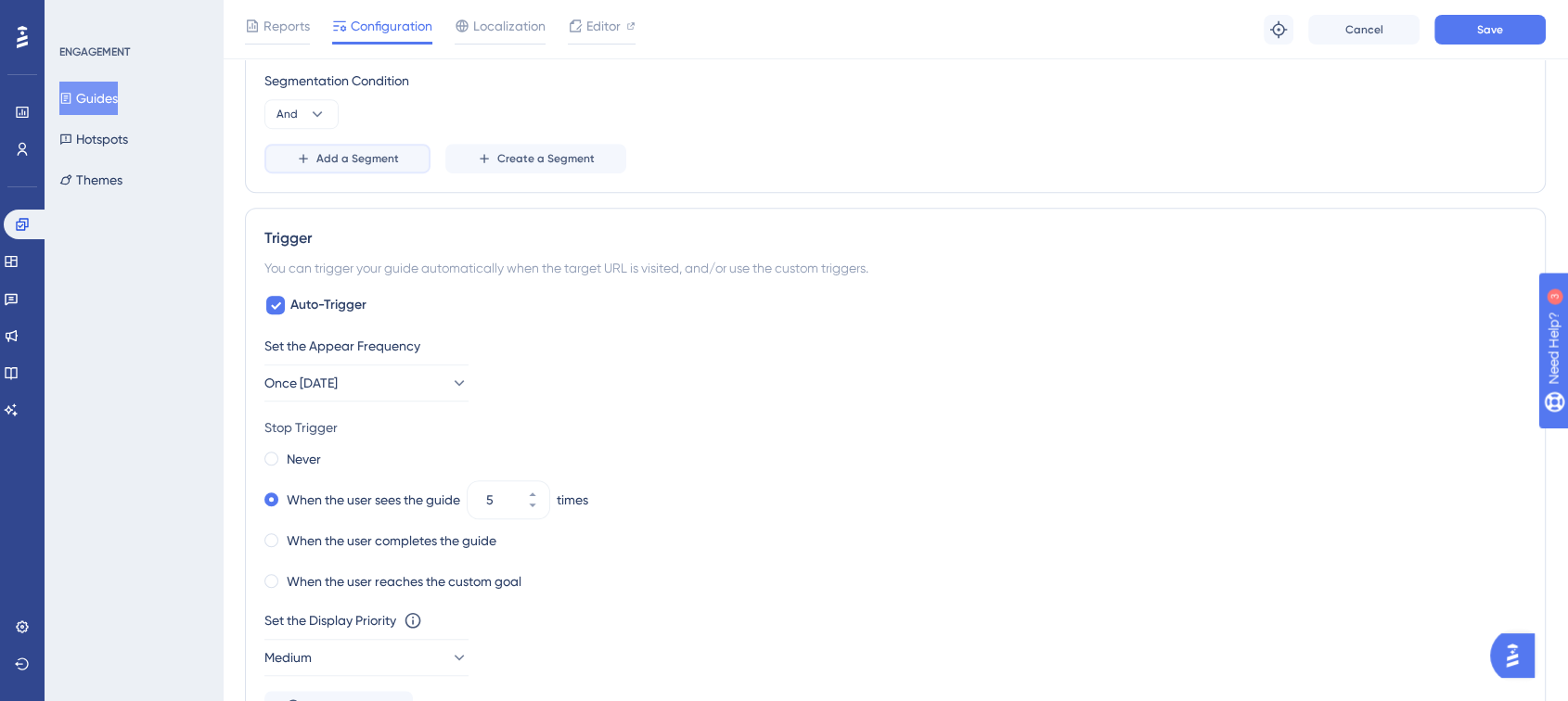
click at [328, 169] on button "Add a Segment" at bounding box center [347, 158] width 166 height 29
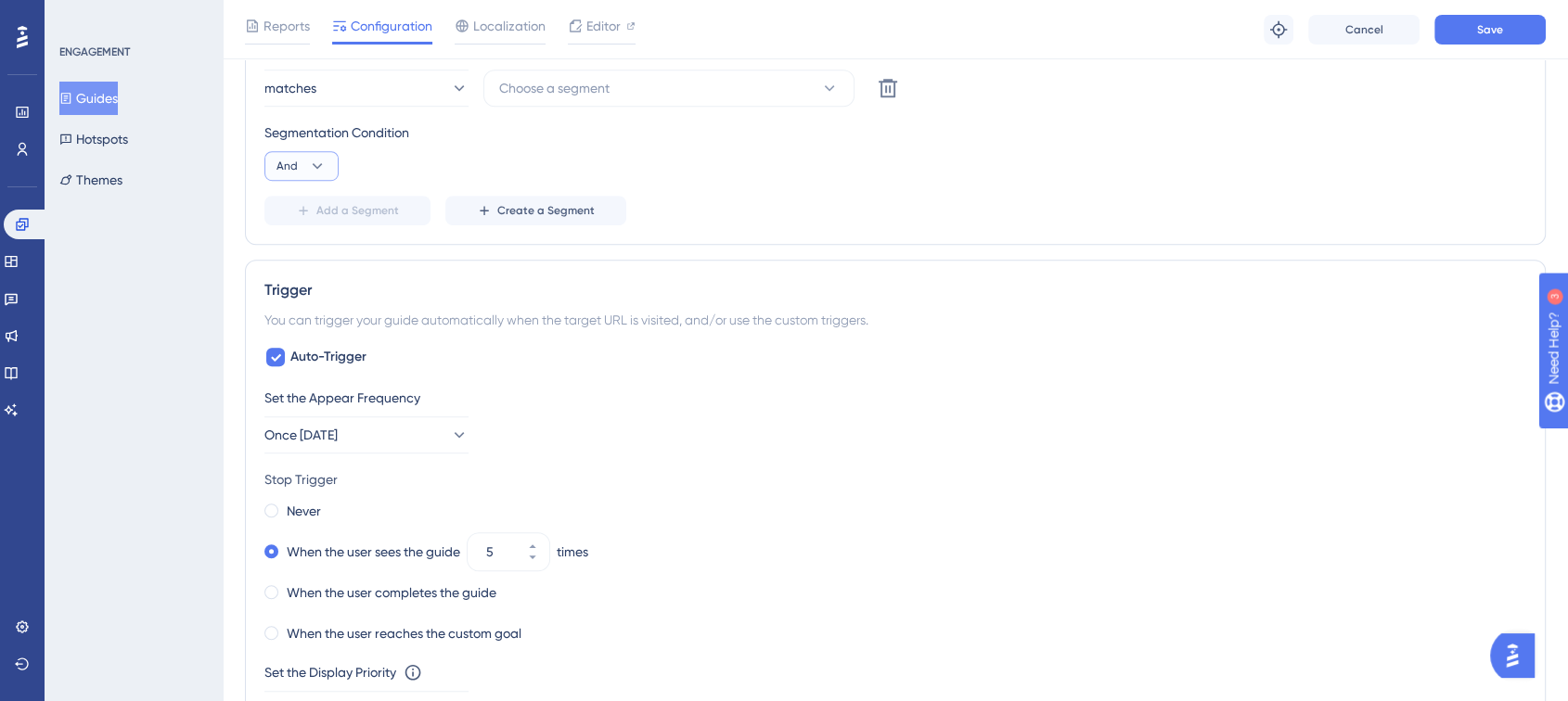
click at [317, 174] on icon at bounding box center [317, 166] width 19 height 19
click at [365, 94] on button "matches" at bounding box center [366, 88] width 204 height 37
click at [376, 176] on span "doesn't match" at bounding box center [334, 182] width 84 height 23
click at [552, 77] on span "Choose a segment" at bounding box center [554, 87] width 110 height 23
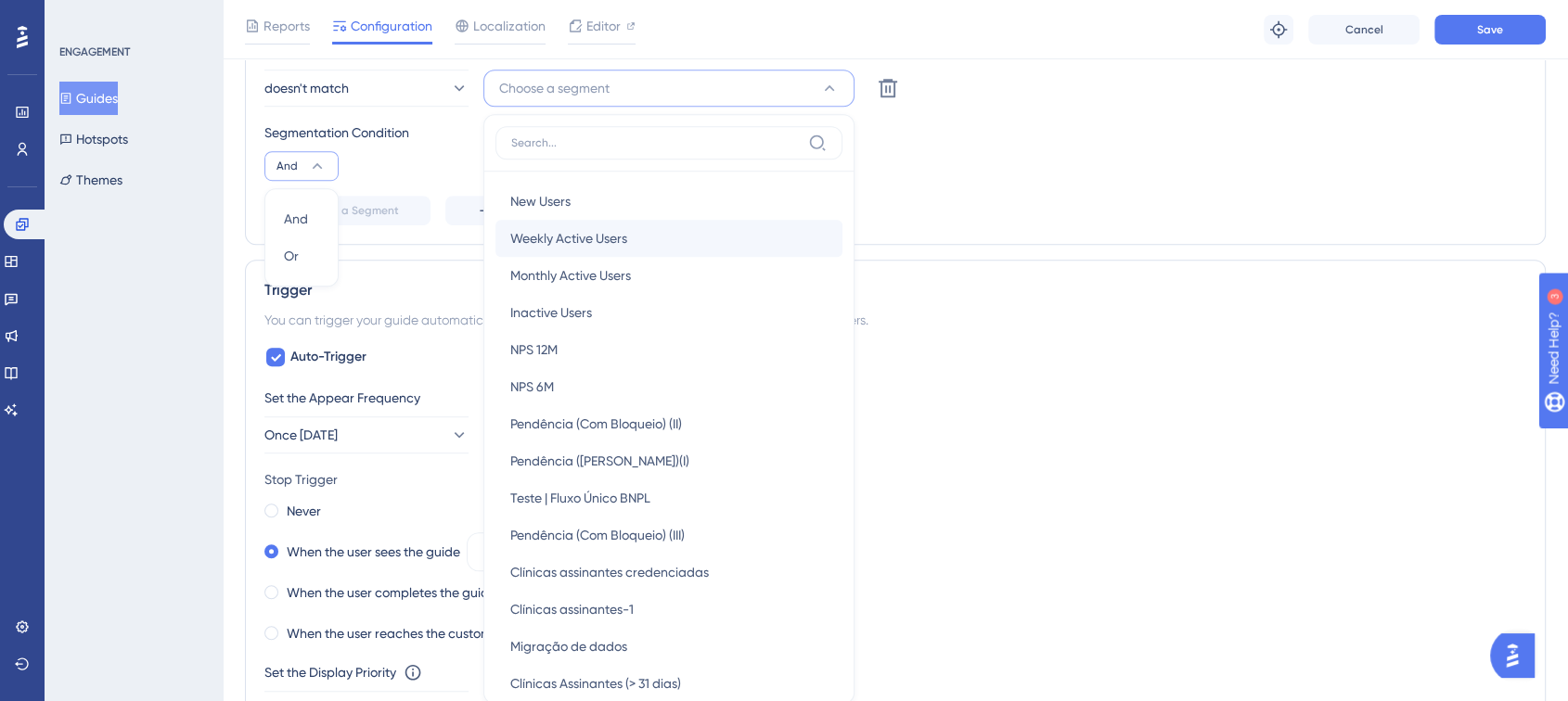
scroll to position [1334, 0]
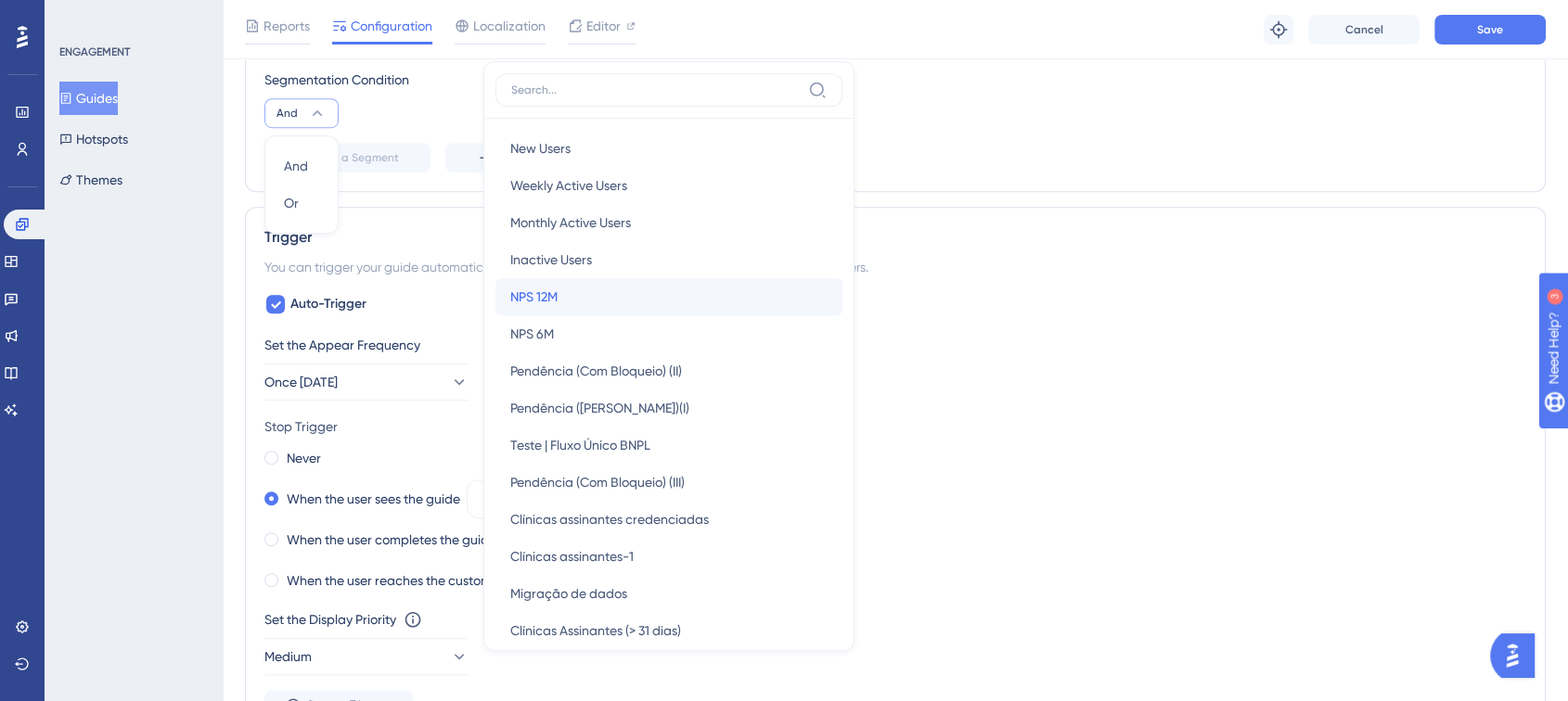
click at [575, 283] on div "NPS 12M NPS 12M" at bounding box center [668, 297] width 317 height 37
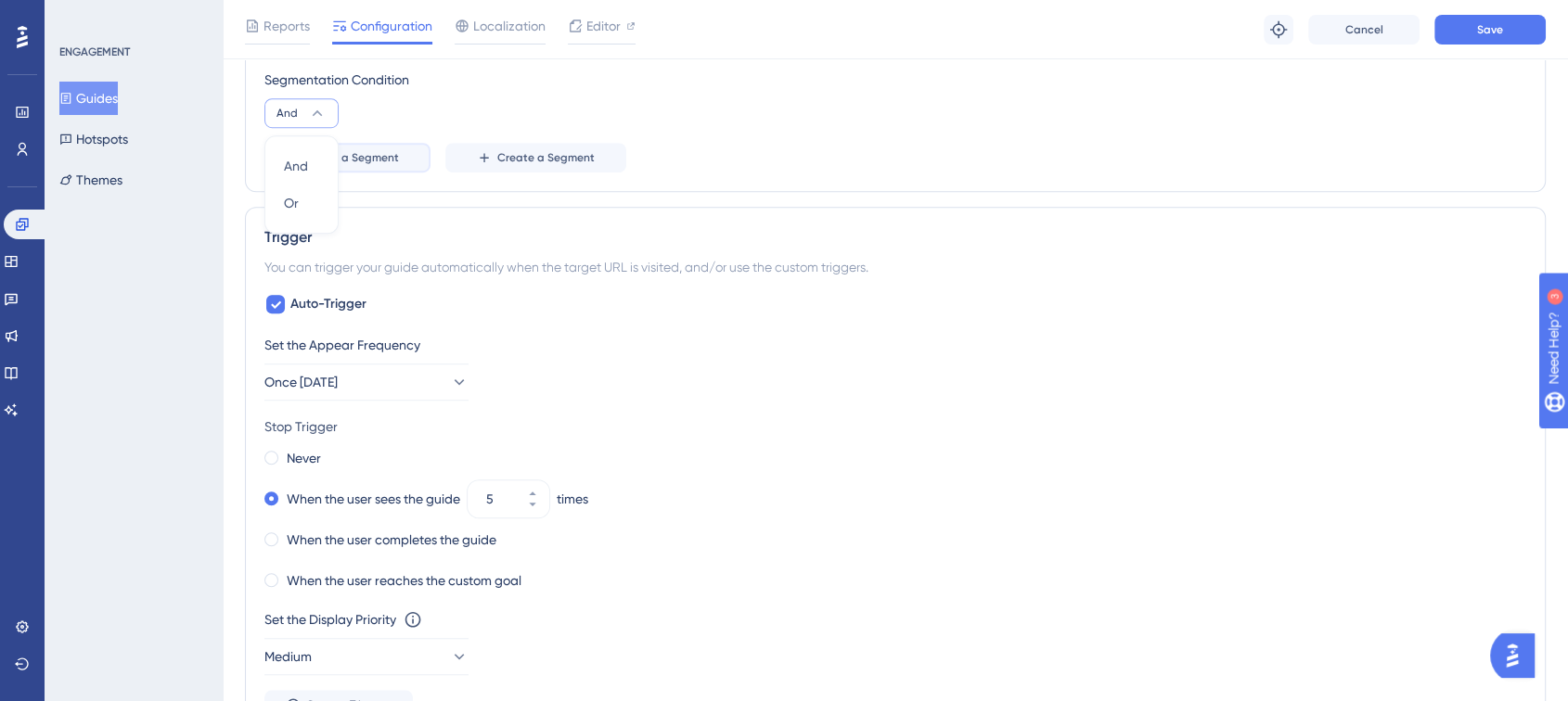
click at [417, 159] on button "Add a Segment" at bounding box center [347, 157] width 166 height 29
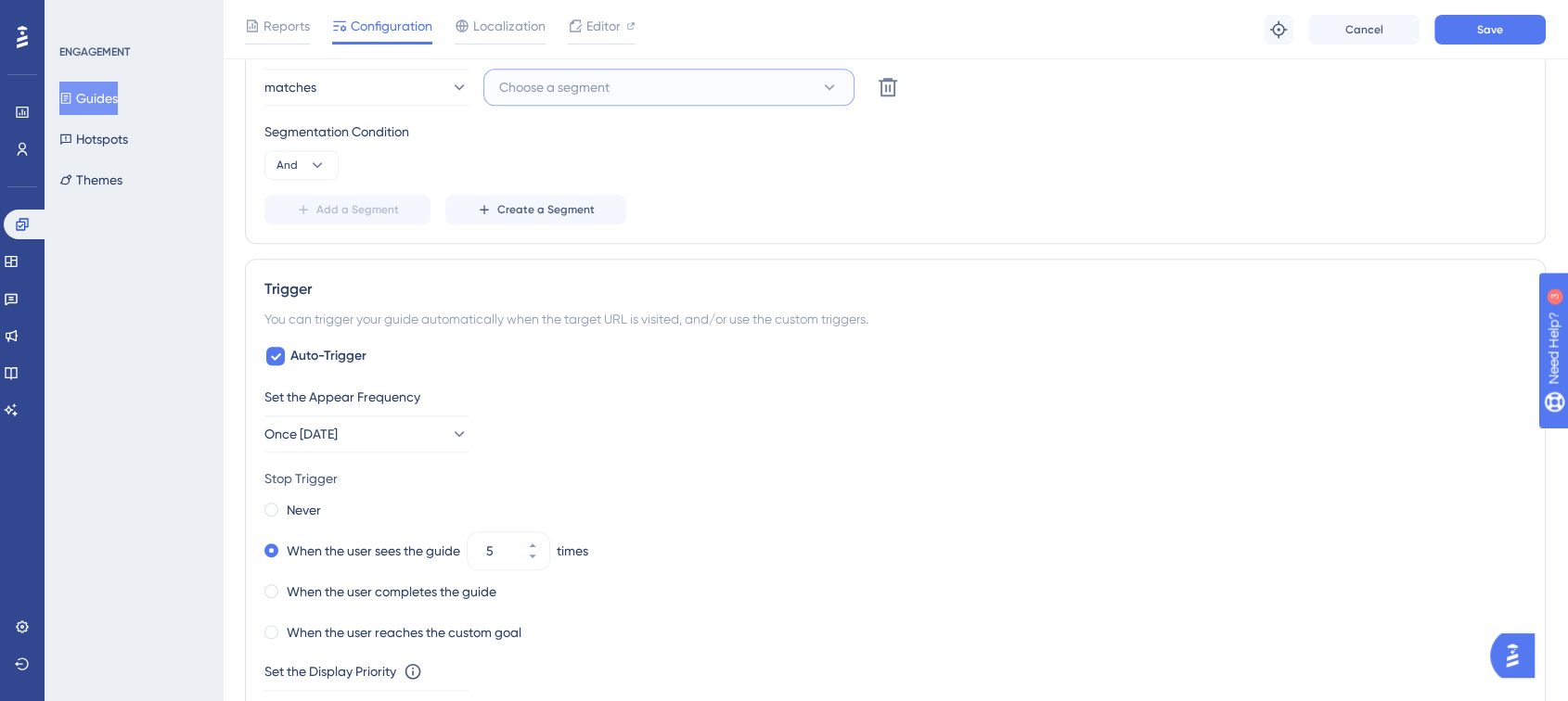
click at [554, 93] on span "Choose a segment" at bounding box center [554, 86] width 110 height 23
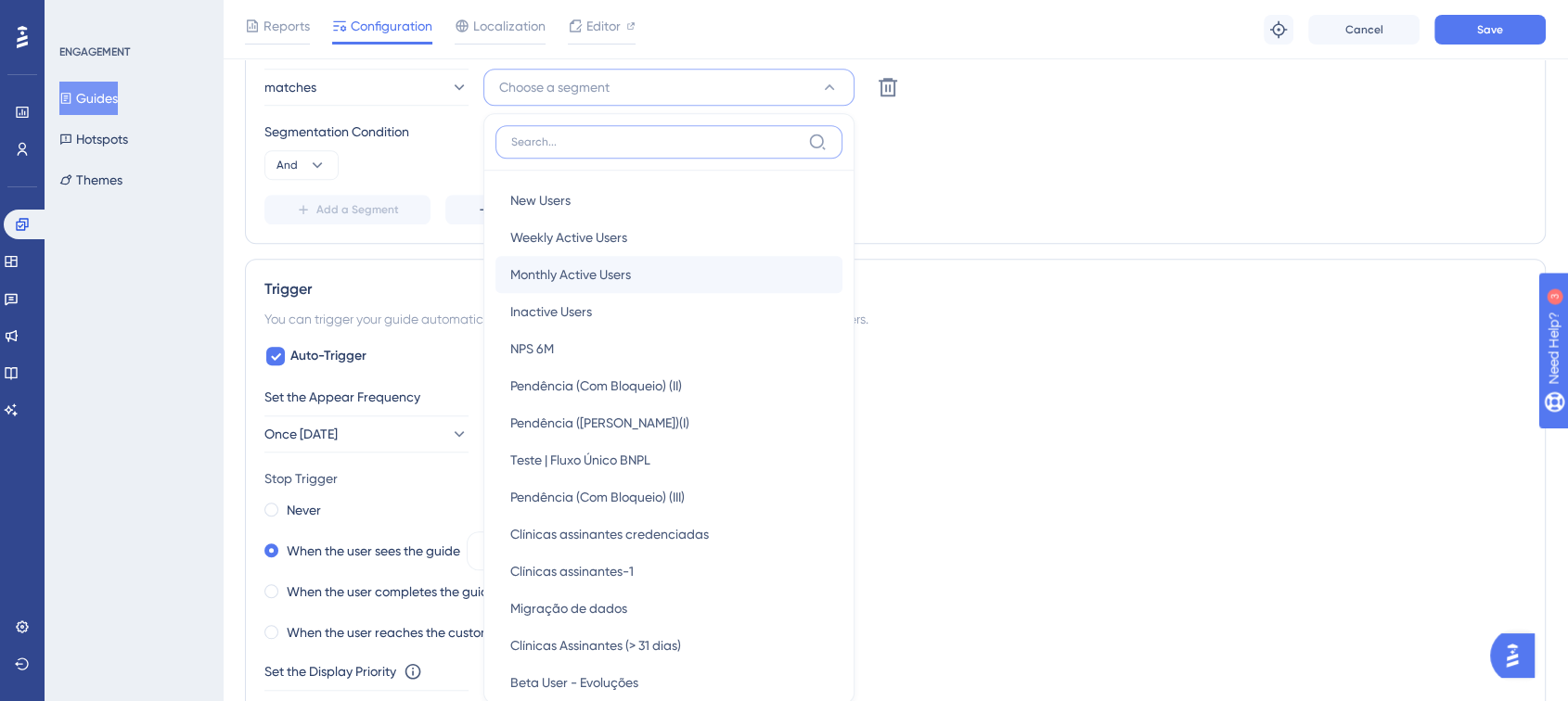
scroll to position [1391, 0]
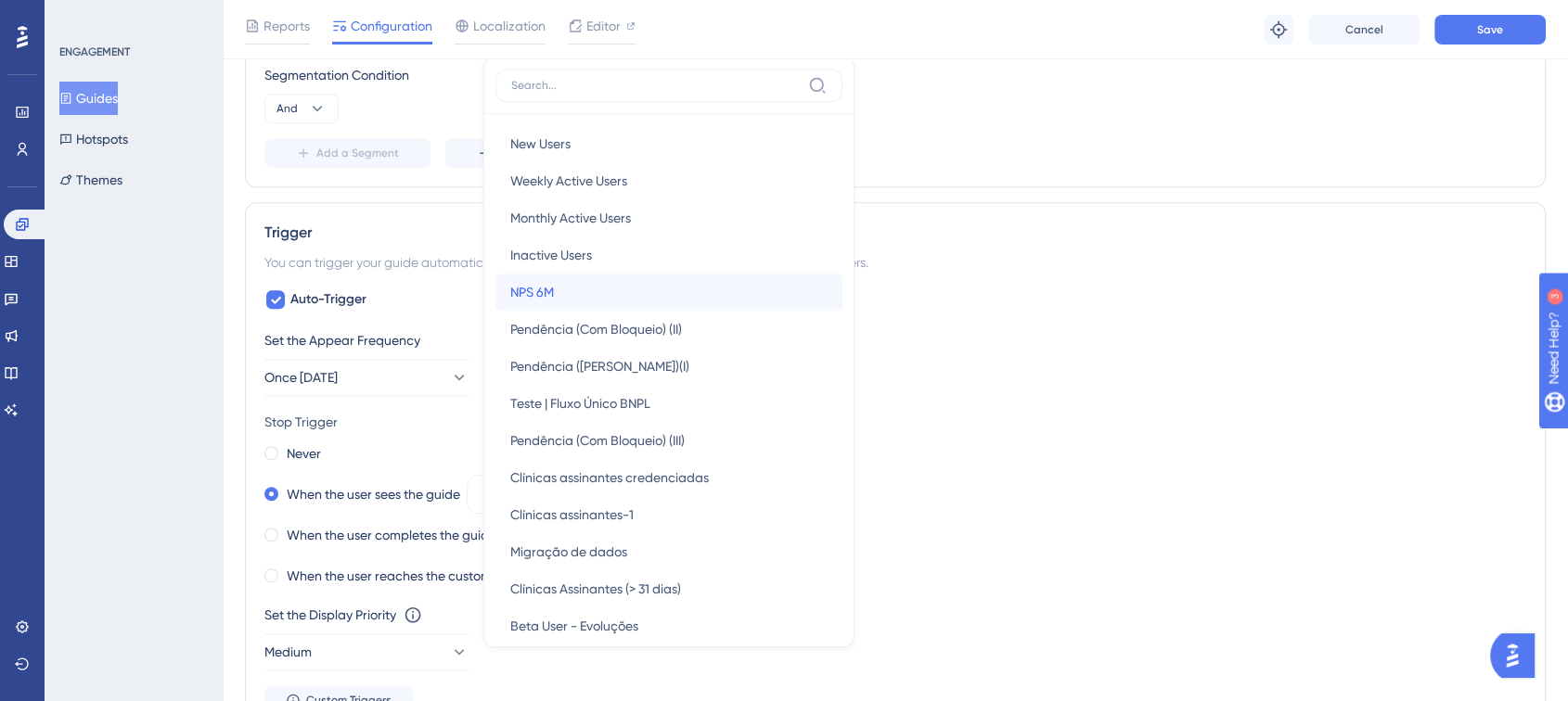
click at [588, 293] on div "NPS 6M NPS 6M" at bounding box center [668, 293] width 317 height 37
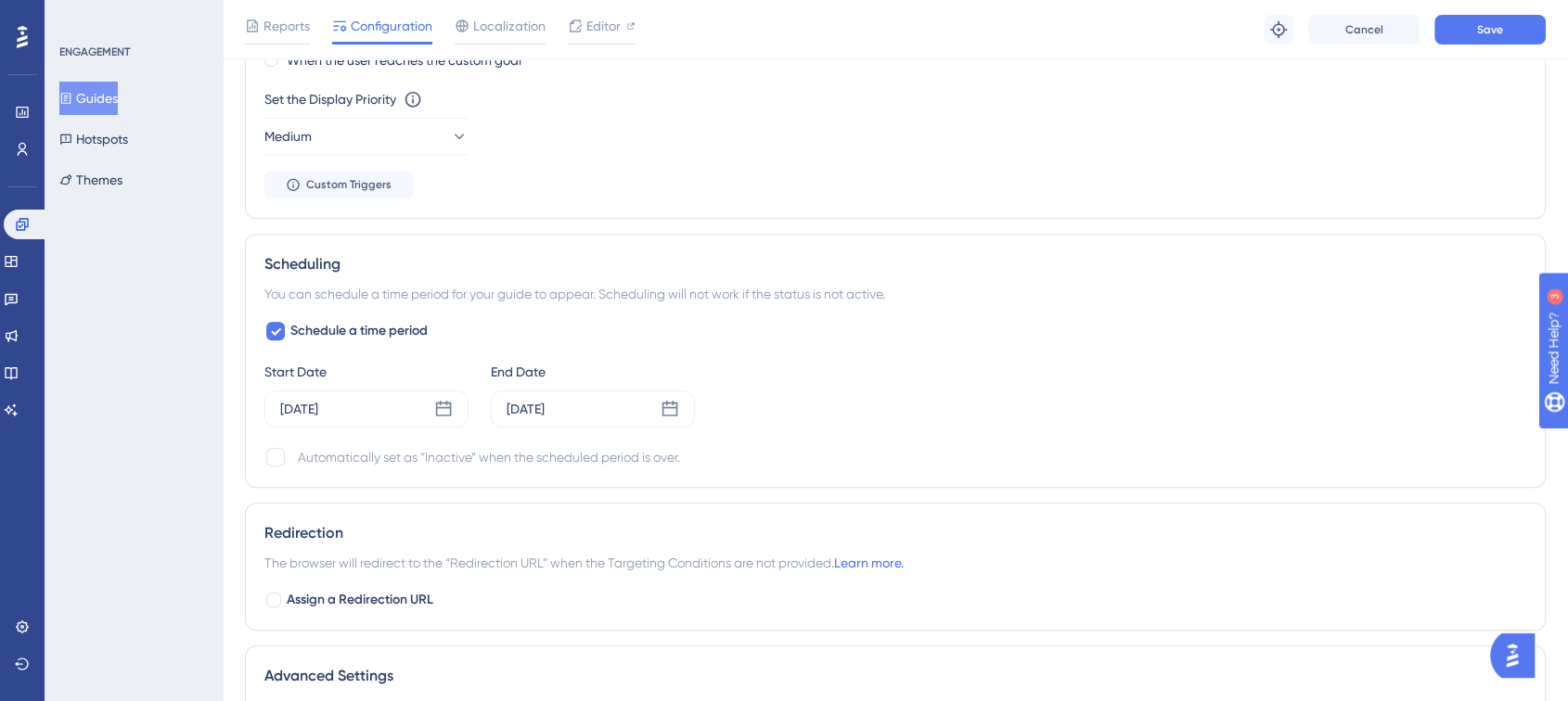
scroll to position [2181, 0]
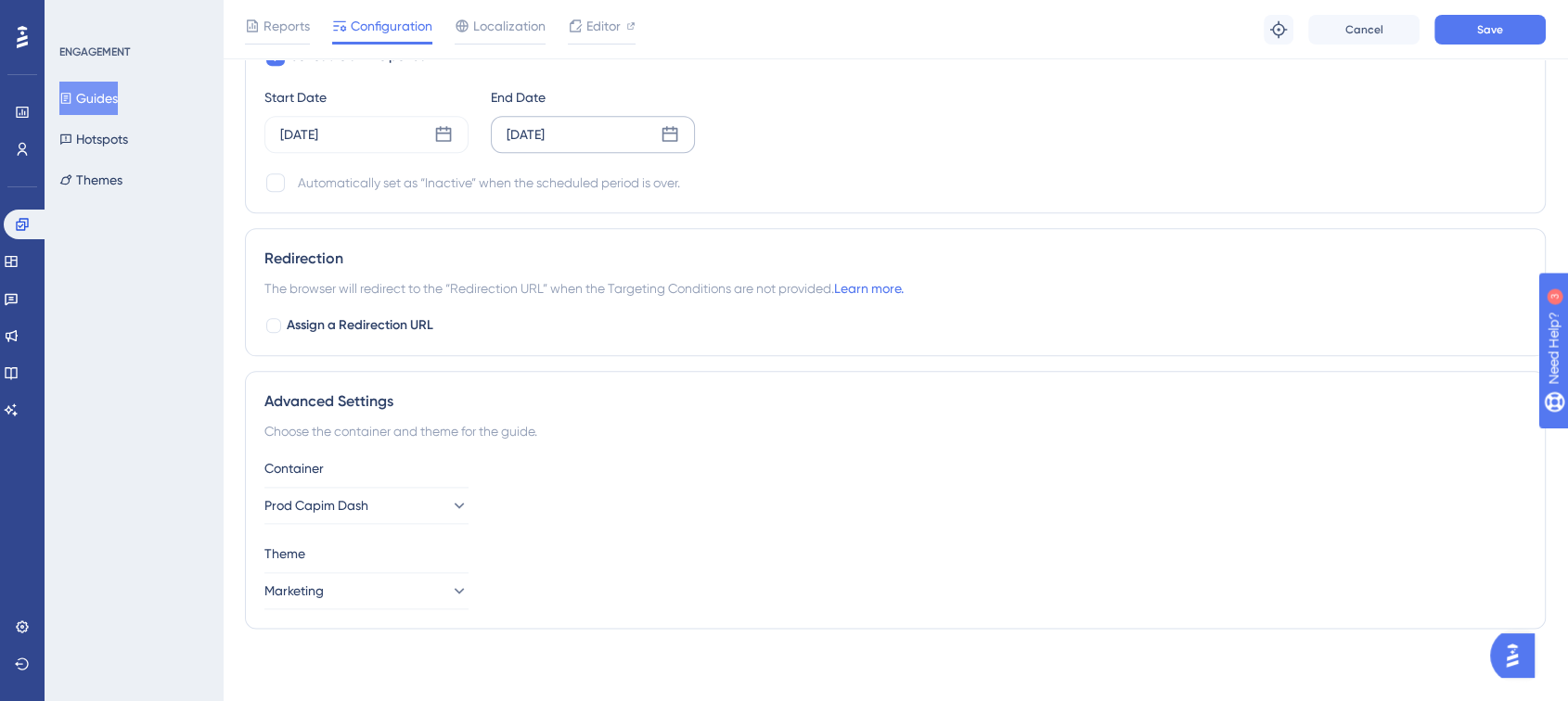
click at [544, 135] on div "[DATE]" at bounding box center [526, 135] width 38 height 23
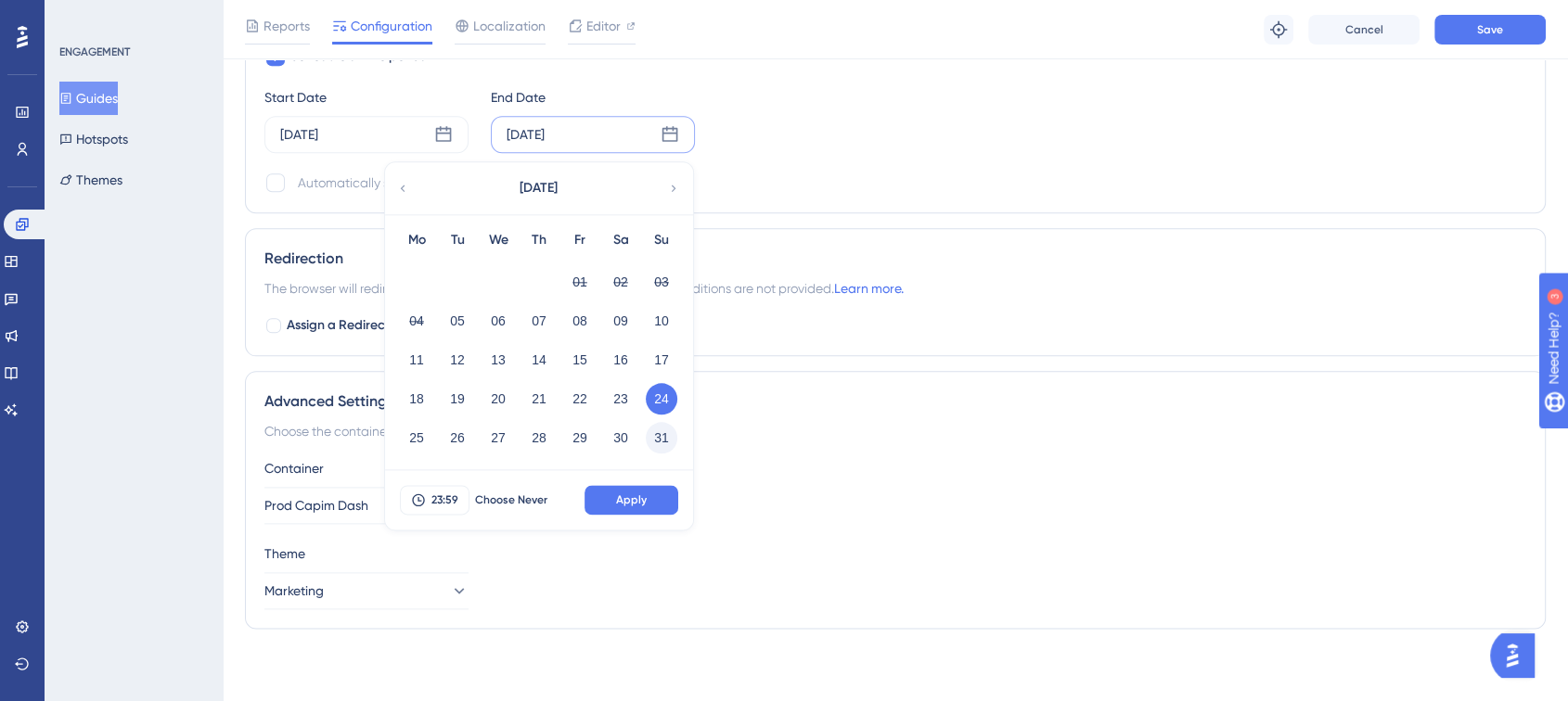
click at [656, 440] on button "31" at bounding box center [661, 438] width 31 height 31
click at [654, 498] on button "Apply" at bounding box center [631, 500] width 93 height 29
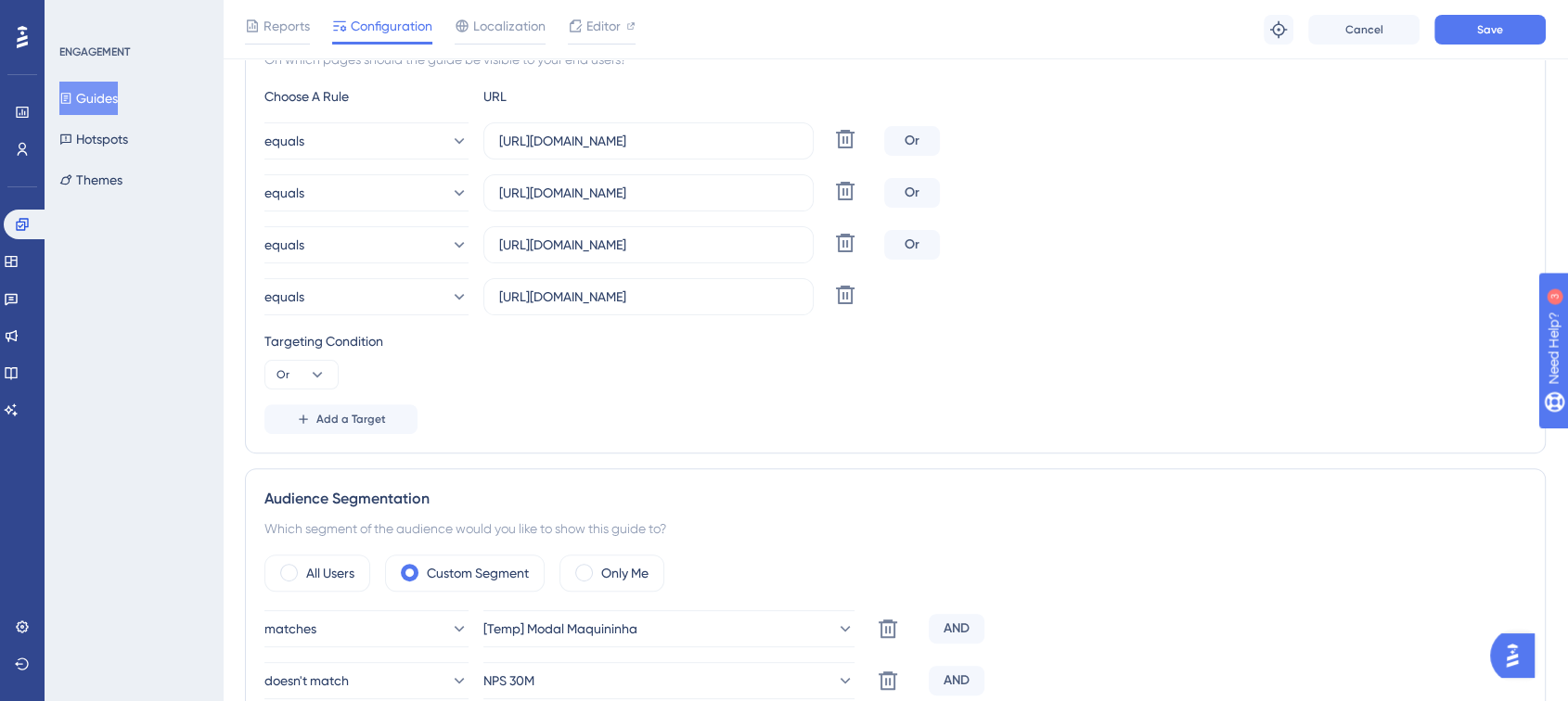
scroll to position [0, 0]
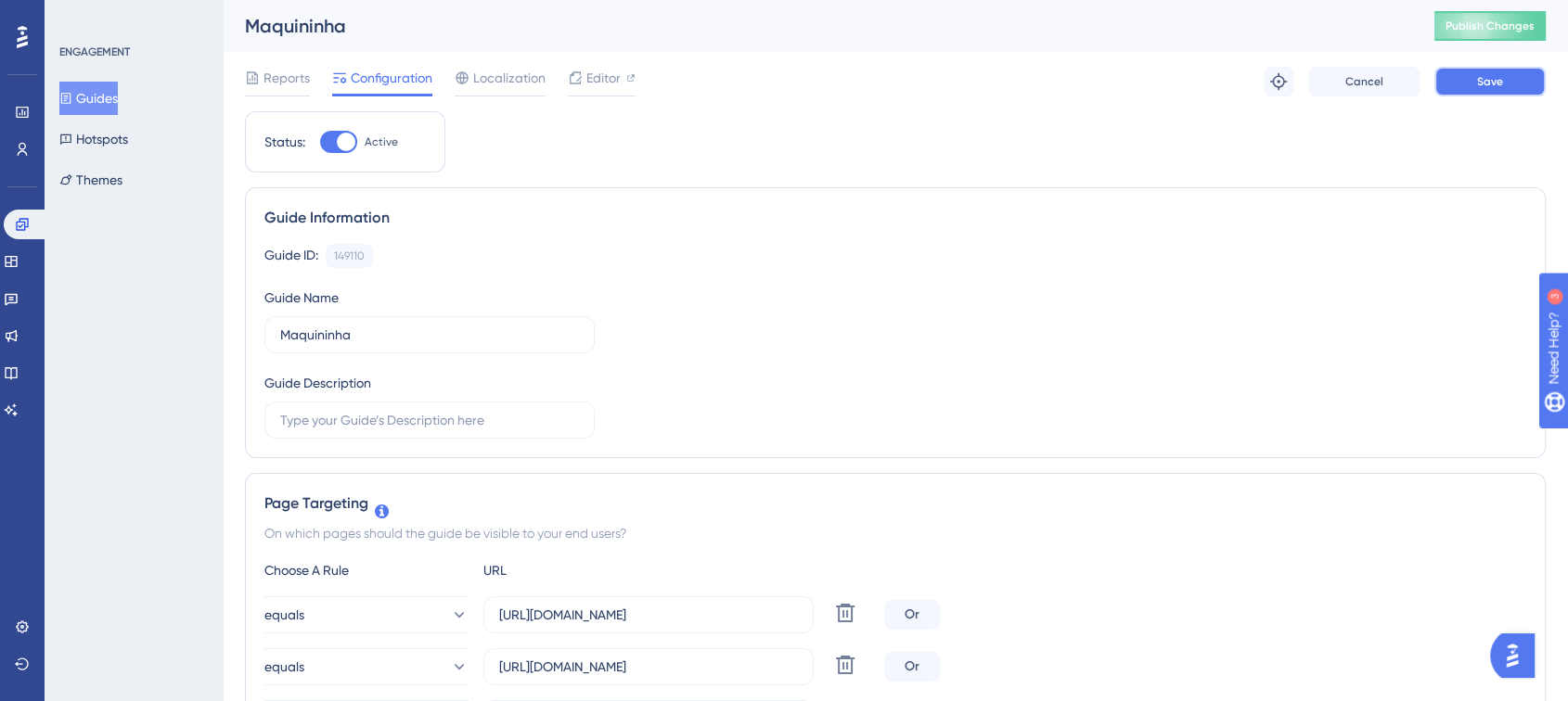
click at [1462, 73] on button "Save" at bounding box center [1489, 81] width 111 height 29
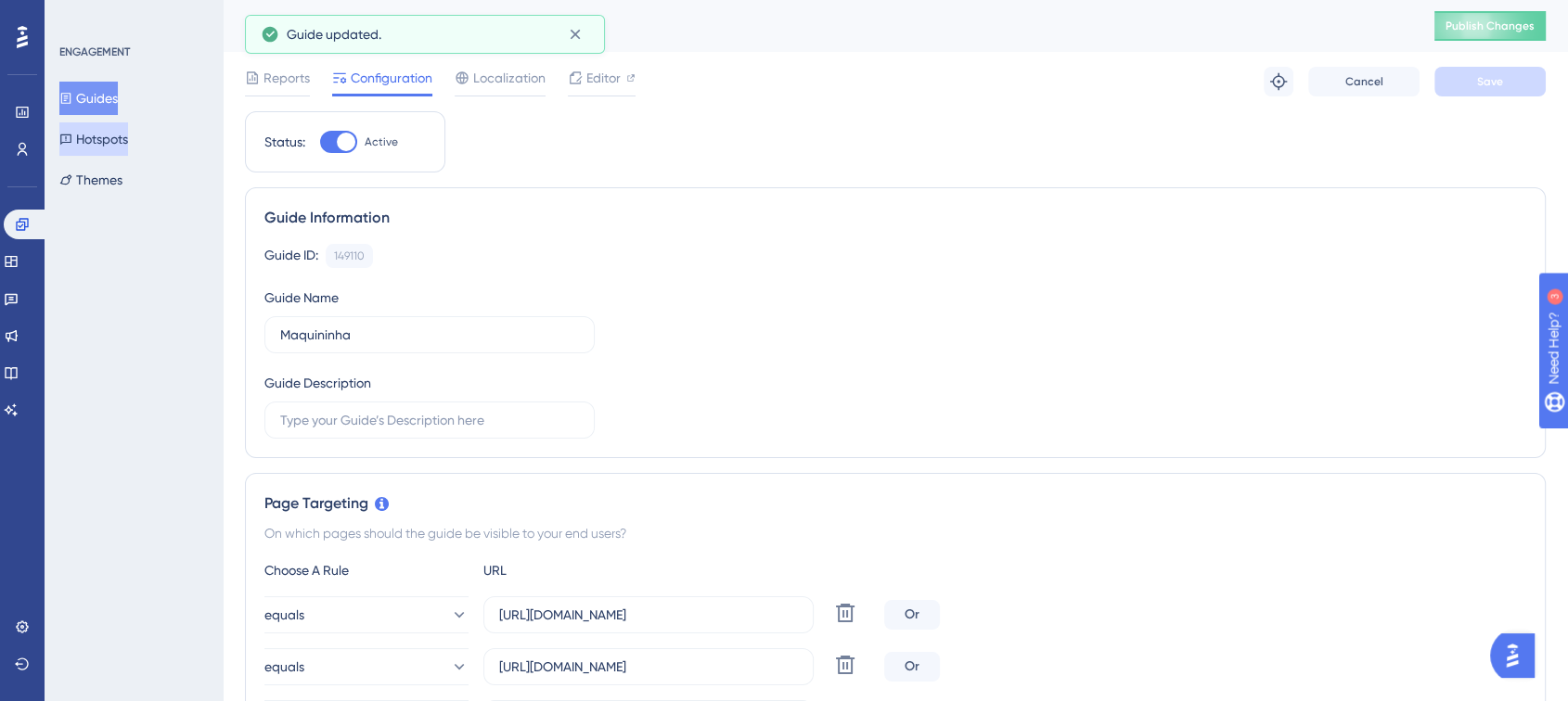
click at [110, 133] on button "Hotspots" at bounding box center [93, 139] width 69 height 33
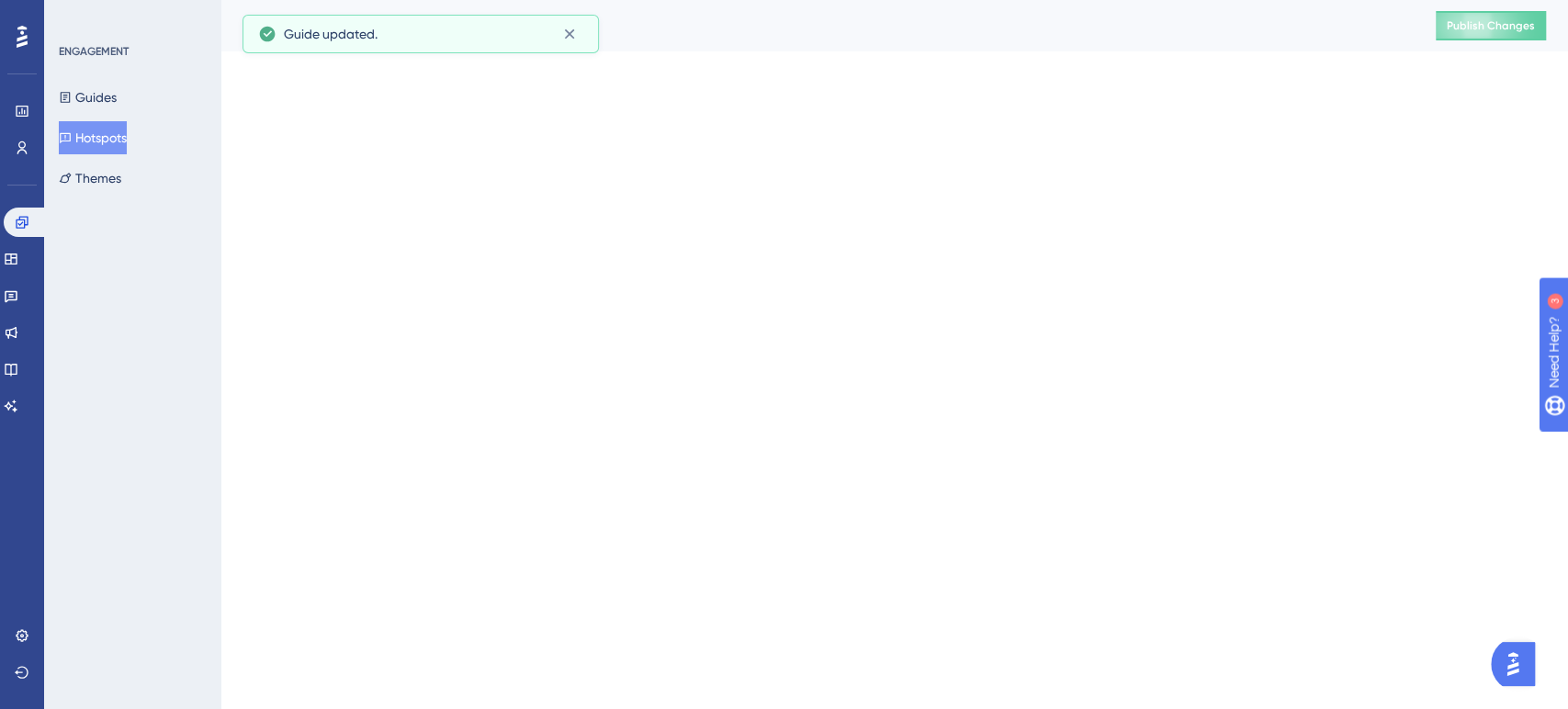
click at [104, 117] on div "Guides Hotspots Themes" at bounding box center [132, 137] width 149 height 114
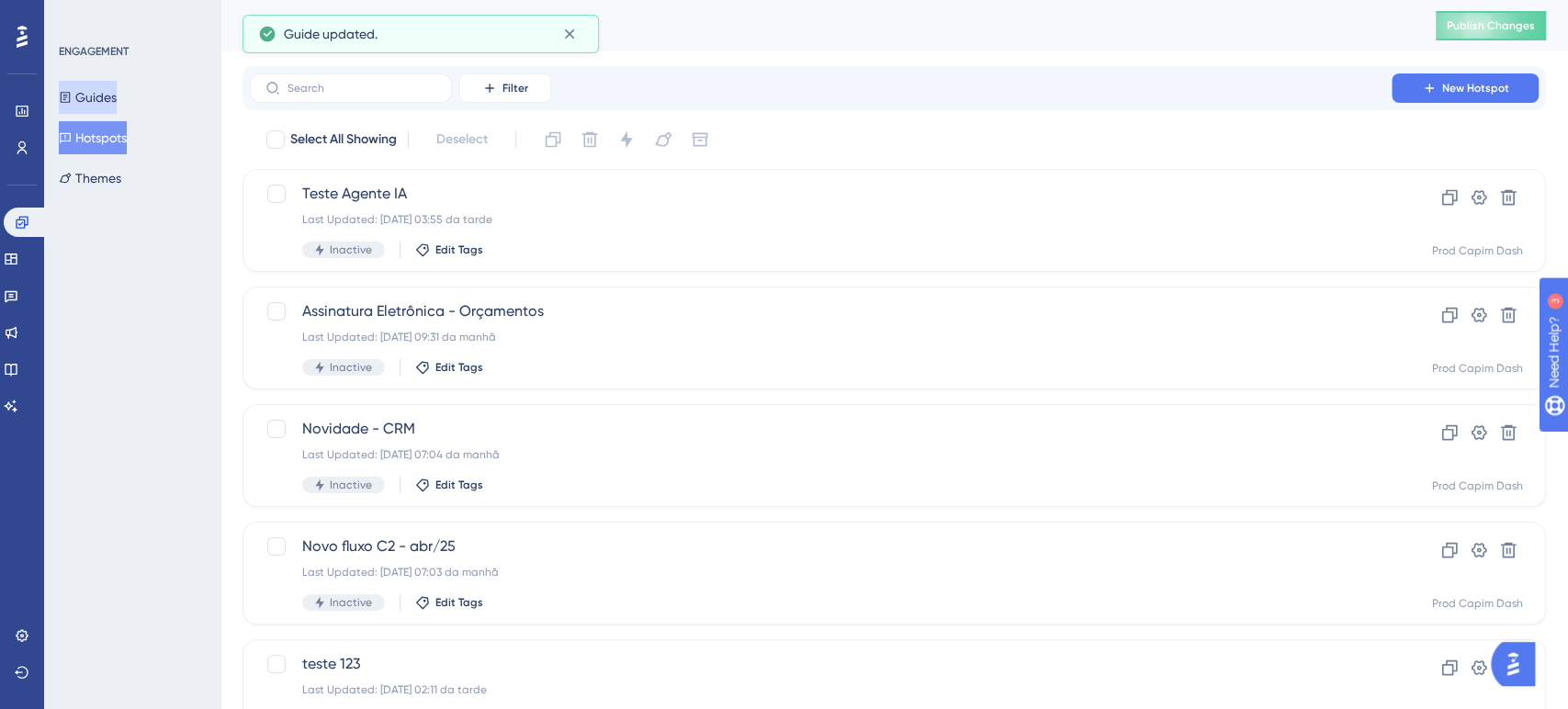
click at [104, 87] on button "Guides" at bounding box center [88, 97] width 58 height 33
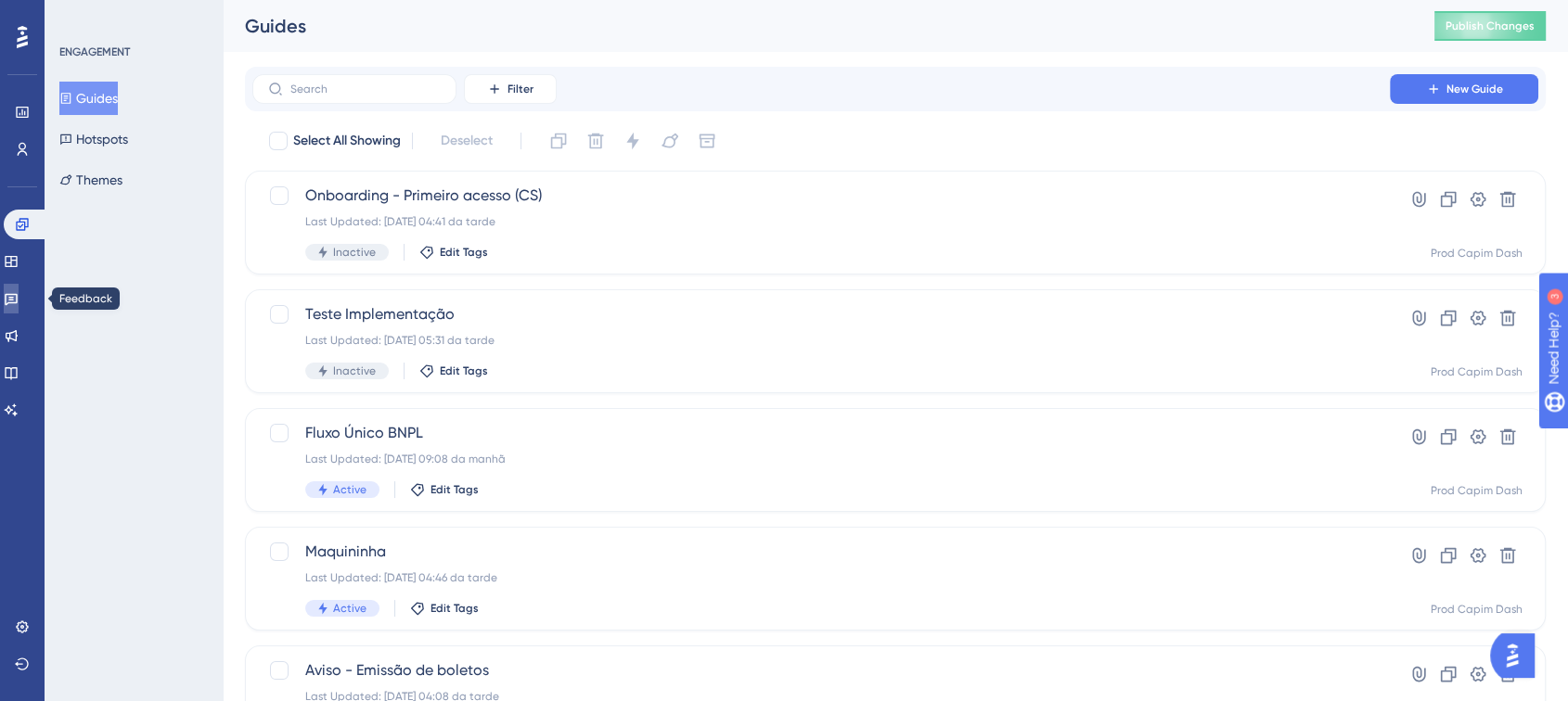
click at [19, 304] on icon at bounding box center [11, 298] width 15 height 15
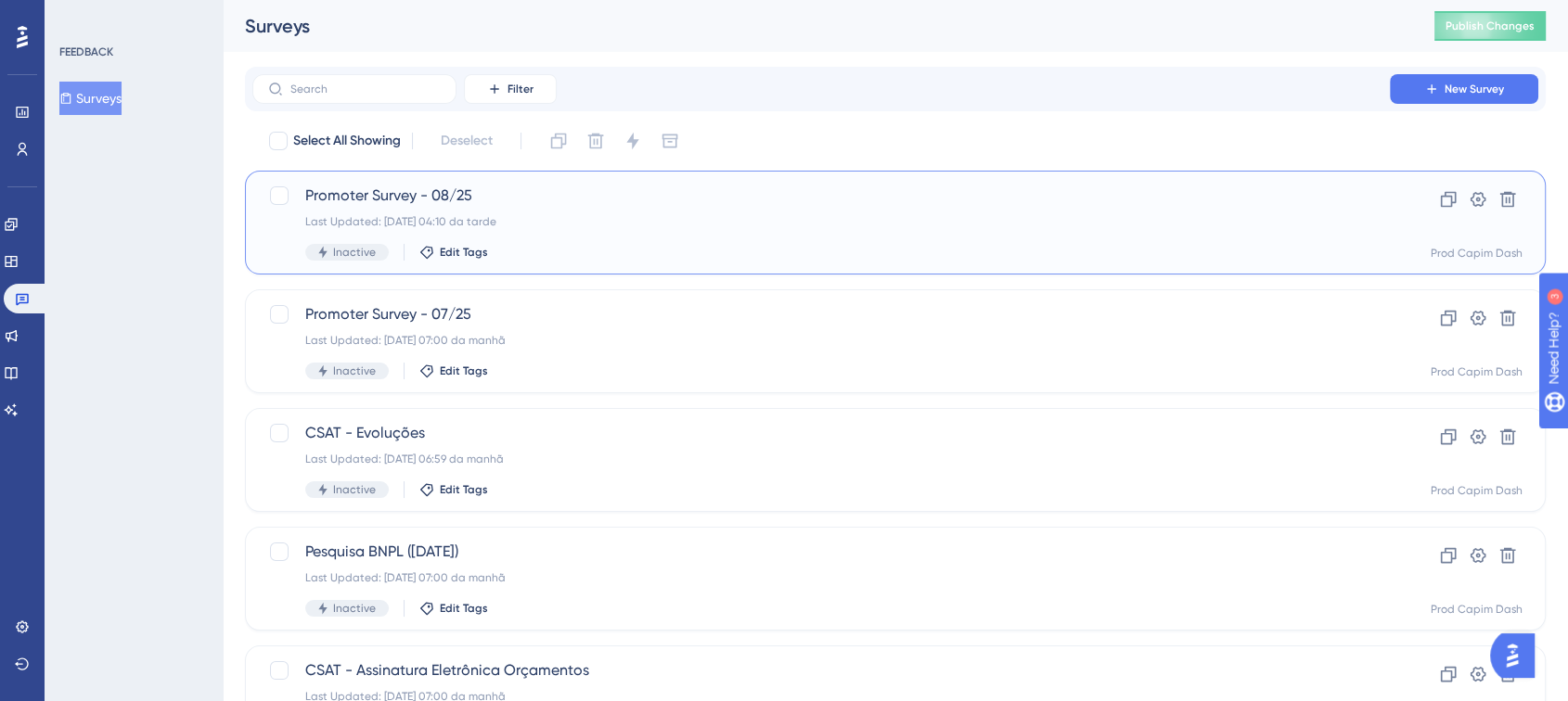
click at [727, 225] on div "Last Updated: [DATE] 04:10 da tarde" at bounding box center [821, 221] width 1032 height 15
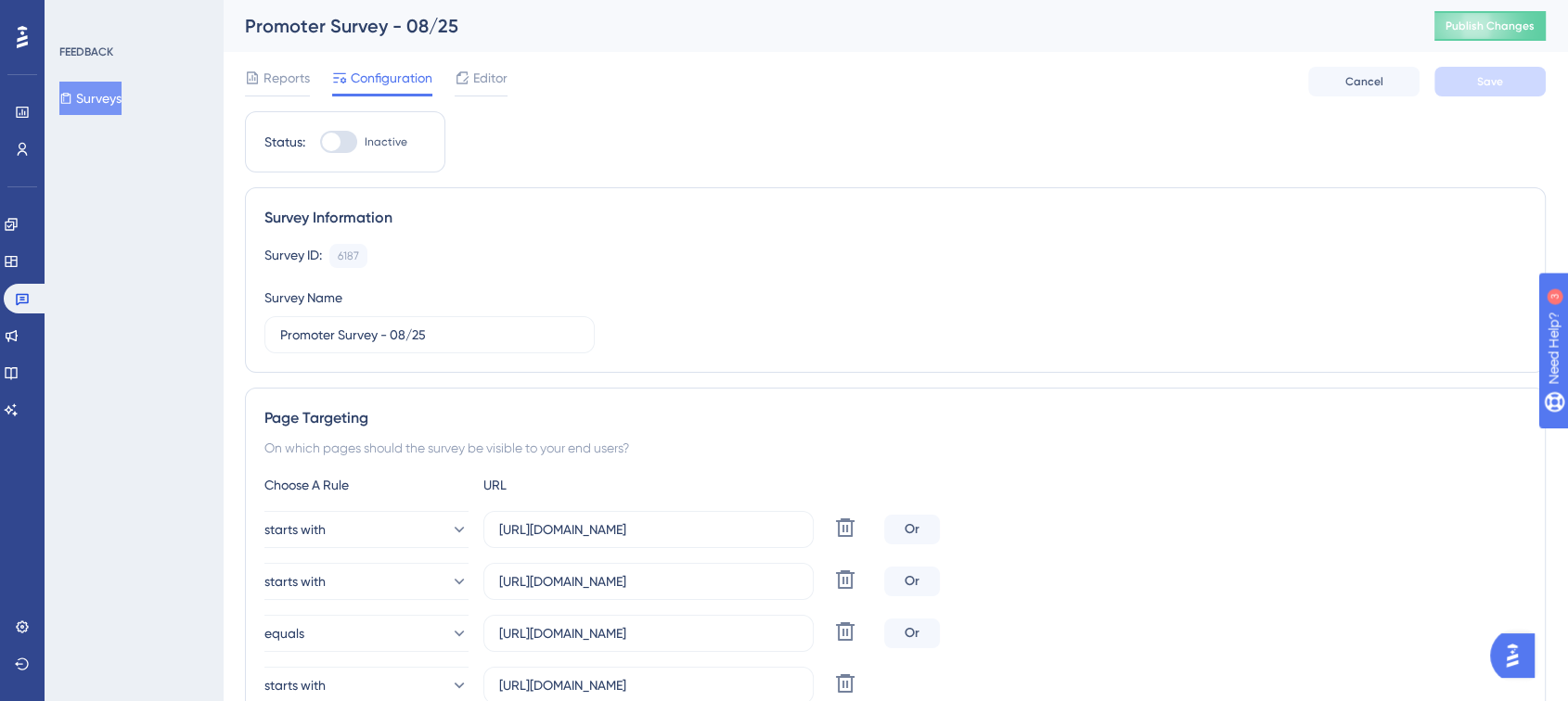
click at [341, 142] on div at bounding box center [339, 141] width 37 height 23
click at [320, 142] on input "Inactive" at bounding box center [319, 142] width 1 height 1
checkbox input "true"
click at [1507, 76] on button "Save" at bounding box center [1489, 81] width 111 height 29
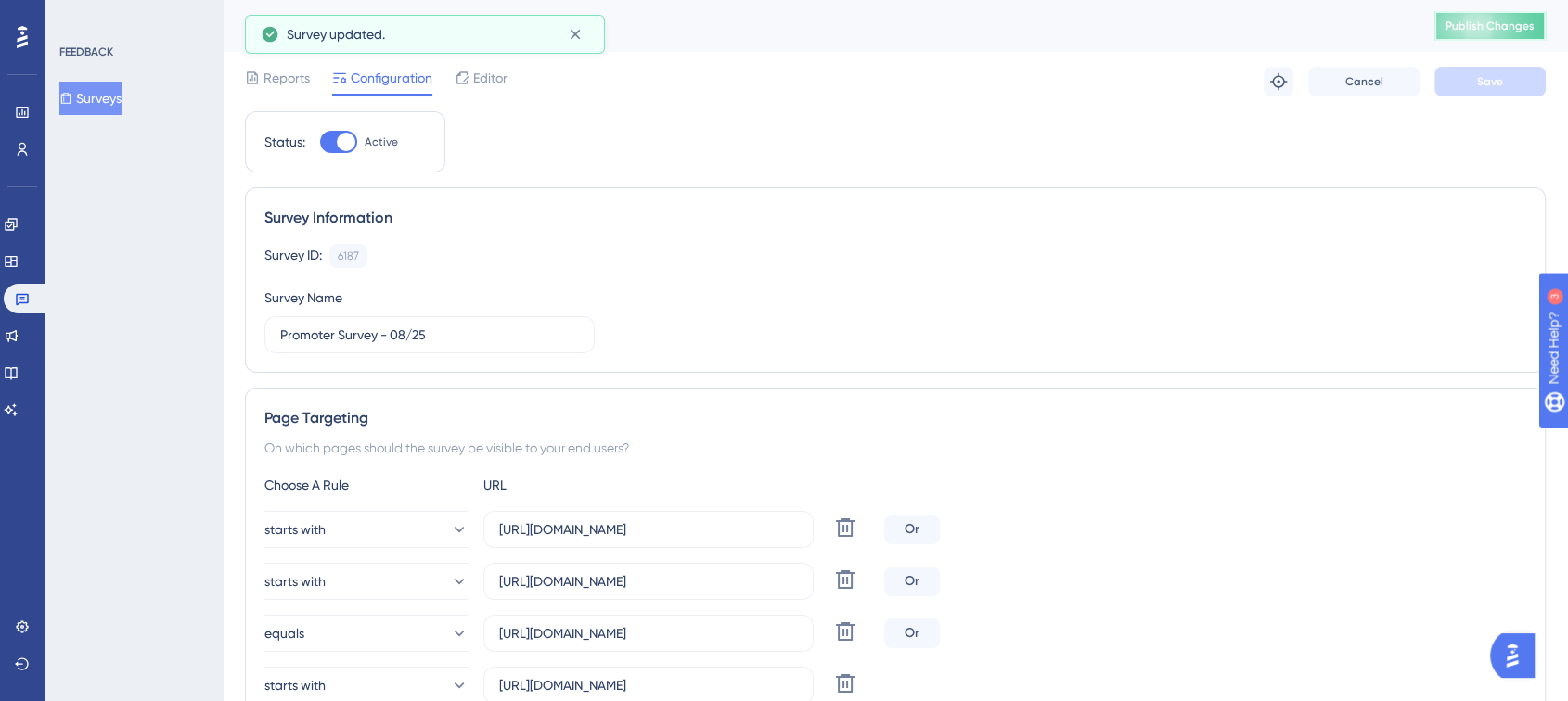
click at [1510, 26] on span "Publish Changes" at bounding box center [1489, 26] width 89 height 15
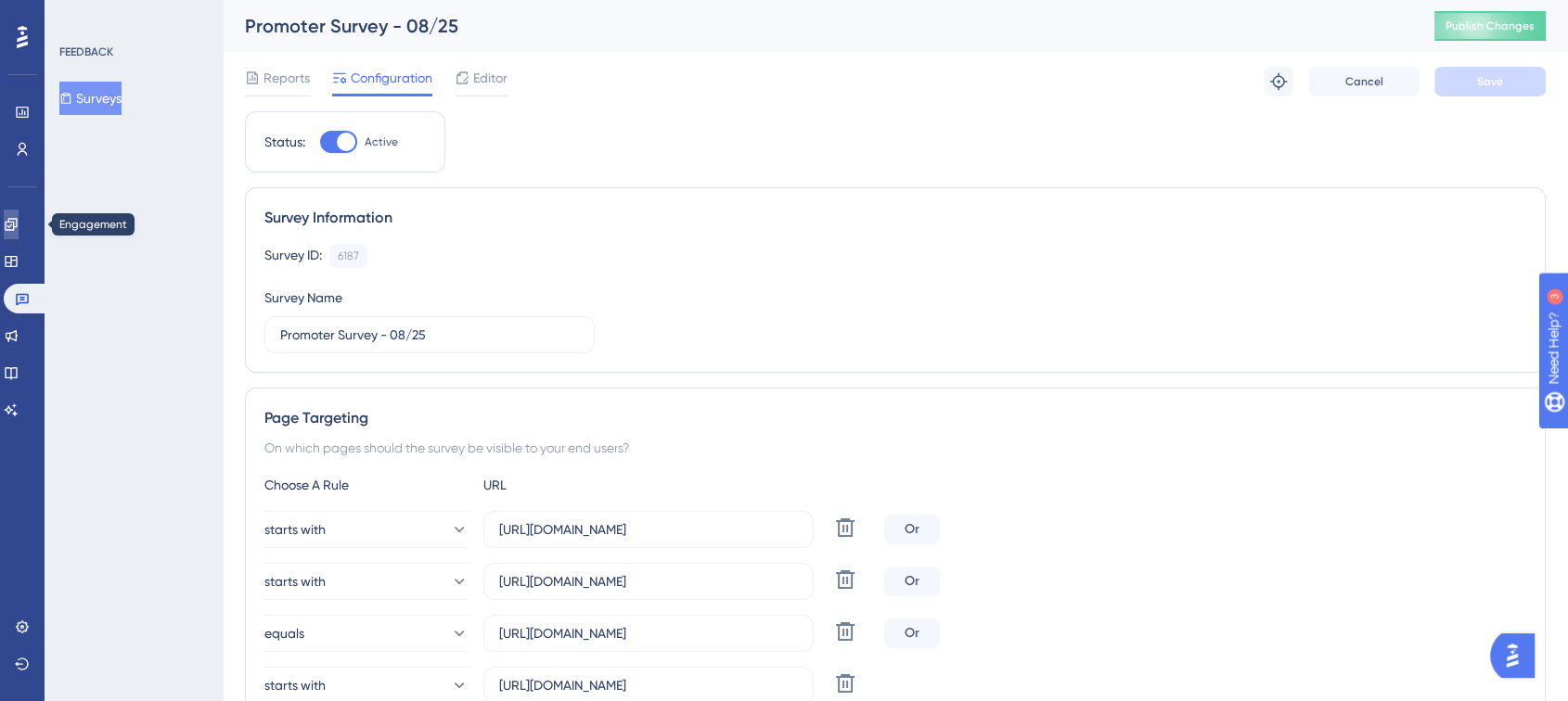
click at [12, 225] on link at bounding box center [11, 224] width 15 height 29
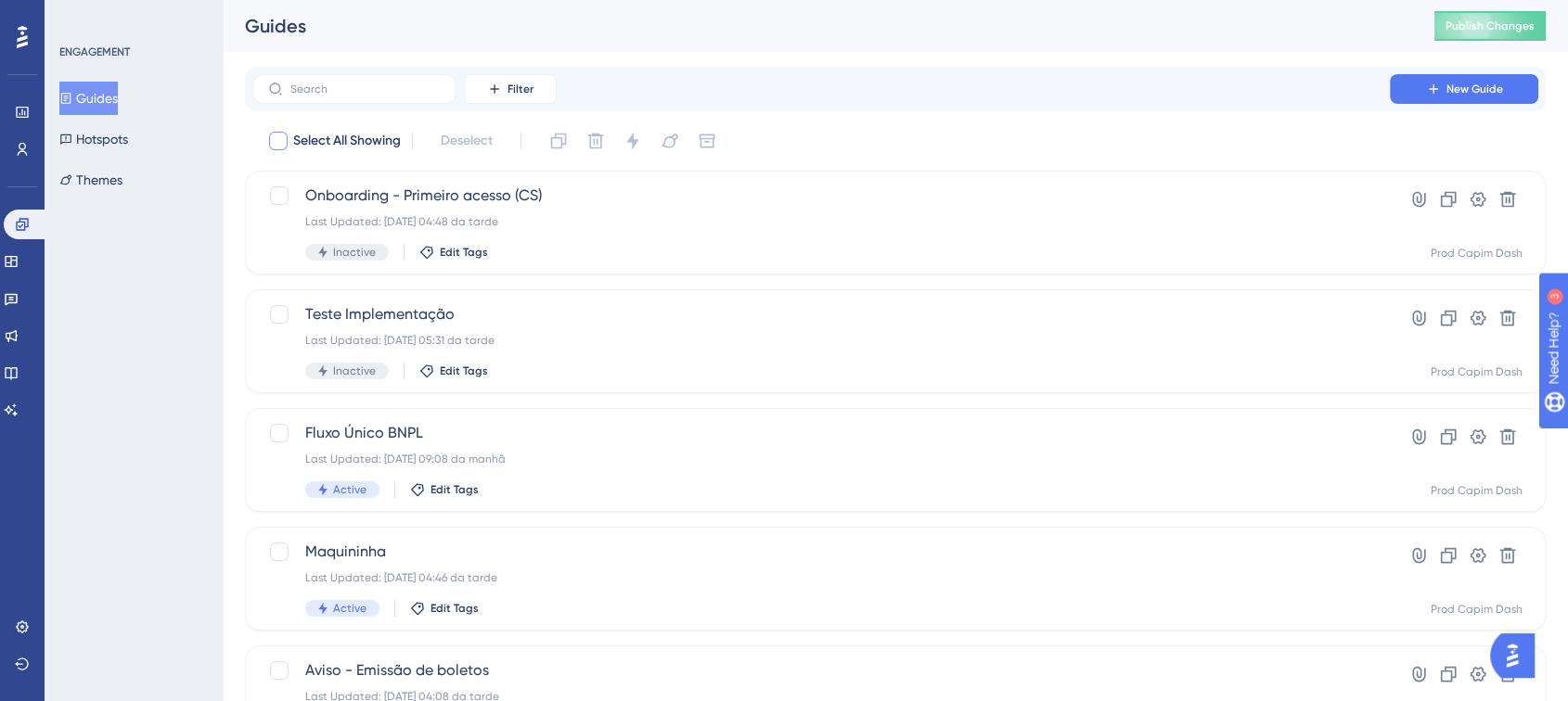
click at [368, 135] on span "Select All Showing" at bounding box center [347, 140] width 108 height 23
checkbox input "true"
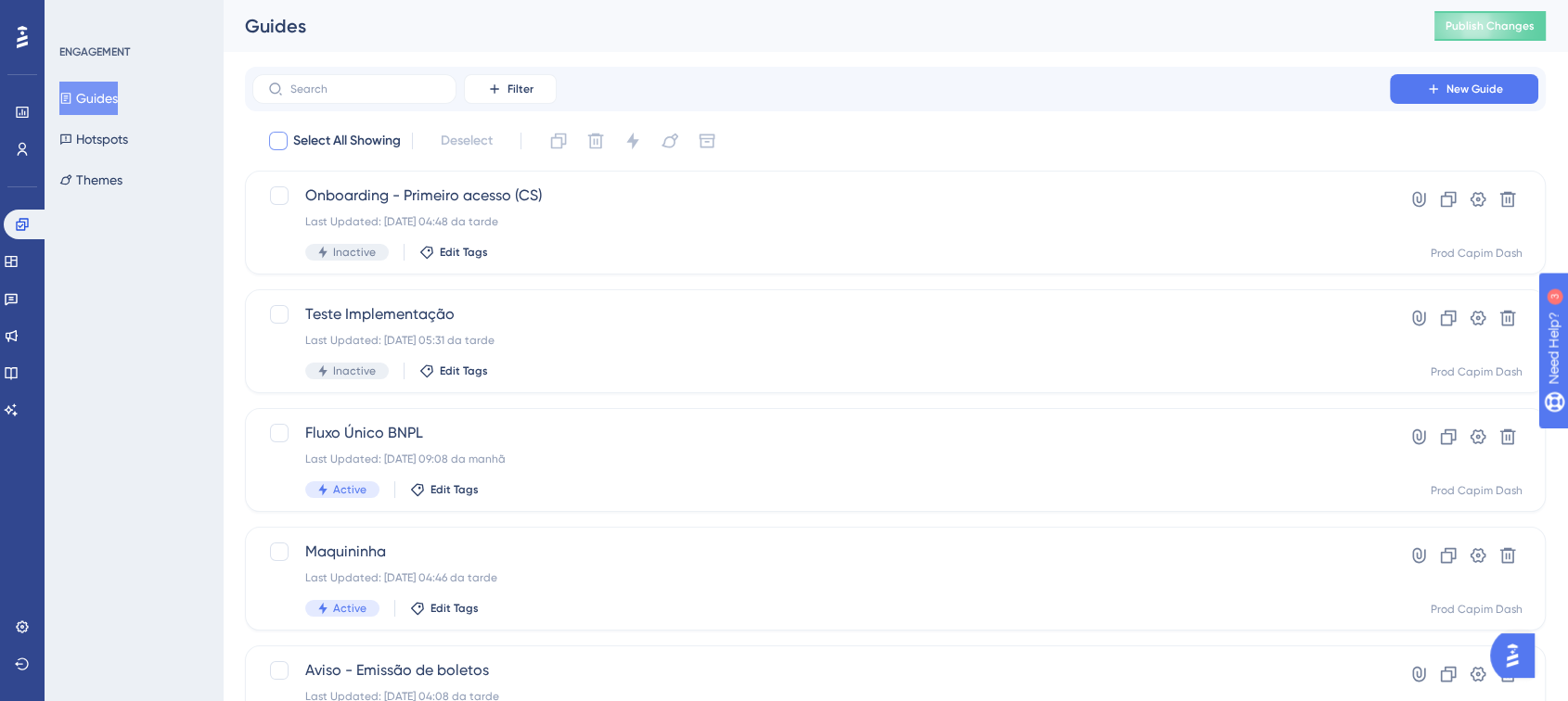
checkbox input "true"
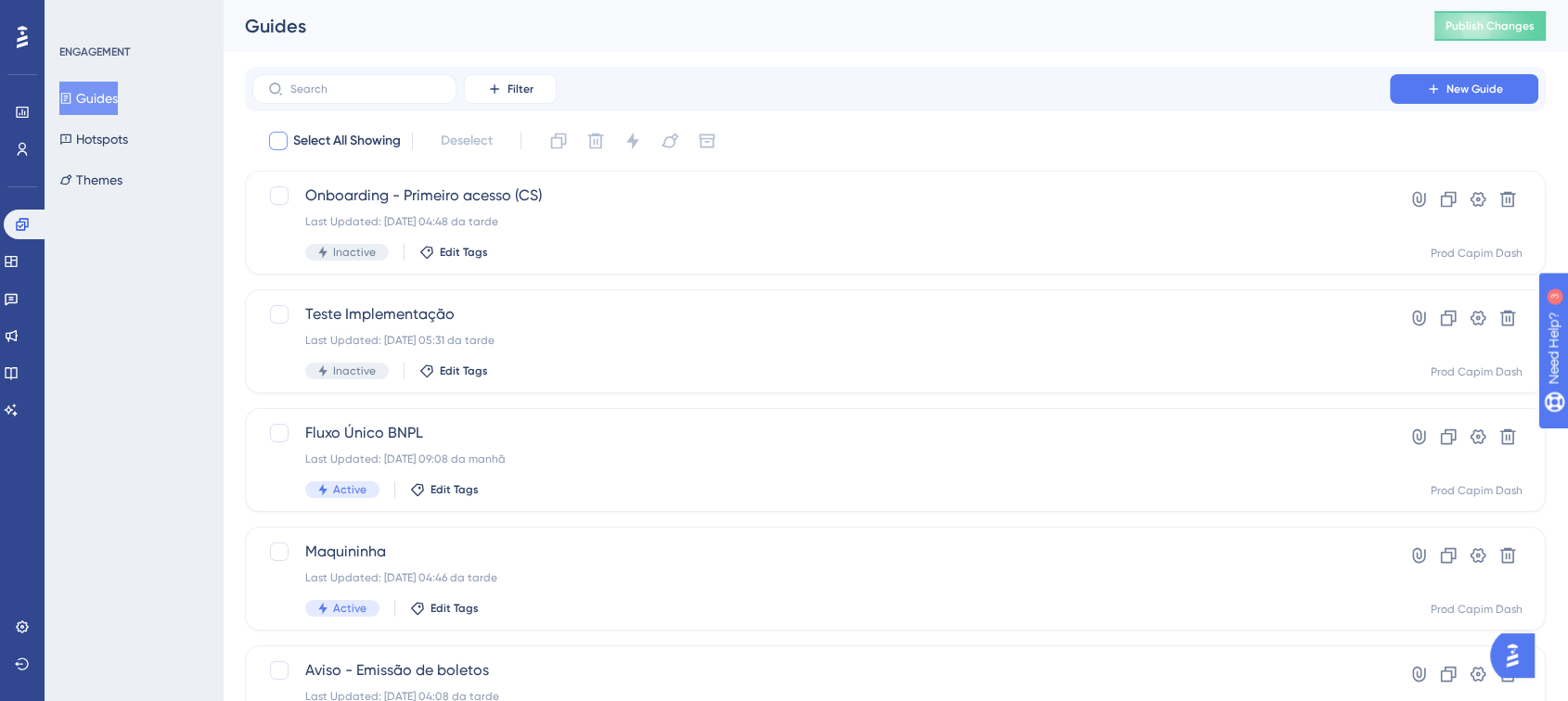
checkbox input "true"
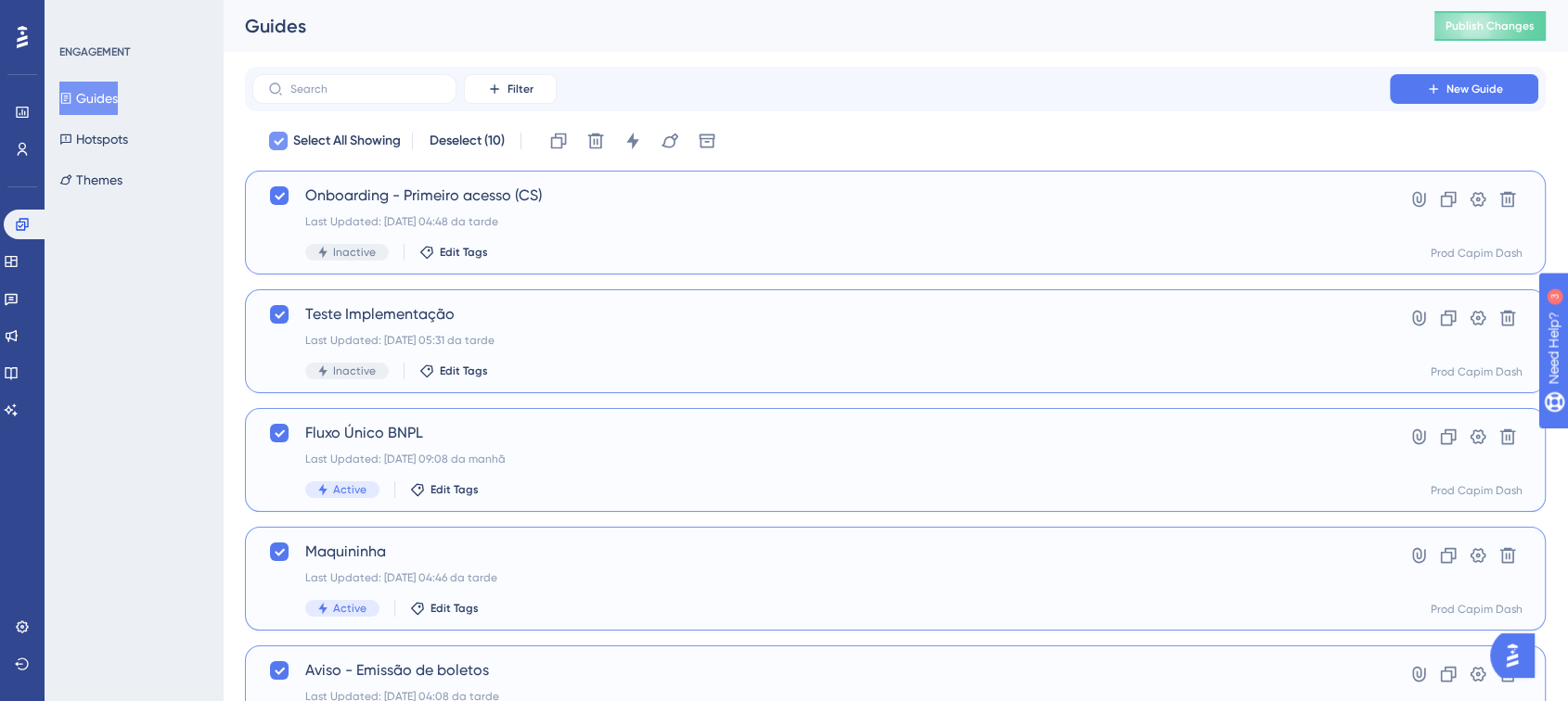
click at [368, 135] on span "Select All Showing" at bounding box center [347, 140] width 108 height 23
checkbox input "false"
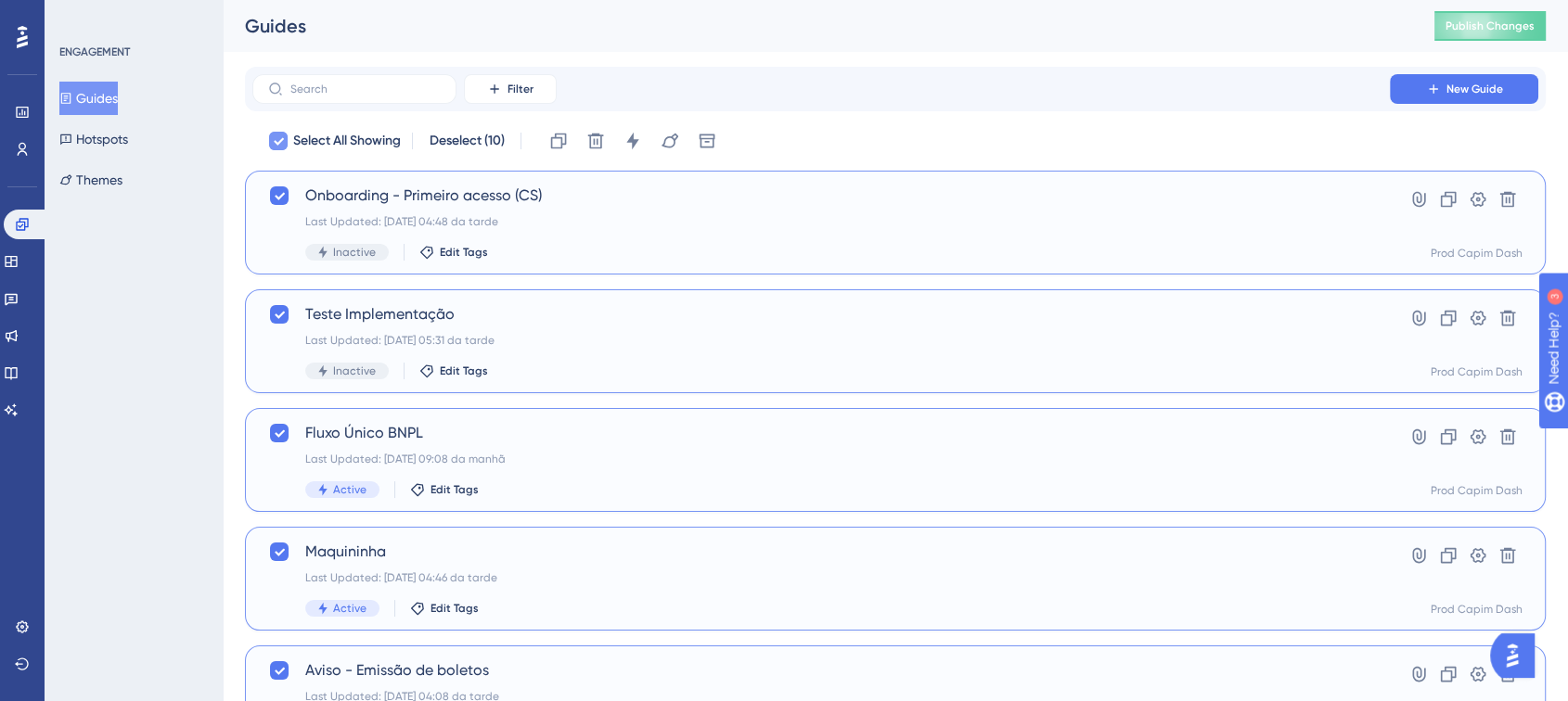
checkbox input "false"
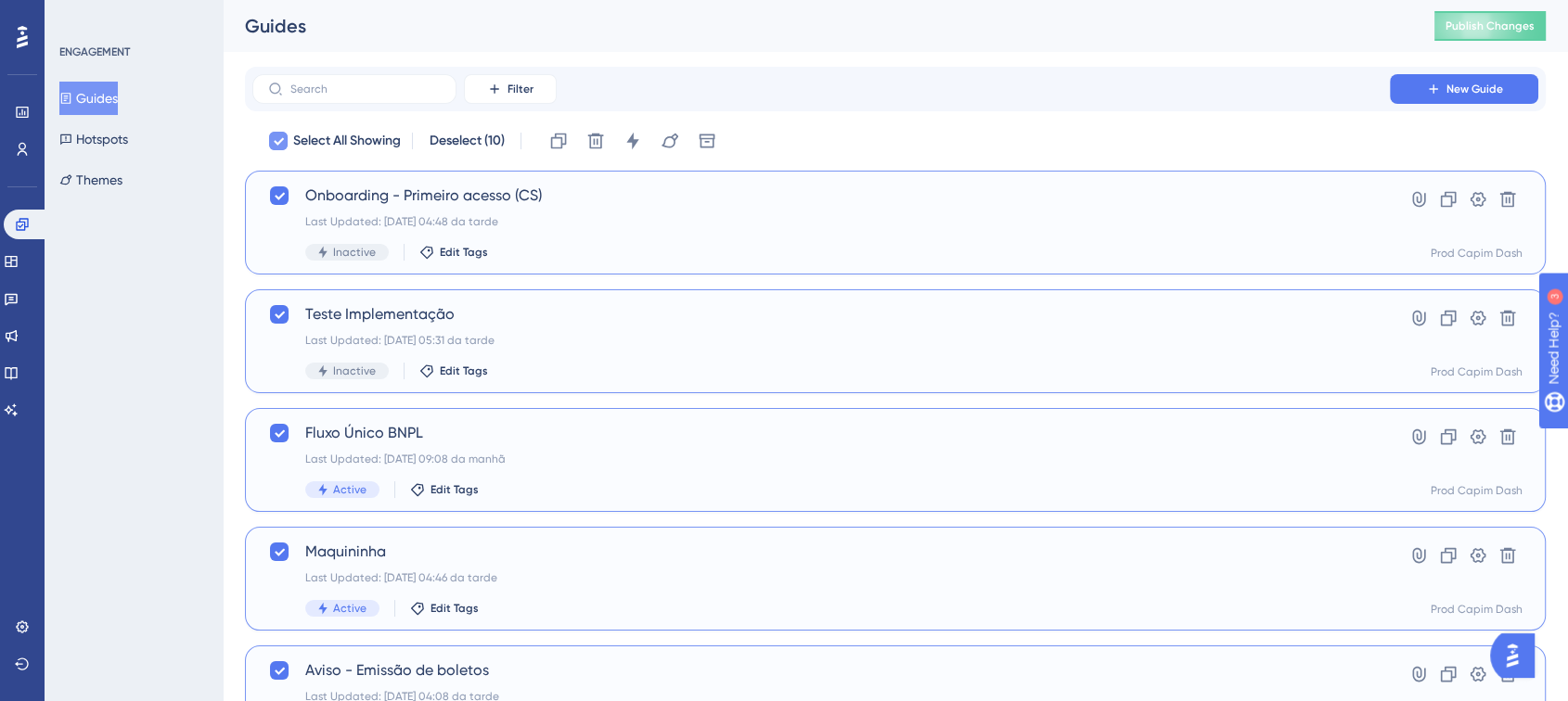
checkbox input "false"
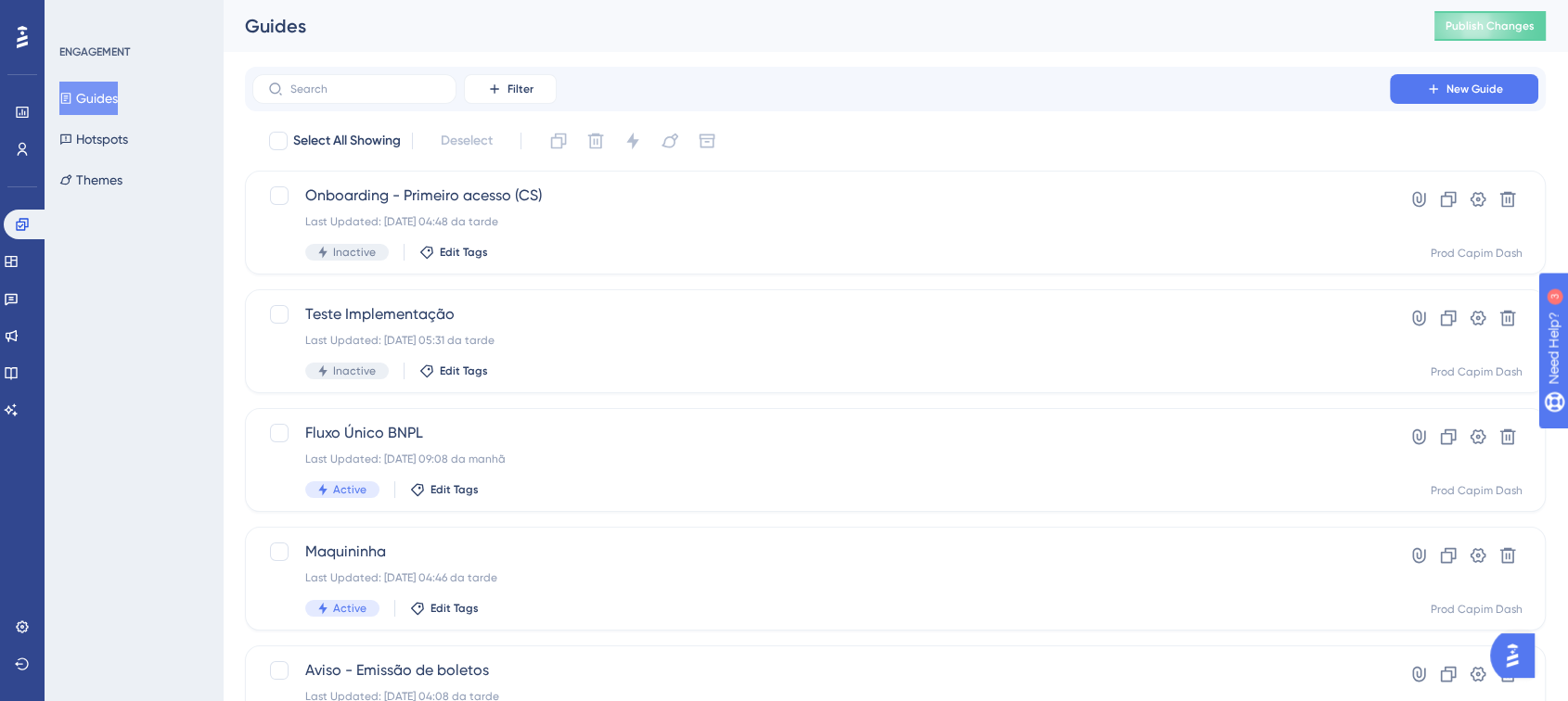
click at [504, 94] on button "Filter" at bounding box center [510, 89] width 92 height 29
click at [509, 254] on span "Status" at bounding box center [510, 253] width 38 height 23
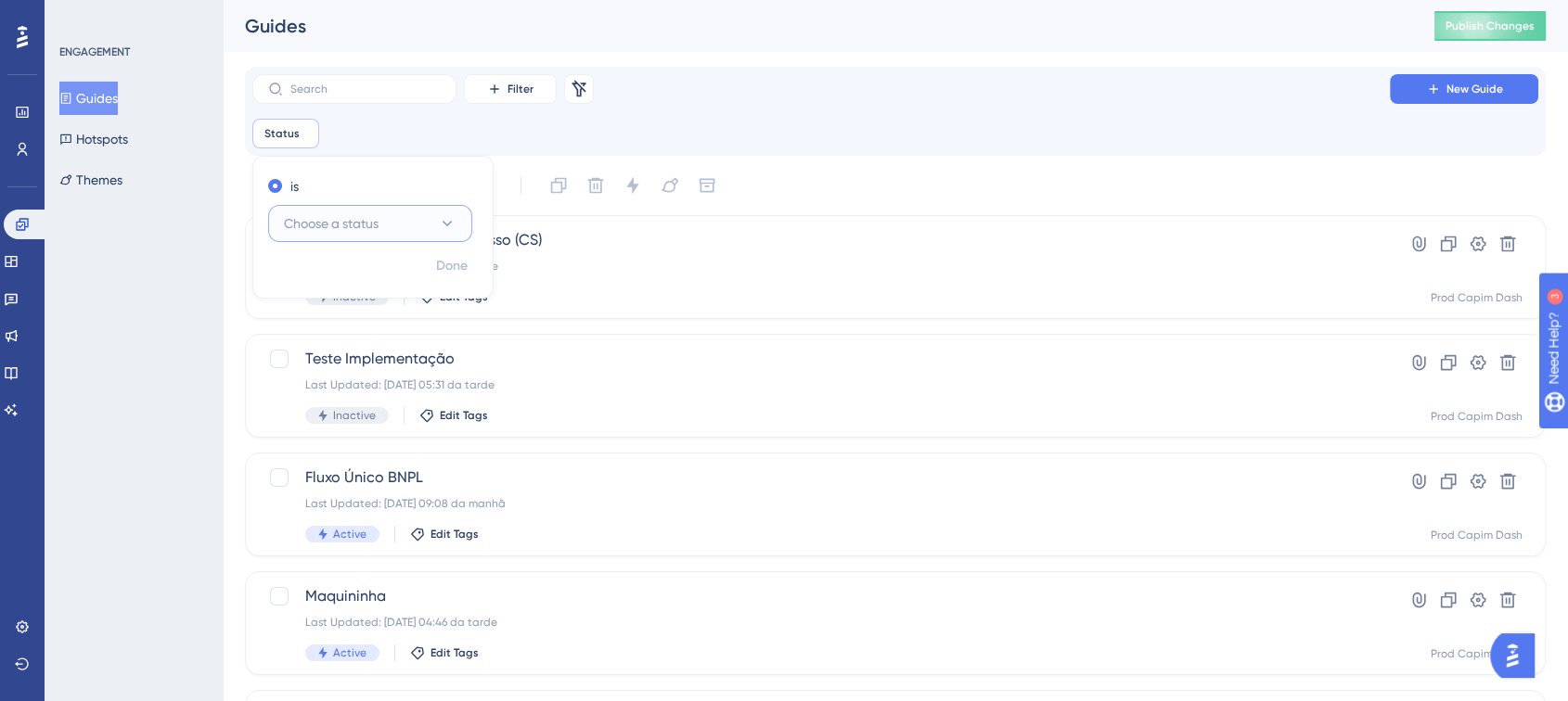
click at [365, 213] on span "Choose a status" at bounding box center [331, 223] width 94 height 23
click at [362, 275] on div "Active Active" at bounding box center [369, 280] width 150 height 37
click at [938, 93] on div "Filter Remove Filters New Guide" at bounding box center [895, 89] width 1286 height 29
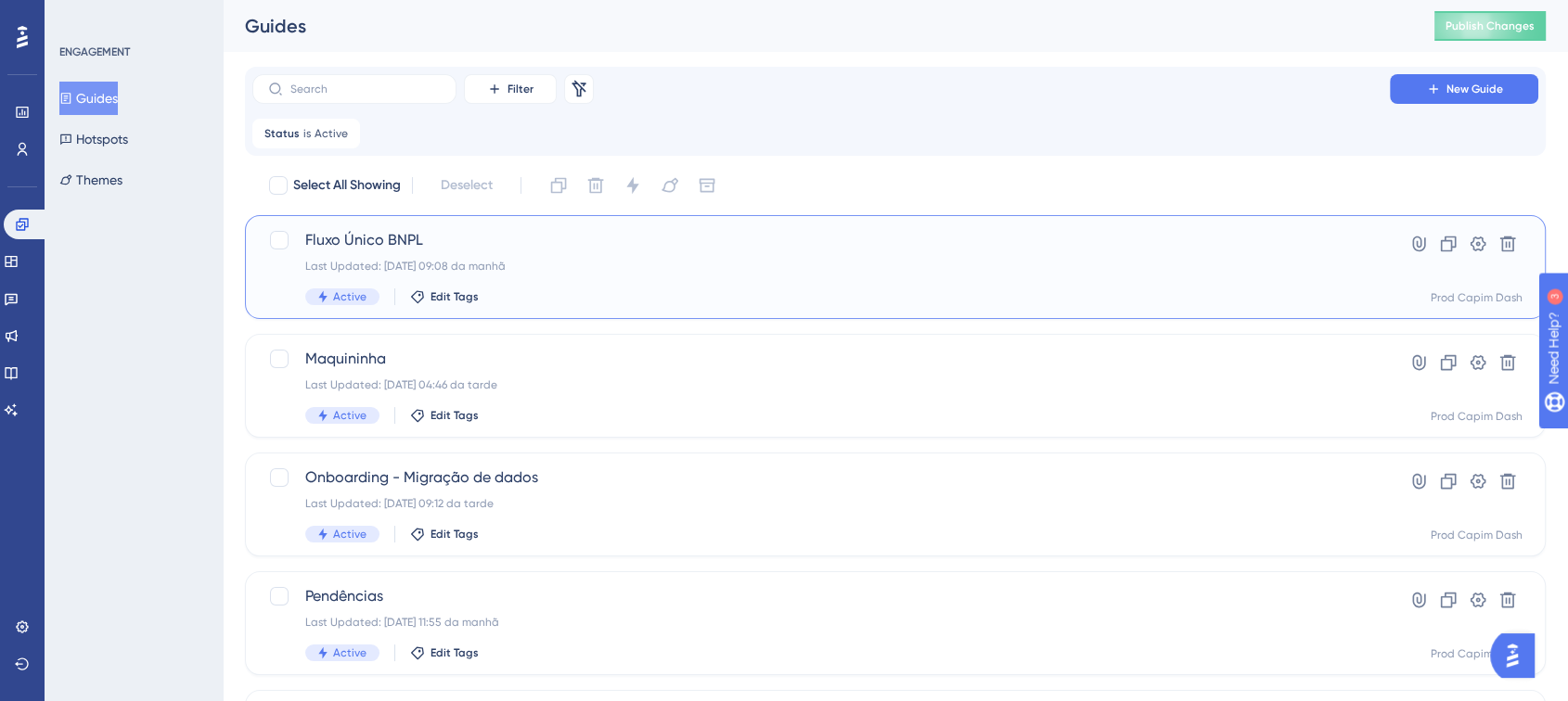
click at [591, 290] on div "Active Edit Tags" at bounding box center [821, 297] width 1032 height 17
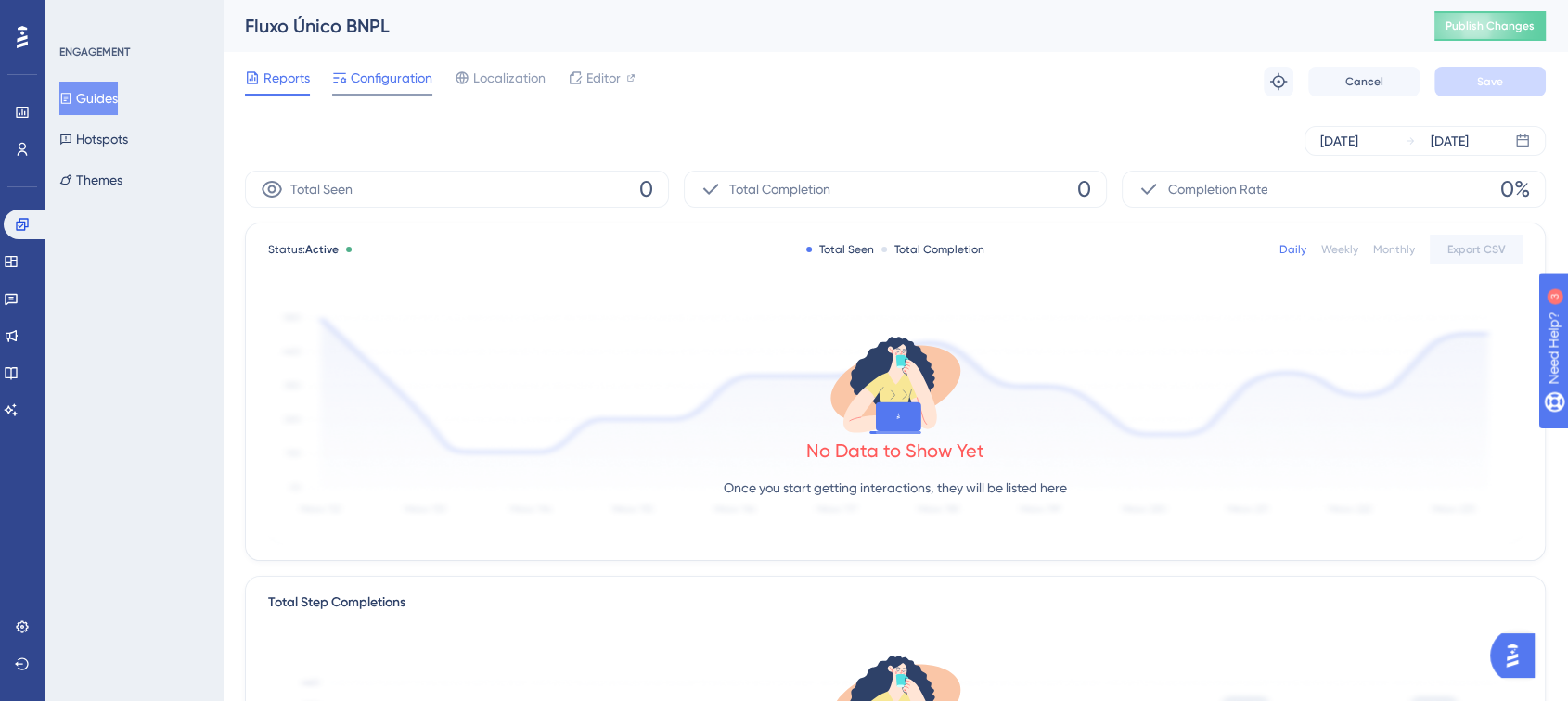
click at [419, 82] on span "Configuration" at bounding box center [391, 78] width 82 height 23
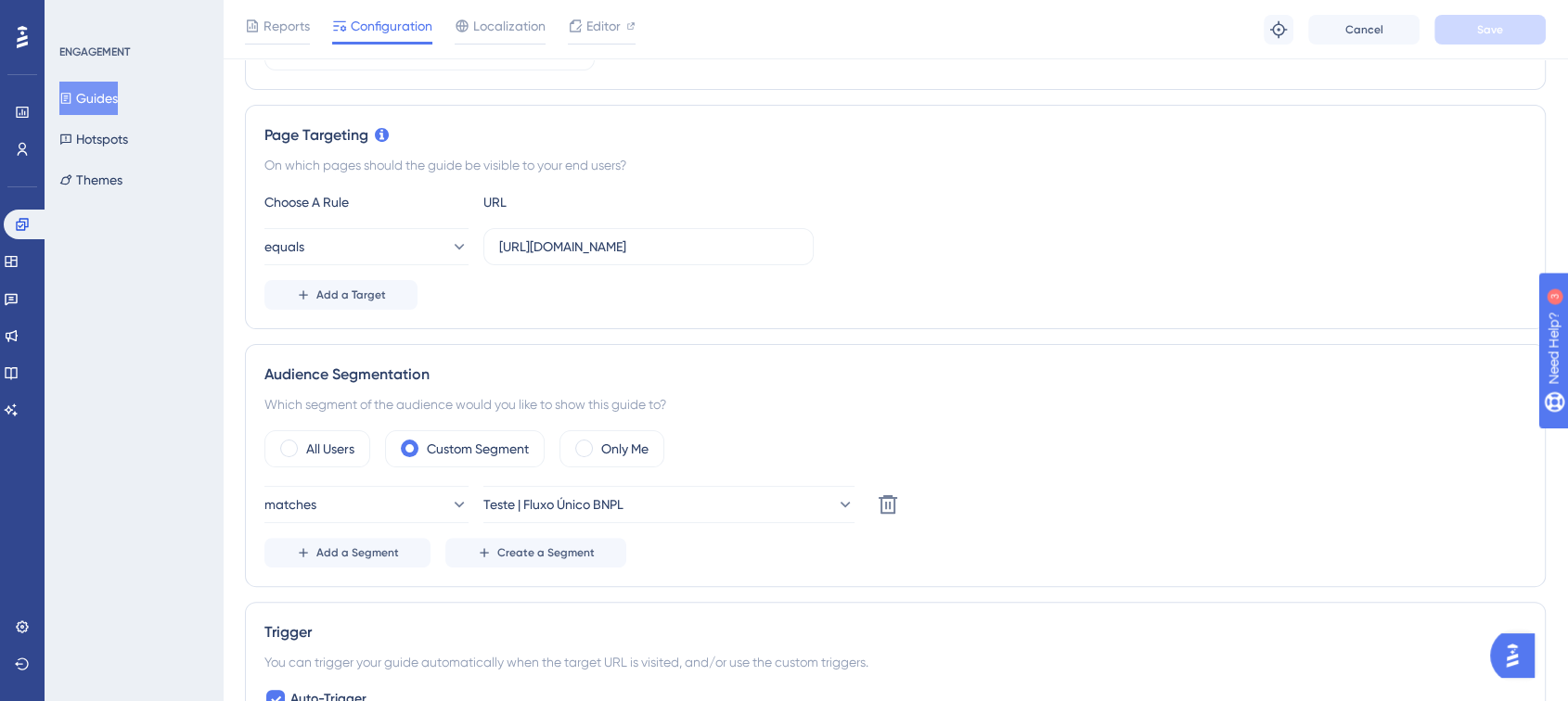
scroll to position [411, 0]
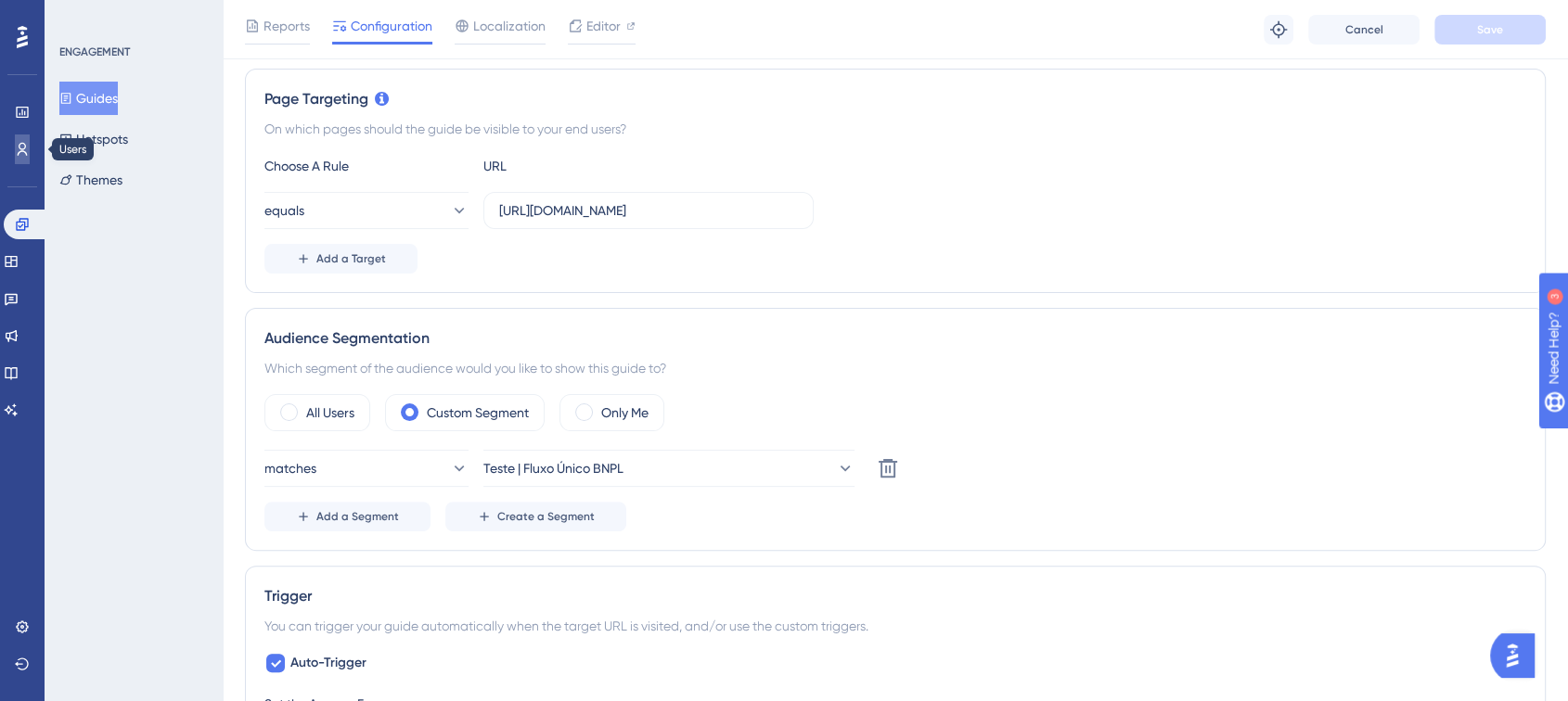
click at [15, 150] on icon at bounding box center [22, 149] width 15 height 15
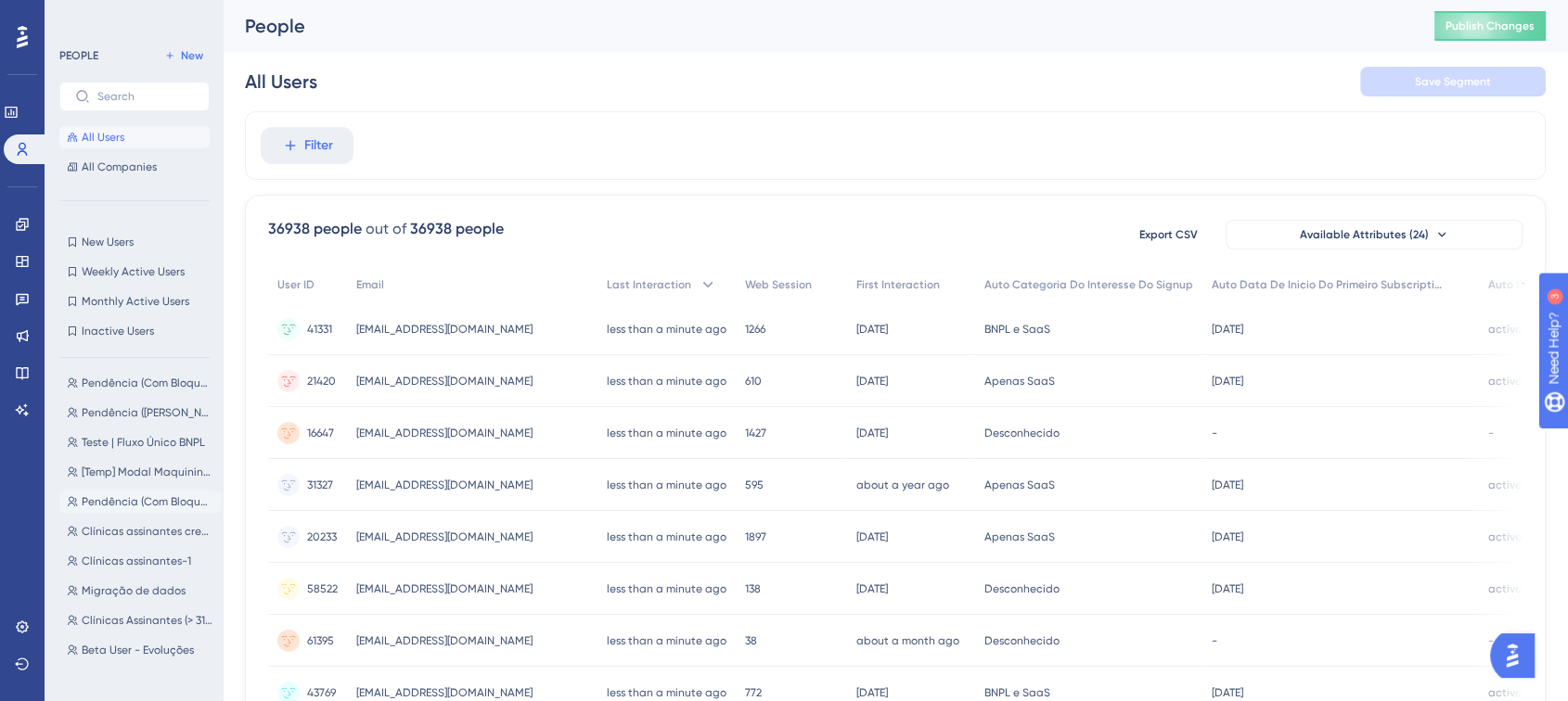
scroll to position [206, 0]
click at [154, 421] on span "Teste | Fluxo Único BNPL" at bounding box center [143, 422] width 124 height 15
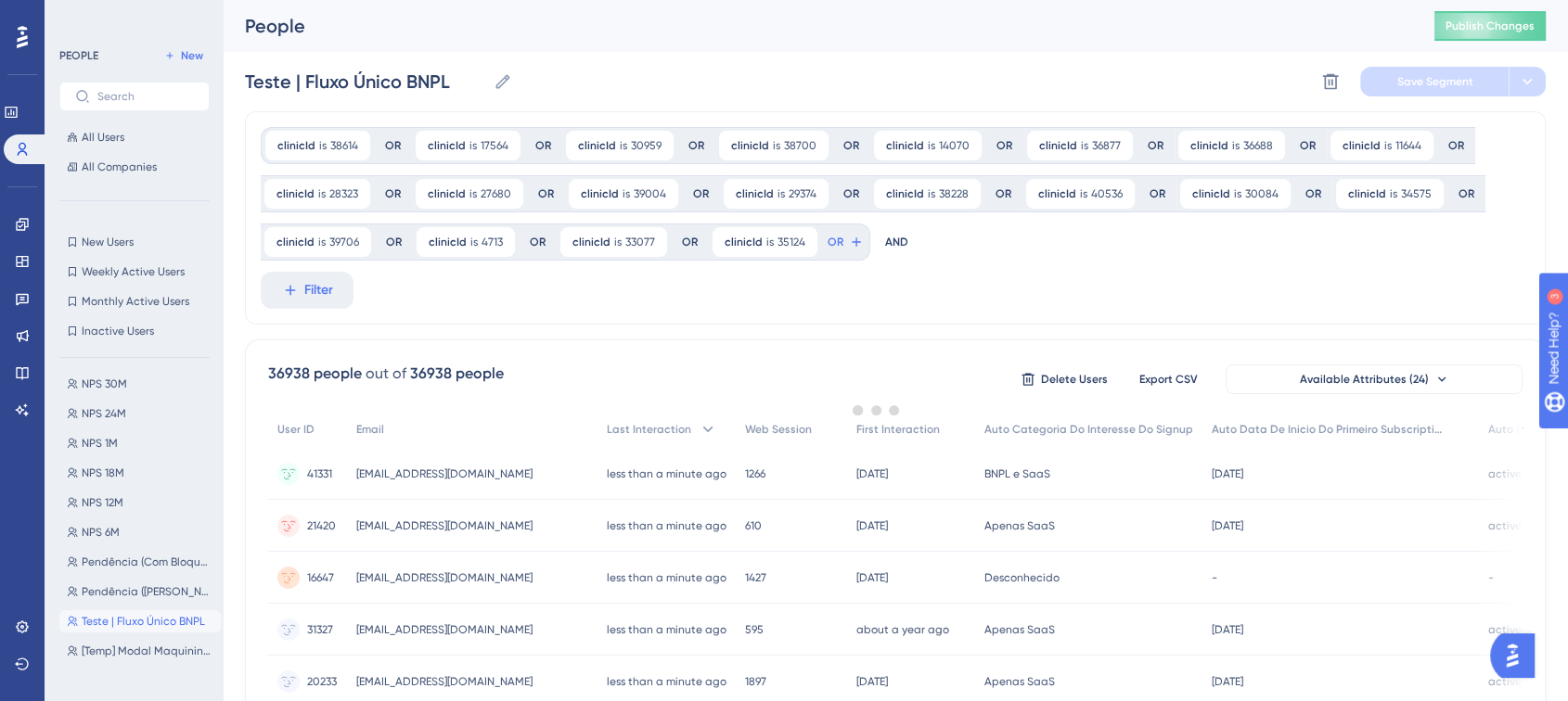
scroll to position [0, 0]
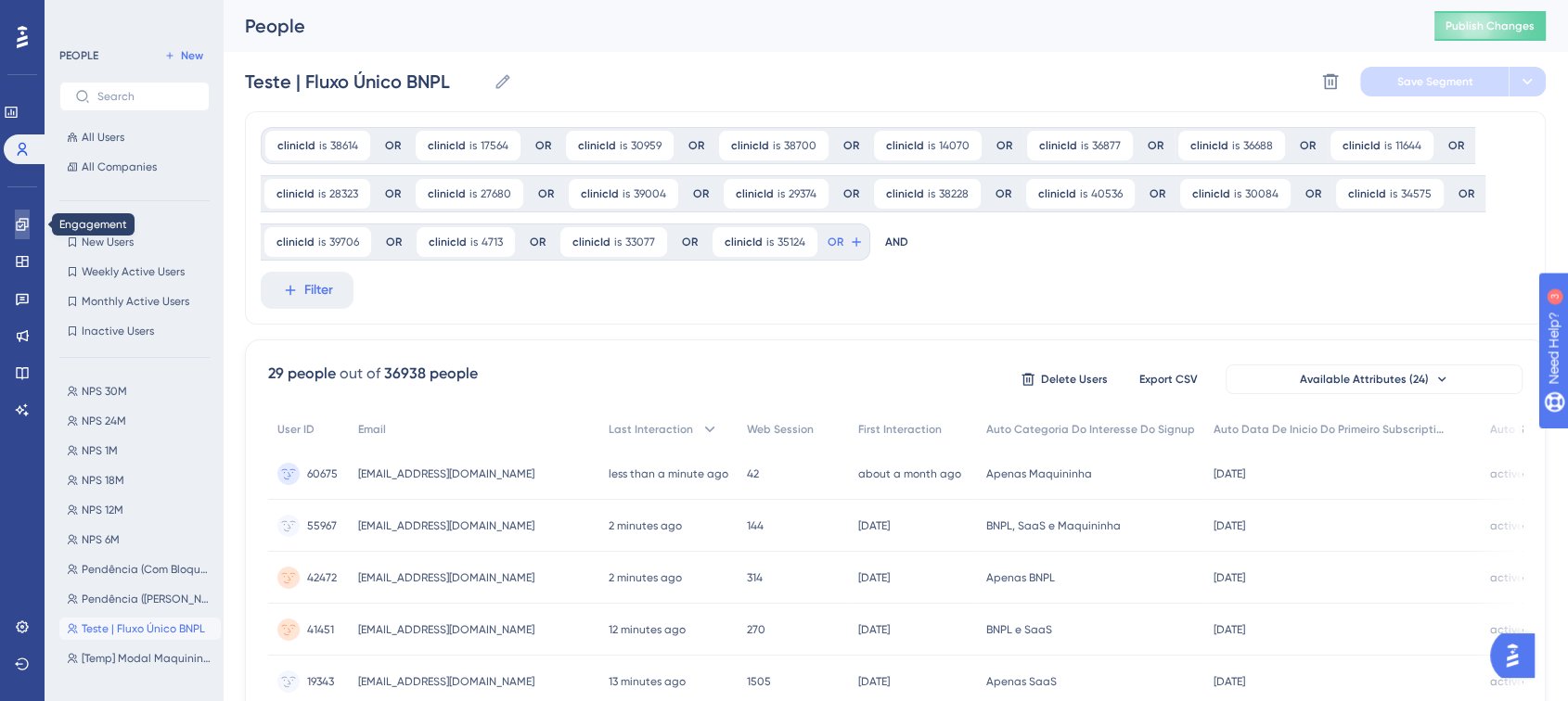
click at [25, 210] on link at bounding box center [22, 224] width 15 height 29
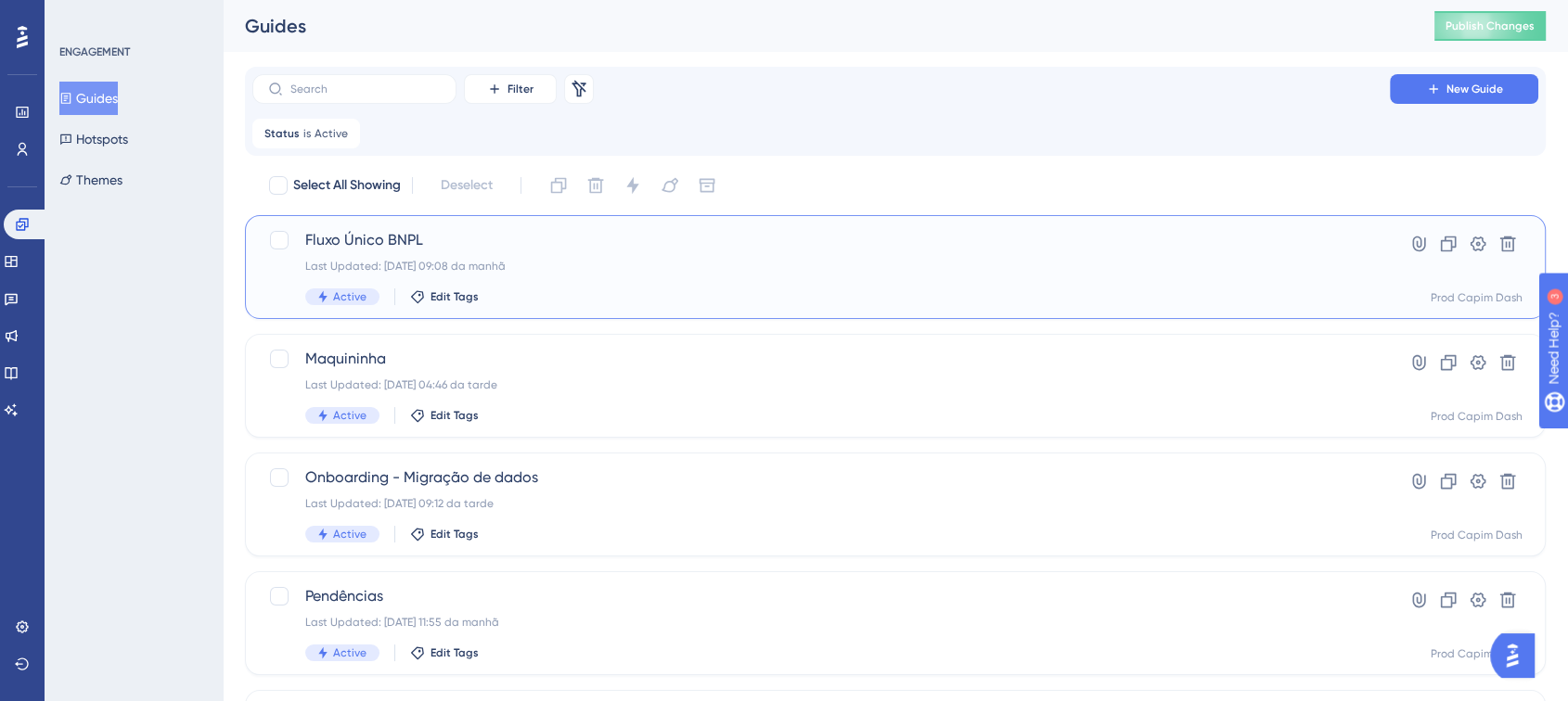
click at [470, 250] on span "Fluxo Único BNPL" at bounding box center [821, 240] width 1032 height 23
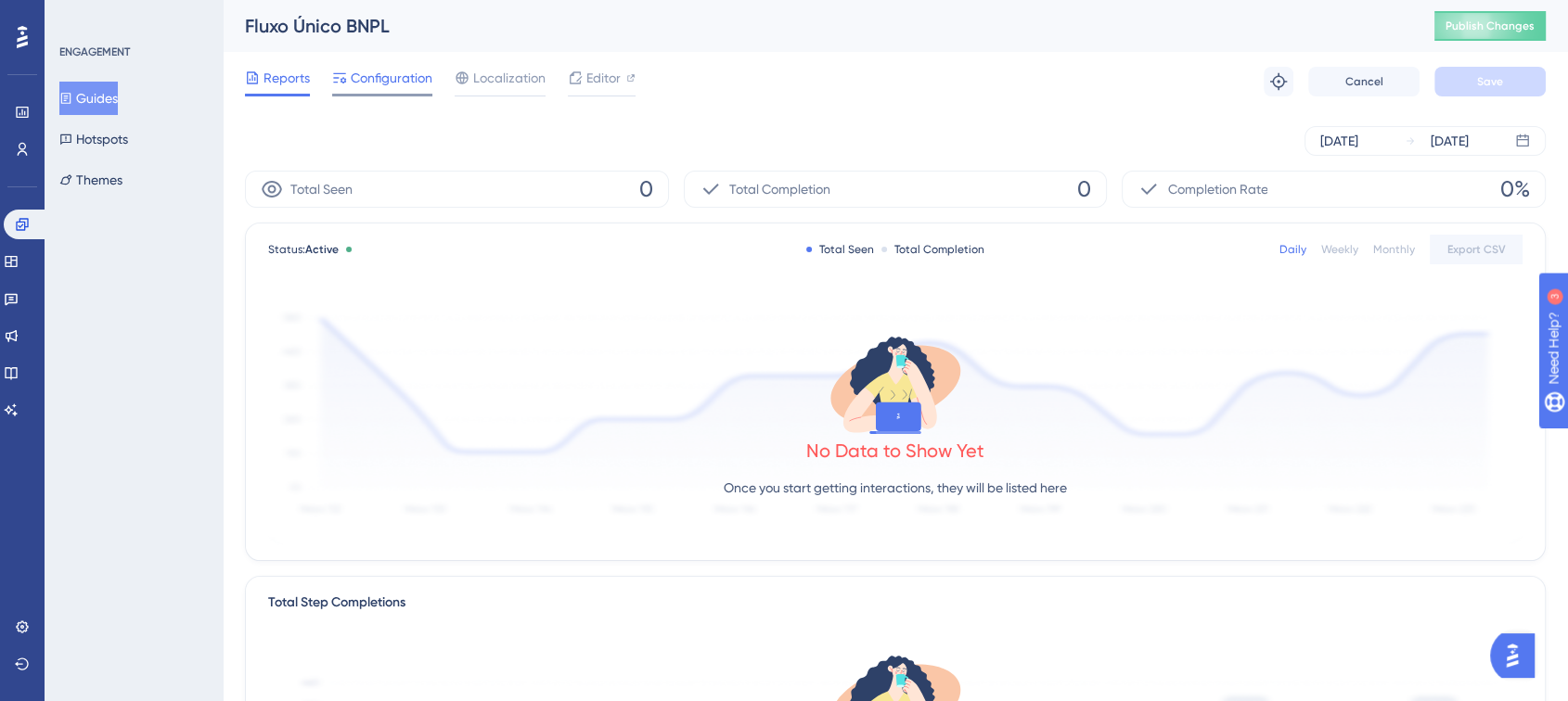
click at [400, 74] on span "Configuration" at bounding box center [391, 78] width 82 height 23
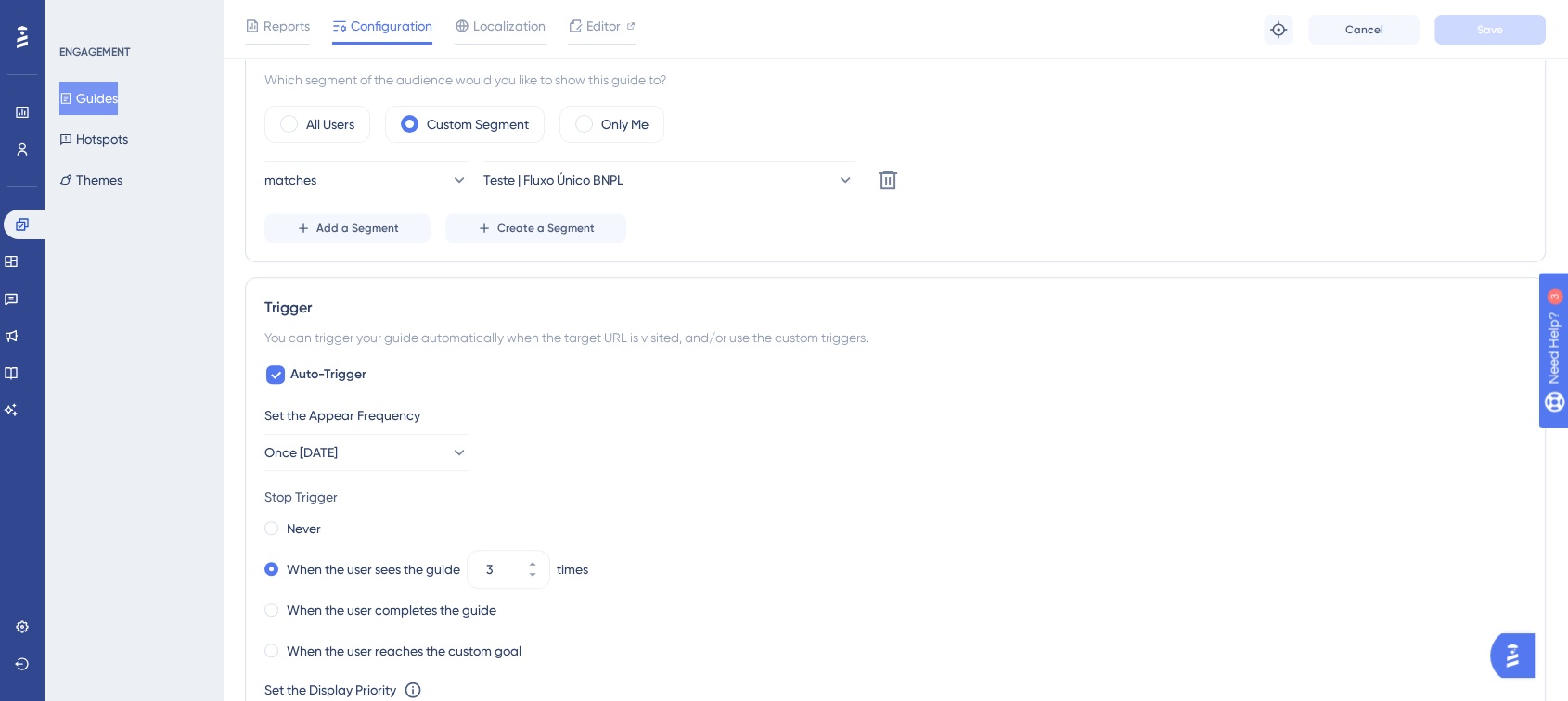
scroll to position [721, 0]
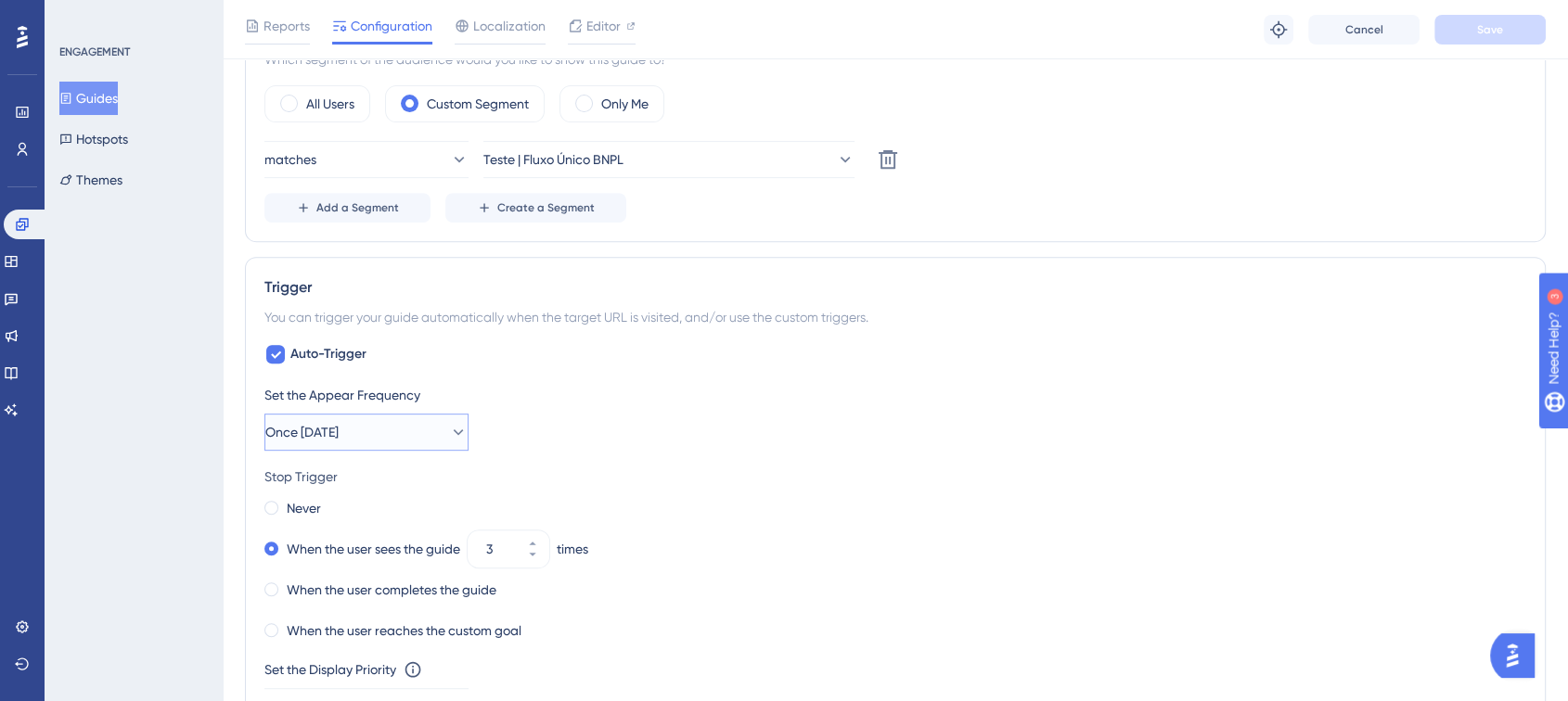
click at [401, 431] on button "Once [DATE]" at bounding box center [366, 432] width 204 height 37
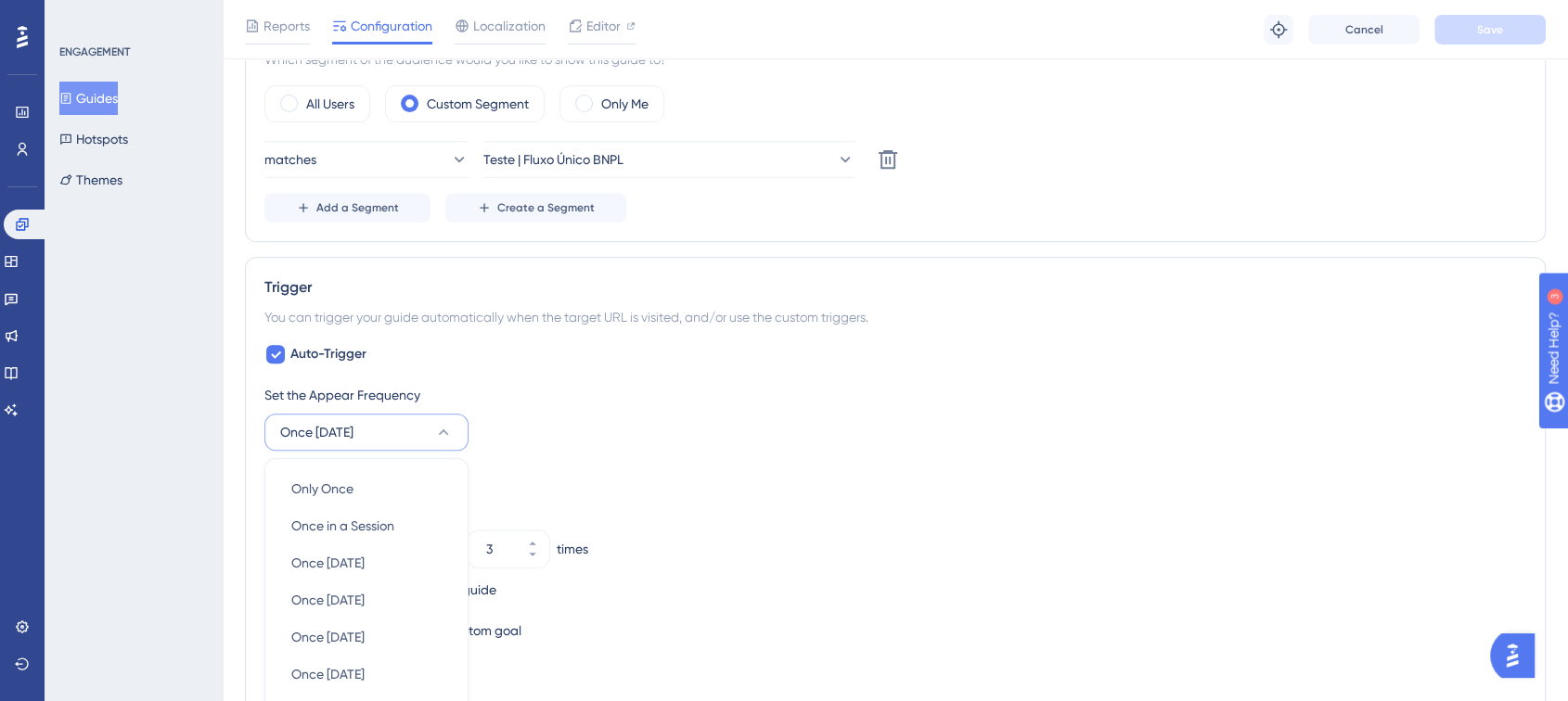
scroll to position [968, 0]
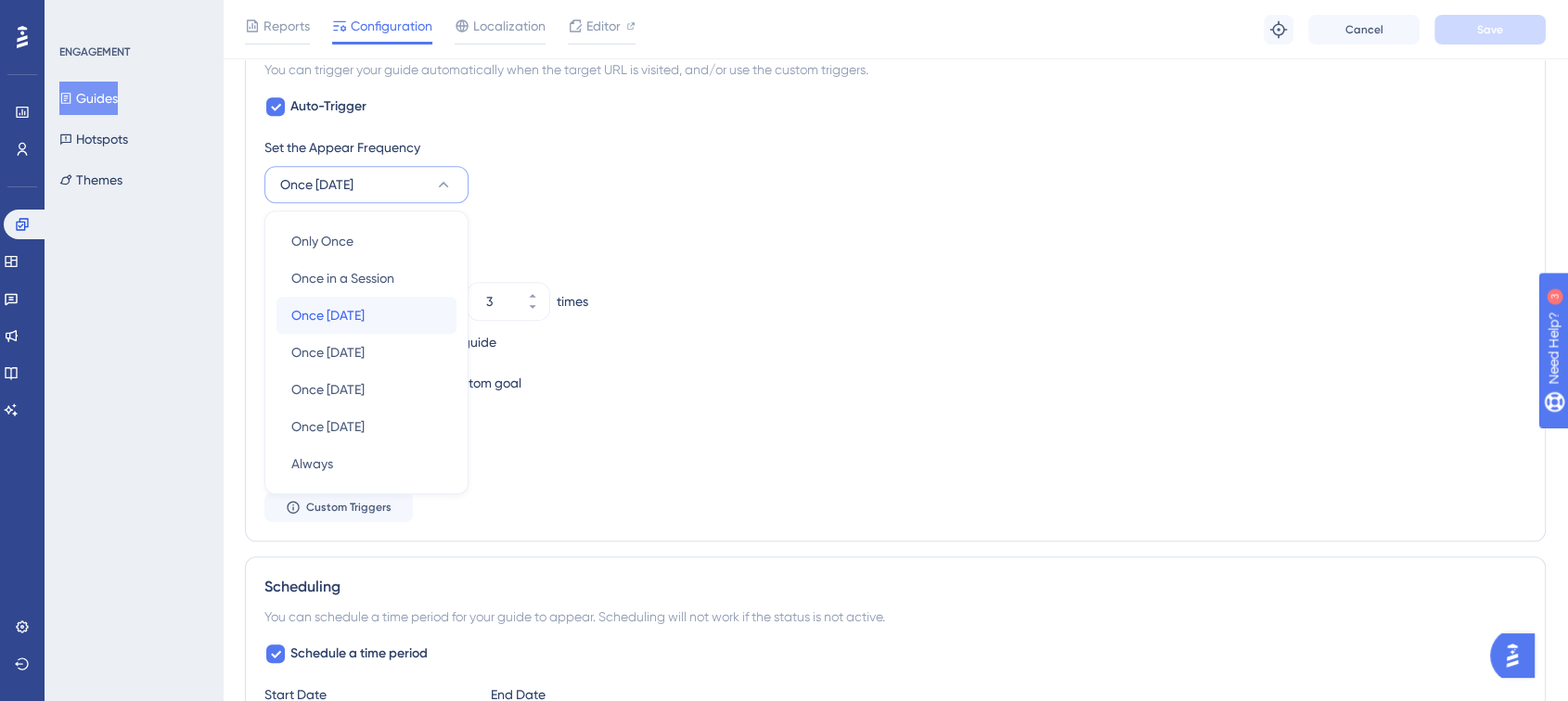
click at [382, 313] on div "Once [DATE] Once [DATE]" at bounding box center [366, 315] width 150 height 37
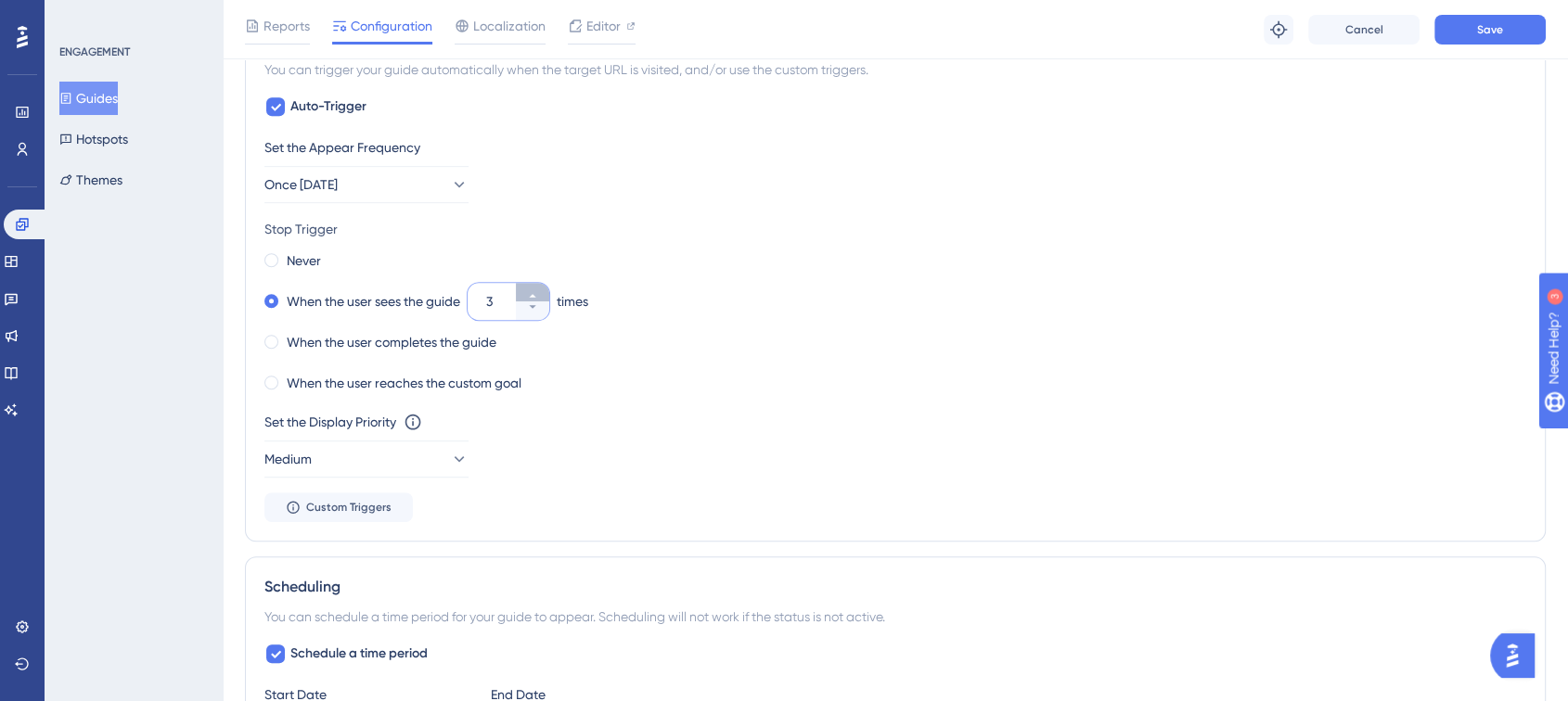
click at [532, 287] on button "3" at bounding box center [532, 292] width 33 height 19
click at [532, 287] on button "4" at bounding box center [532, 292] width 33 height 19
click at [541, 309] on button "5" at bounding box center [532, 310] width 33 height 19
click at [541, 309] on button "4" at bounding box center [532, 310] width 33 height 19
click at [541, 309] on button "3" at bounding box center [532, 310] width 33 height 19
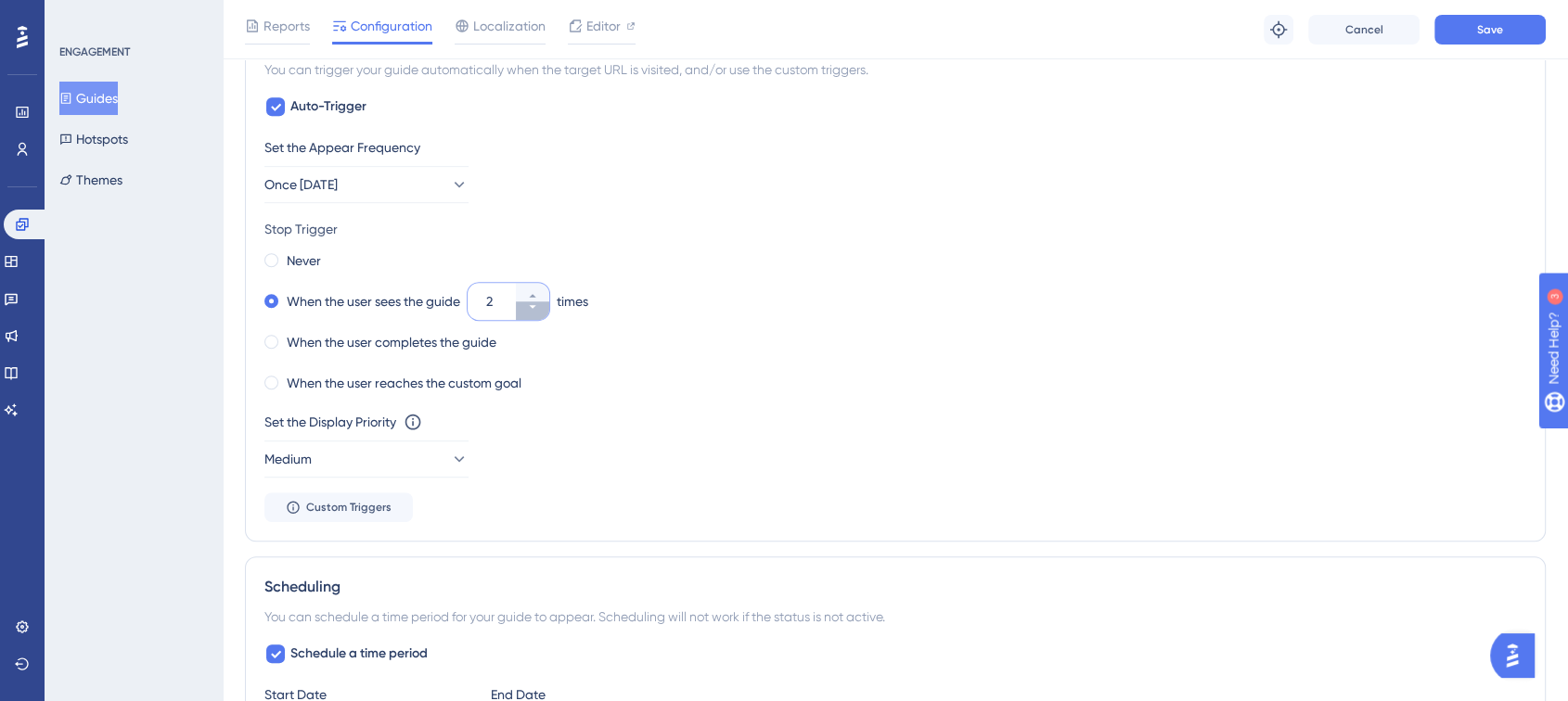
click at [541, 309] on button "2" at bounding box center [532, 310] width 33 height 19
type input "1"
click at [991, 377] on div "When the user reaches the custom goal" at bounding box center [895, 383] width 1261 height 26
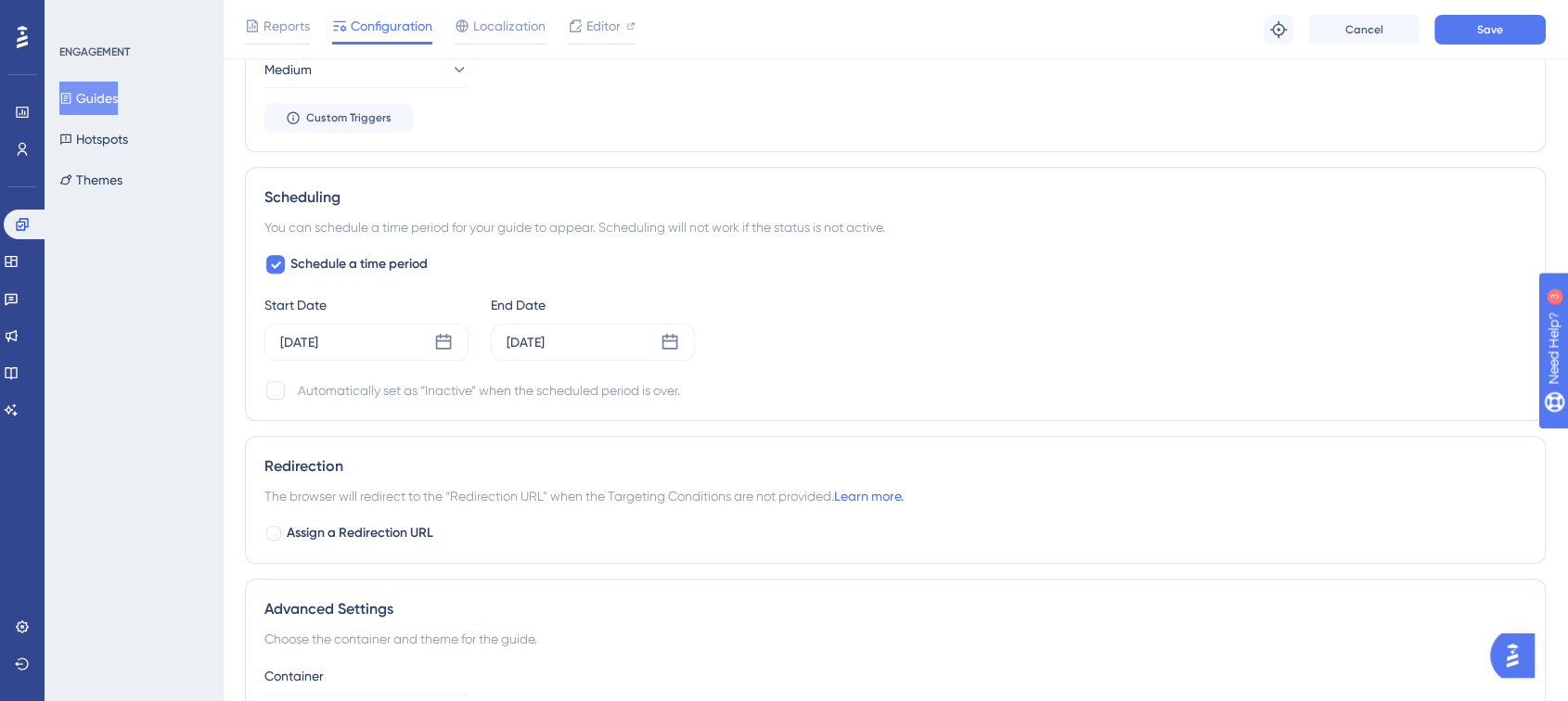
scroll to position [1379, 0]
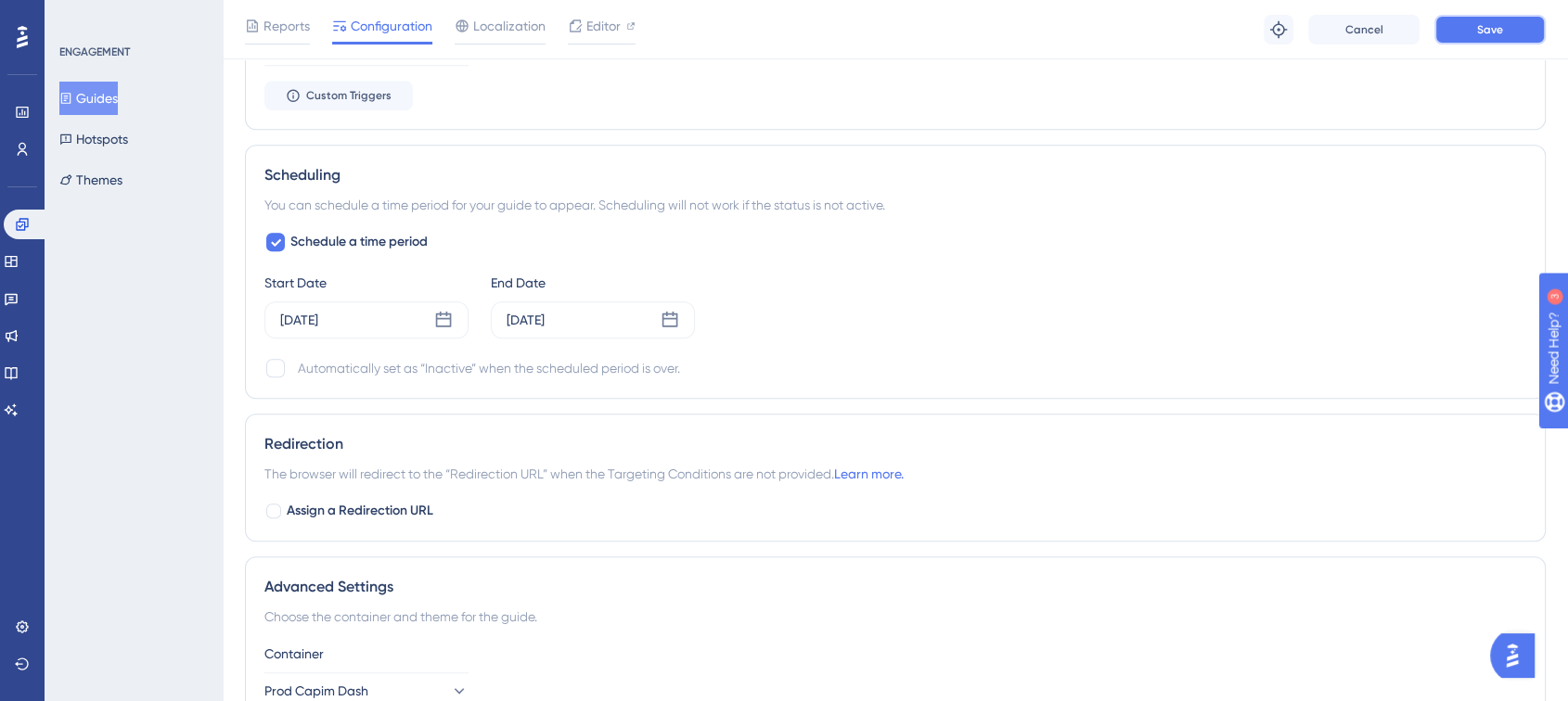
click at [1480, 25] on span "Save" at bounding box center [1490, 29] width 26 height 15
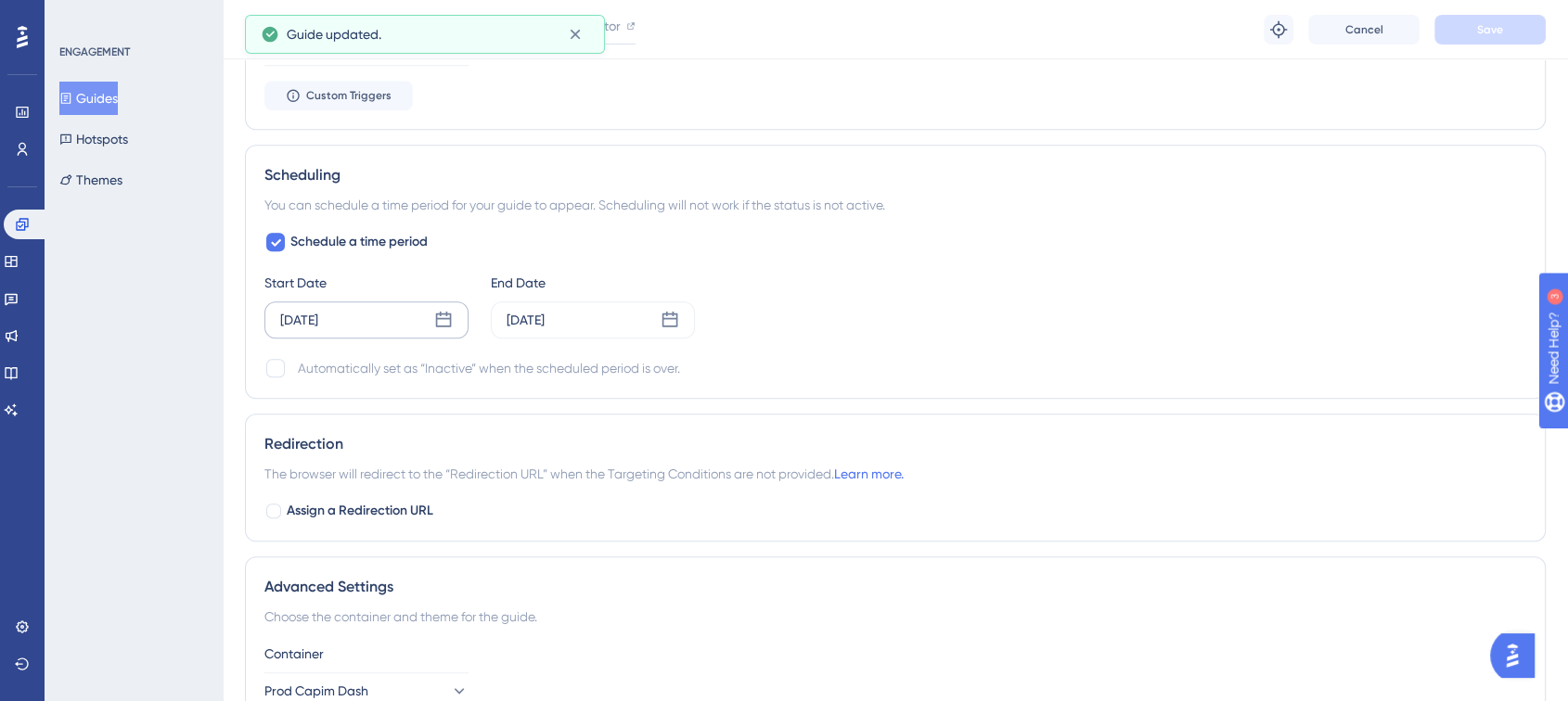
click at [318, 317] on div "[DATE]" at bounding box center [299, 320] width 38 height 23
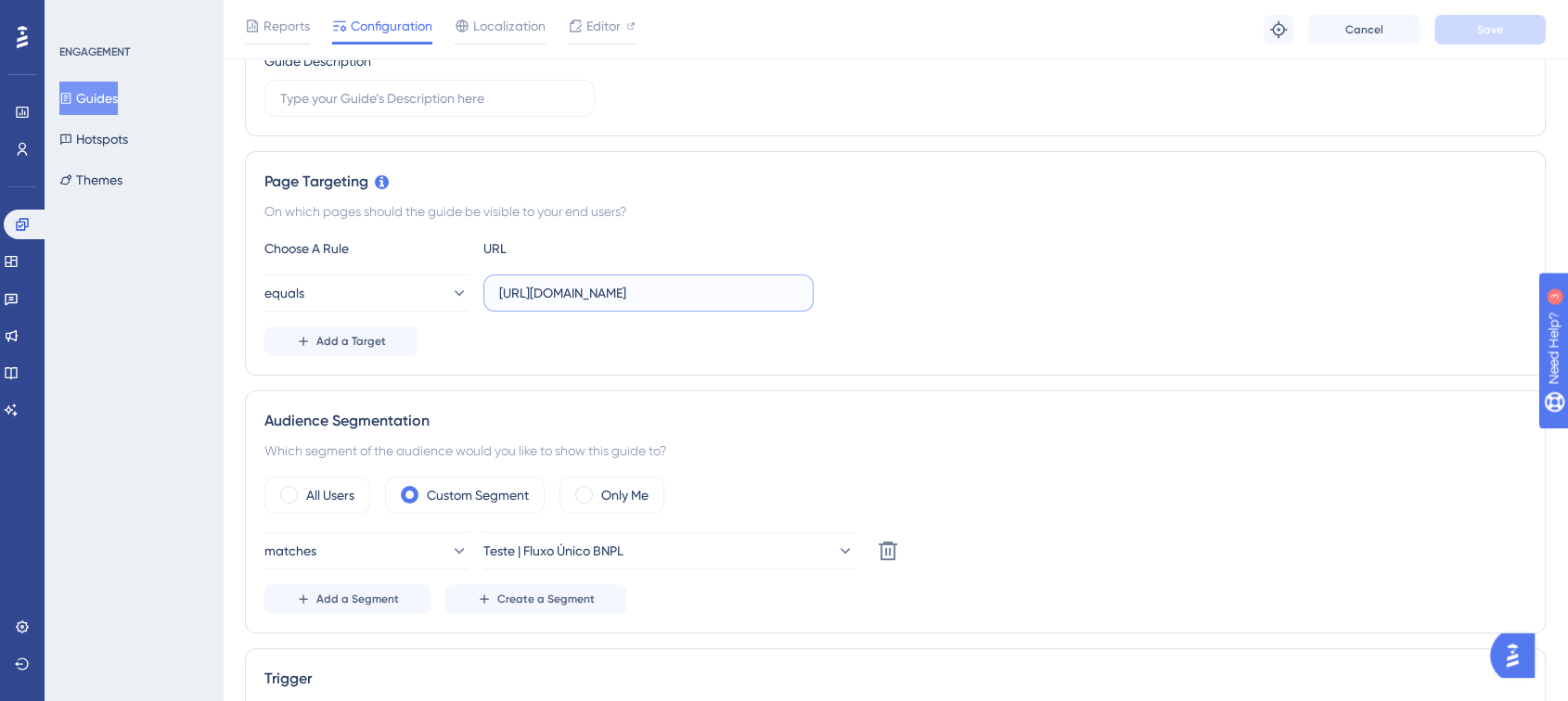
scroll to position [0, 30]
drag, startPoint x: 740, startPoint y: 297, endPoint x: 815, endPoint y: 293, distance: 75.1
click at [815, 293] on div "equals [URL][DOMAIN_NAME]" at bounding box center [895, 294] width 1261 height 37
click at [797, 295] on input "[URL][DOMAIN_NAME]" at bounding box center [648, 293] width 299 height 21
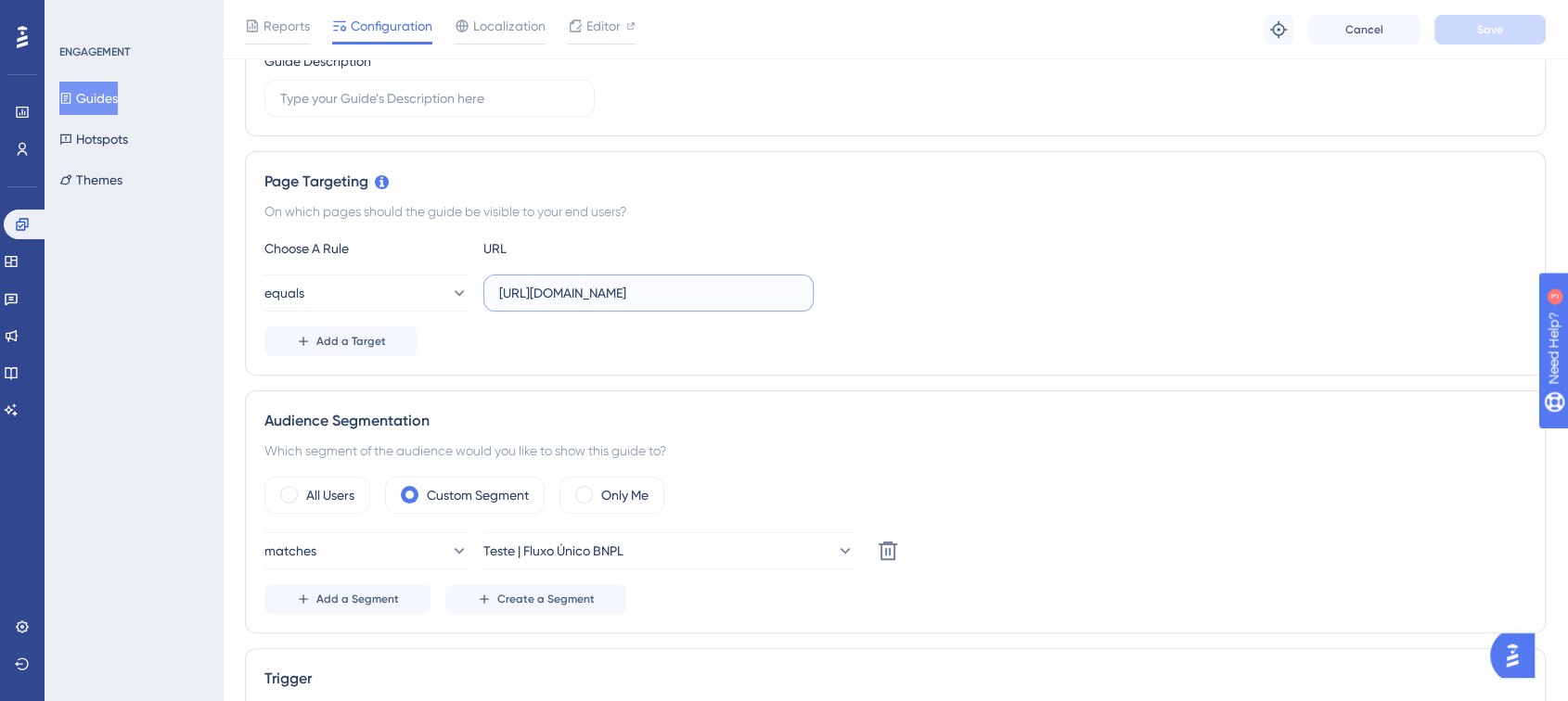
scroll to position [0, 0]
type input "[URL][DOMAIN_NAME]"
click at [430, 293] on button "equals" at bounding box center [366, 294] width 204 height 37
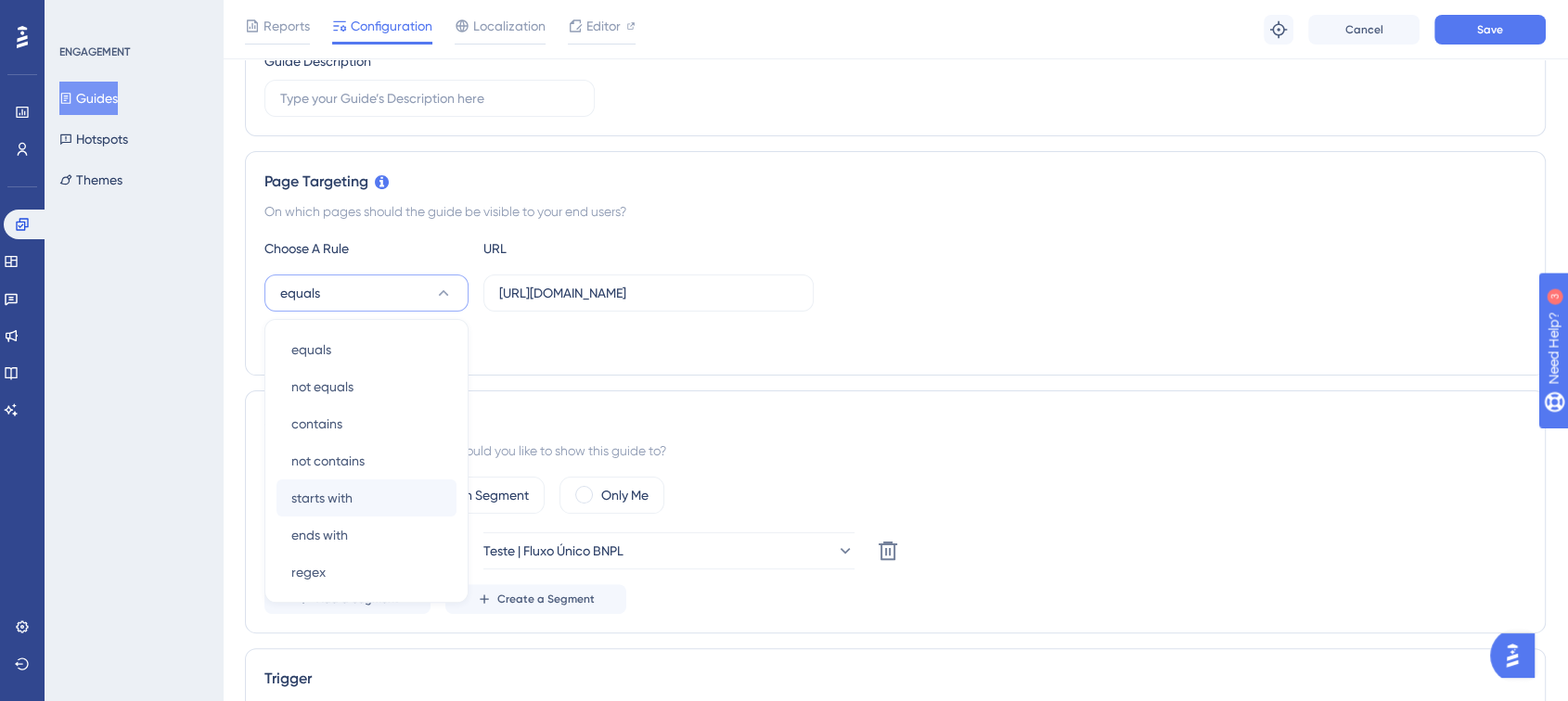
scroll to position [439, 0]
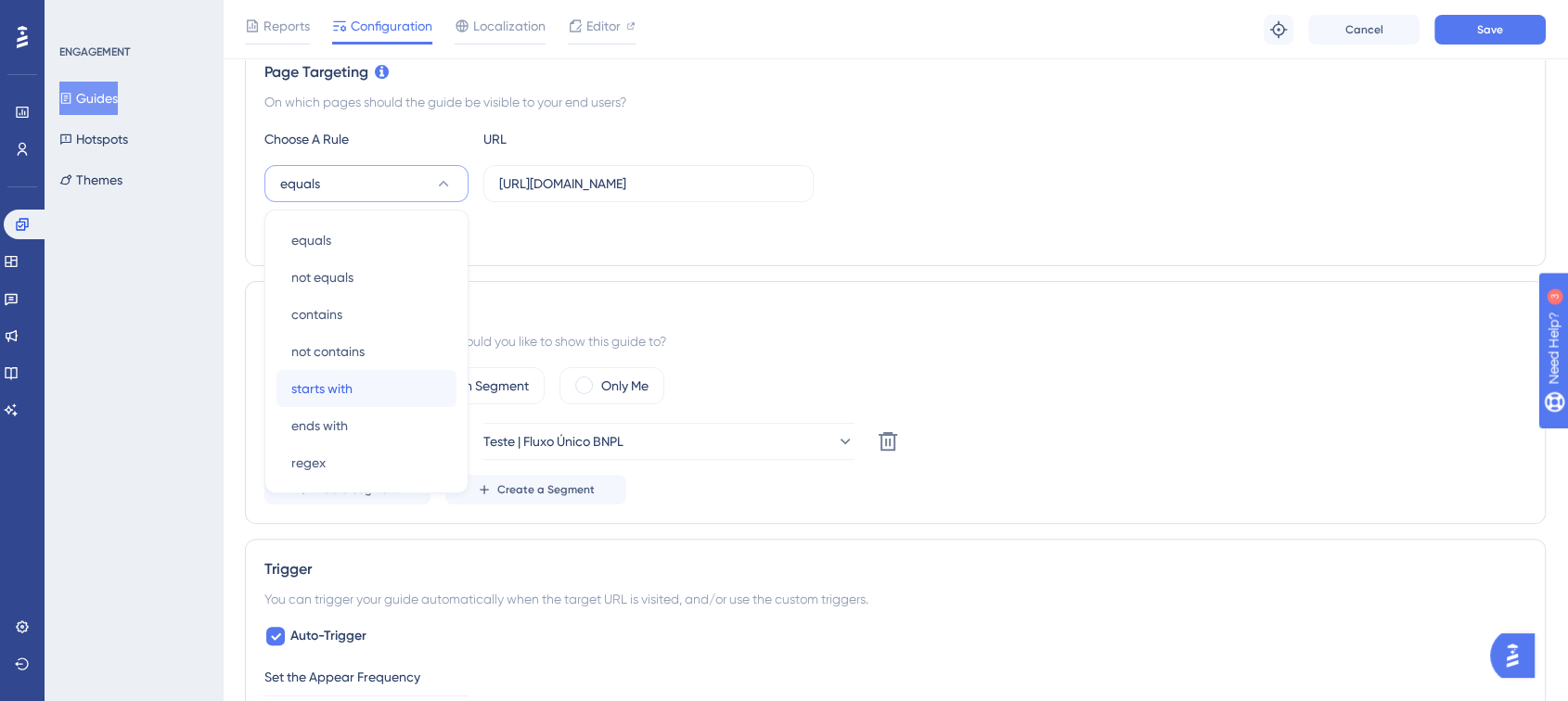
click at [393, 392] on div "starts with starts with" at bounding box center [366, 389] width 150 height 37
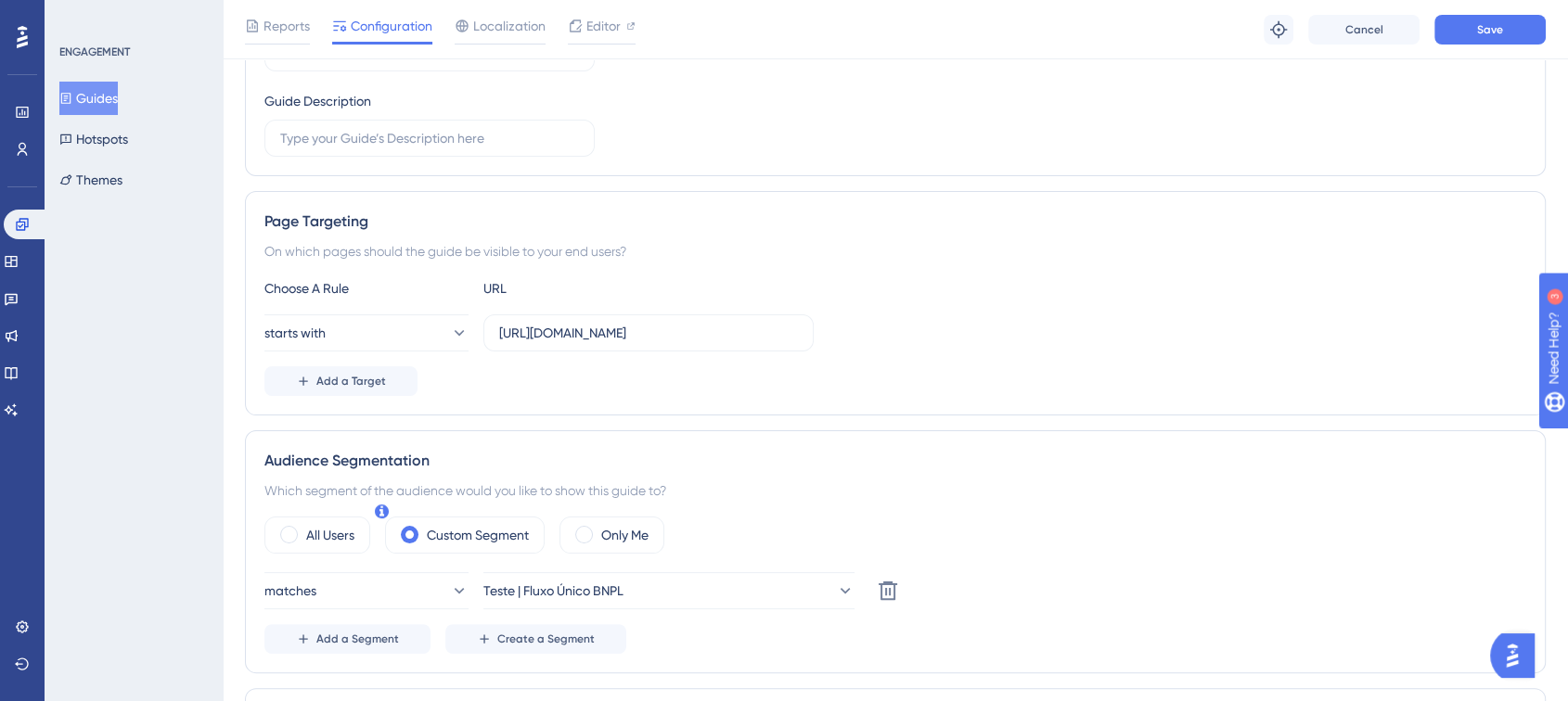
scroll to position [0, 0]
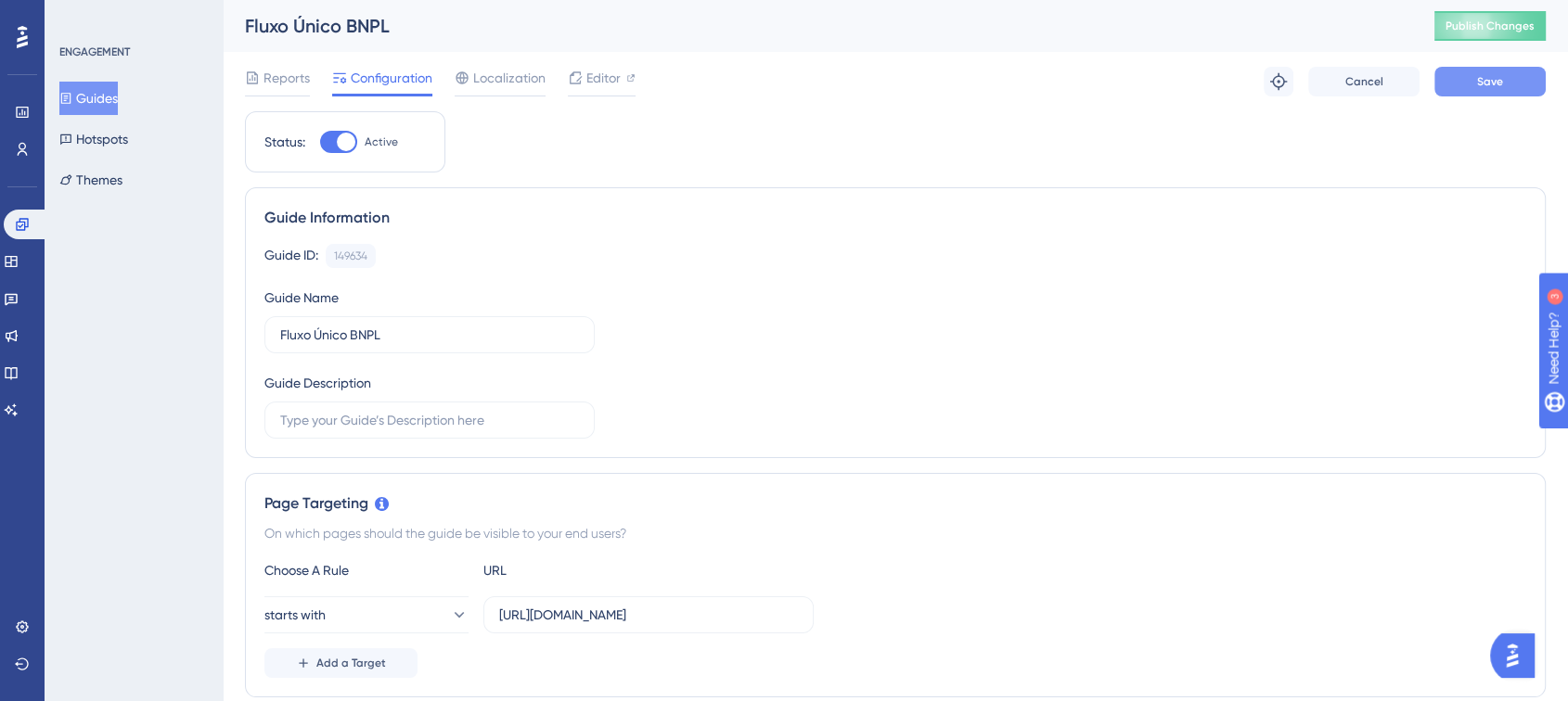
click at [1455, 75] on button "Save" at bounding box center [1489, 81] width 111 height 29
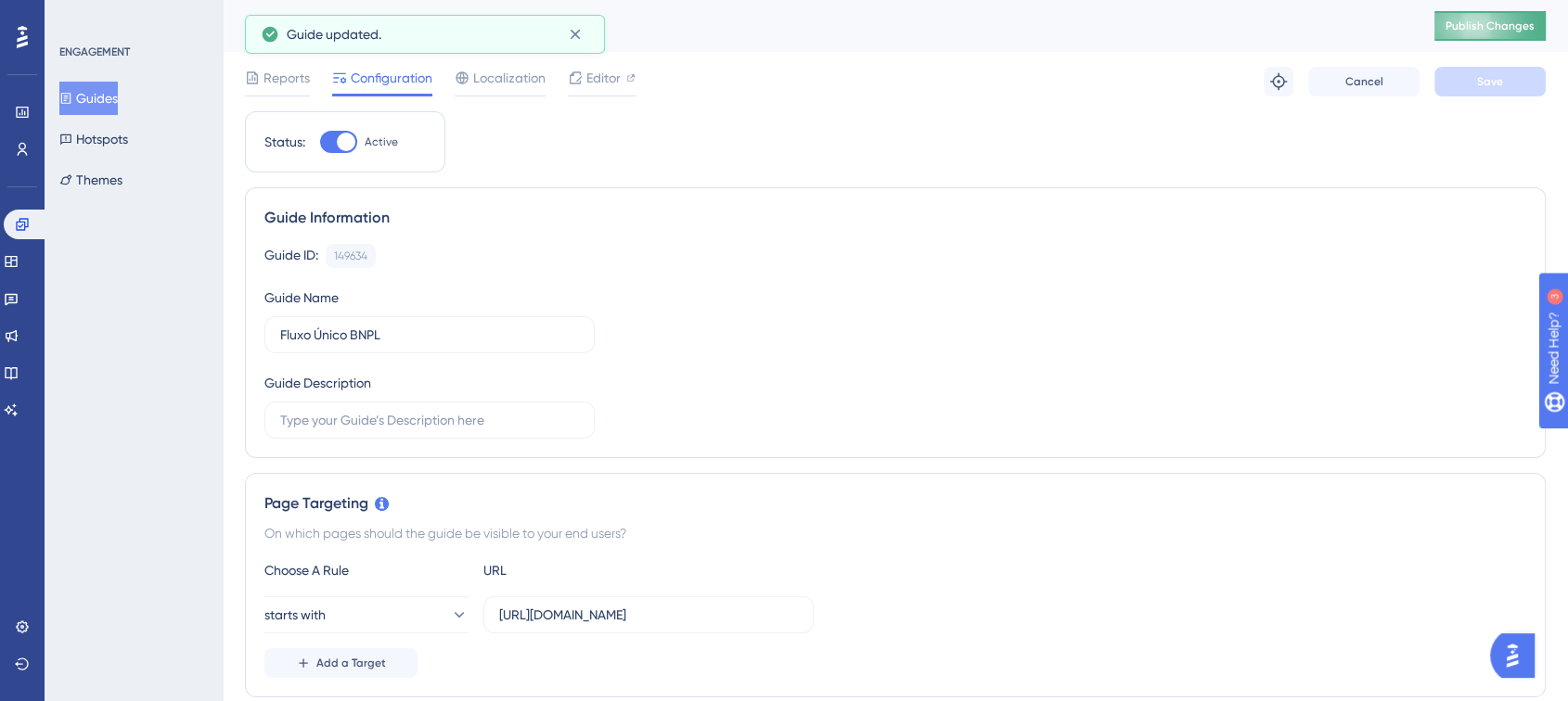
click at [1497, 21] on span "Publish Changes" at bounding box center [1489, 26] width 89 height 15
click at [573, 40] on icon at bounding box center [575, 34] width 19 height 19
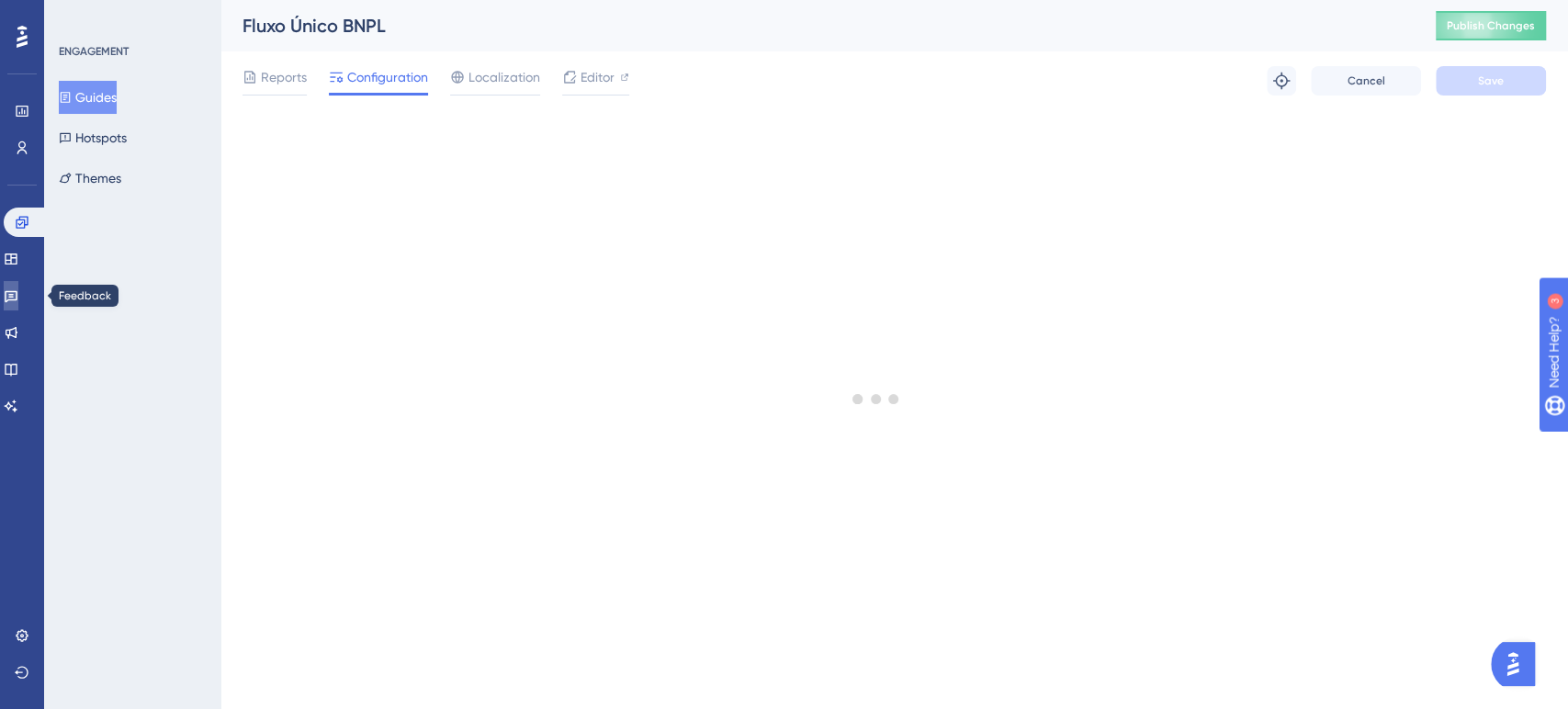
click at [18, 291] on icon at bounding box center [11, 297] width 13 height 12
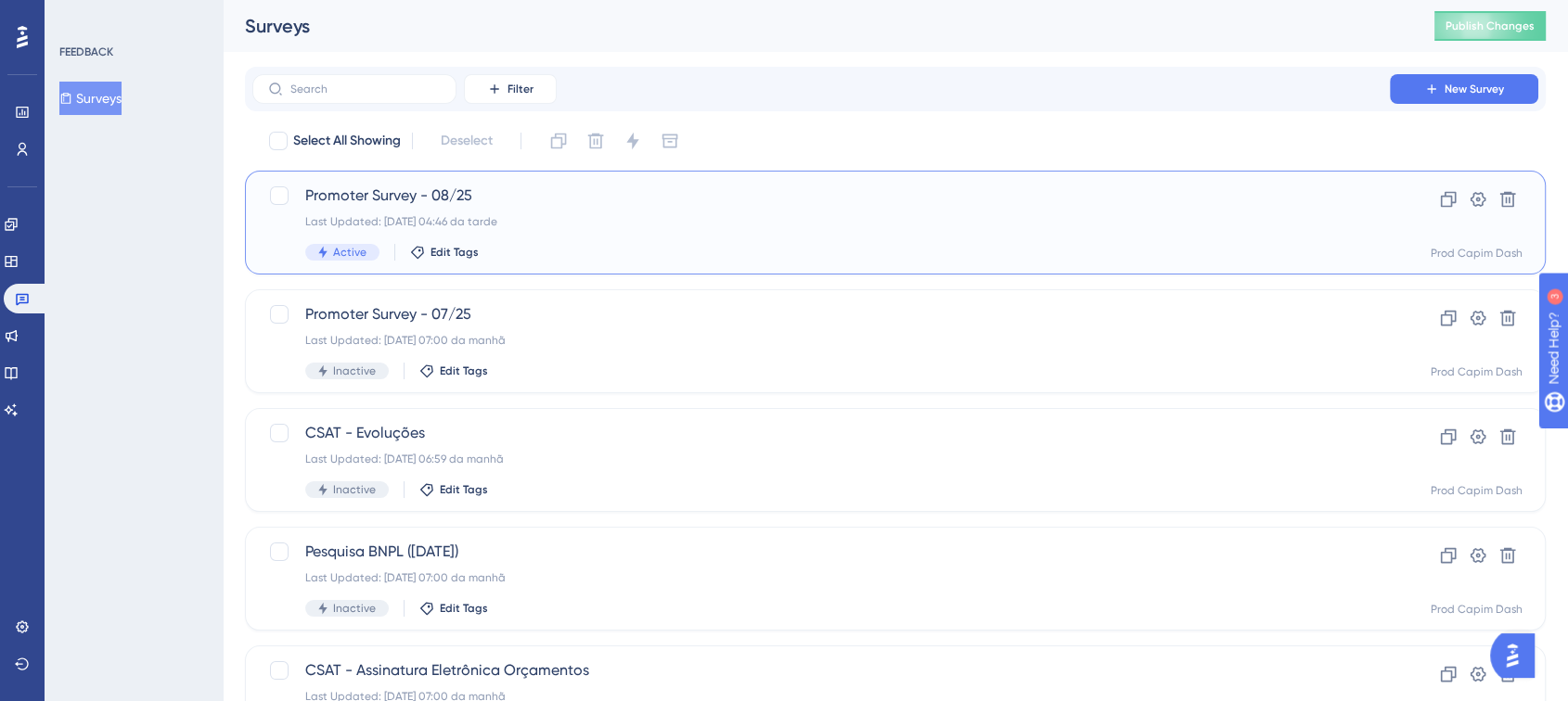
click at [563, 215] on div "Last Updated: [DATE] 04:46 da tarde" at bounding box center [821, 221] width 1032 height 15
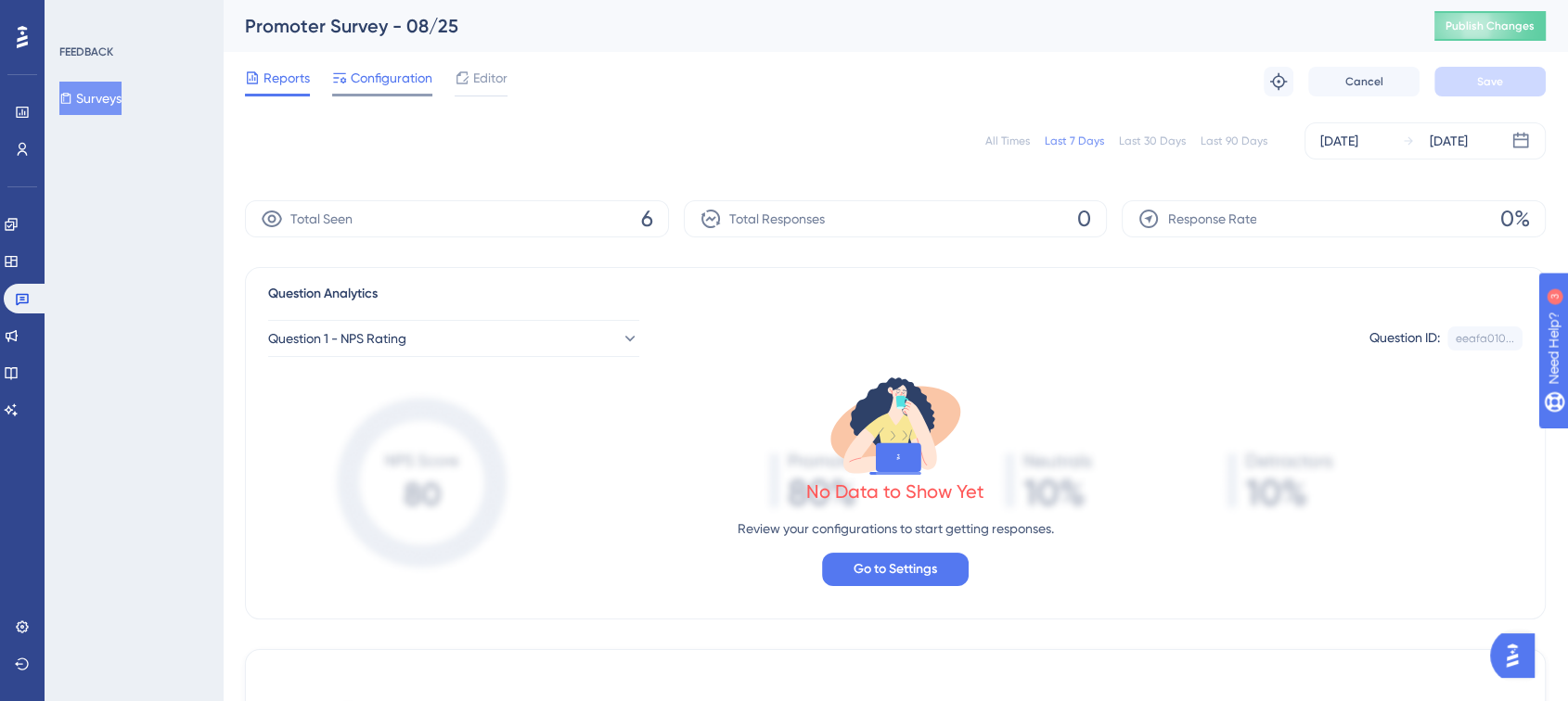
click at [371, 73] on span "Configuration" at bounding box center [391, 78] width 82 height 23
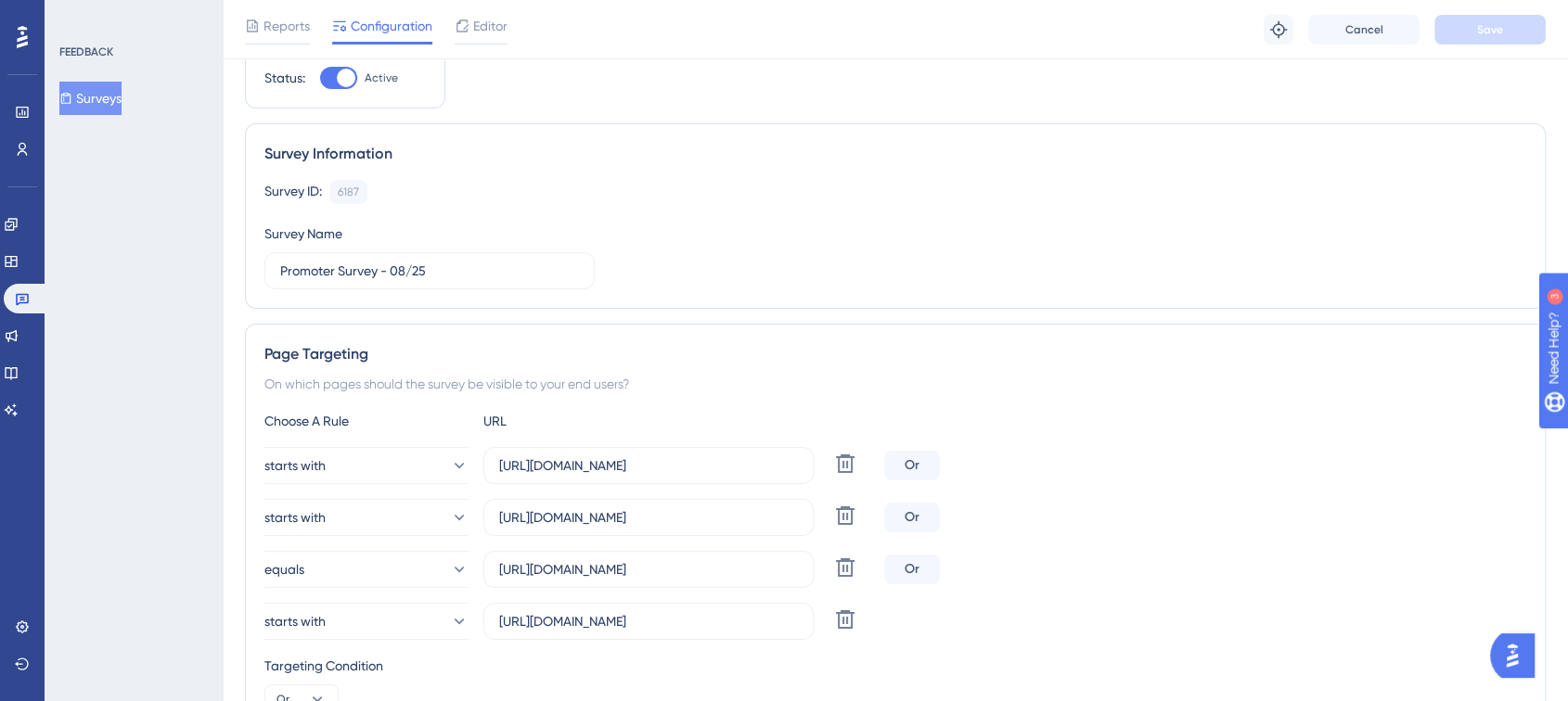
scroll to position [206, 0]
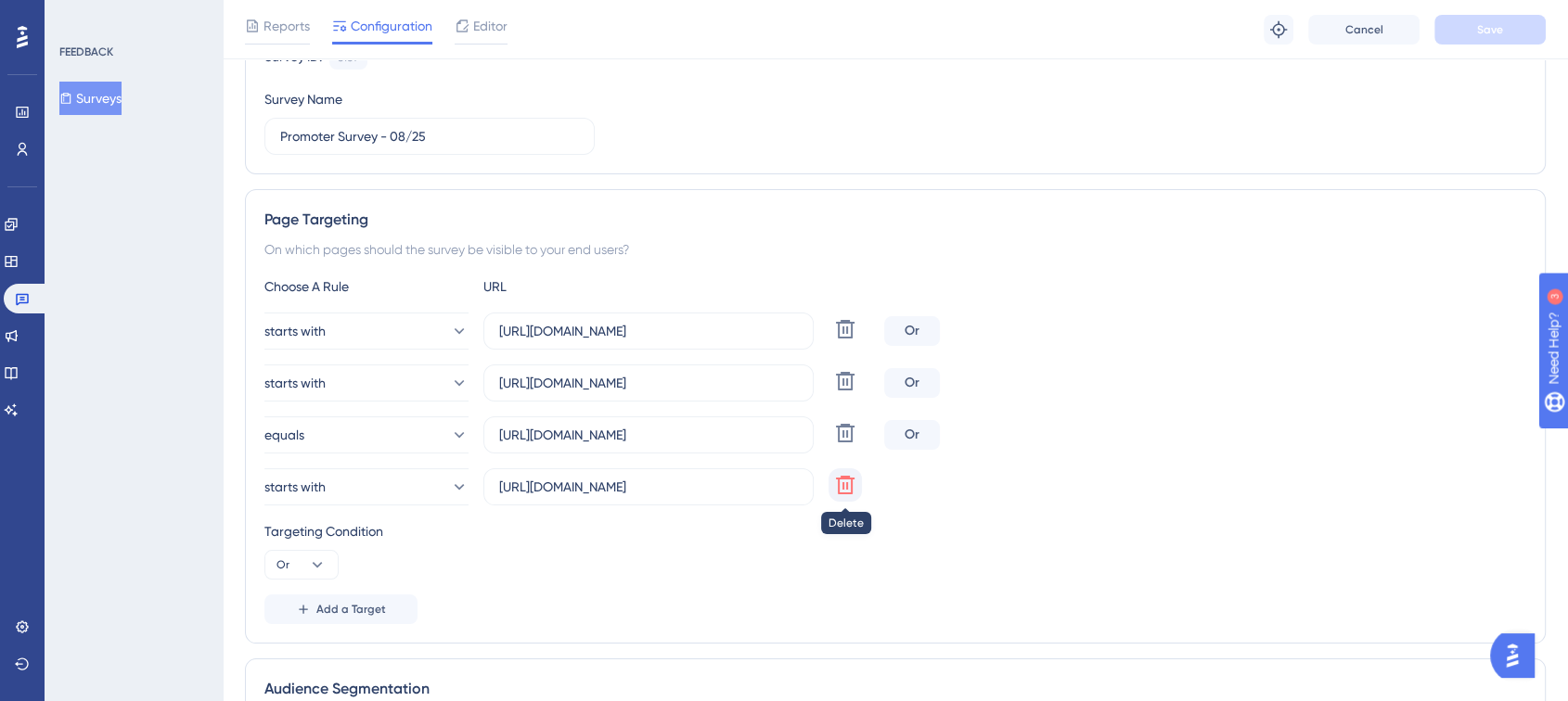
click at [834, 341] on icon at bounding box center [845, 329] width 23 height 23
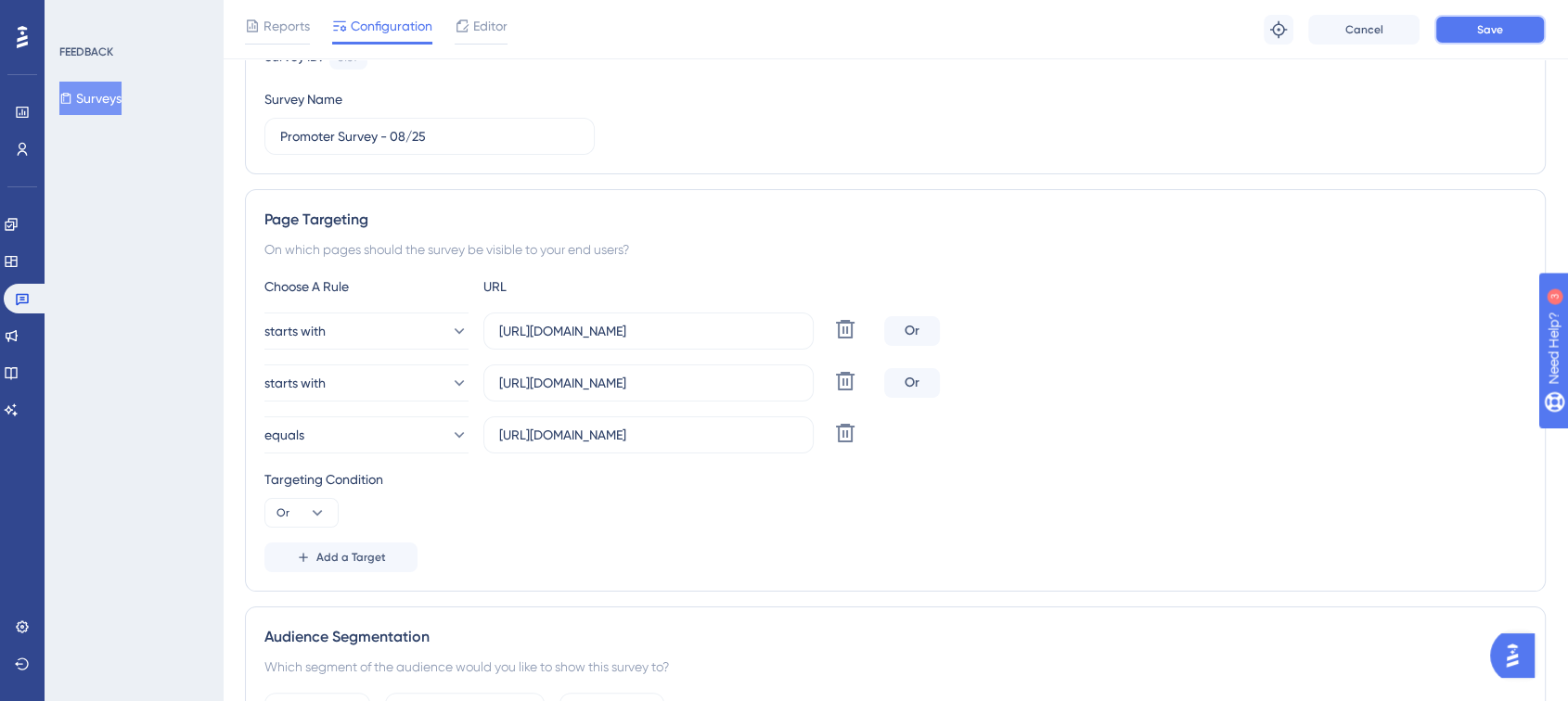
click at [1527, 21] on button "Save" at bounding box center [1489, 29] width 111 height 29
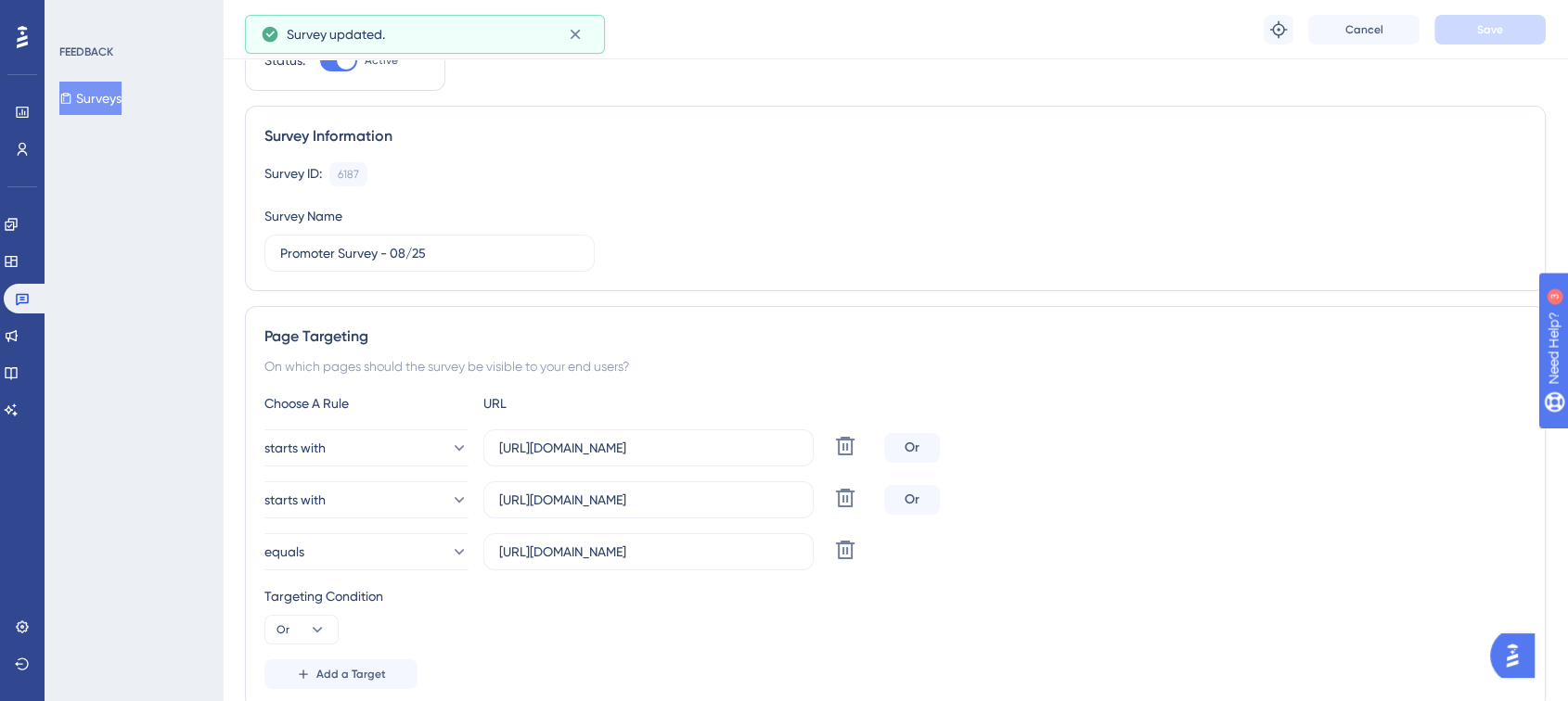
scroll to position [0, 0]
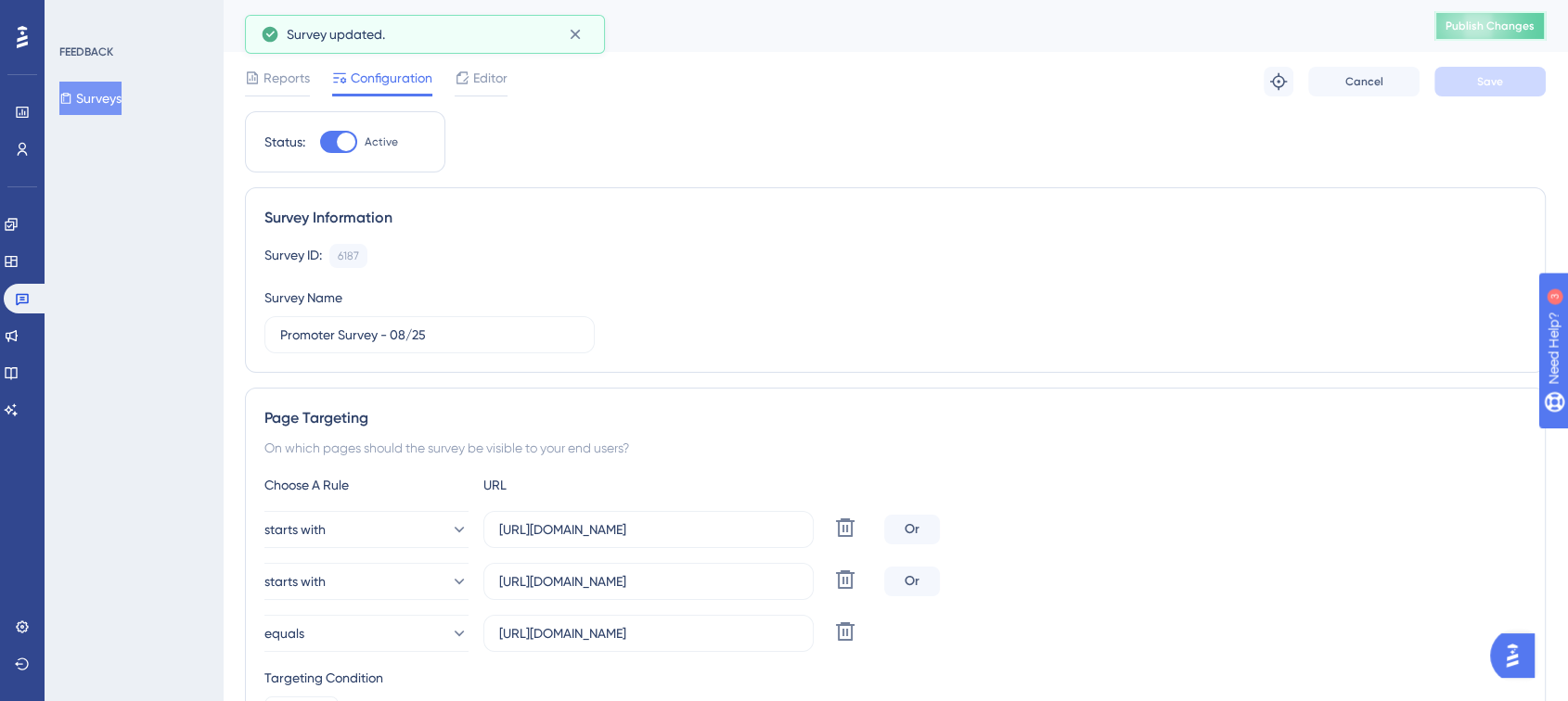
click at [1534, 20] on span "Publish Changes" at bounding box center [1489, 26] width 89 height 15
click at [578, 27] on icon at bounding box center [575, 34] width 19 height 19
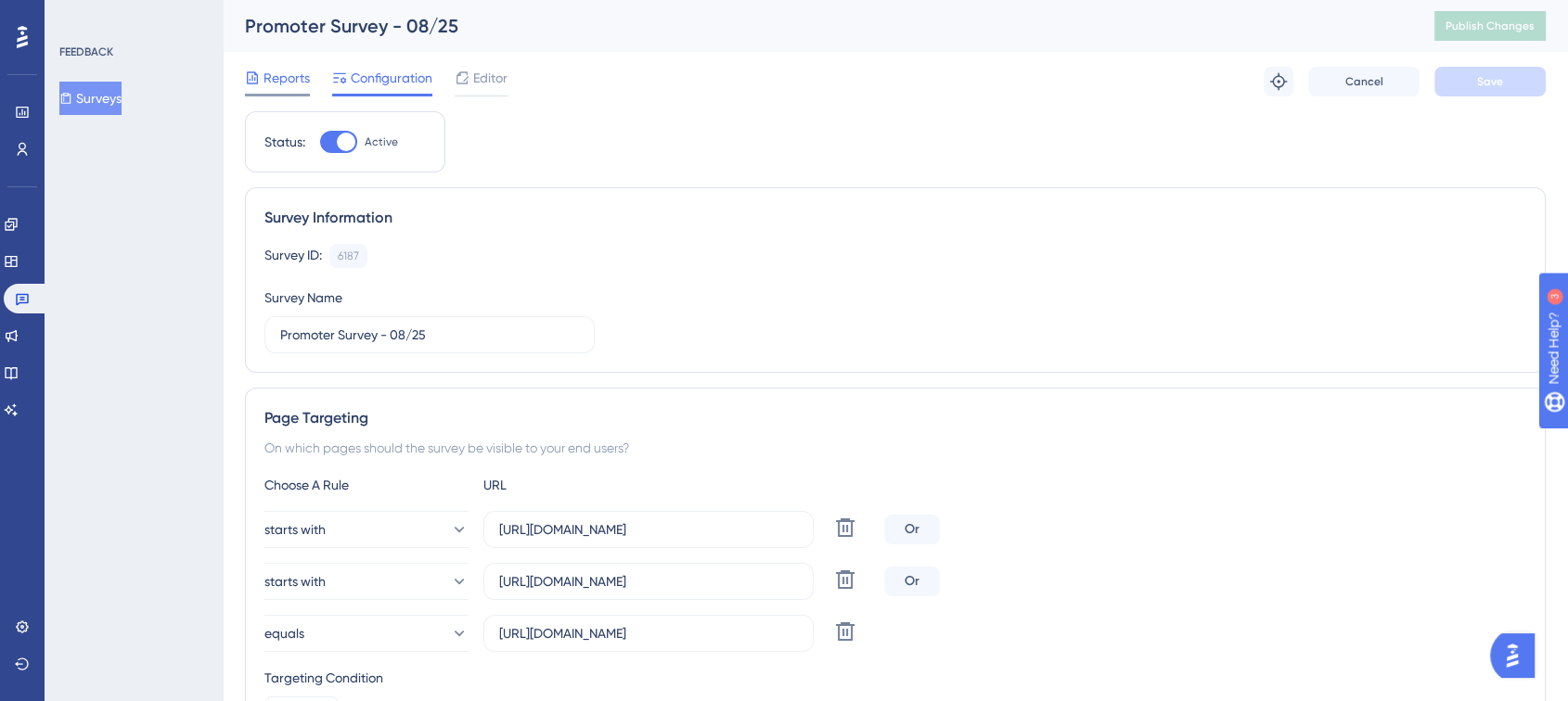
click at [285, 86] on span "Reports" at bounding box center [286, 78] width 46 height 23
